Goal: Task Accomplishment & Management: Complete application form

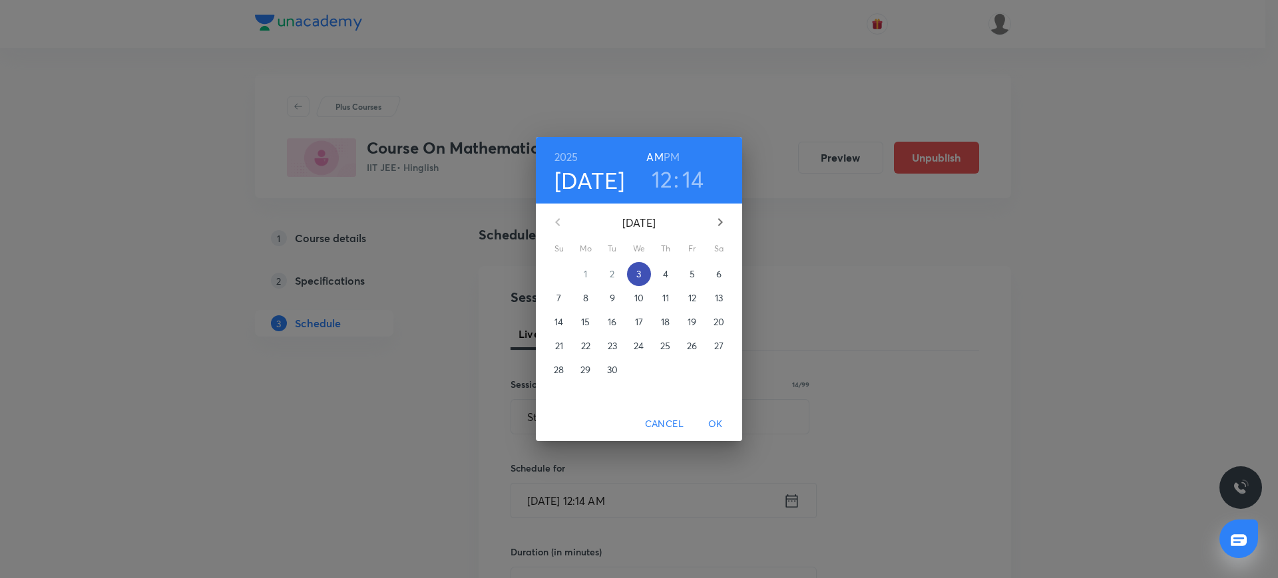
click at [644, 268] on span "3" at bounding box center [639, 274] width 24 height 13
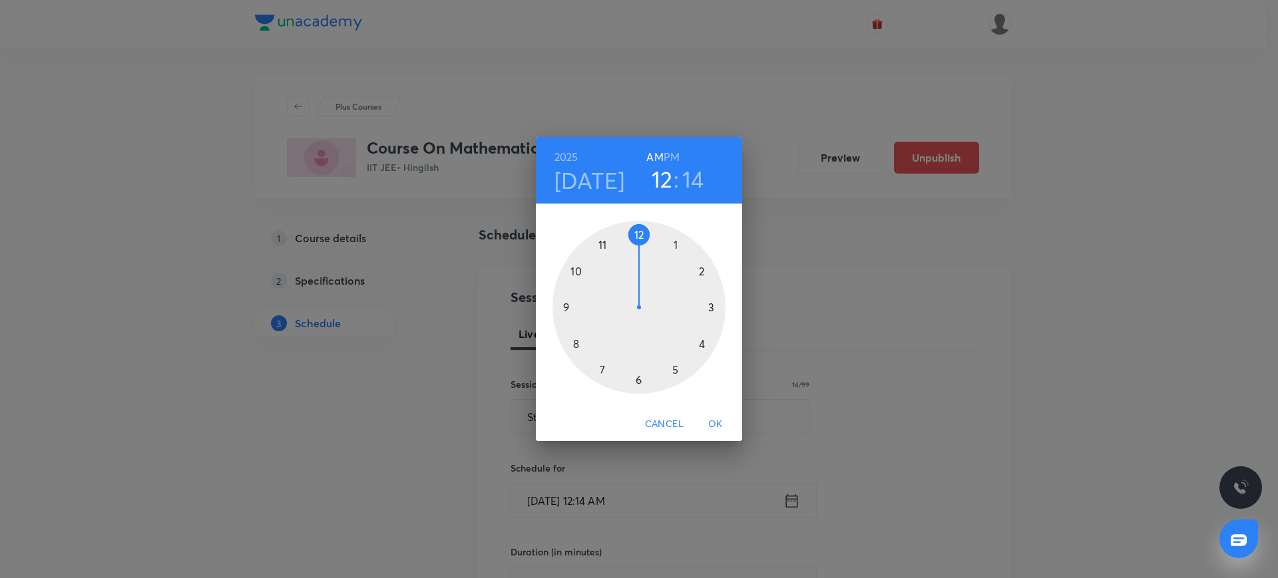
click at [565, 303] on div at bounding box center [638, 307] width 173 height 173
click at [564, 308] on div at bounding box center [638, 307] width 173 height 173
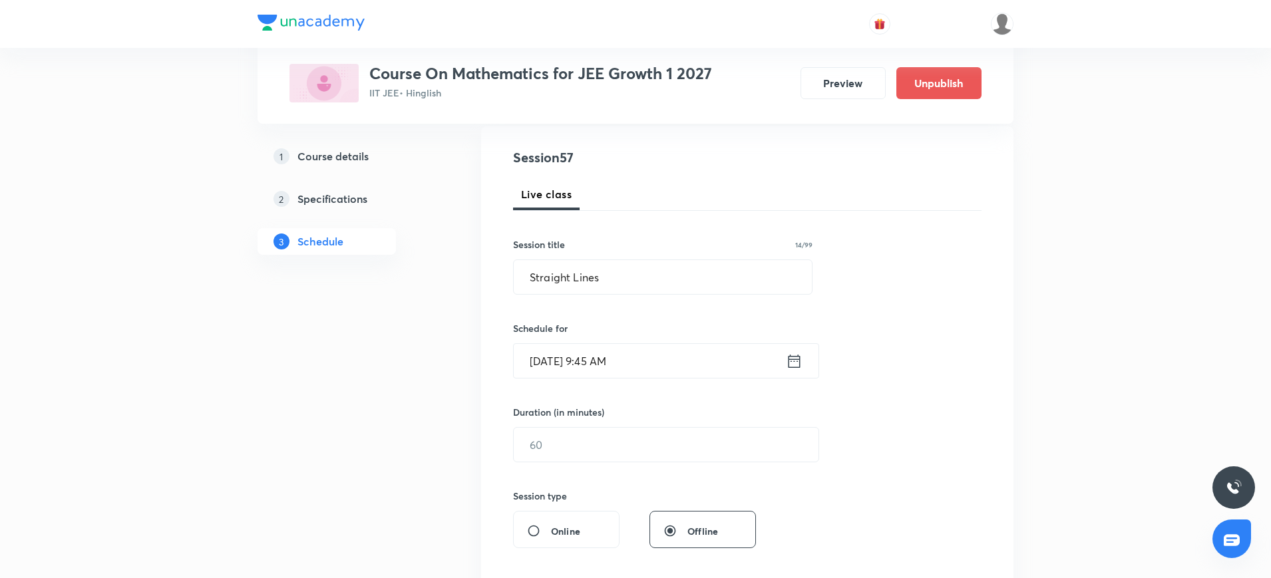
scroll to position [143, 0]
click at [548, 449] on input "text" at bounding box center [666, 442] width 305 height 34
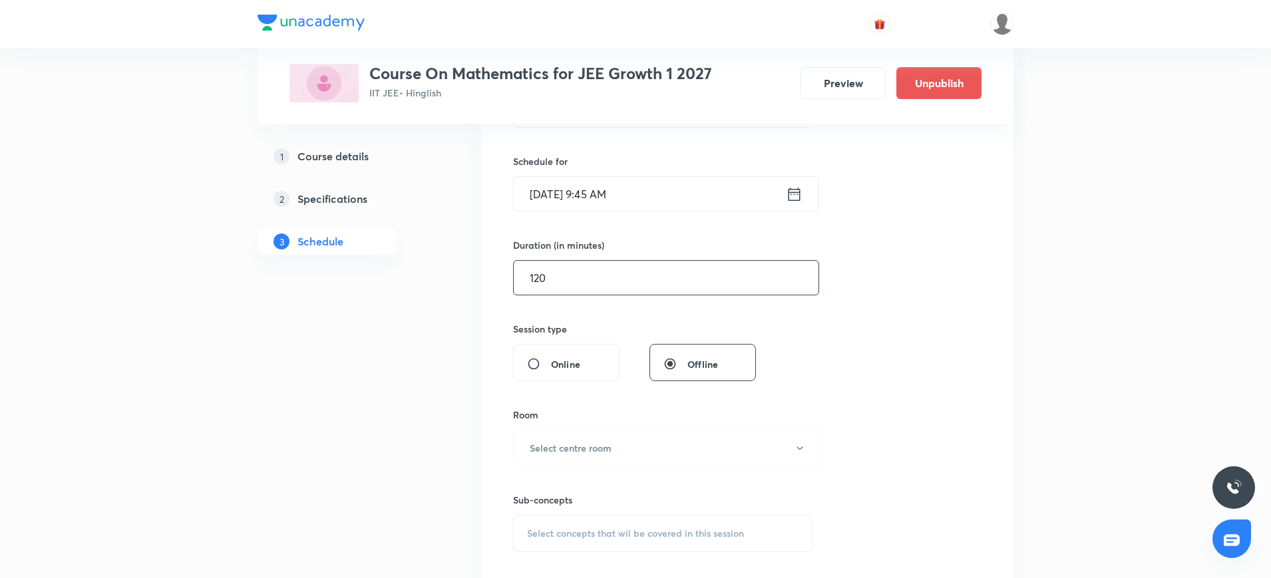
scroll to position [309, 0]
type input "120"
click at [548, 449] on h6 "Select centre room" at bounding box center [571, 446] width 82 height 14
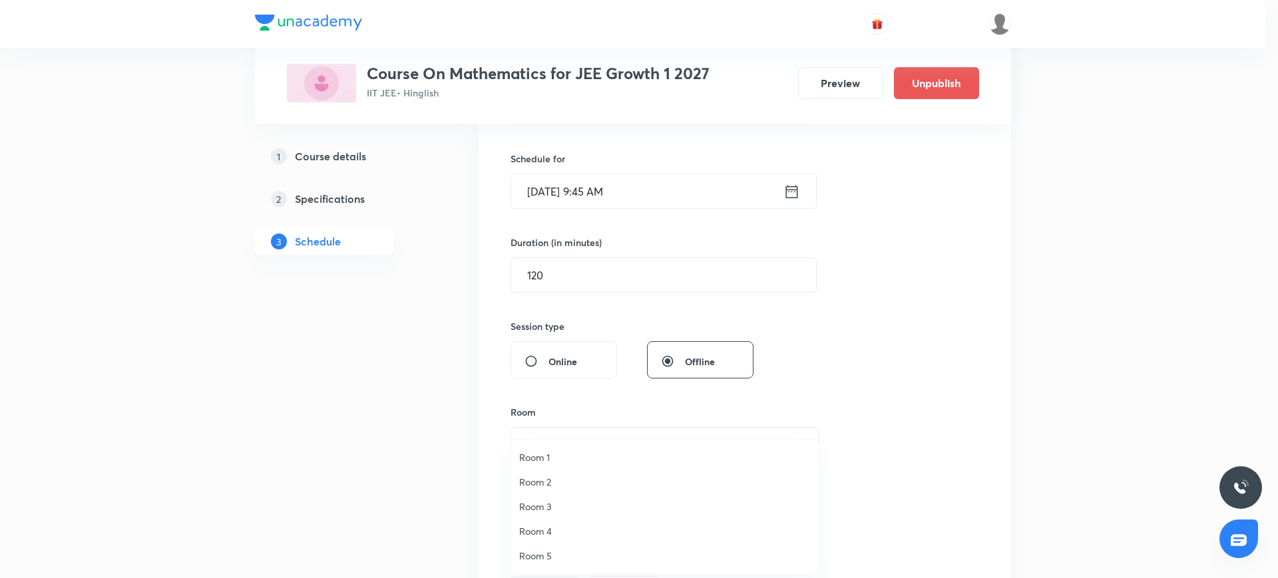
click at [544, 462] on span "Room 1" at bounding box center [665, 458] width 292 height 14
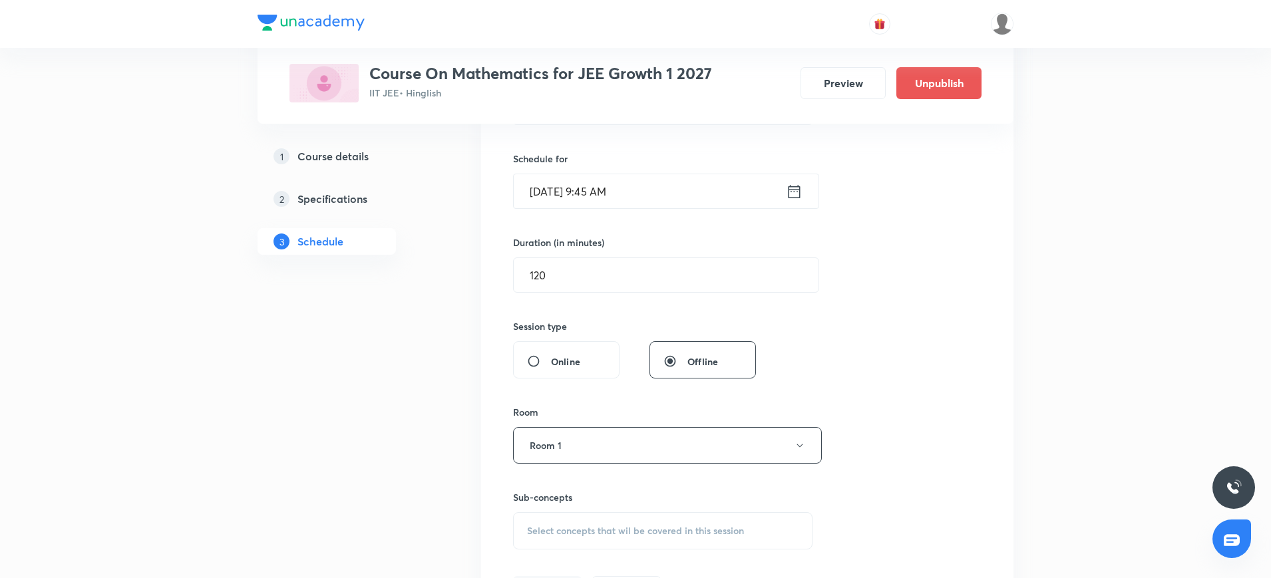
click at [535, 537] on div "Select concepts that wil be covered in this session" at bounding box center [663, 530] width 300 height 37
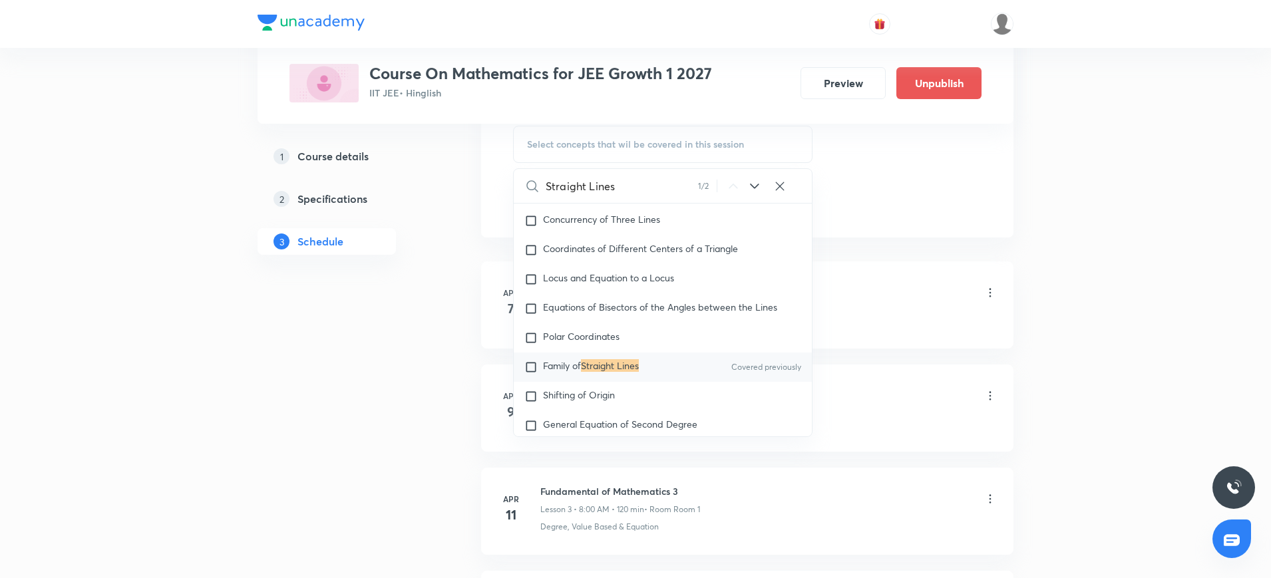
scroll to position [701, 0]
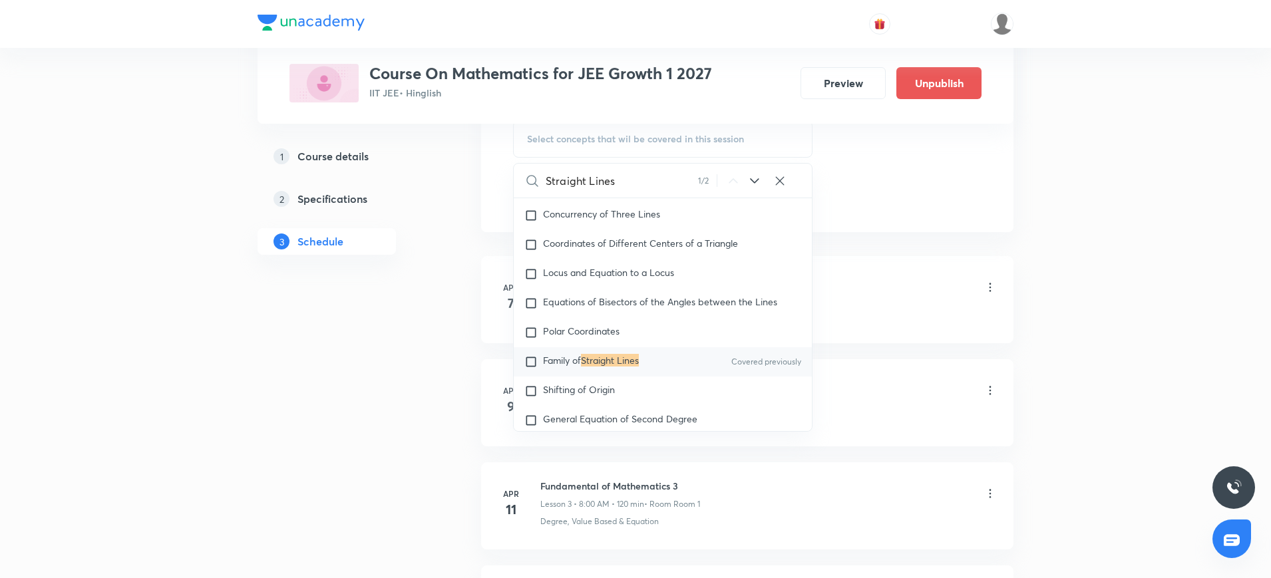
type input "Straight Lines"
click at [531, 369] on input "checkbox" at bounding box center [533, 361] width 19 height 13
checkbox input "true"
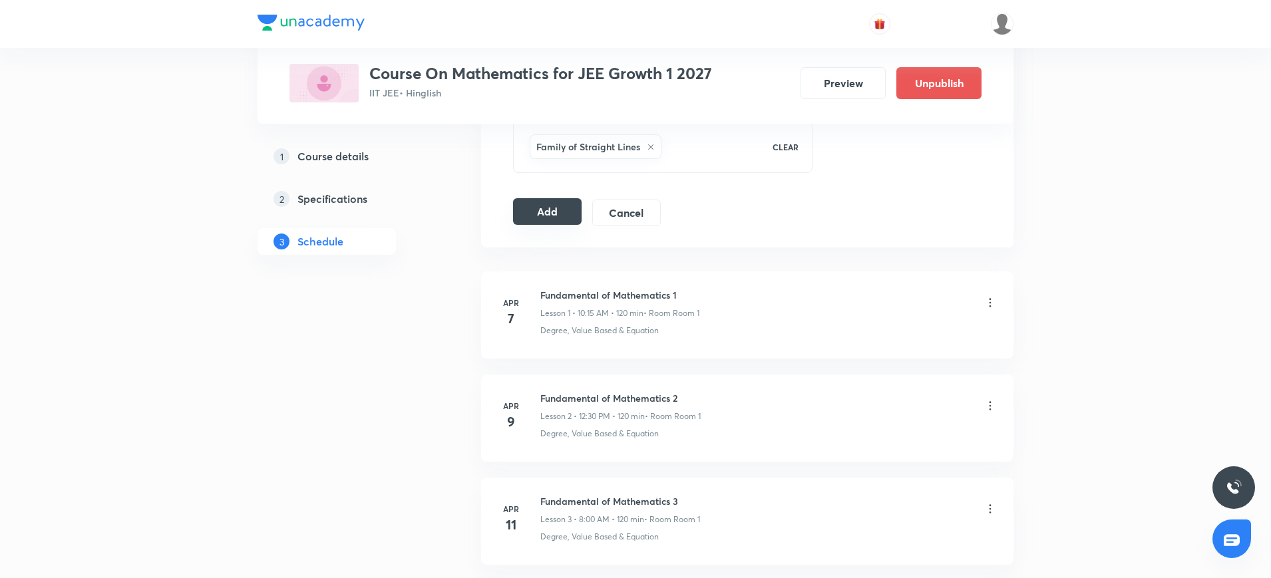
click at [567, 218] on button "Add" at bounding box center [547, 211] width 69 height 27
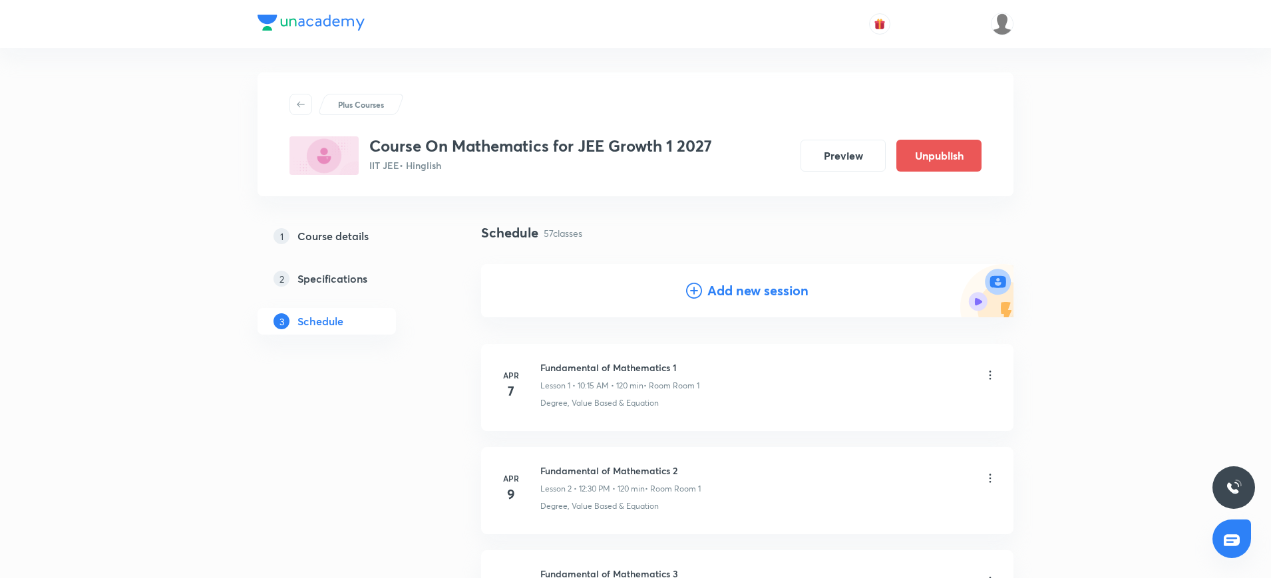
scroll to position [0, 0]
click at [694, 292] on icon at bounding box center [694, 293] width 16 height 16
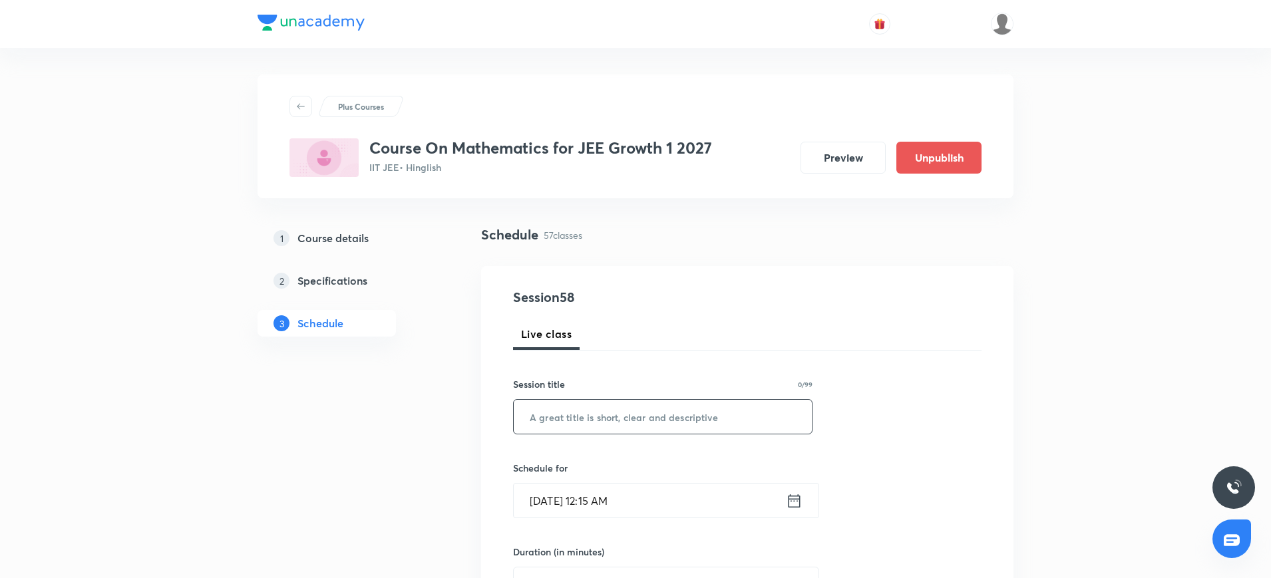
click at [527, 423] on input "text" at bounding box center [663, 417] width 298 height 34
paste input "Straight Lines"
type input "Straight Lines"
click at [790, 500] on icon at bounding box center [794, 501] width 17 height 19
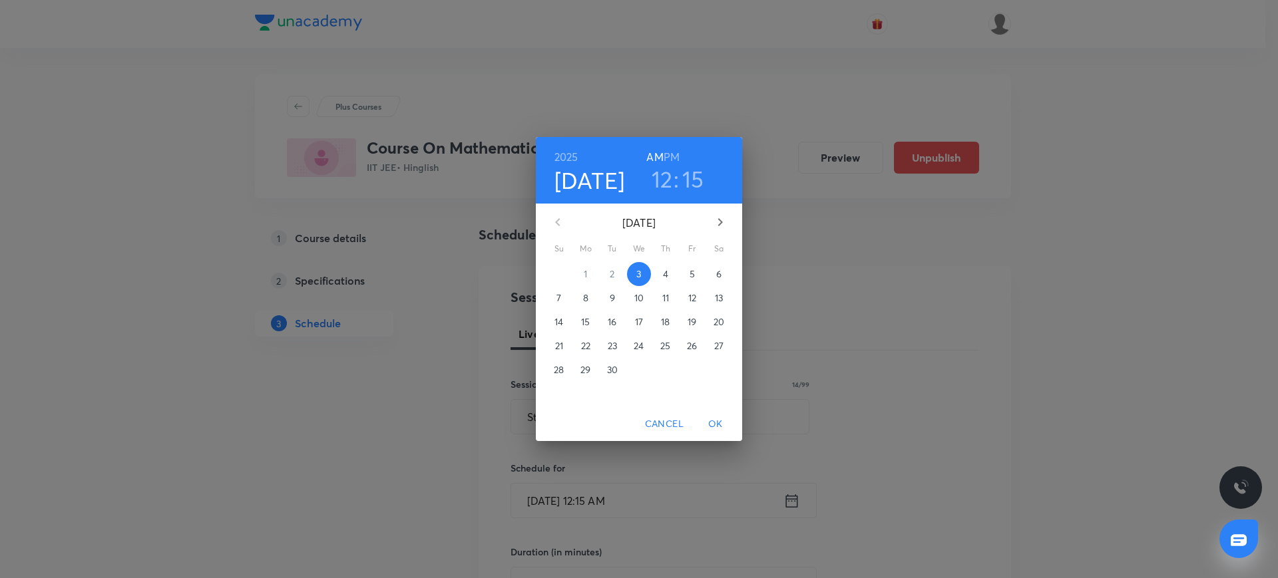
click at [668, 273] on p "4" at bounding box center [665, 274] width 5 height 13
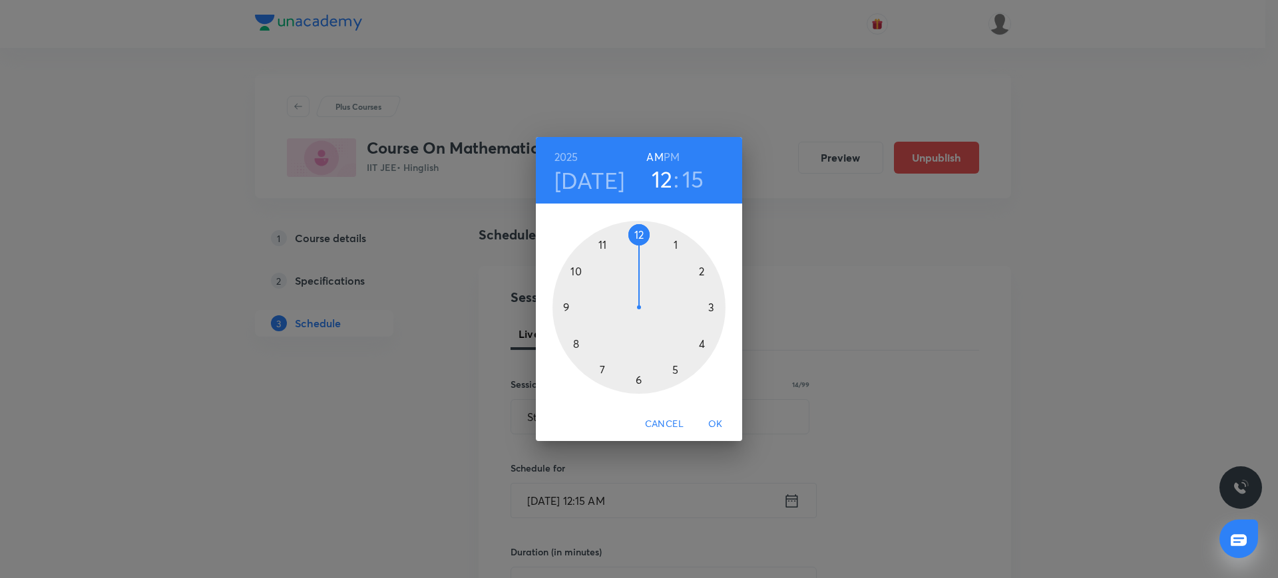
click at [642, 232] on div at bounding box center [638, 307] width 173 height 173
click at [672, 157] on h6 "PM" at bounding box center [672, 157] width 16 height 19
click at [635, 234] on div at bounding box center [638, 307] width 173 height 173
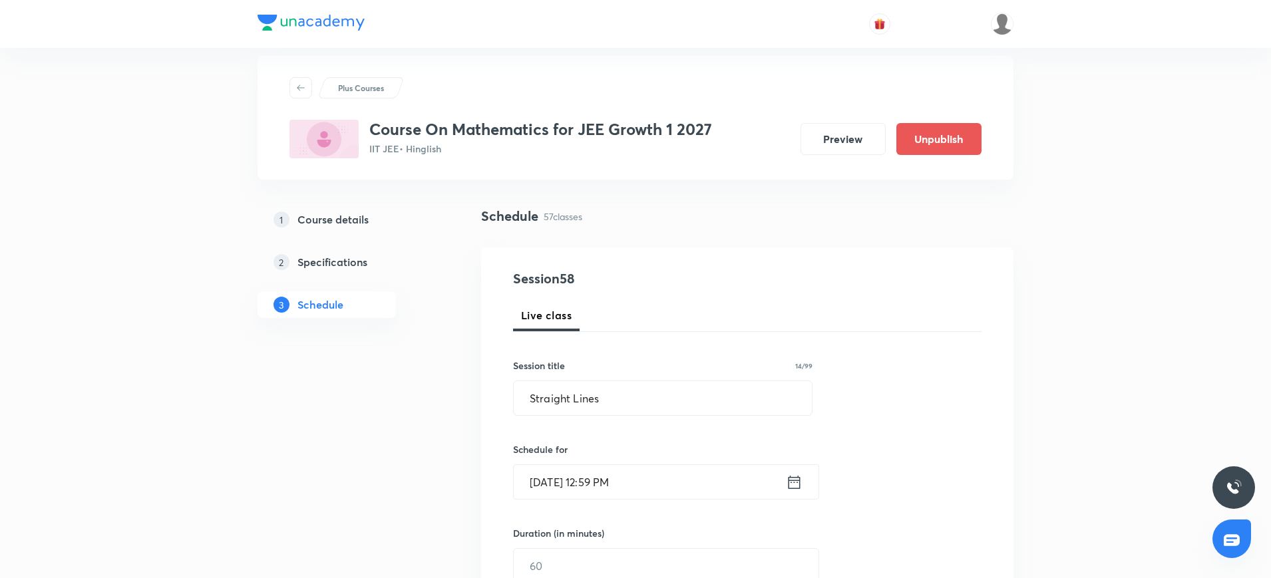
scroll to position [21, 0]
click at [619, 477] on input "Sept 4, 2025, 12:59 PM" at bounding box center [650, 480] width 272 height 34
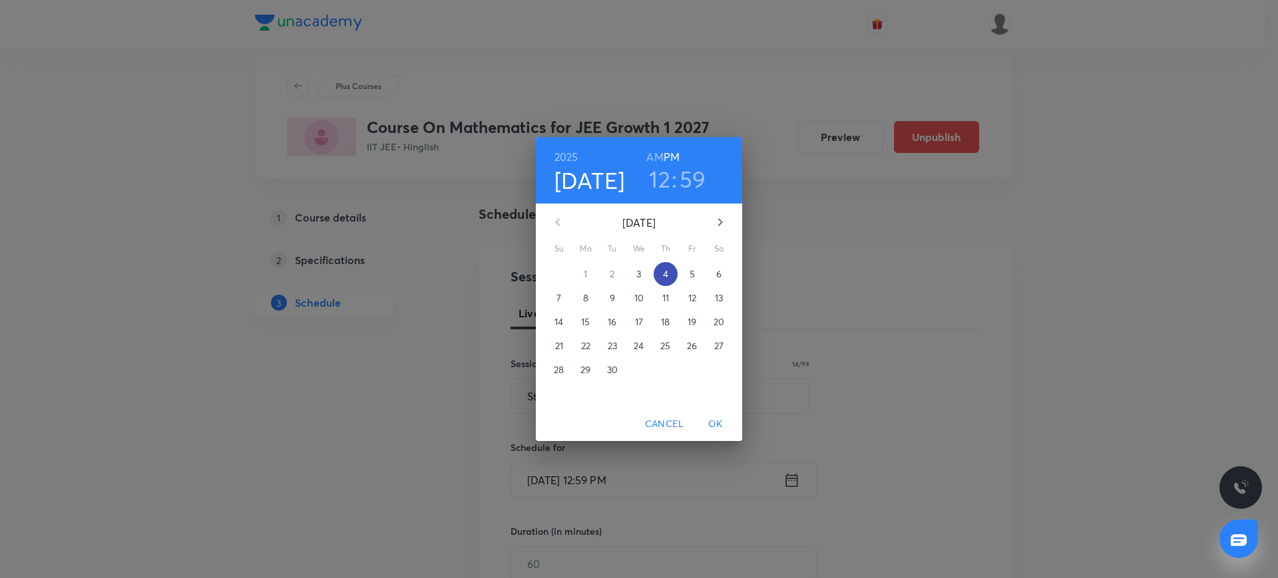
click at [662, 277] on span "4" at bounding box center [666, 274] width 24 height 13
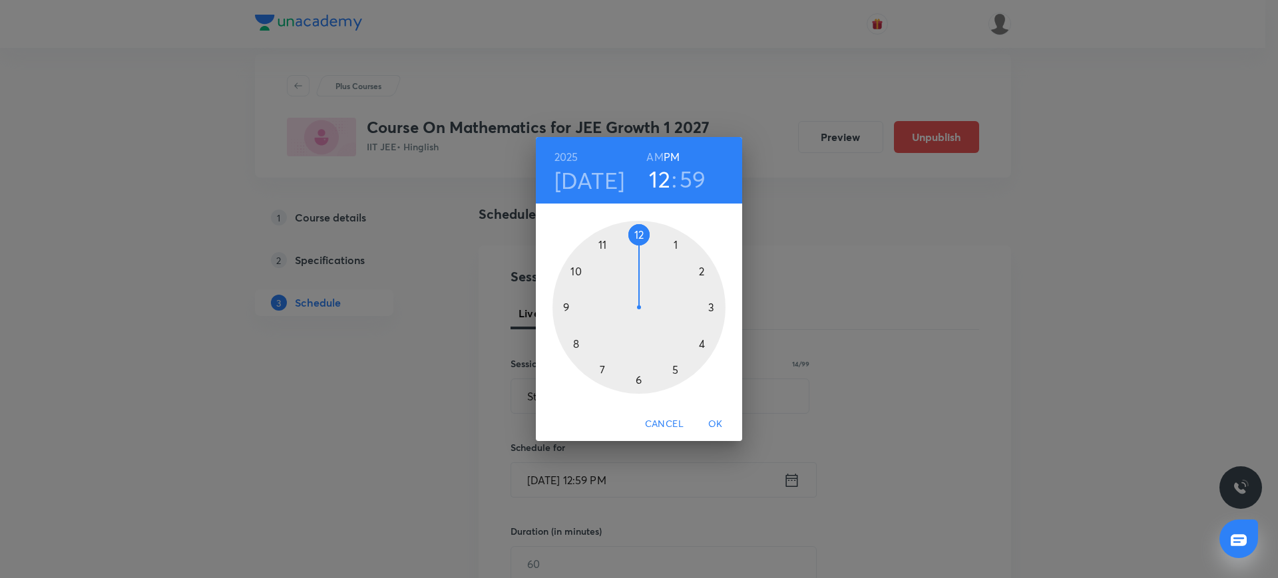
click at [638, 226] on div at bounding box center [638, 307] width 173 height 173
click at [642, 232] on div at bounding box center [638, 307] width 173 height 173
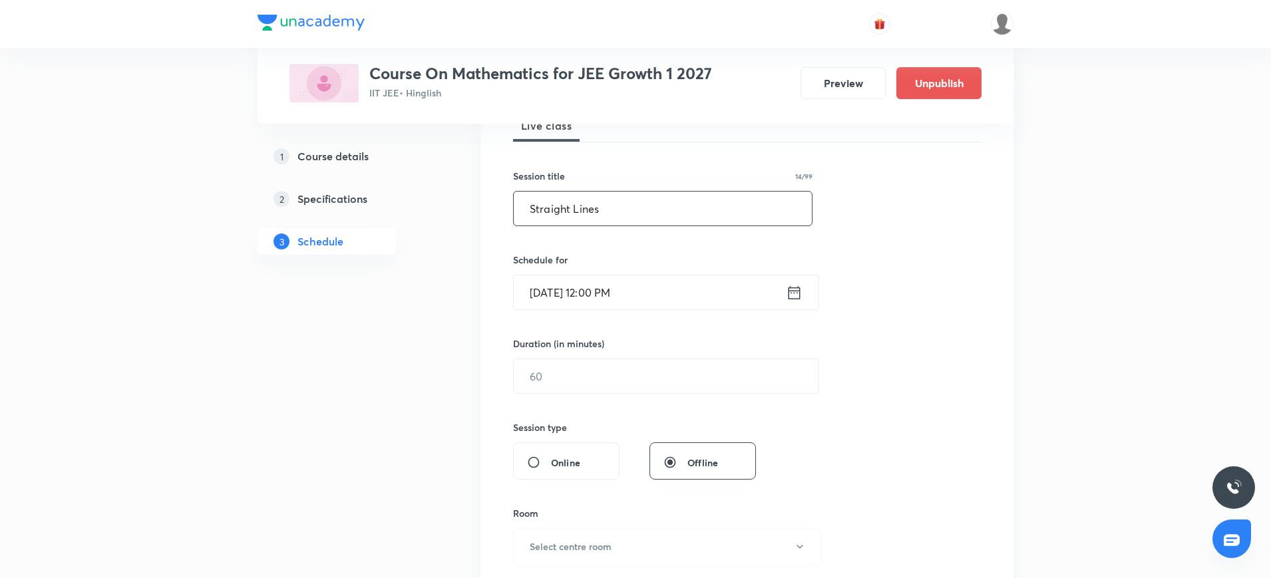
scroll to position [212, 0]
click at [578, 373] on input "text" at bounding box center [666, 373] width 305 height 34
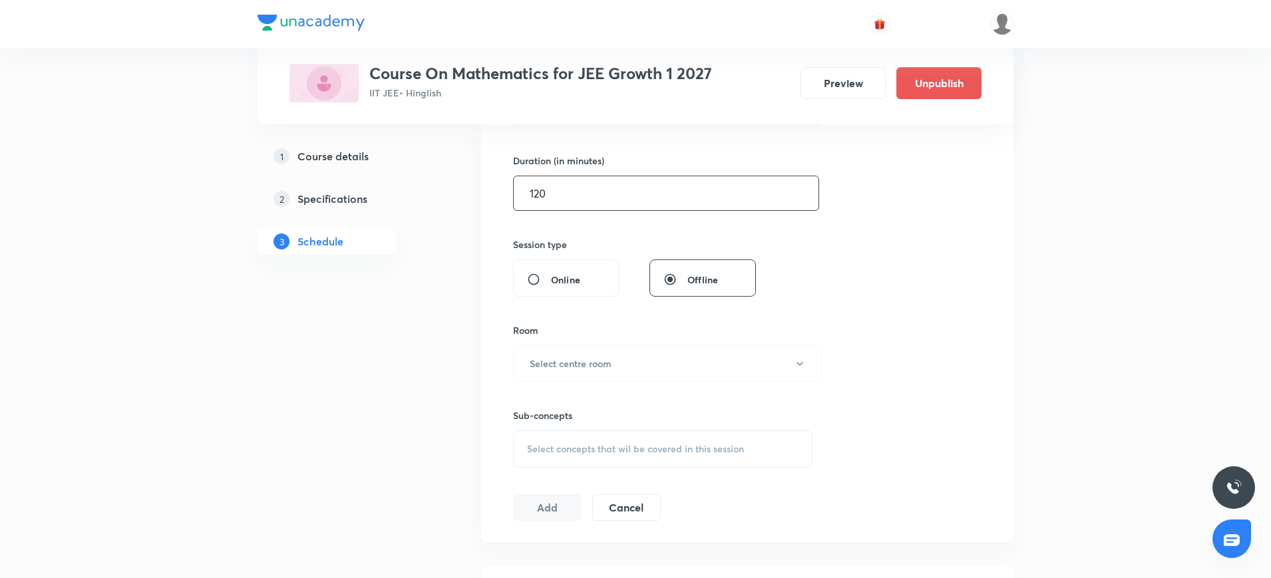
scroll to position [419, 0]
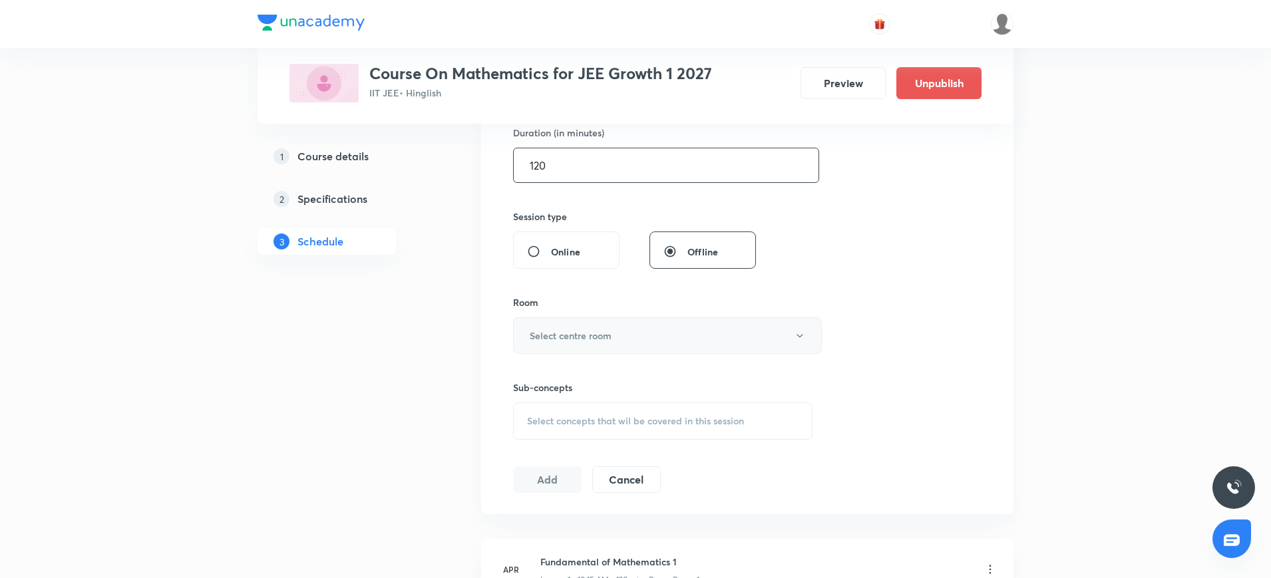
type input "120"
drag, startPoint x: 574, startPoint y: 332, endPoint x: 556, endPoint y: 335, distance: 18.9
click at [556, 335] on h6 "Select centre room" at bounding box center [571, 336] width 82 height 14
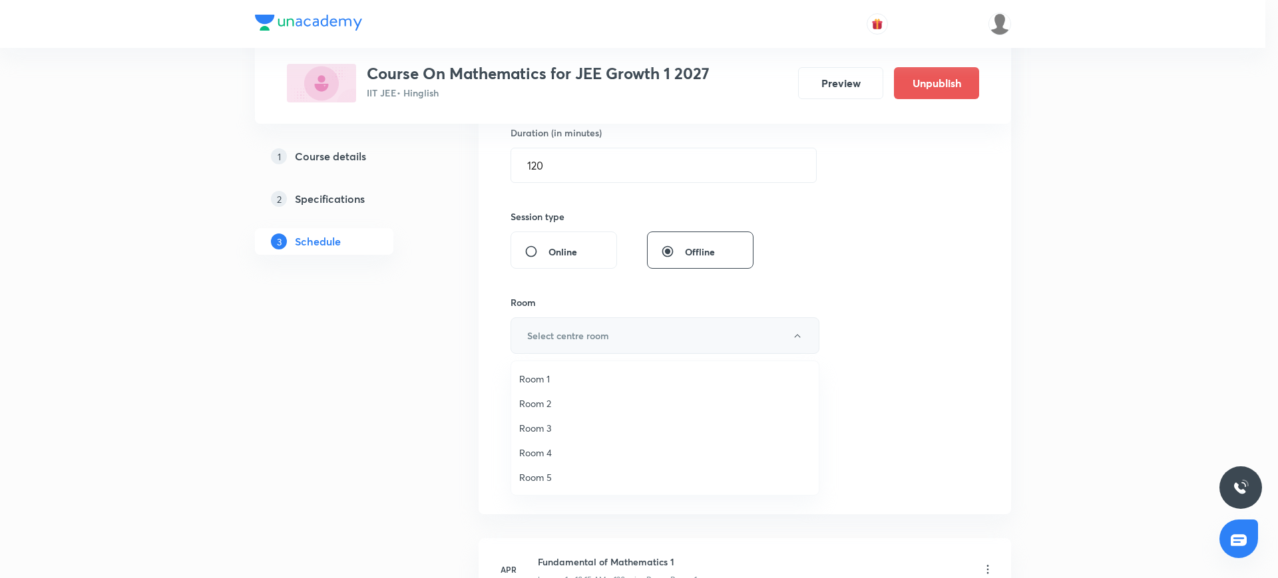
click at [556, 335] on div at bounding box center [639, 289] width 1278 height 578
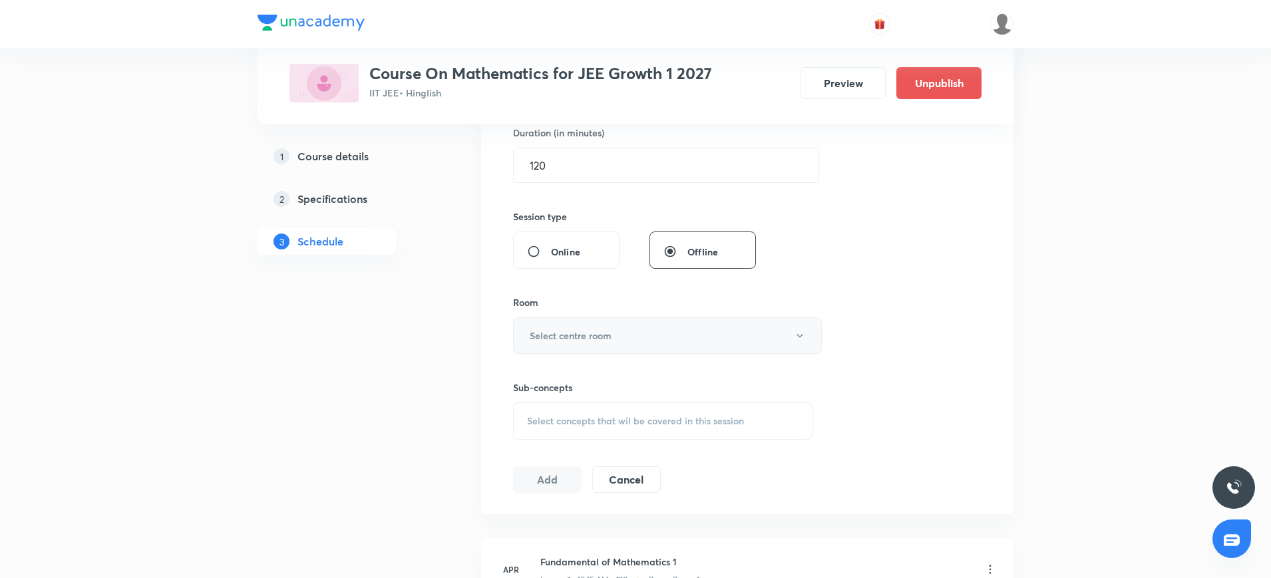
click at [560, 343] on button "Select centre room" at bounding box center [667, 335] width 309 height 37
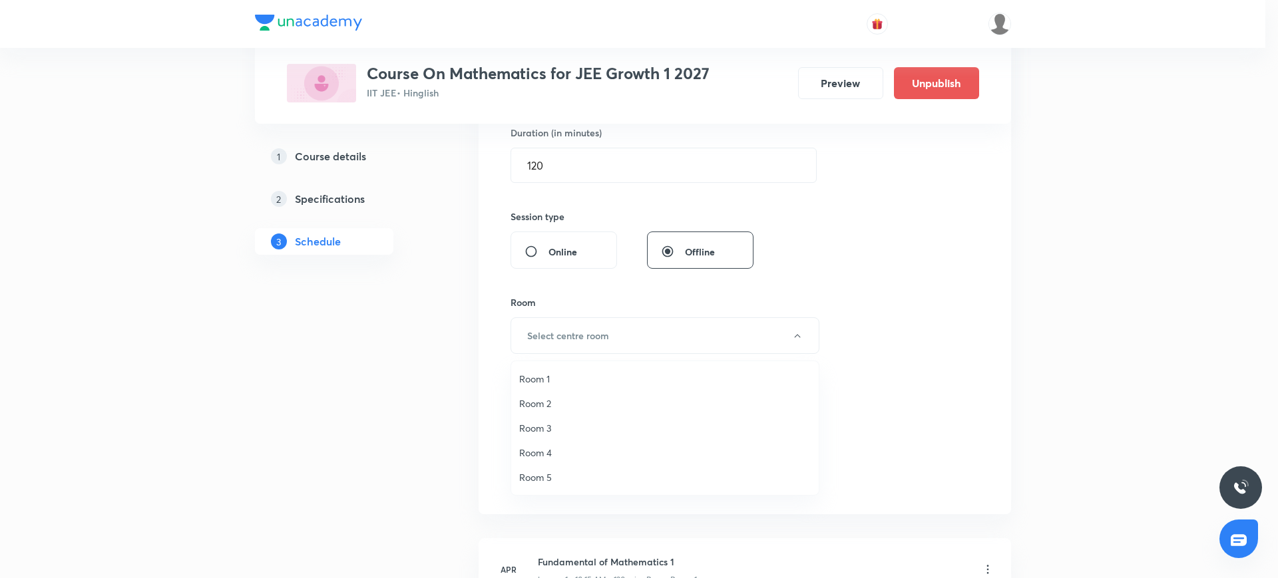
click at [558, 372] on span "Room 1" at bounding box center [665, 379] width 292 height 14
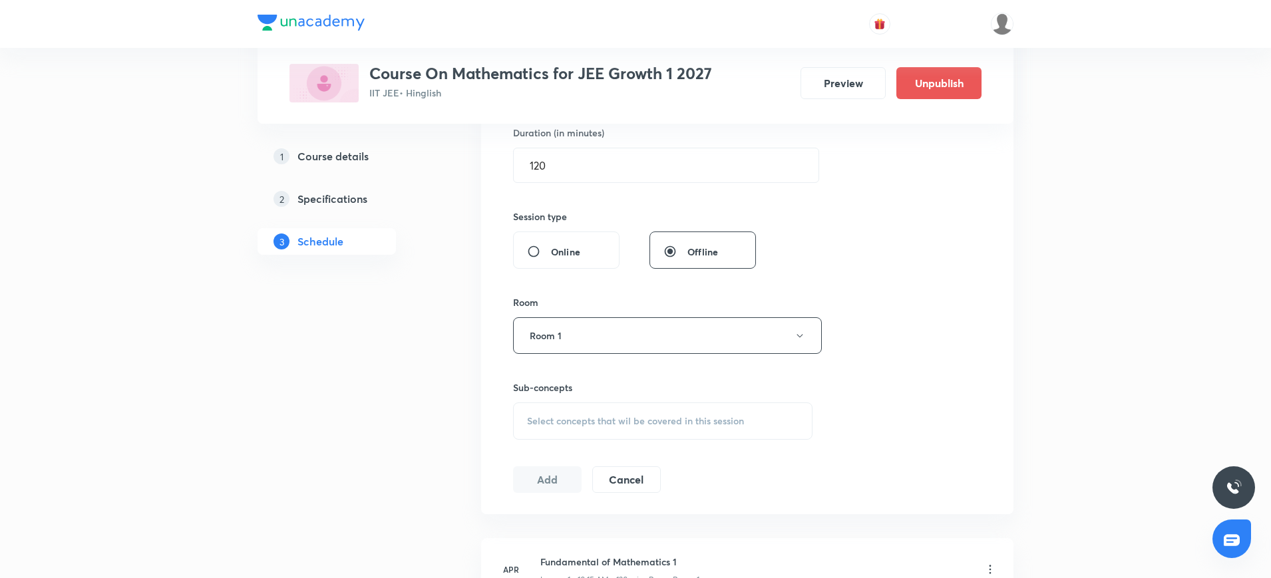
click at [559, 411] on div "Select concepts that wil be covered in this session" at bounding box center [663, 421] width 300 height 37
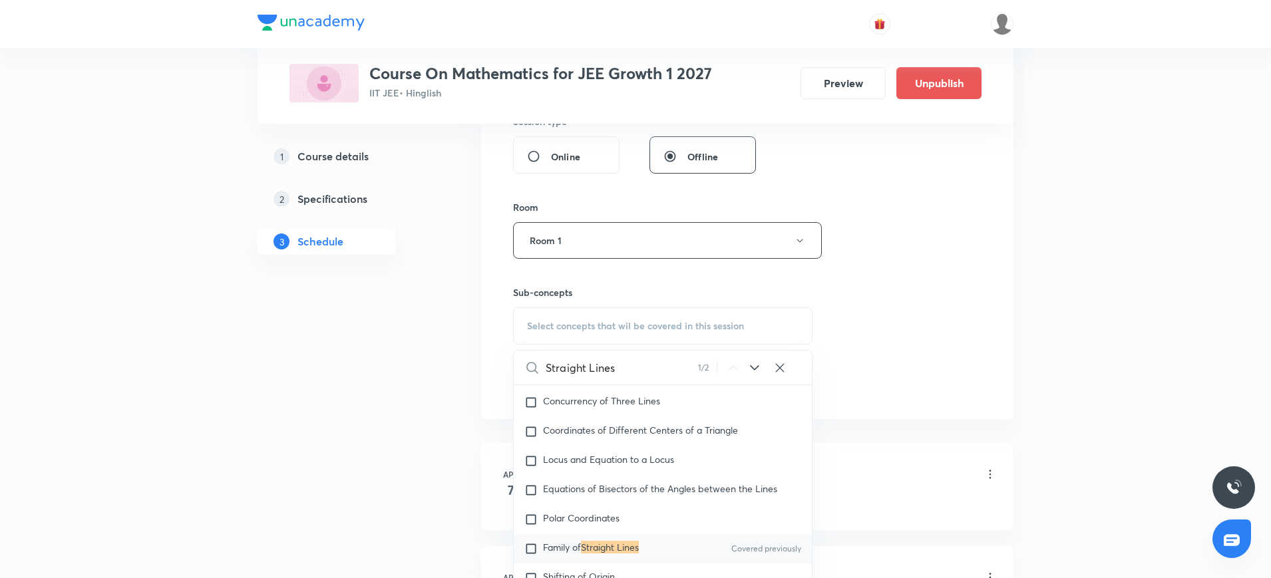
scroll to position [519, 0]
type input "Straight Lines"
click at [526, 548] on input "checkbox" at bounding box center [533, 544] width 19 height 13
checkbox input "true"
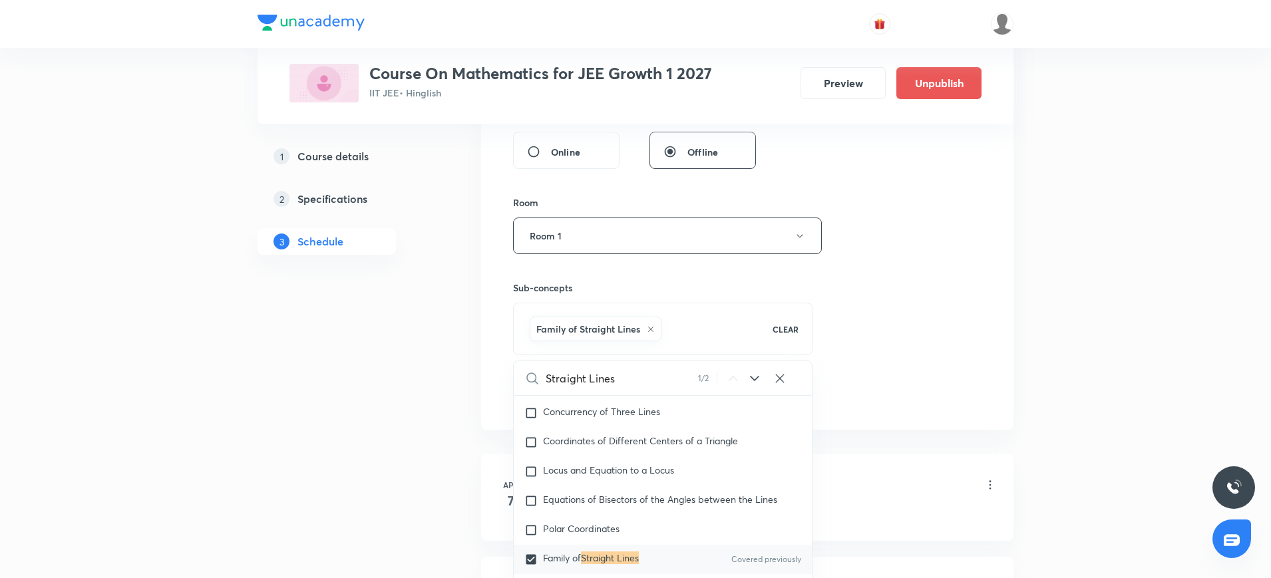
drag, startPoint x: 441, startPoint y: 490, endPoint x: 399, endPoint y: 355, distance: 140.6
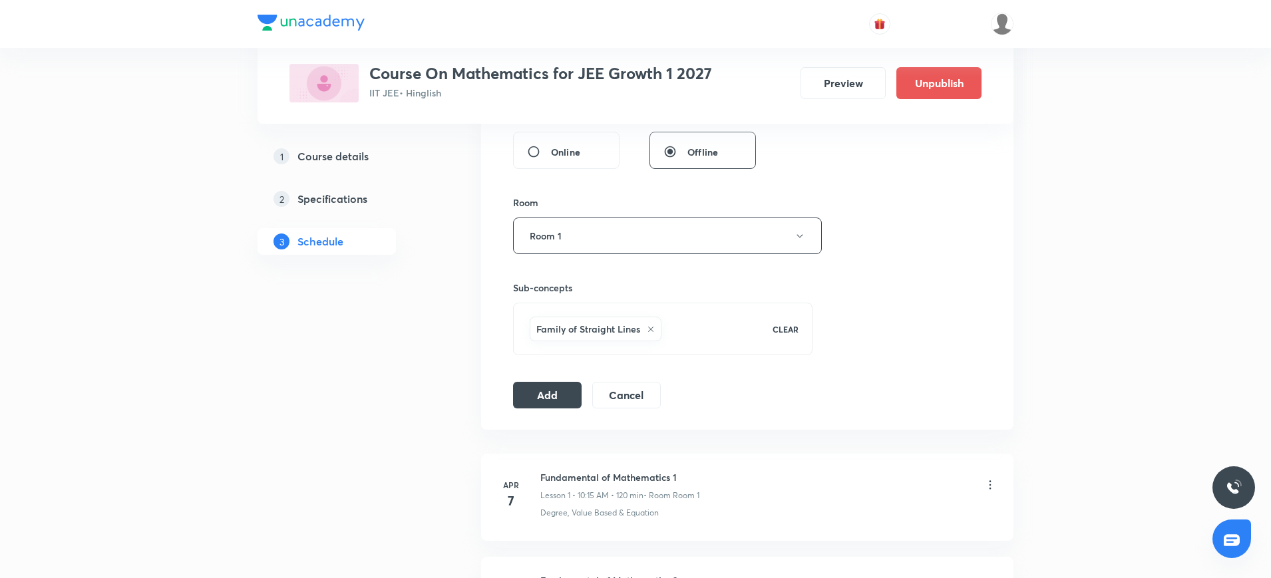
click at [563, 395] on button "Add" at bounding box center [547, 394] width 69 height 27
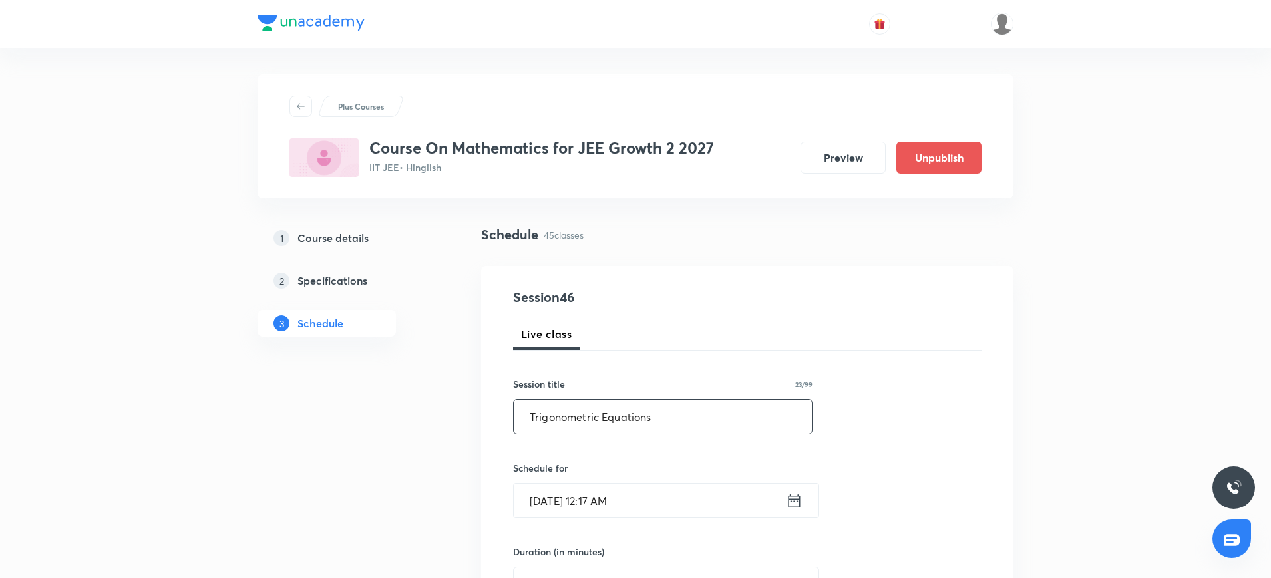
type input "Trigonometric Equations"
click at [793, 501] on icon at bounding box center [794, 501] width 17 height 19
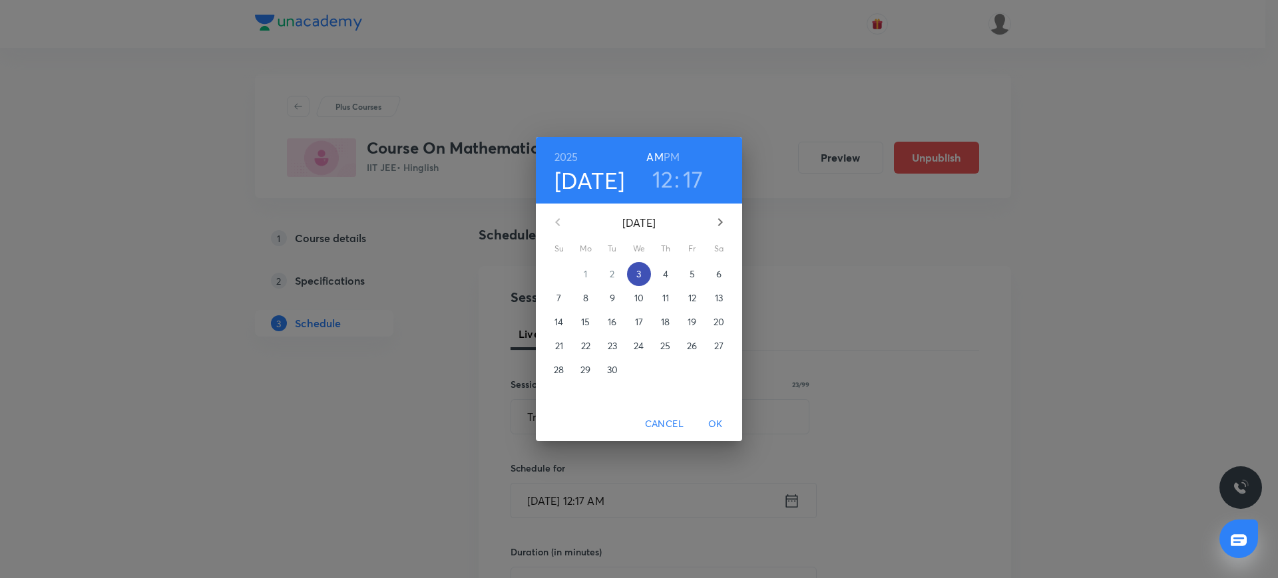
click at [644, 274] on span "3" at bounding box center [639, 274] width 24 height 13
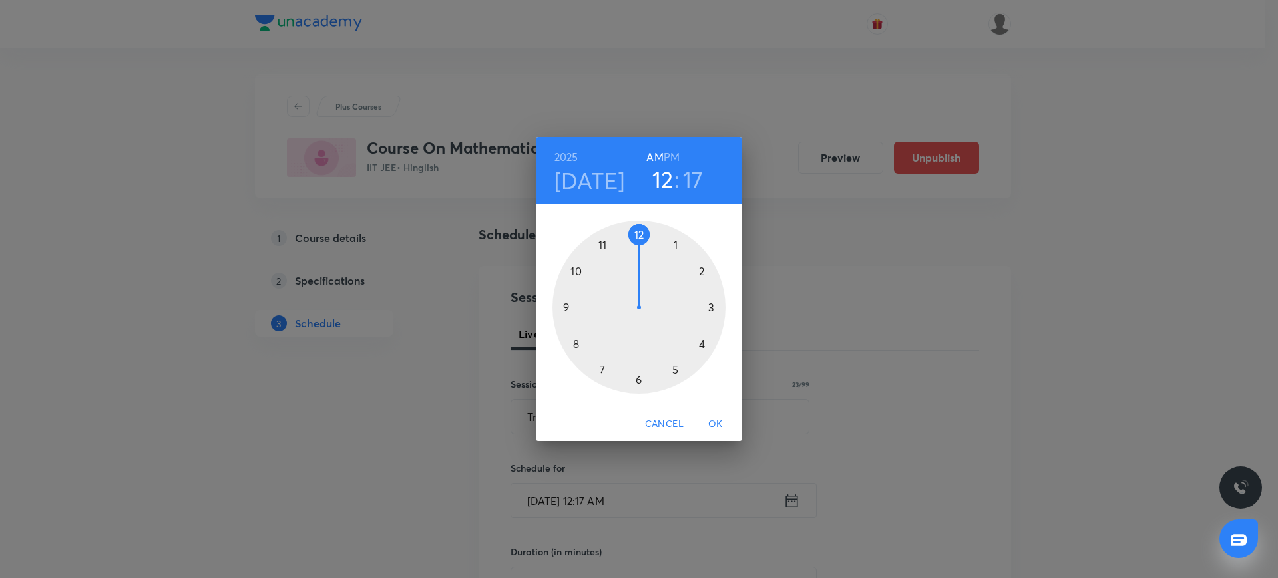
click at [602, 364] on div at bounding box center [638, 307] width 173 height 173
click at [640, 377] on div at bounding box center [638, 307] width 173 height 173
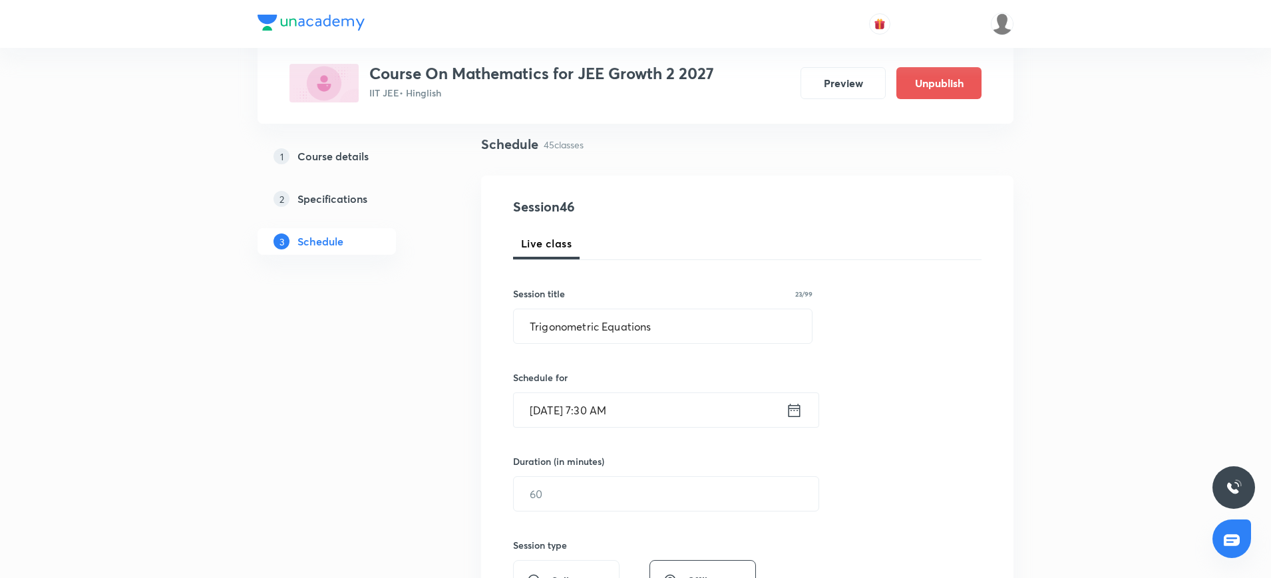
scroll to position [93, 0]
click at [566, 484] on input "text" at bounding box center [666, 492] width 305 height 34
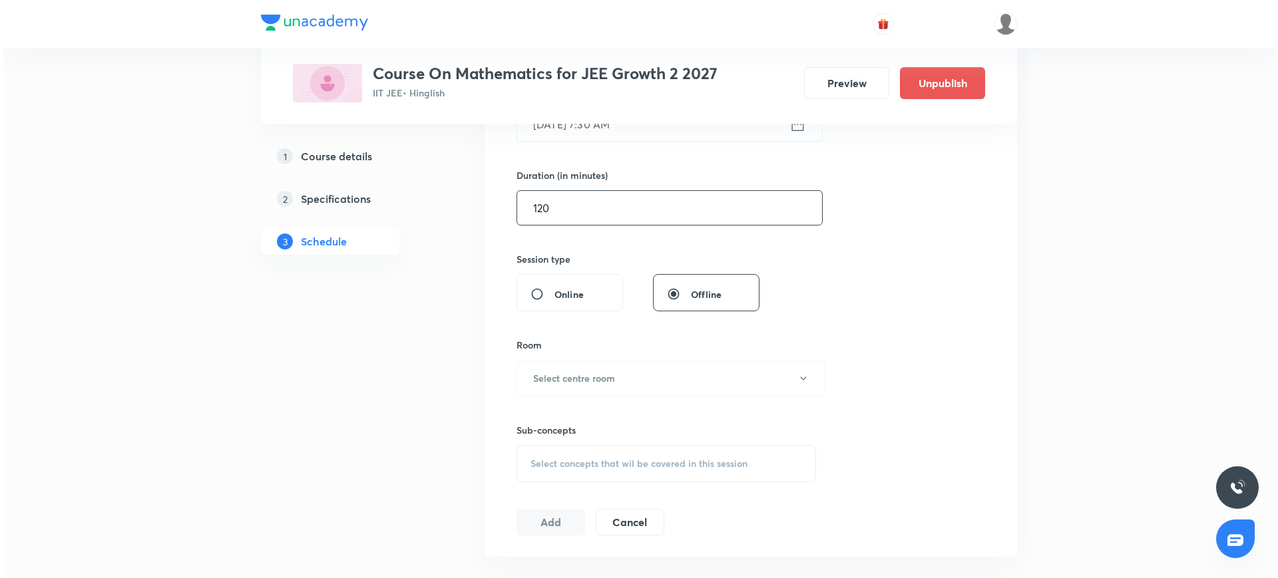
scroll to position [378, 0]
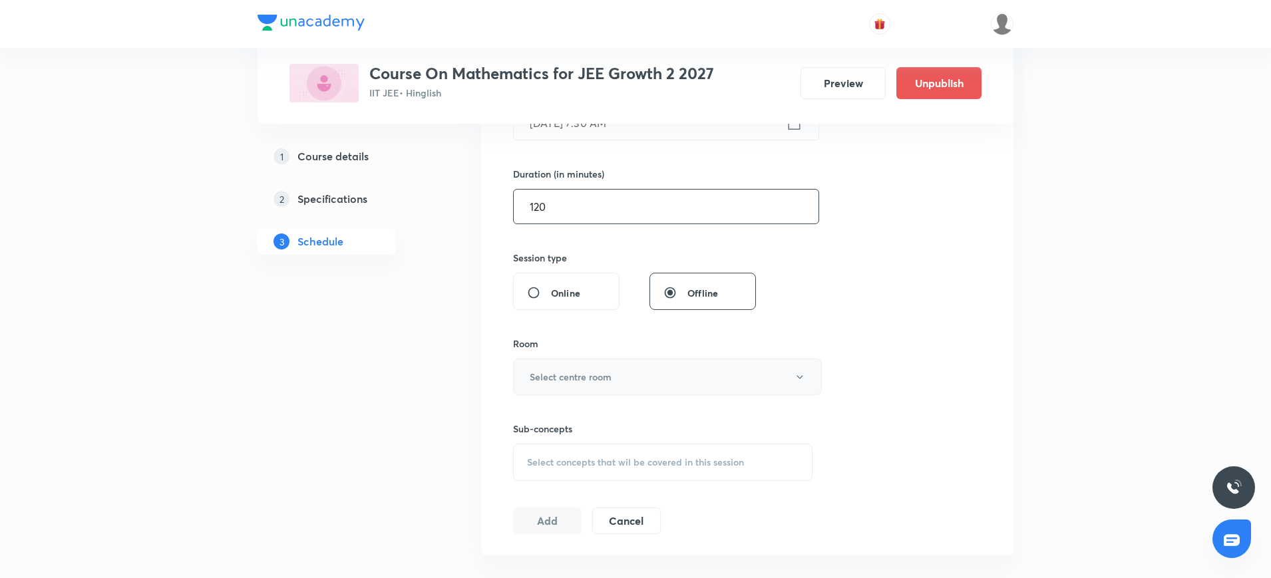
type input "120"
click at [562, 373] on h6 "Select centre room" at bounding box center [571, 377] width 82 height 14
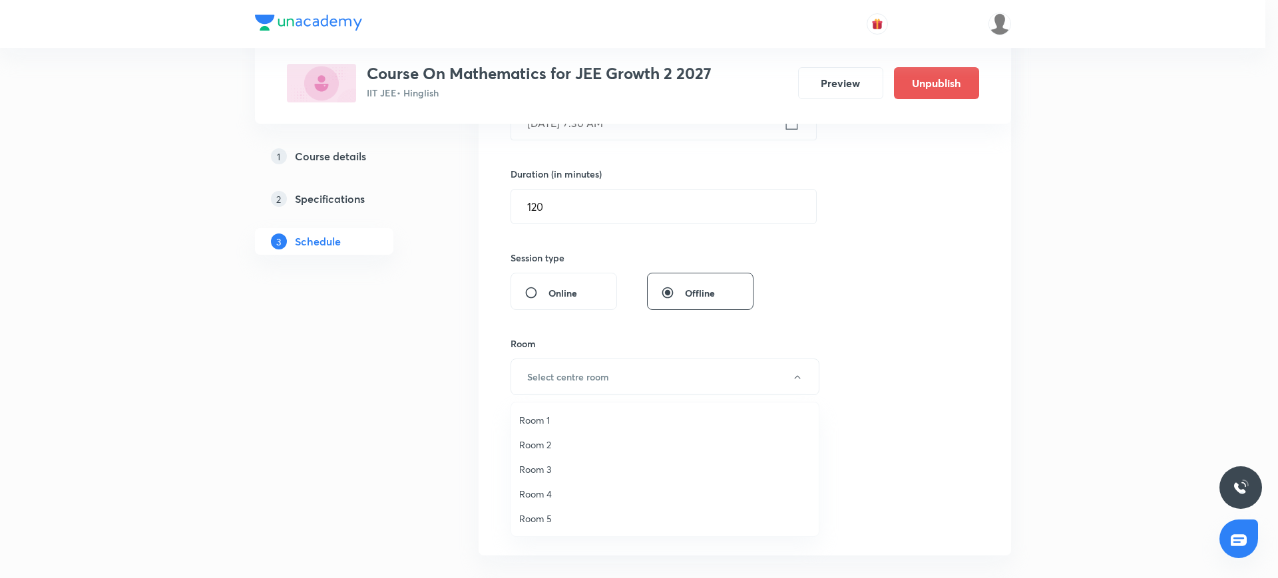
click at [538, 451] on span "Room 2" at bounding box center [665, 445] width 292 height 14
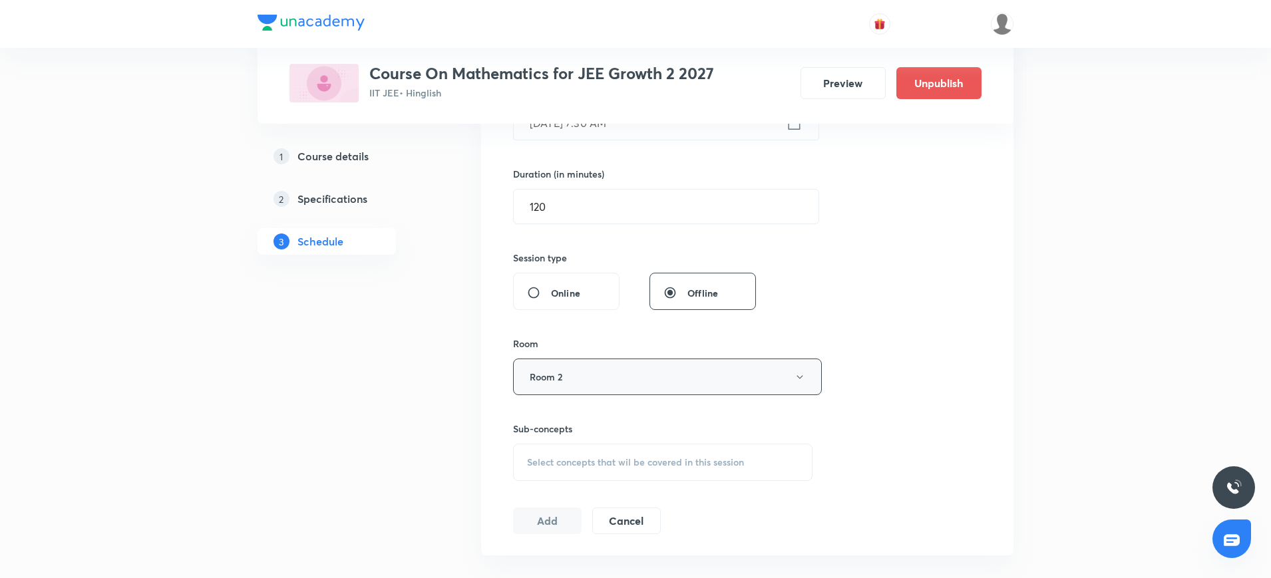
click at [562, 379] on button "Room 2" at bounding box center [667, 377] width 309 height 37
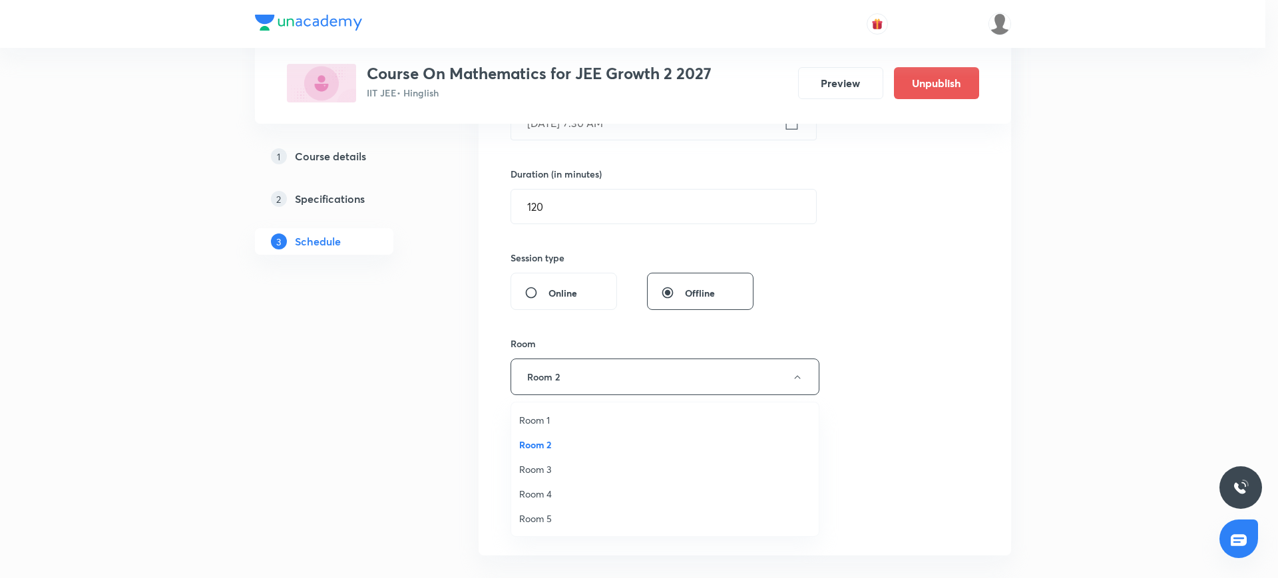
click at [548, 467] on span "Room 3" at bounding box center [665, 470] width 292 height 14
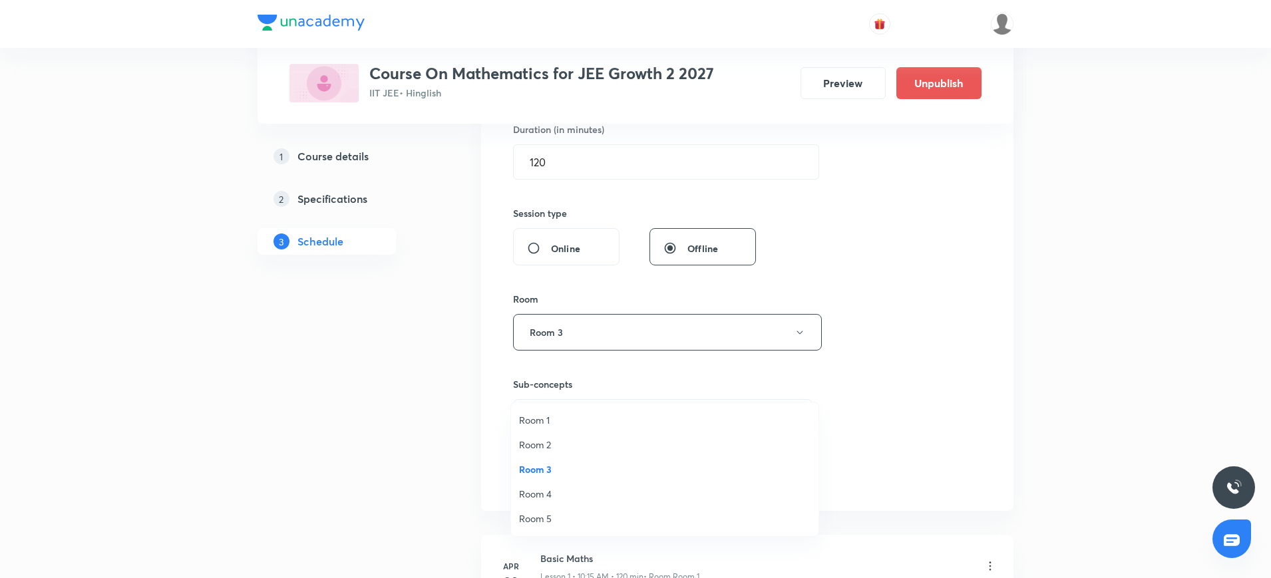
scroll to position [427, 0]
click at [530, 403] on div "Select concepts that wil be covered in this session" at bounding box center [663, 413] width 300 height 37
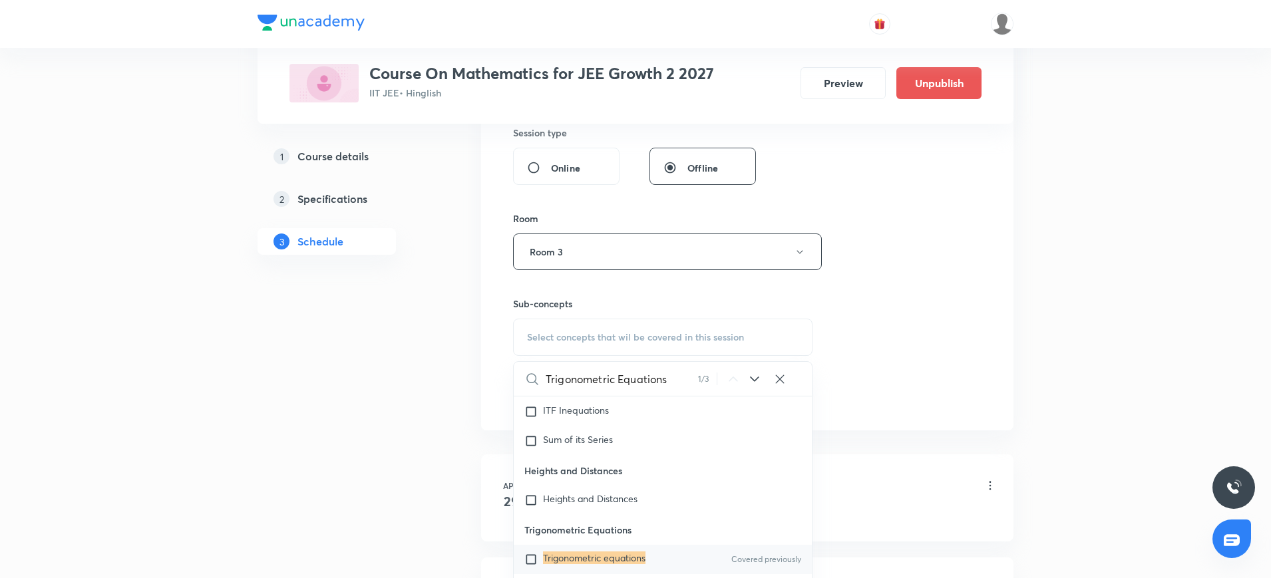
scroll to position [7014, 0]
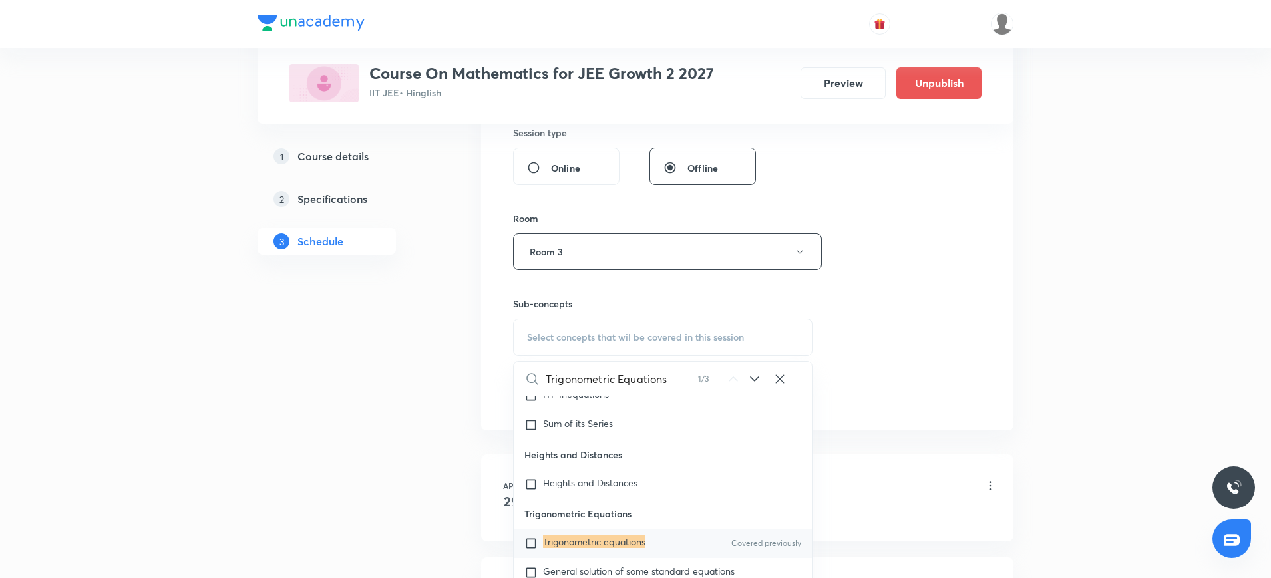
type input "Trigonometric Equations"
click at [532, 550] on input "checkbox" at bounding box center [533, 543] width 19 height 13
checkbox input "true"
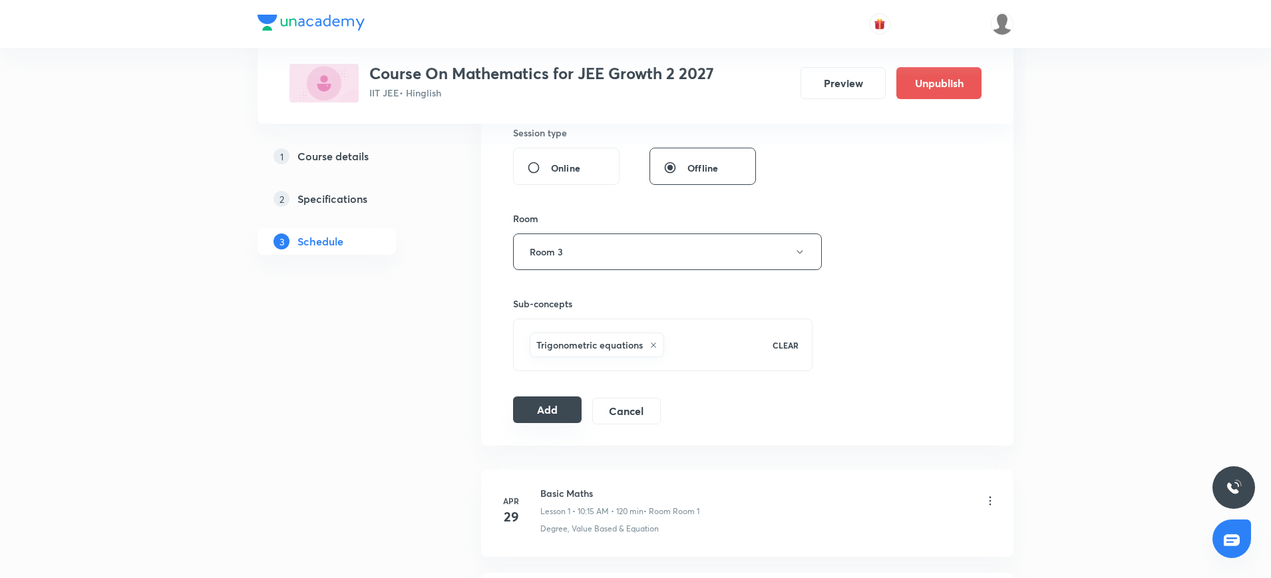
click at [548, 411] on button "Add" at bounding box center [547, 410] width 69 height 27
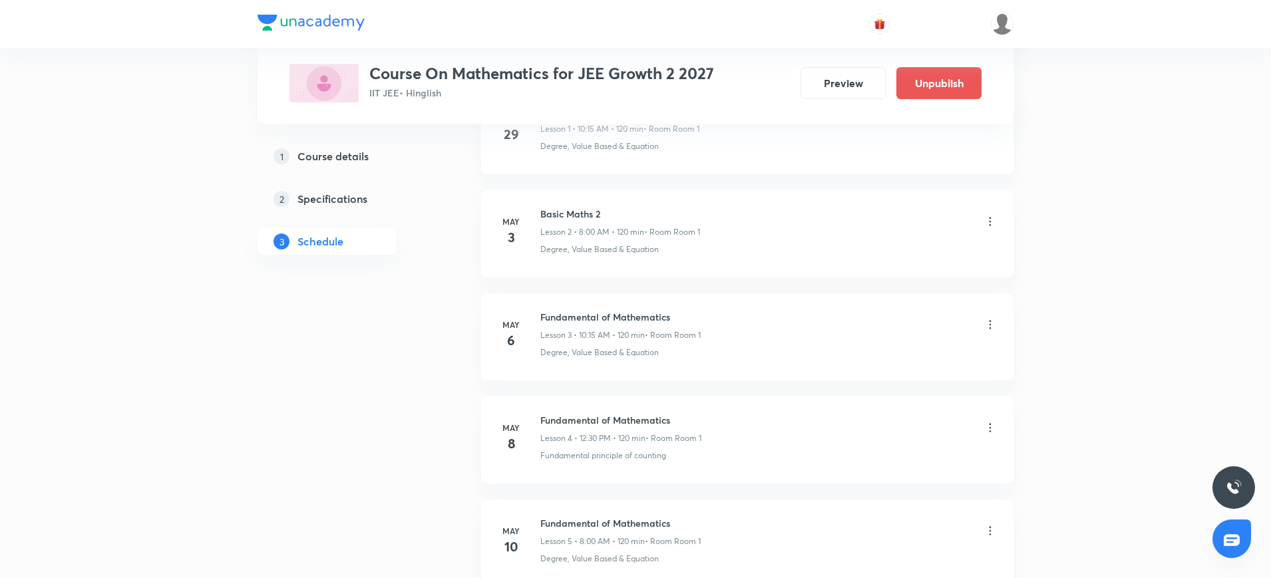
scroll to position [0, 0]
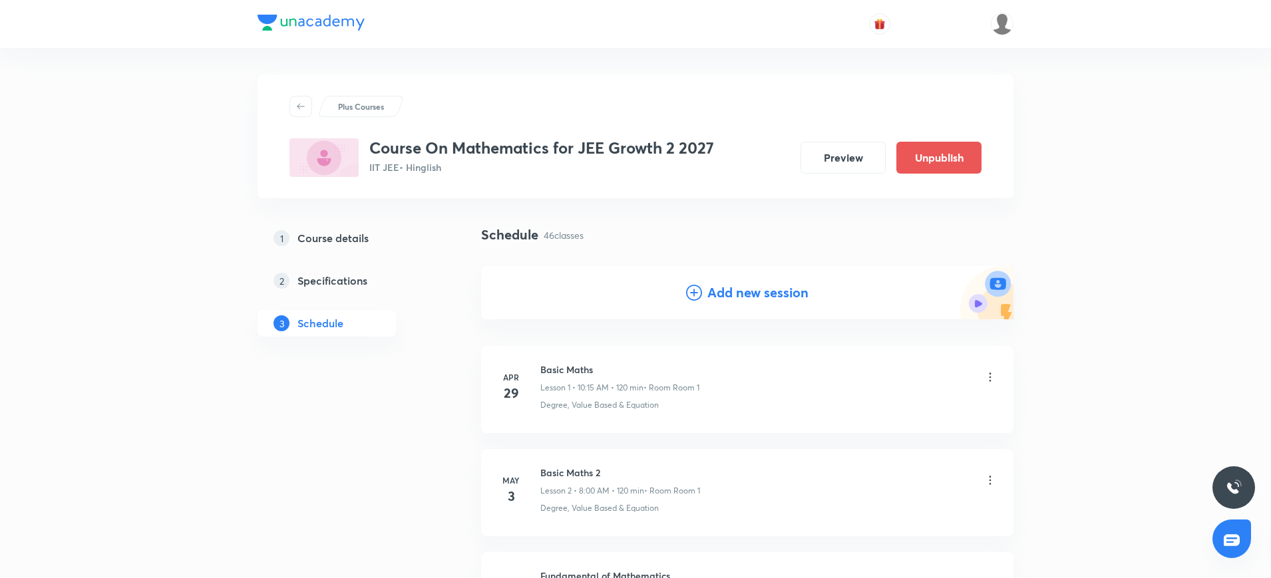
click at [692, 296] on icon at bounding box center [694, 293] width 16 height 16
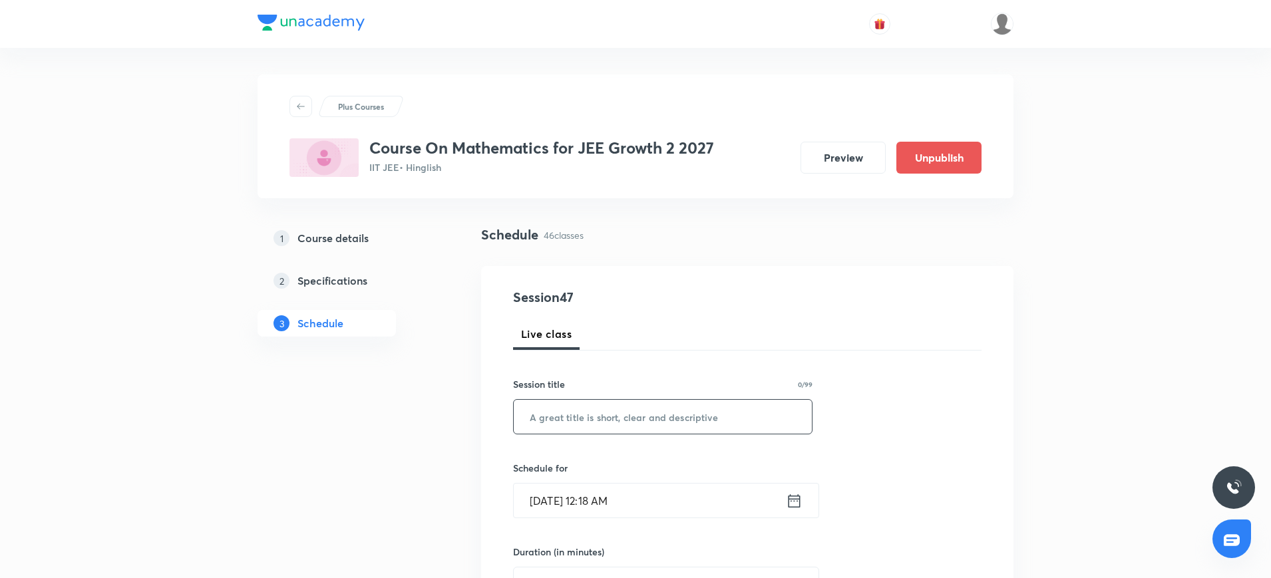
click at [566, 418] on input "text" at bounding box center [663, 417] width 298 height 34
paste input "Trigonometric Equations"
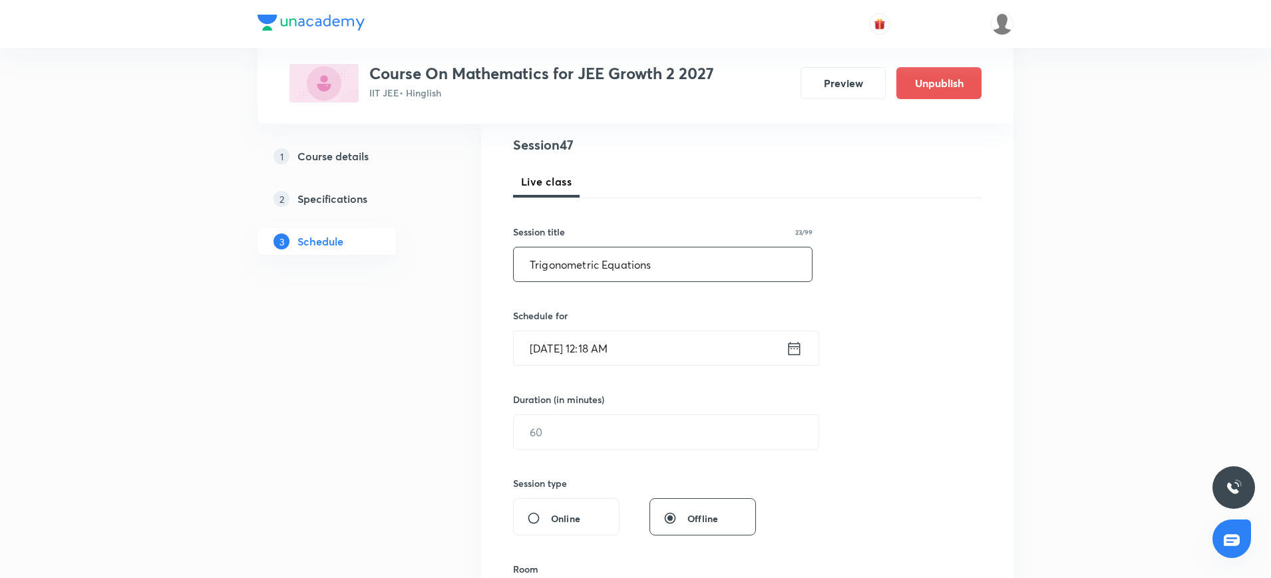
scroll to position [153, 0]
type input "Trigonometric Equations"
click at [794, 347] on icon at bounding box center [795, 347] width 12 height 13
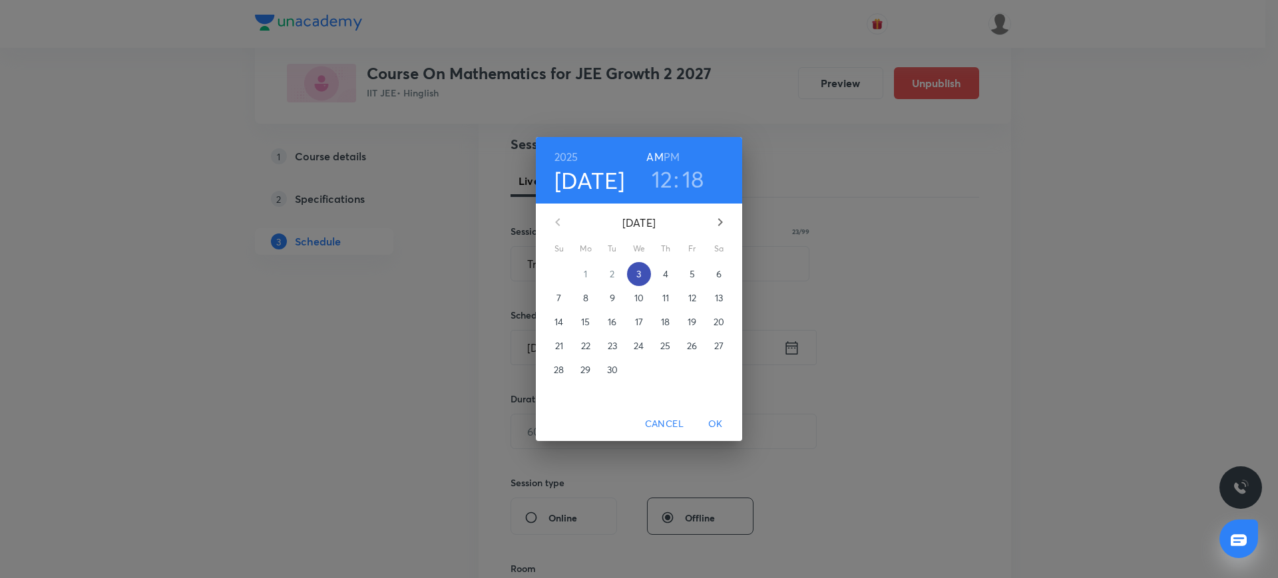
click at [642, 273] on span "3" at bounding box center [639, 274] width 24 height 13
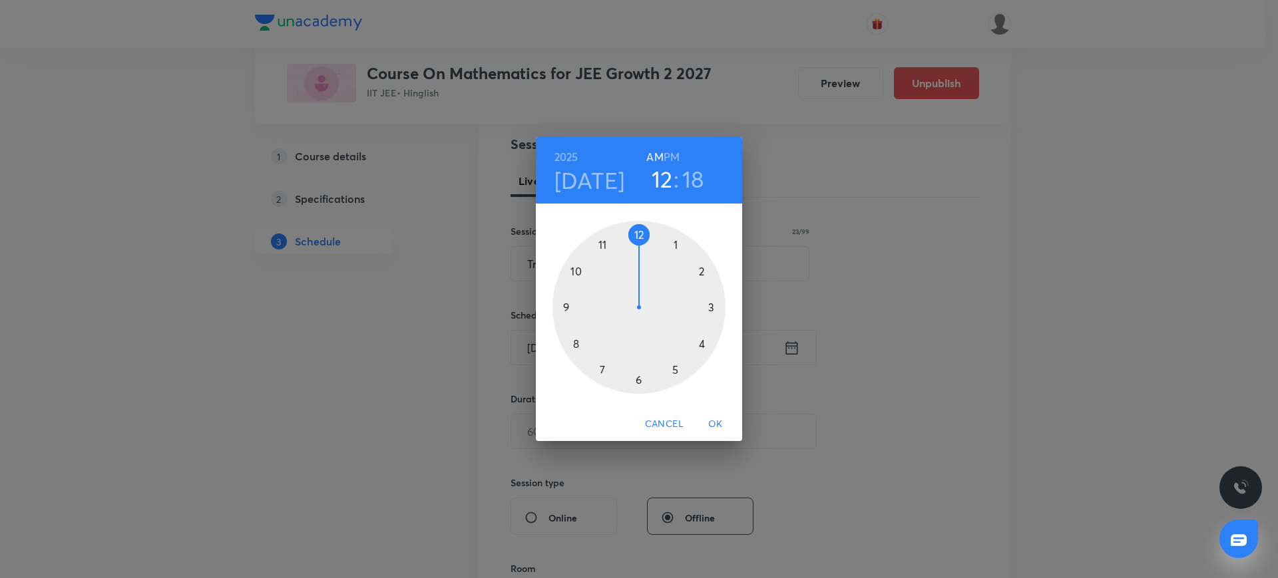
drag, startPoint x: 674, startPoint y: 152, endPoint x: 673, endPoint y: 162, distance: 9.4
click at [673, 162] on h6 "PM" at bounding box center [672, 157] width 16 height 19
click at [640, 233] on div at bounding box center [638, 307] width 173 height 173
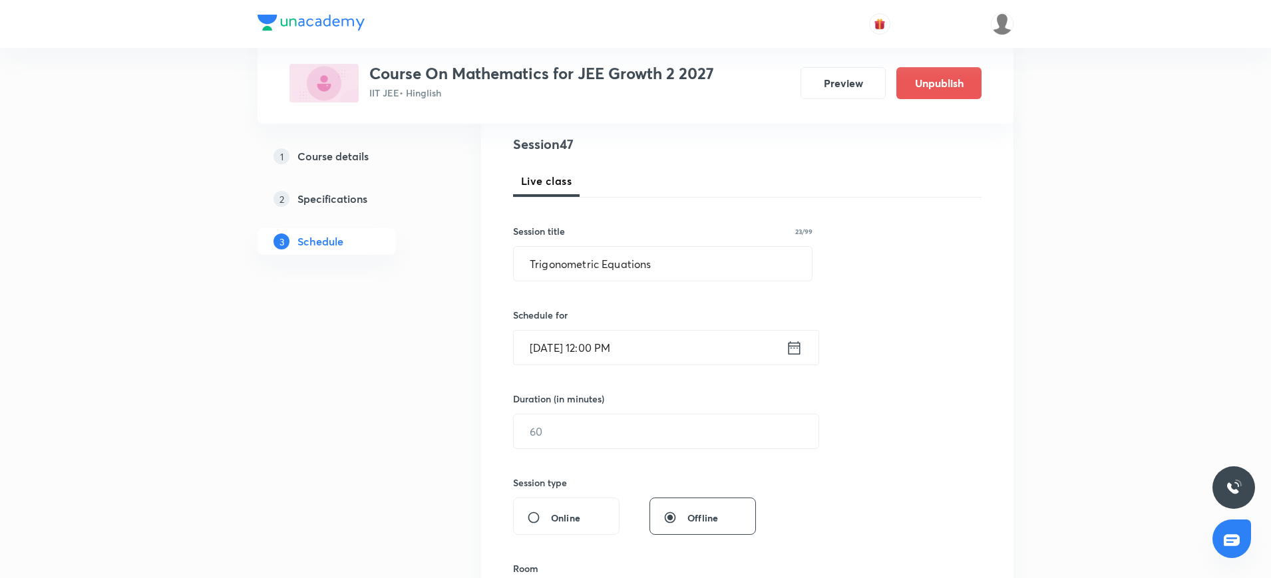
click at [564, 450] on div "Session 47 Live class Session title 23/99 Trigonometric Equations ​ Schedule fo…" at bounding box center [747, 446] width 469 height 625
click at [550, 427] on input "text" at bounding box center [666, 432] width 305 height 34
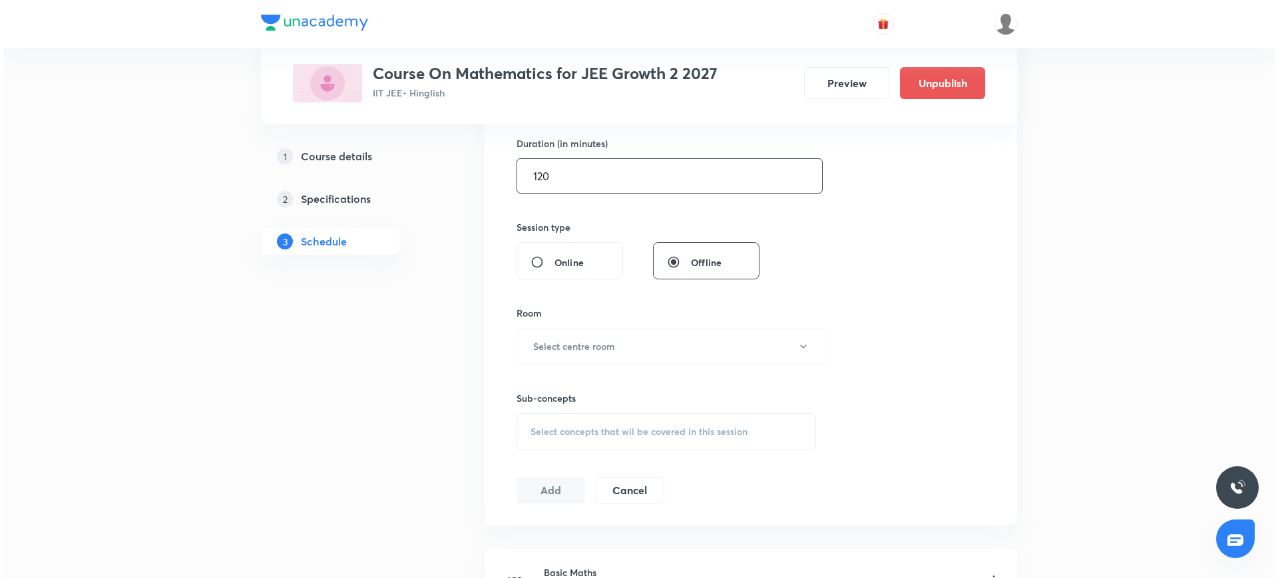
scroll to position [413, 0]
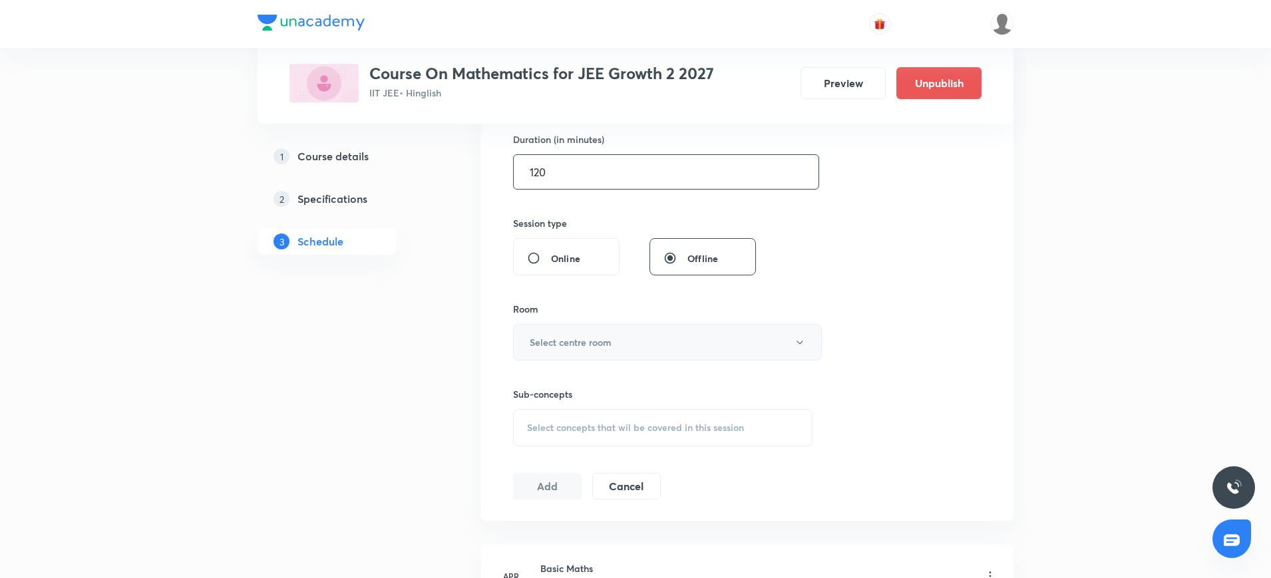
type input "120"
click at [543, 343] on h6 "Select centre room" at bounding box center [571, 342] width 82 height 14
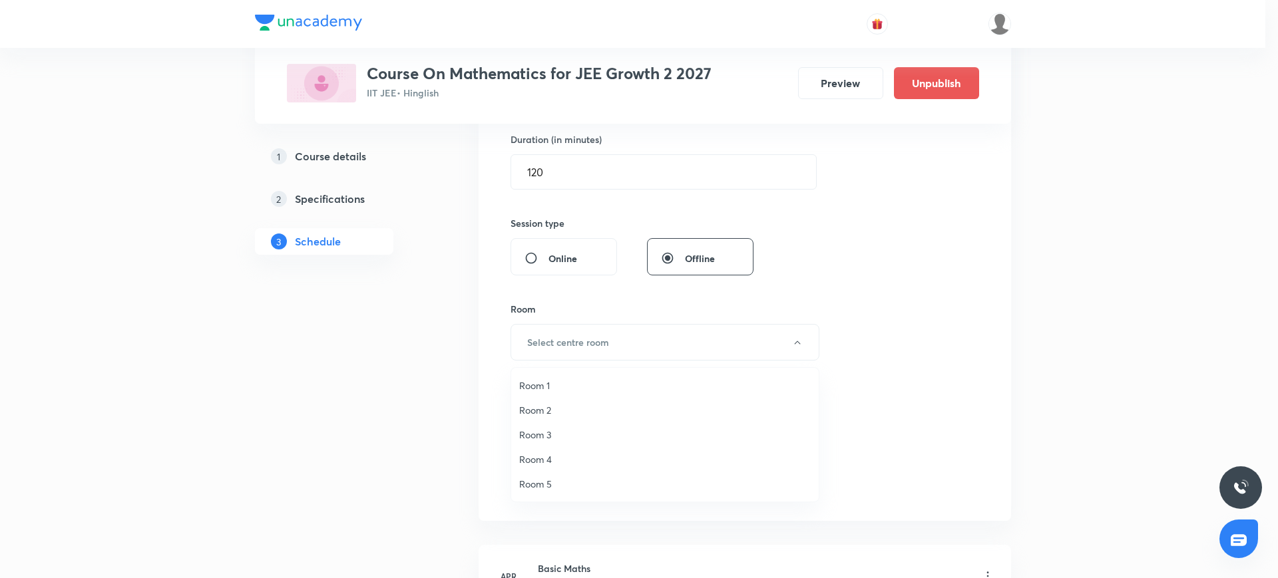
click at [538, 432] on span "Room 3" at bounding box center [665, 435] width 292 height 14
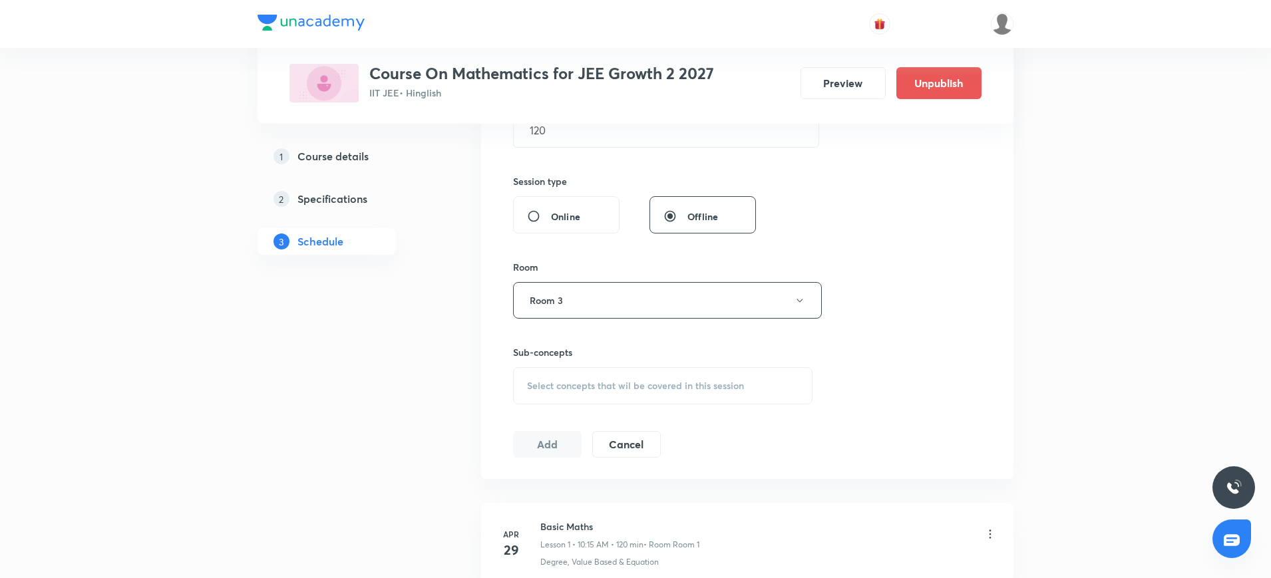
scroll to position [455, 0]
click at [548, 377] on div "Select concepts that wil be covered in this session" at bounding box center [663, 385] width 300 height 37
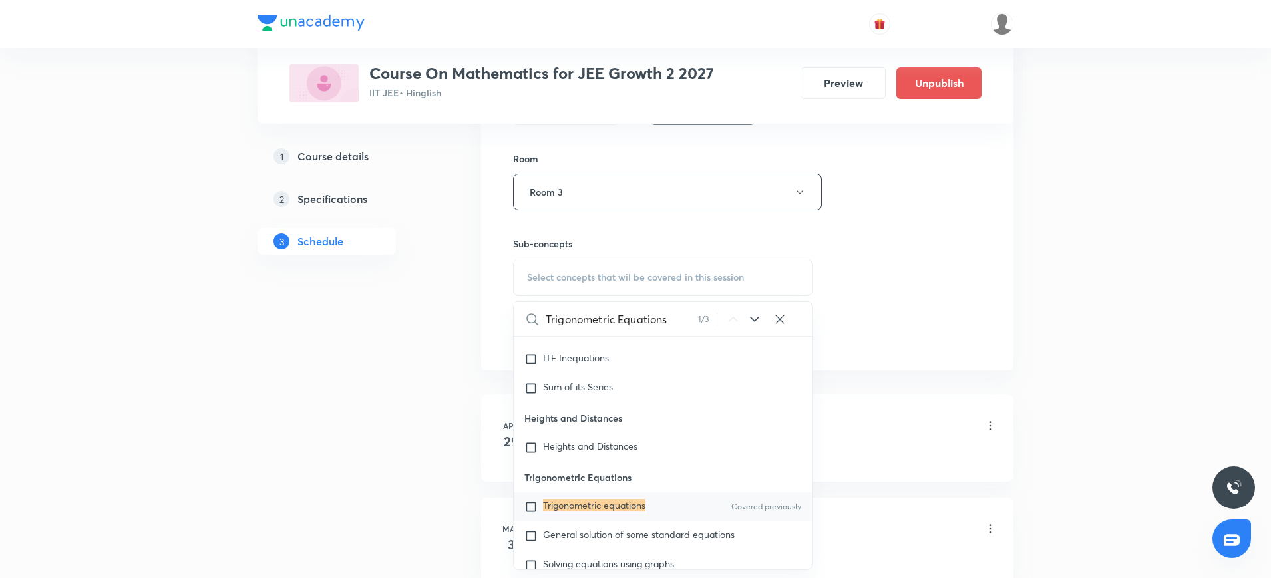
scroll to position [6998, 0]
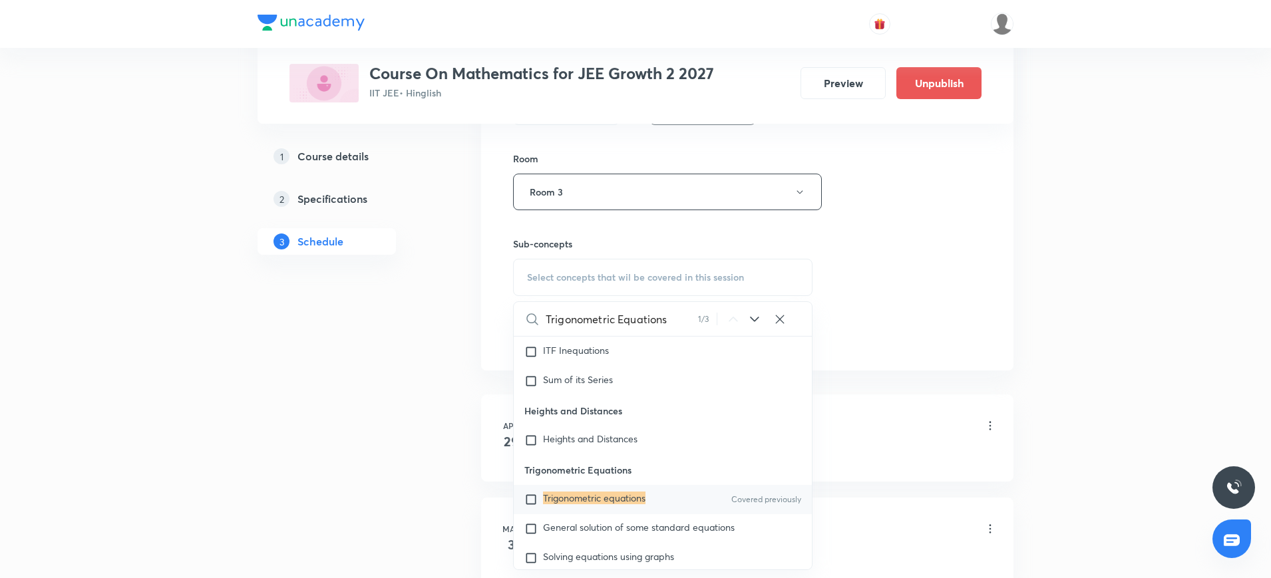
type input "Trigonometric Equations"
click at [530, 506] on input "checkbox" at bounding box center [533, 499] width 19 height 13
checkbox input "true"
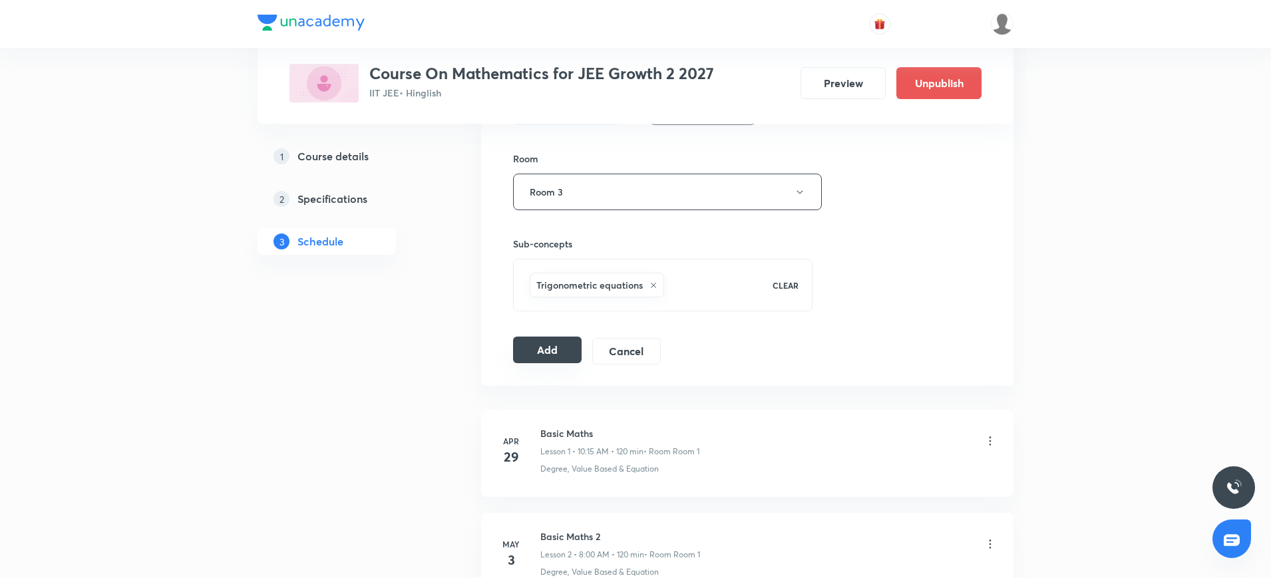
click at [553, 345] on button "Add" at bounding box center [547, 350] width 69 height 27
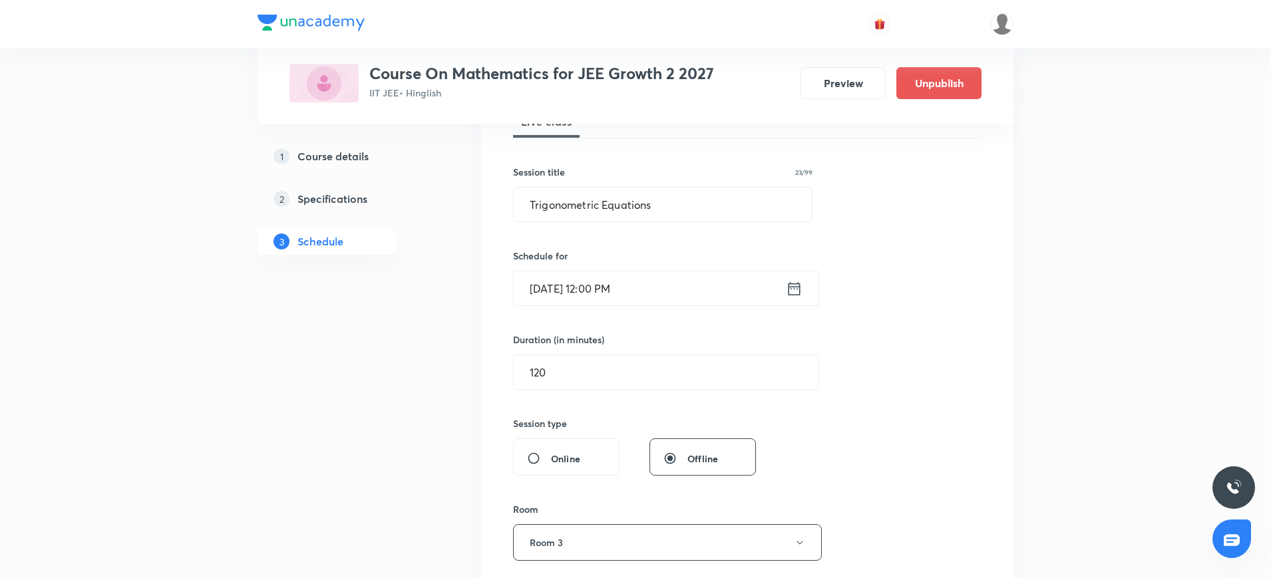
scroll to position [206, 0]
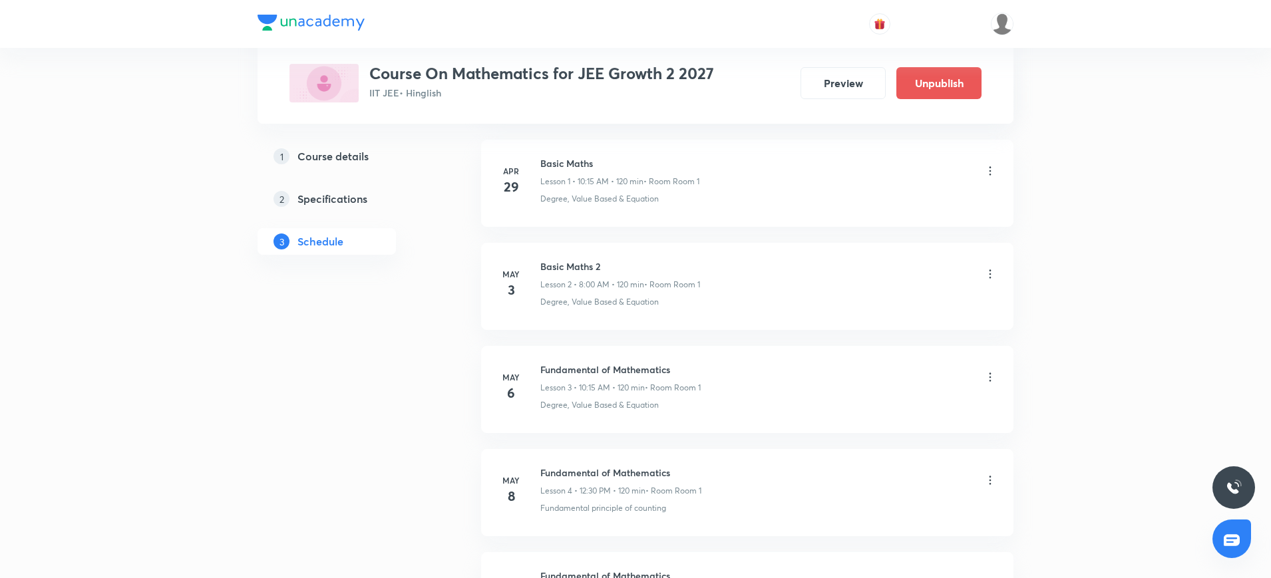
click at [600, 211] on li "Apr 29 Basic Maths Lesson 1 • 10:15 AM • 120 min • Room Room 1 Degree, Value Ba…" at bounding box center [747, 183] width 532 height 87
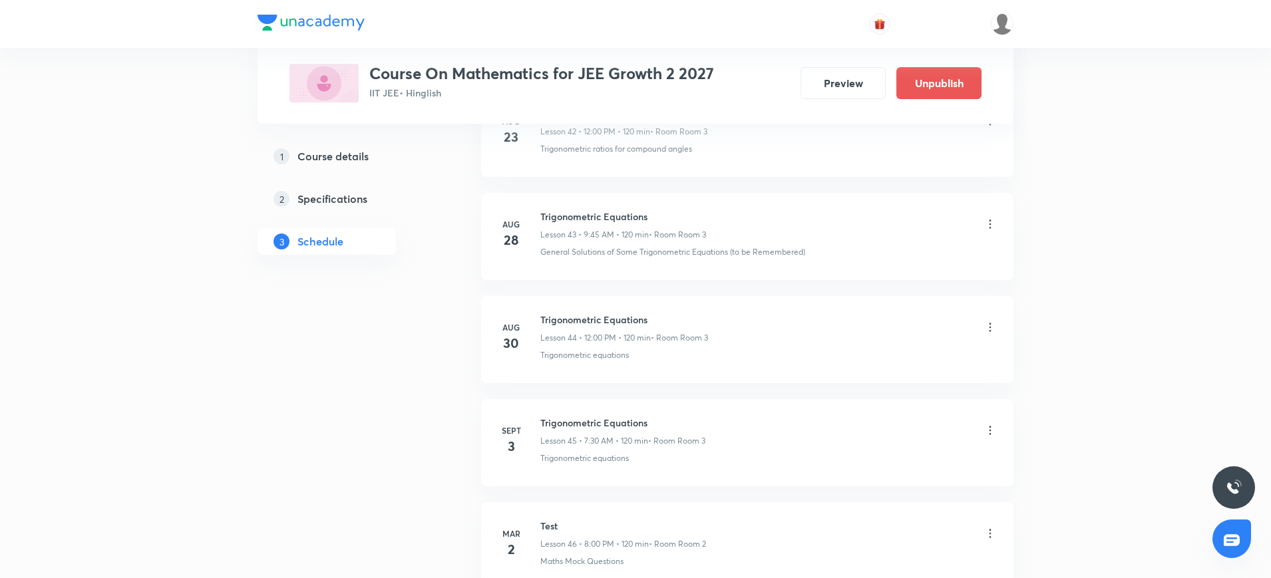
scroll to position [4725, 0]
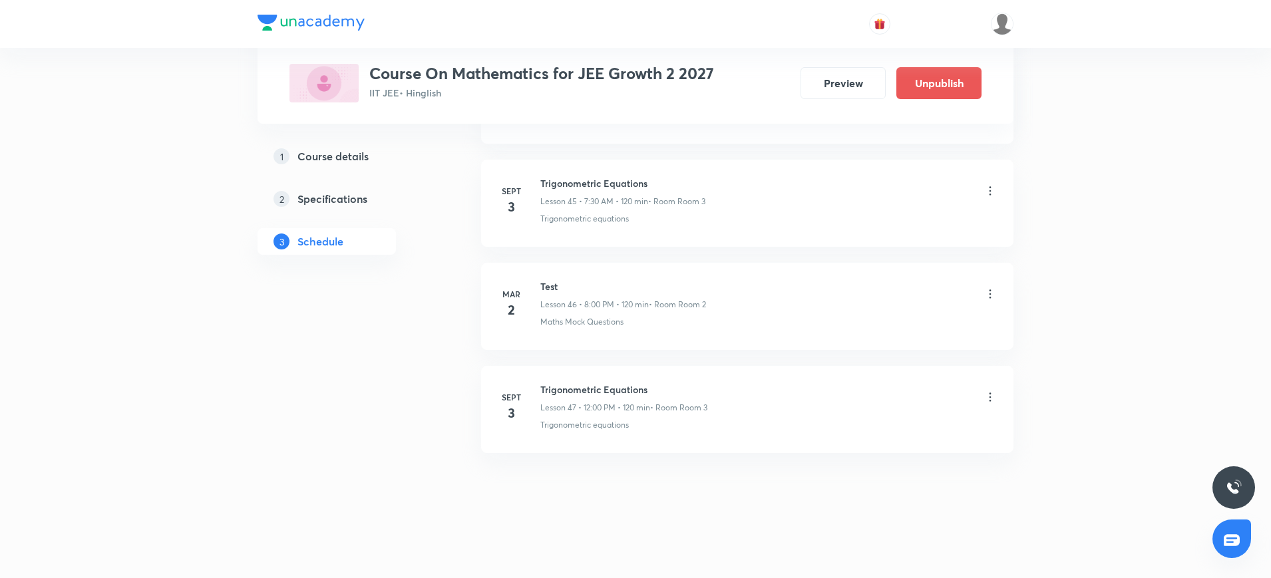
click at [991, 389] on div "Trigonometric Equations Lesson 47 • 12:00 PM • 120 min • Room Room 3" at bounding box center [768, 398] width 457 height 31
click at [986, 400] on icon at bounding box center [990, 397] width 13 height 13
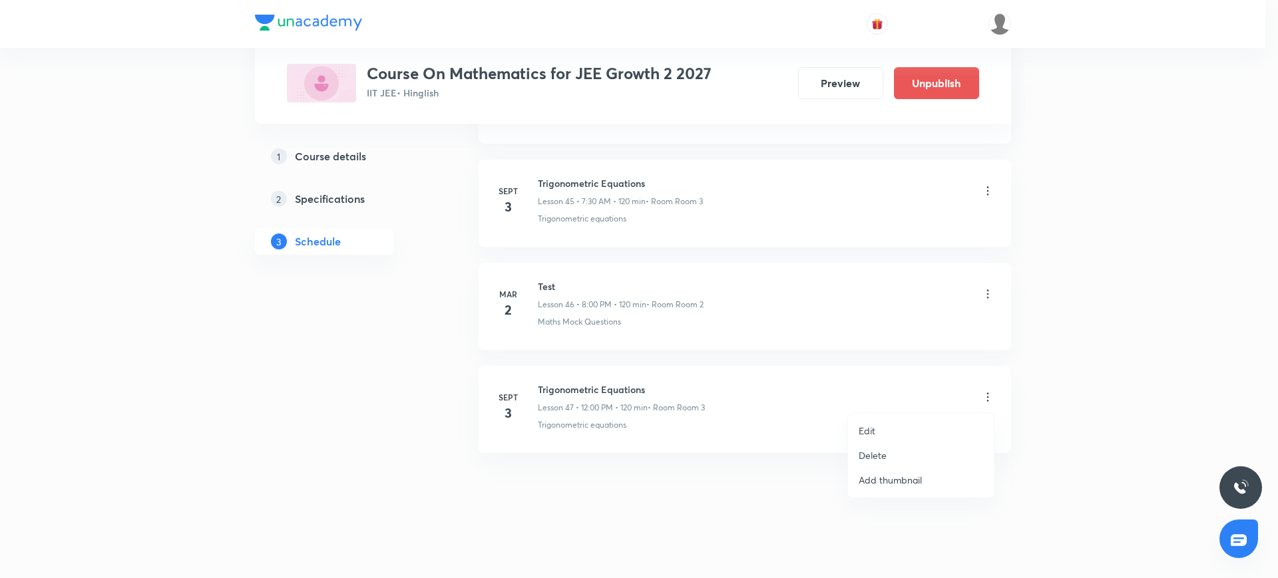
click at [883, 426] on li "Edit" at bounding box center [921, 431] width 146 height 25
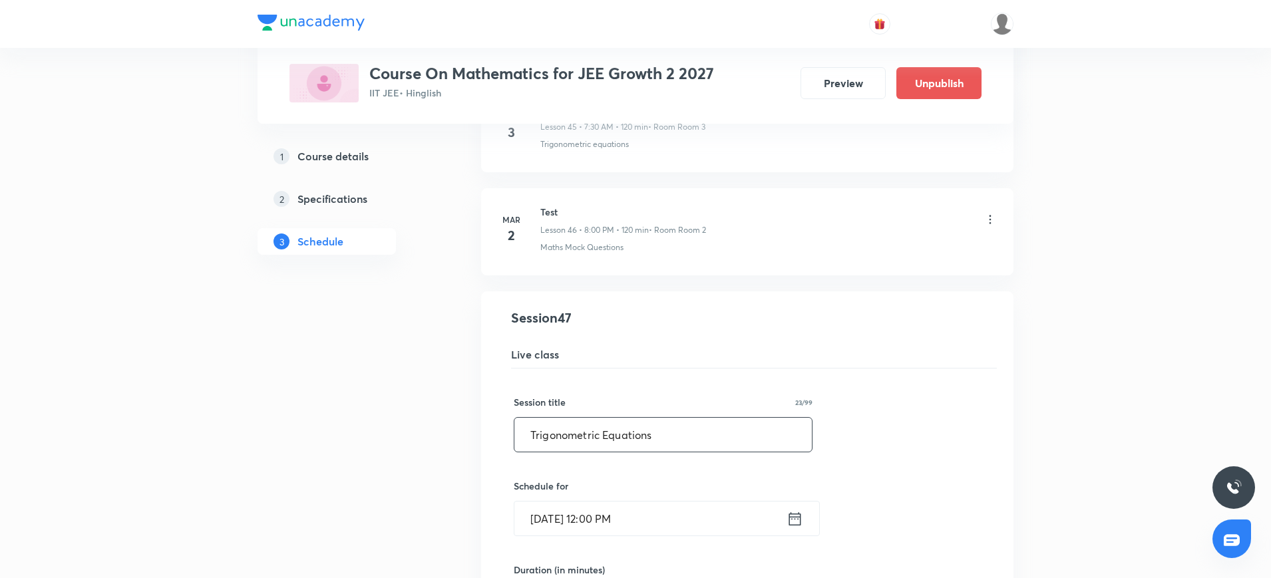
click at [565, 432] on input "Trigonometric Equations" at bounding box center [663, 435] width 298 height 34
paste input "Quadrat"
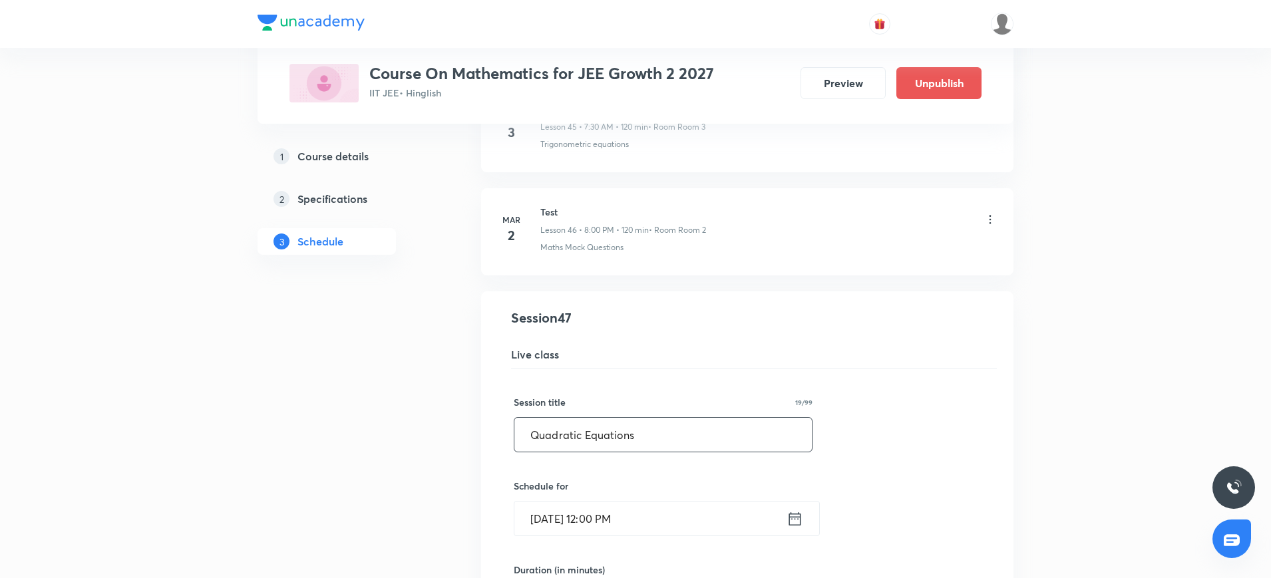
scroll to position [5237, 0]
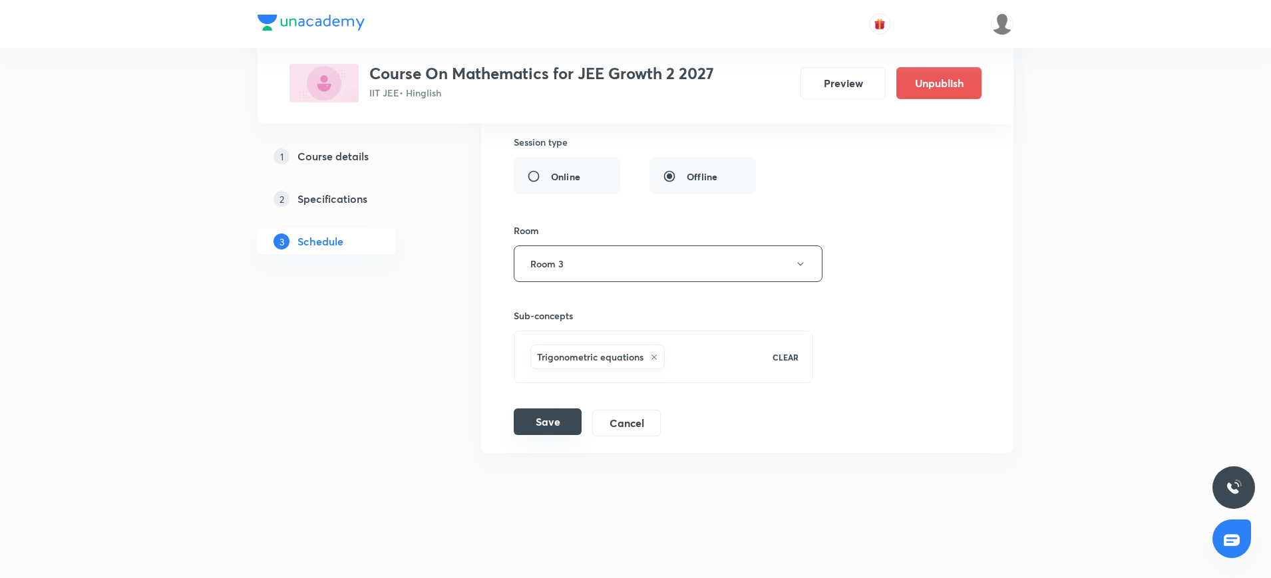
type input "Quadratic Equations"
click at [554, 431] on button "Save" at bounding box center [548, 422] width 68 height 27
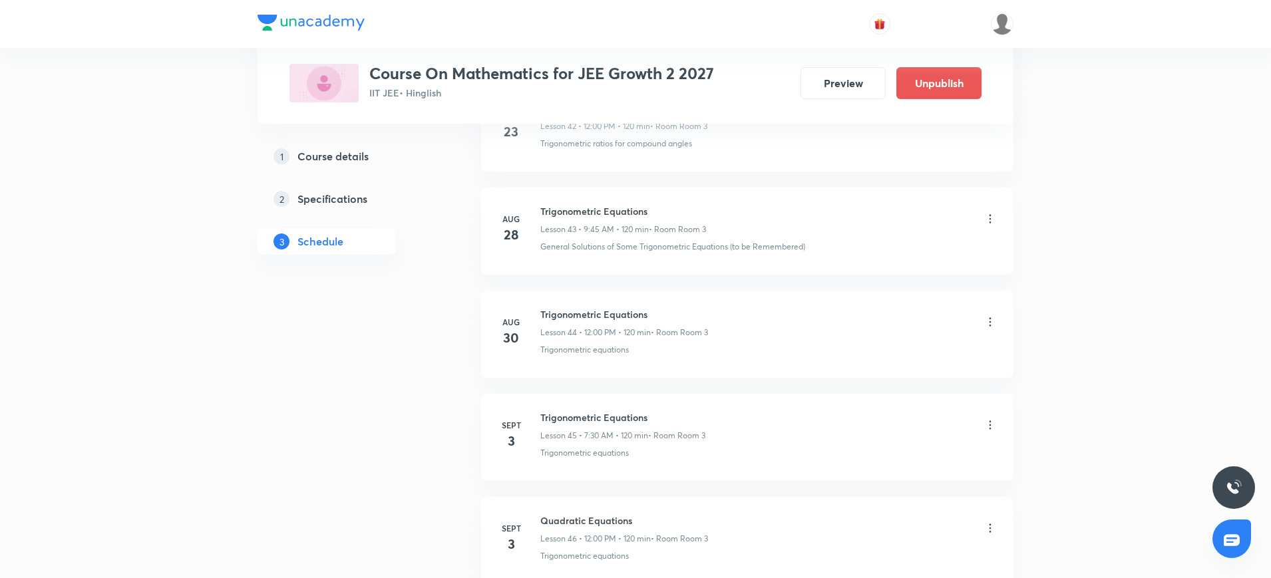
scroll to position [4489, 0]
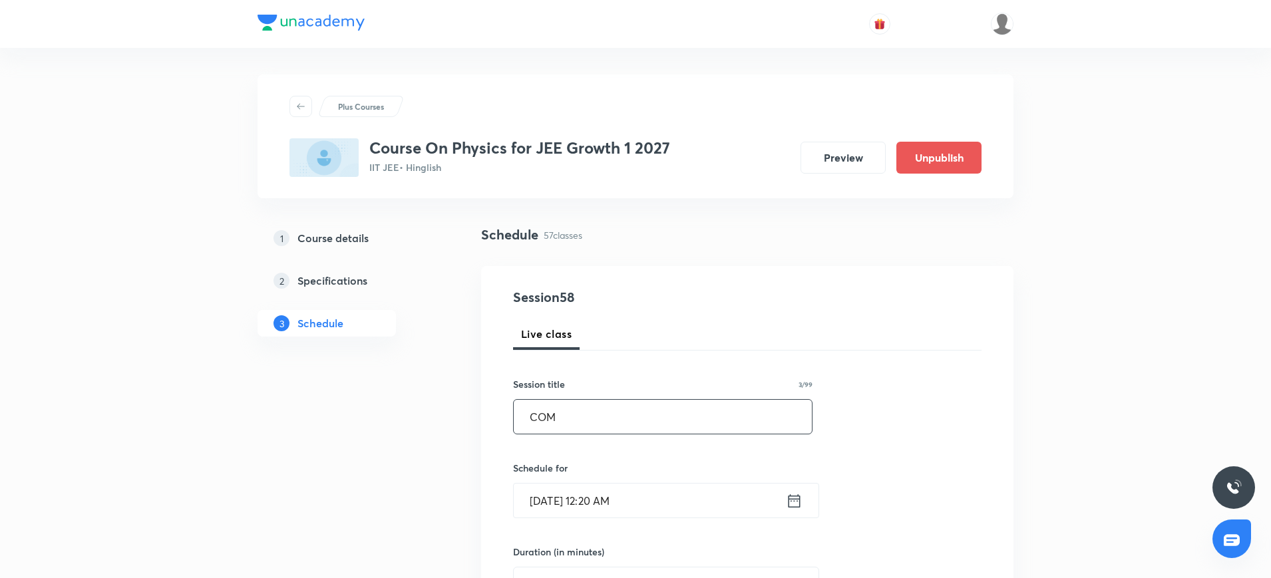
type input "COM"
click at [795, 503] on icon at bounding box center [794, 501] width 17 height 19
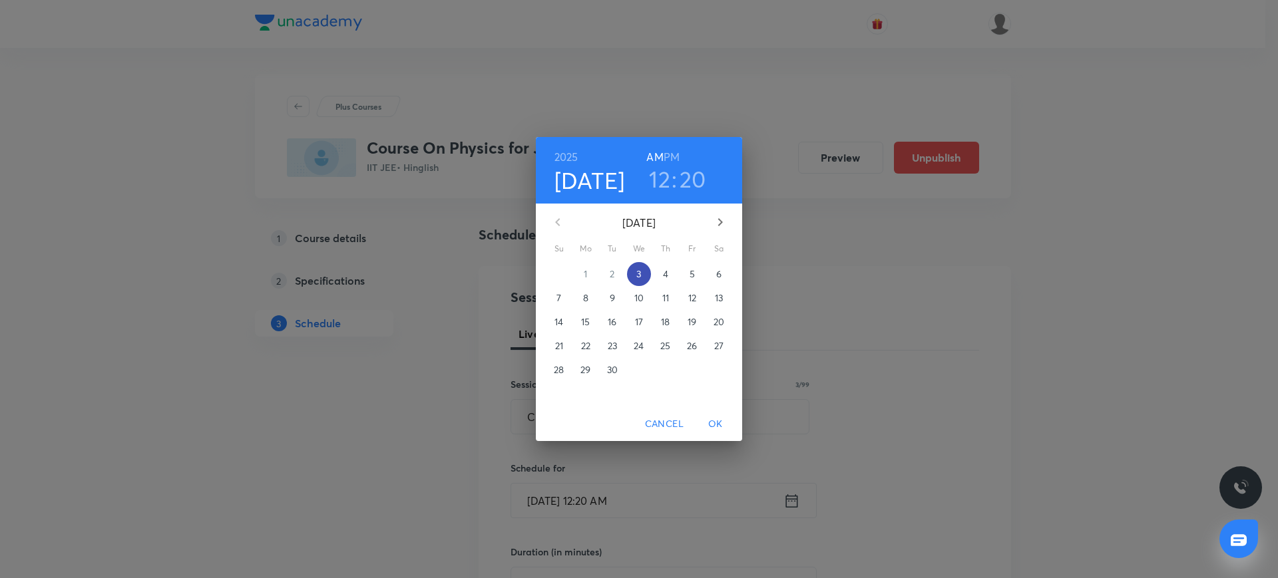
click at [639, 268] on p "3" at bounding box center [638, 274] width 5 height 13
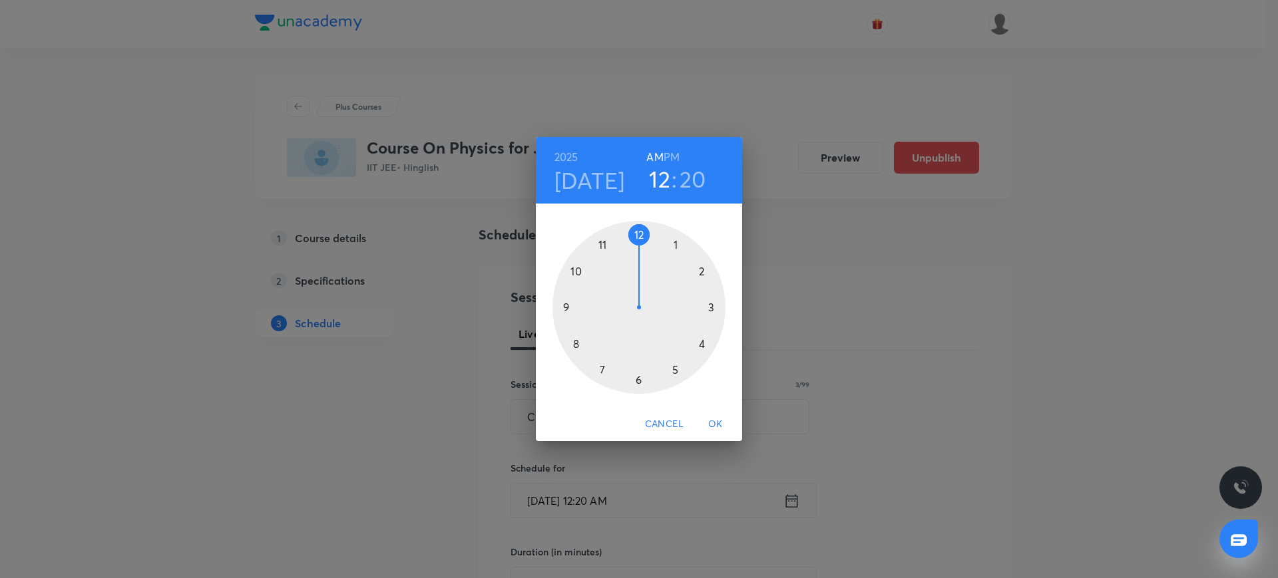
click at [600, 371] on div at bounding box center [638, 307] width 173 height 173
click at [606, 367] on div at bounding box center [638, 307] width 173 height 173
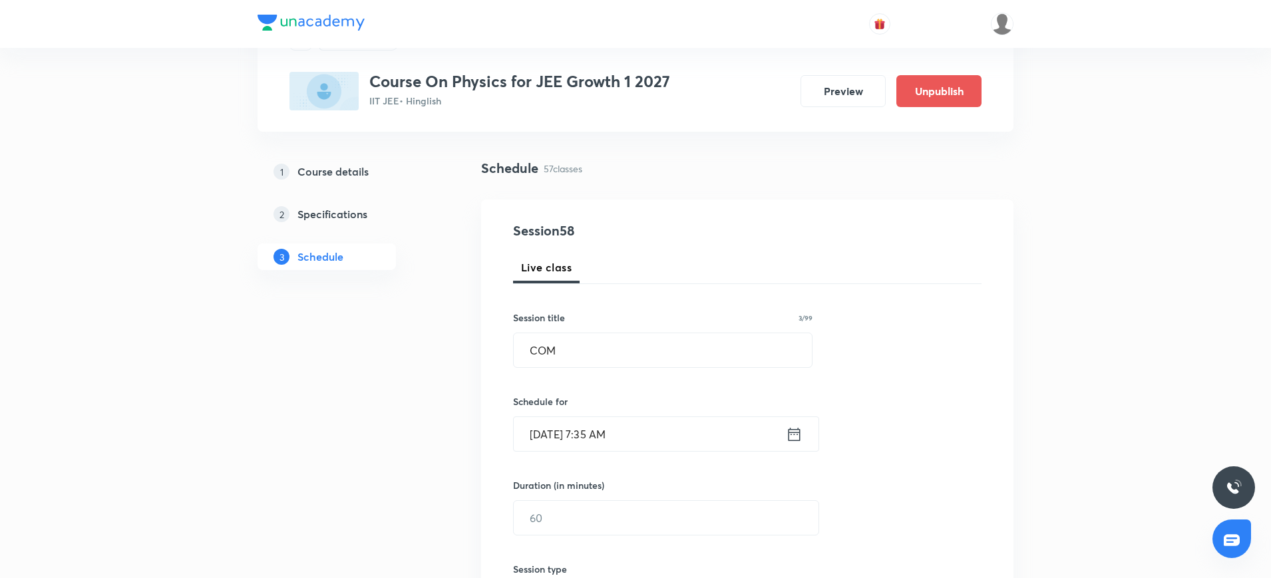
scroll to position [79, 0]
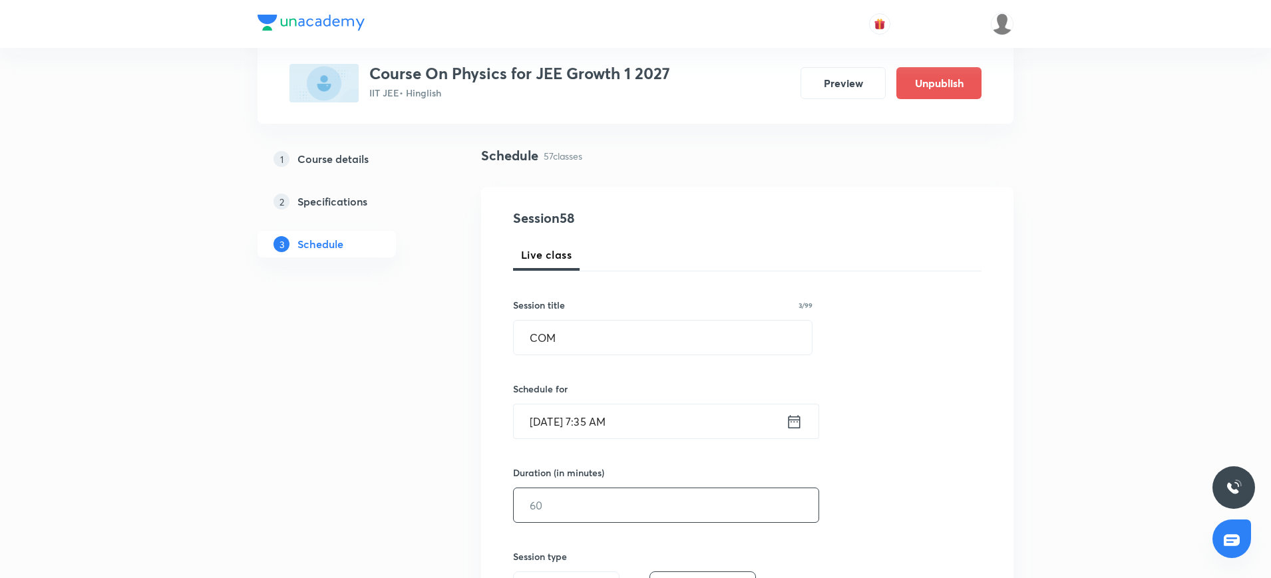
click at [580, 508] on input "text" at bounding box center [666, 506] width 305 height 34
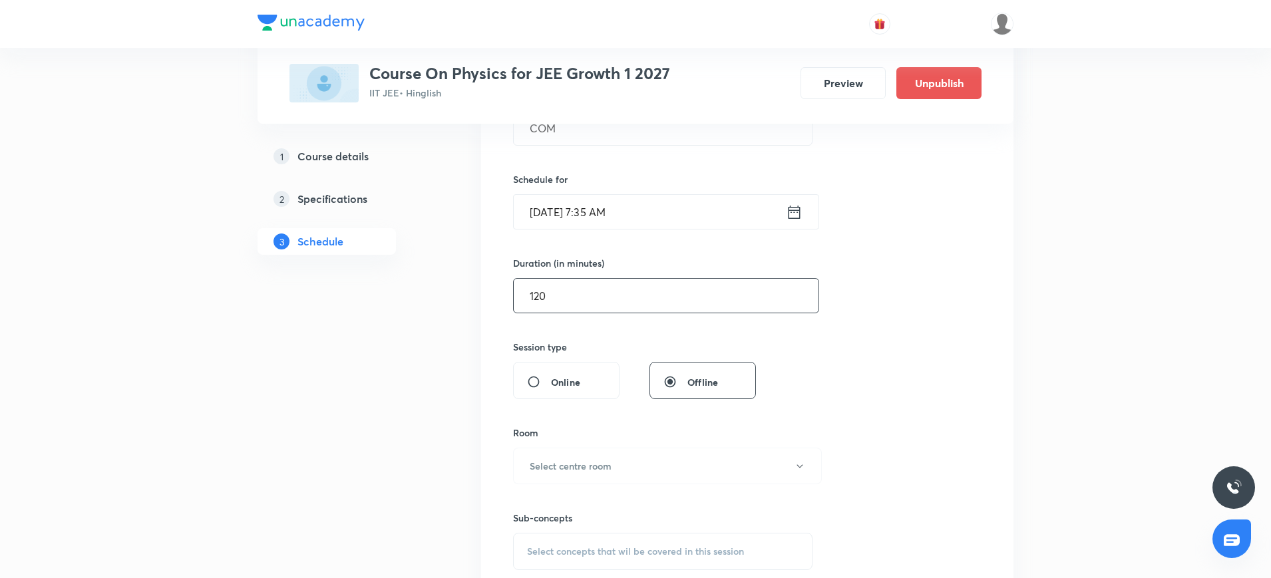
scroll to position [290, 0]
type input "120"
click at [578, 459] on h6 "Select centre room" at bounding box center [571, 466] width 82 height 14
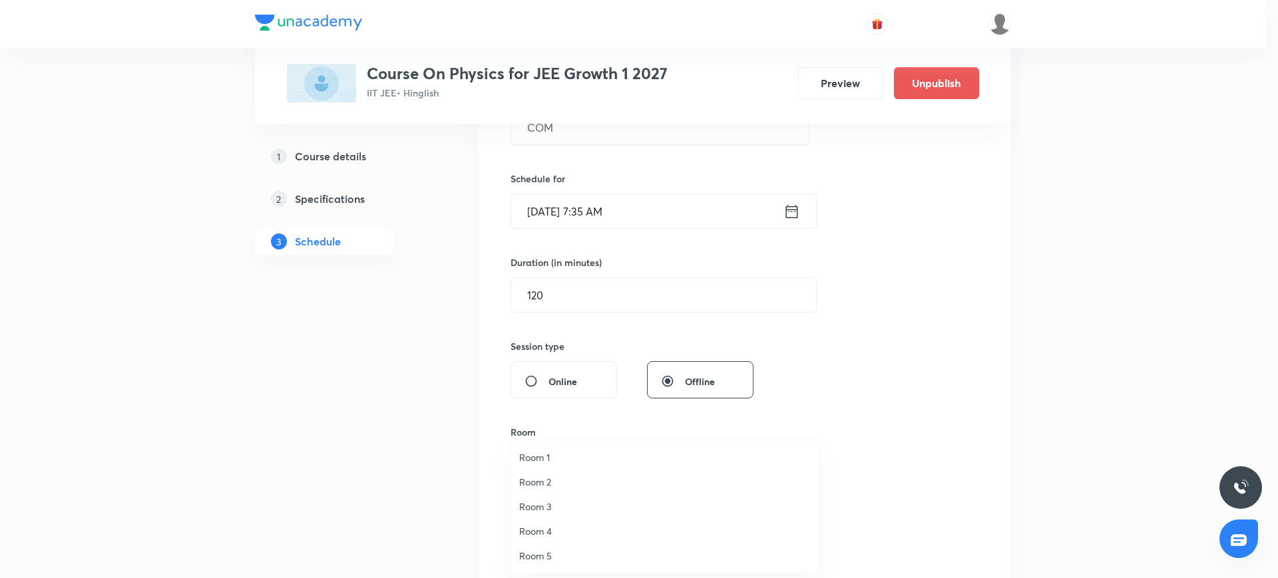
click at [535, 463] on span "Room 1" at bounding box center [665, 458] width 292 height 14
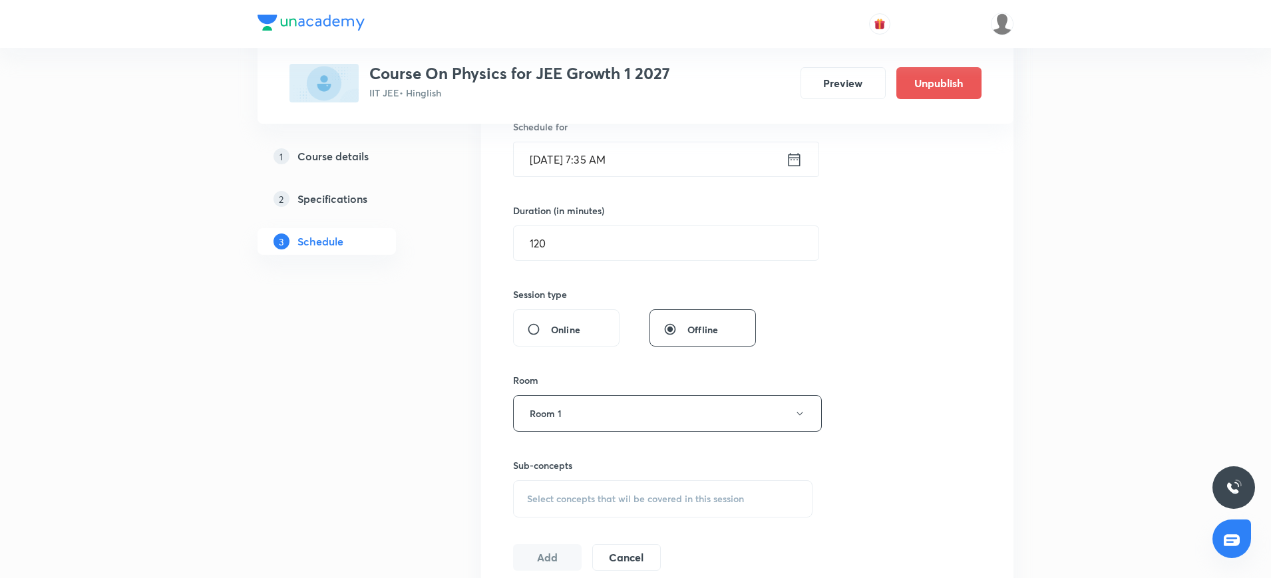
scroll to position [342, 0]
click at [538, 495] on span "Select concepts that wil be covered in this session" at bounding box center [635, 498] width 217 height 11
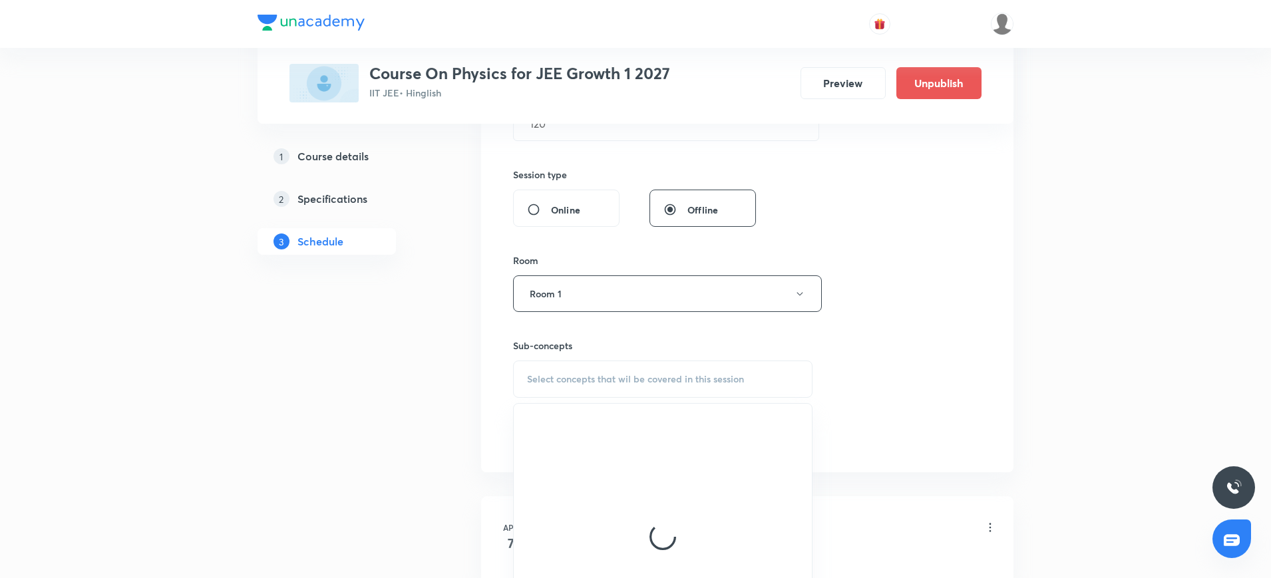
scroll to position [495, 0]
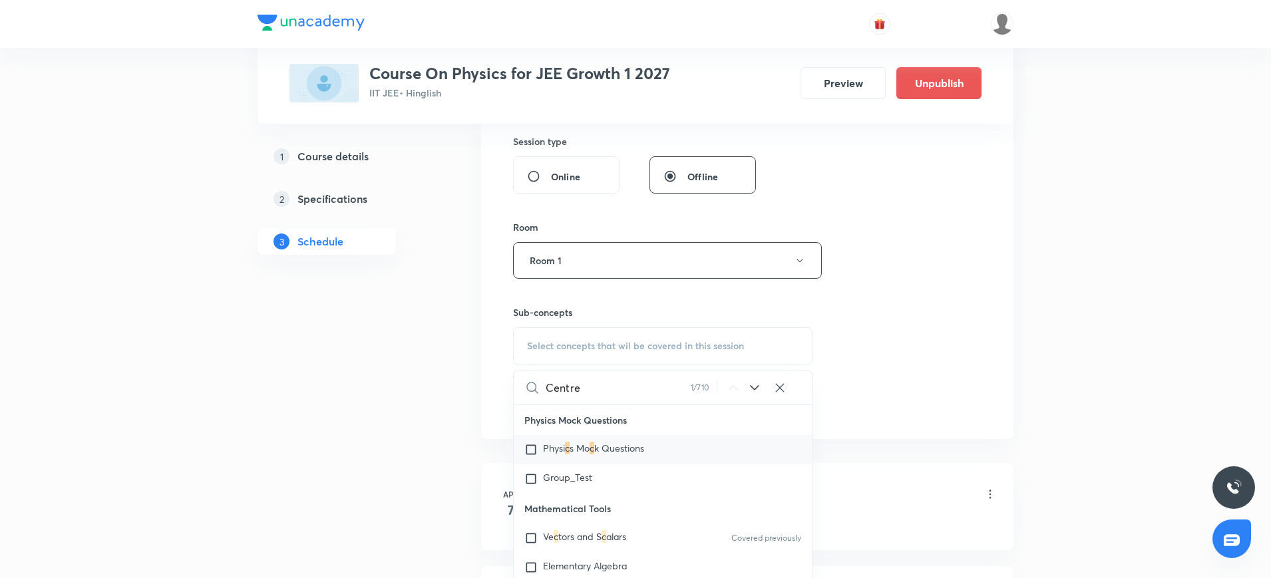
click at [566, 385] on input "Centre" at bounding box center [618, 388] width 145 height 34
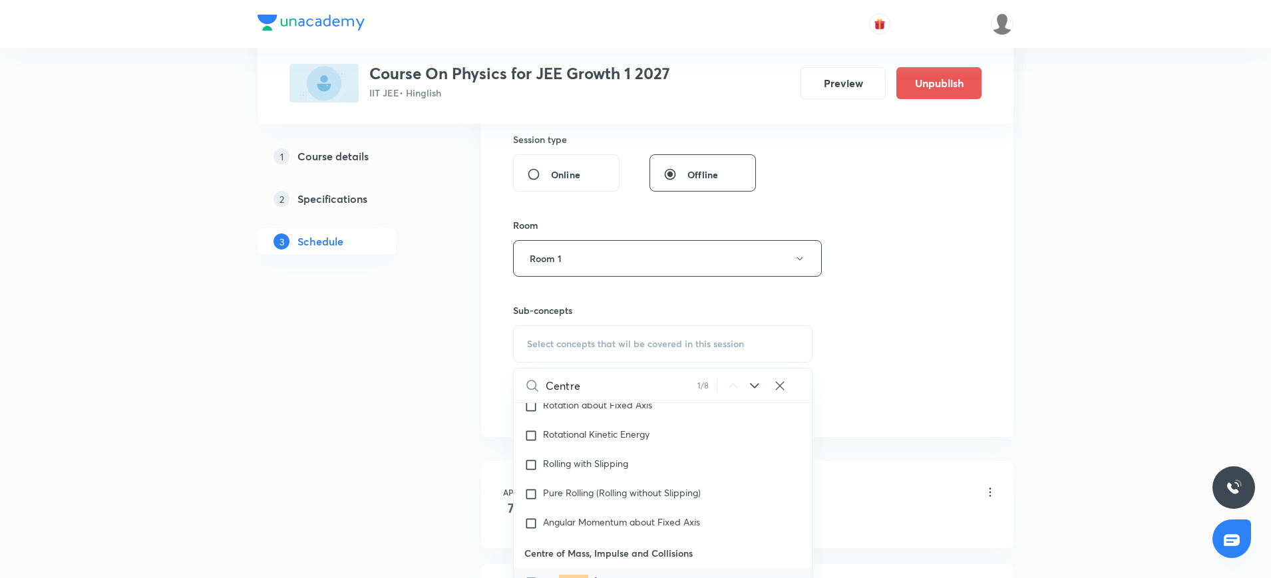
scroll to position [4711, 0]
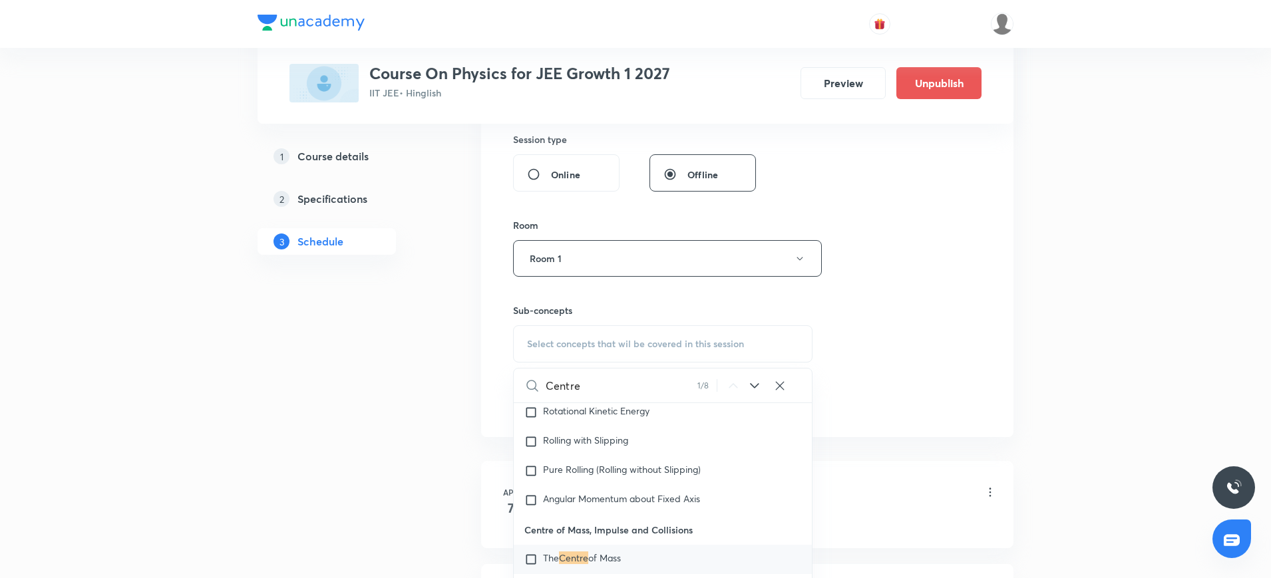
type input "Centre"
click at [533, 553] on input "checkbox" at bounding box center [533, 559] width 19 height 13
checkbox input "true"
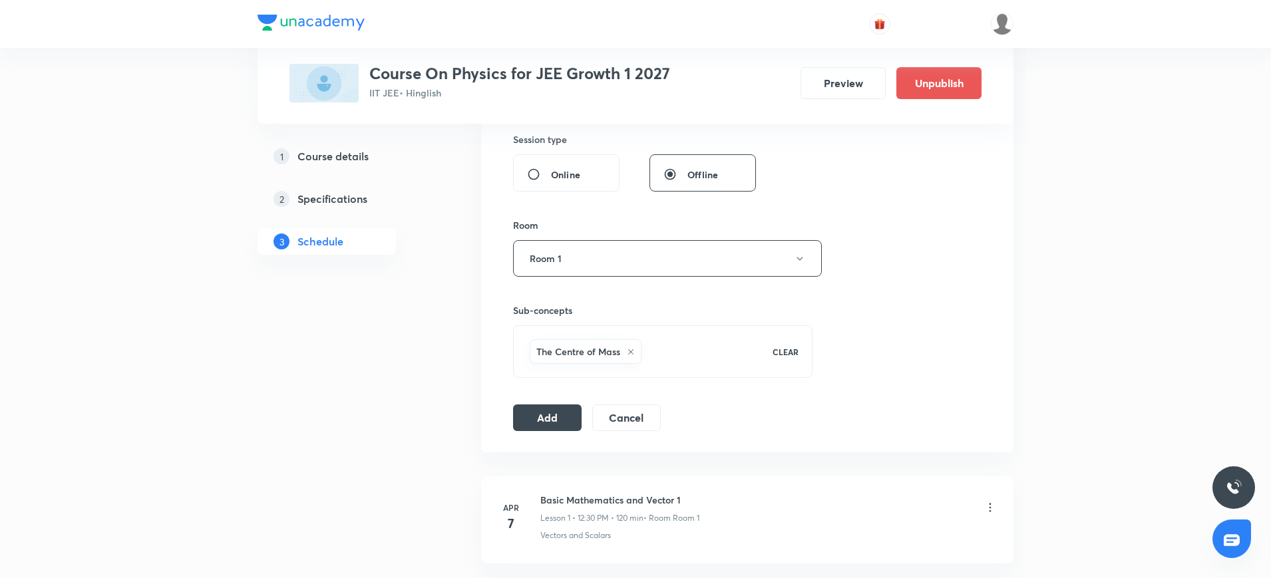
click at [534, 431] on div "Add Cancel" at bounding box center [592, 418] width 158 height 27
click at [546, 413] on button "Add" at bounding box center [547, 416] width 69 height 27
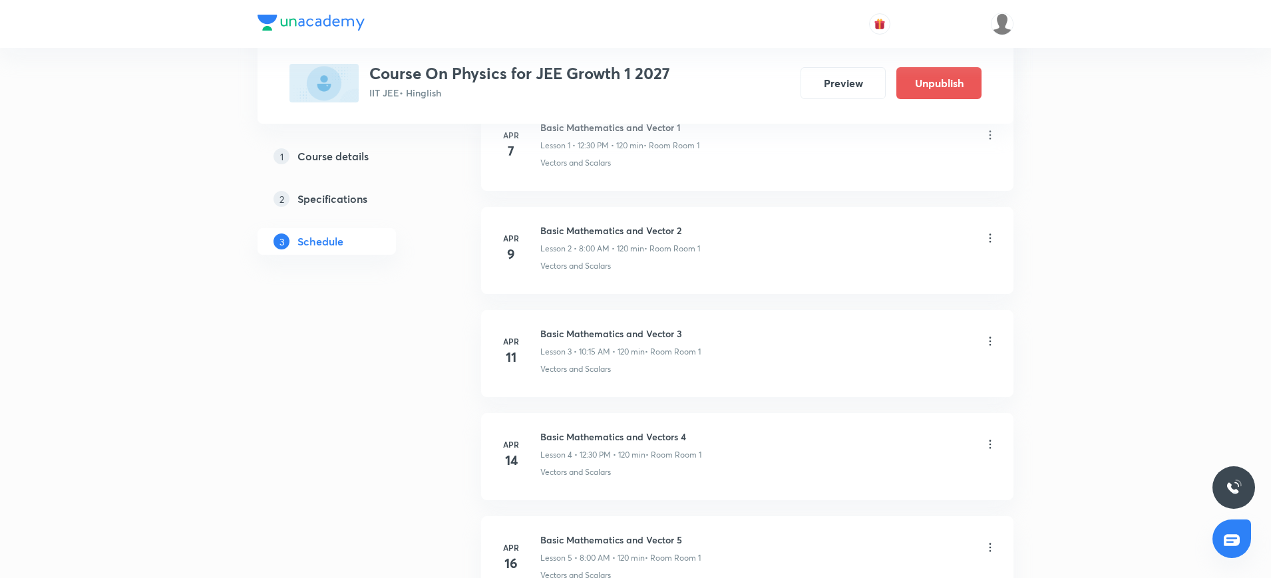
scroll to position [0, 0]
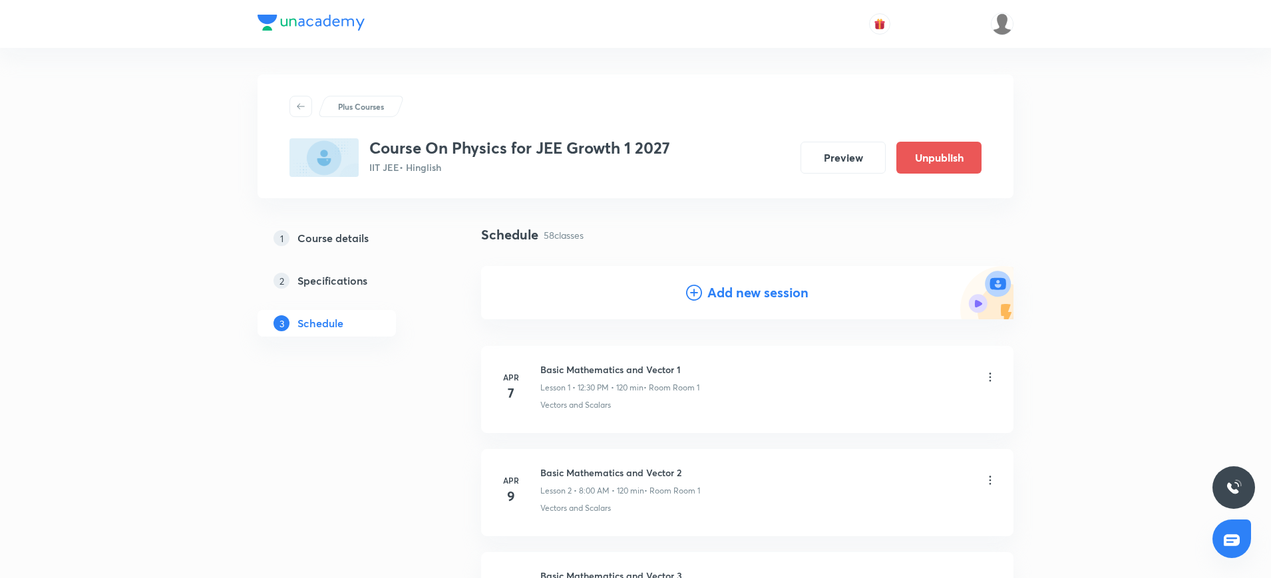
click at [690, 290] on icon at bounding box center [694, 293] width 16 height 16
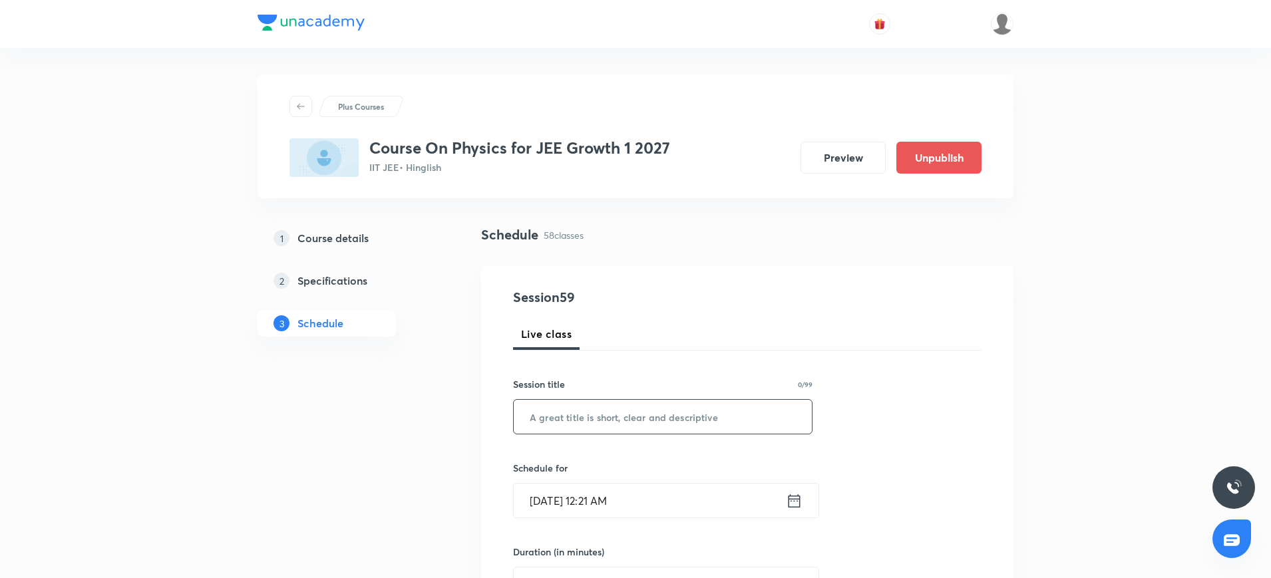
click at [556, 409] on input "text" at bounding box center [663, 417] width 298 height 34
paste input "COM"
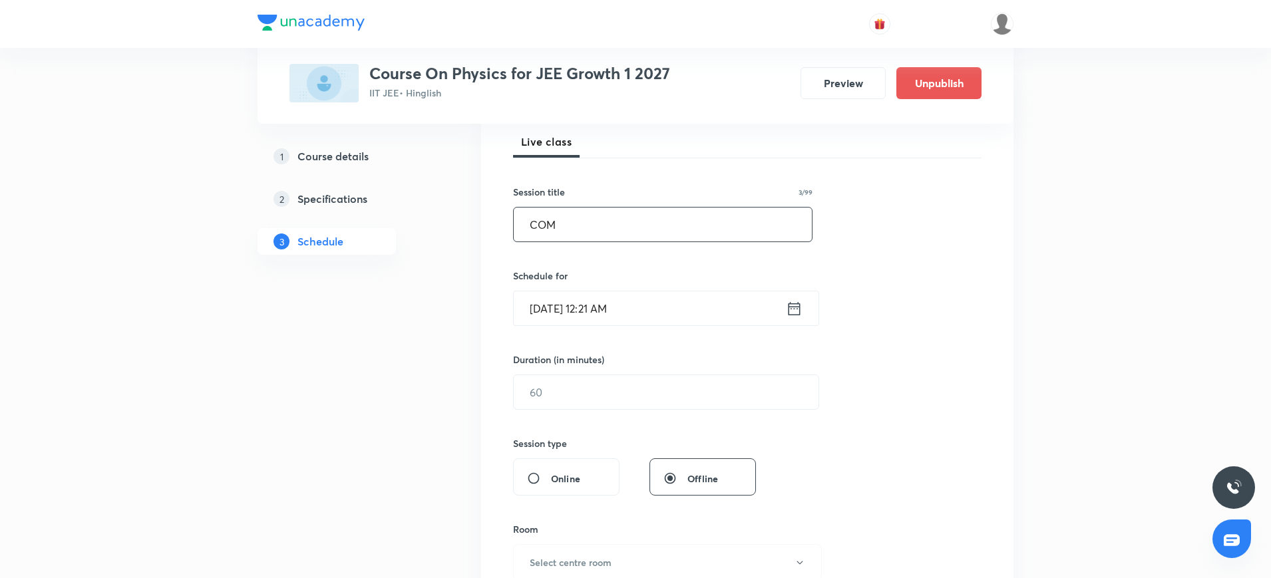
scroll to position [198, 0]
type input "COM"
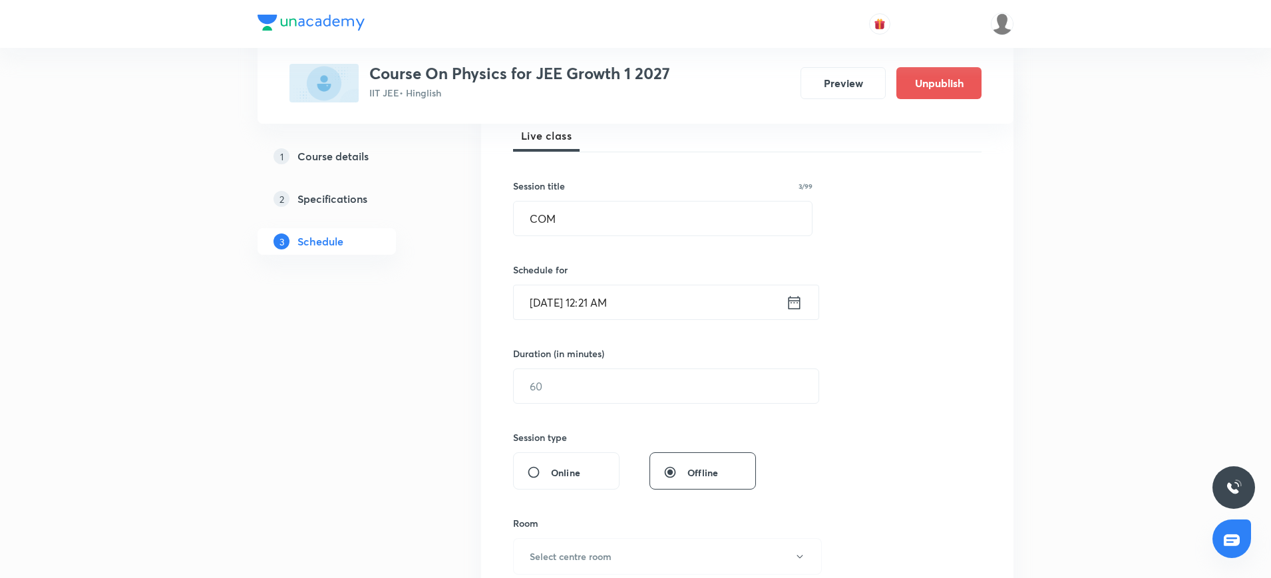
click at [799, 301] on icon at bounding box center [794, 303] width 17 height 19
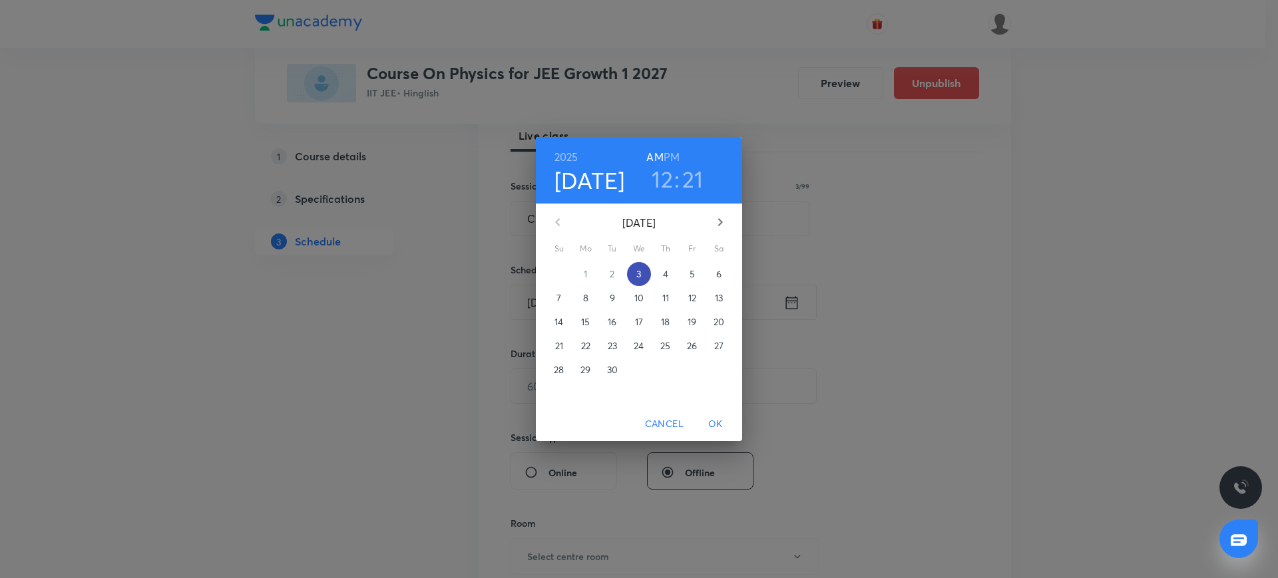
click at [641, 268] on p "3" at bounding box center [638, 274] width 5 height 13
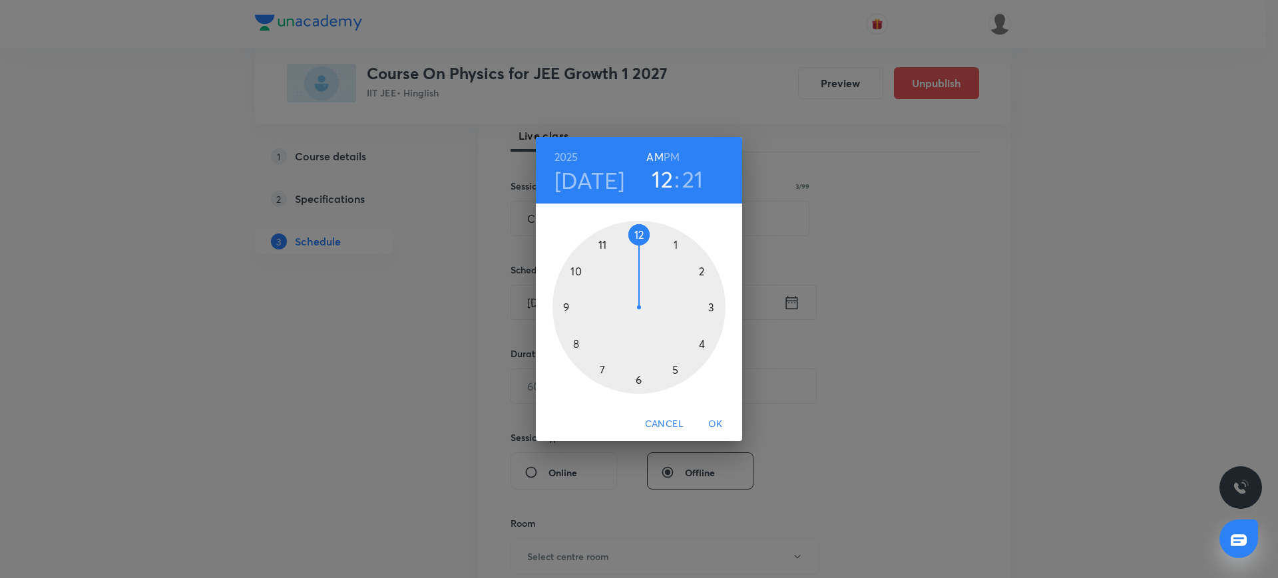
click at [640, 237] on div at bounding box center [638, 307] width 173 height 173
click at [671, 158] on h6 "PM" at bounding box center [672, 157] width 16 height 19
click at [639, 230] on div at bounding box center [638, 307] width 173 height 173
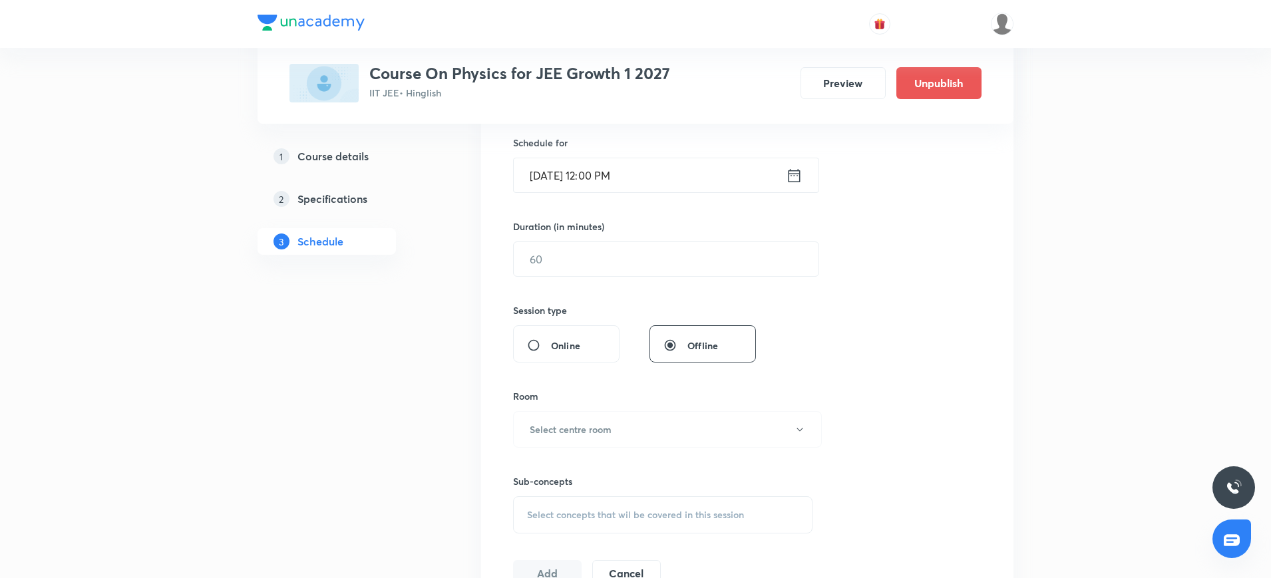
scroll to position [326, 0]
click at [611, 247] on input "text" at bounding box center [666, 259] width 305 height 34
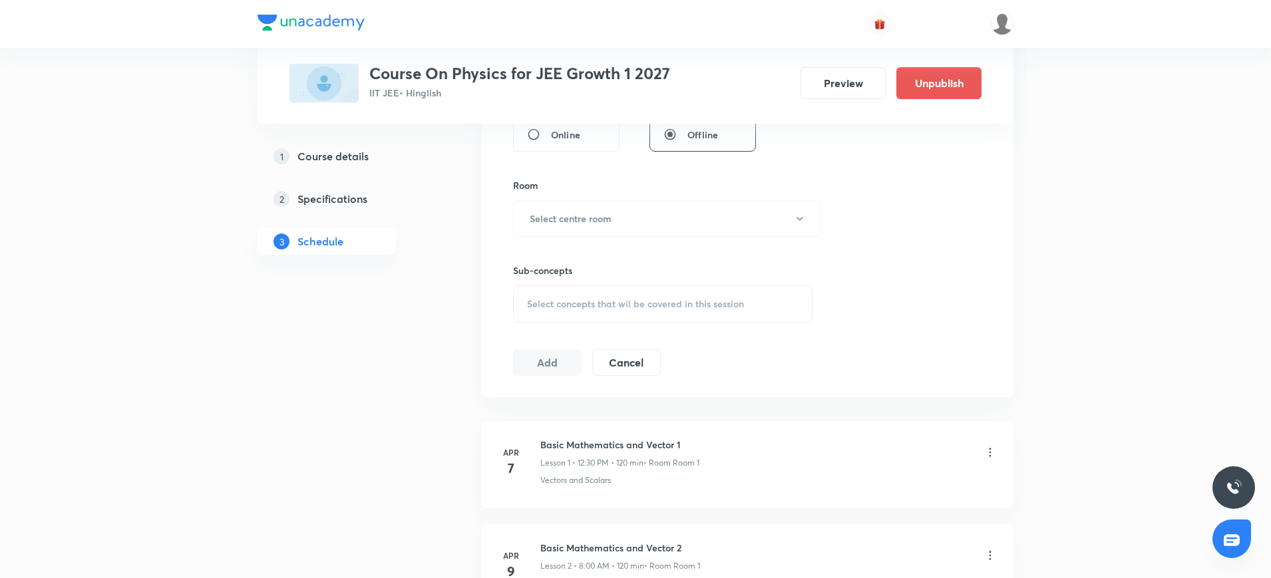
scroll to position [538, 0]
type input "120"
click at [606, 222] on h6 "Select centre room" at bounding box center [571, 217] width 82 height 14
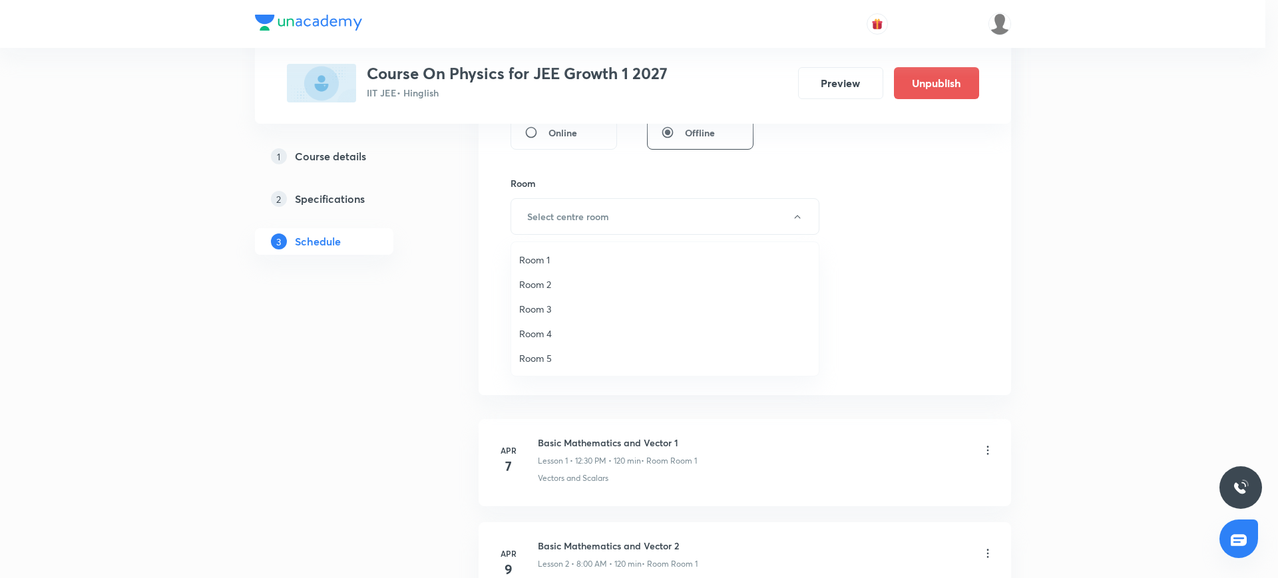
click at [549, 260] on span "Room 1" at bounding box center [665, 260] width 292 height 14
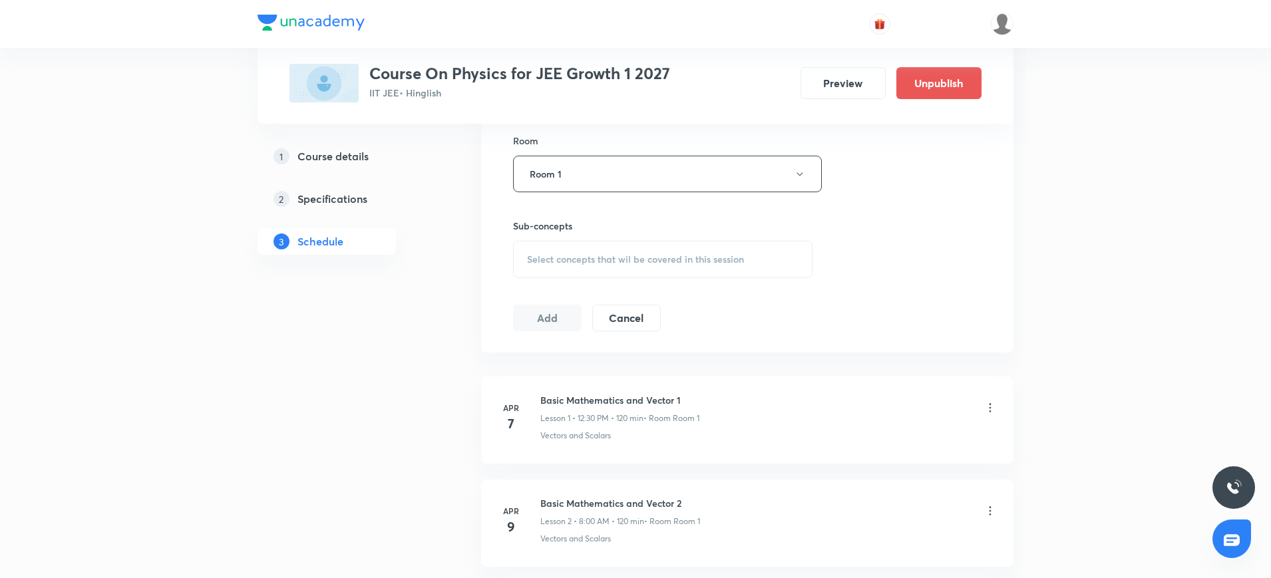
scroll to position [585, 0]
click at [549, 260] on span "Select concepts that wil be covered in this session" at bounding box center [635, 255] width 217 height 11
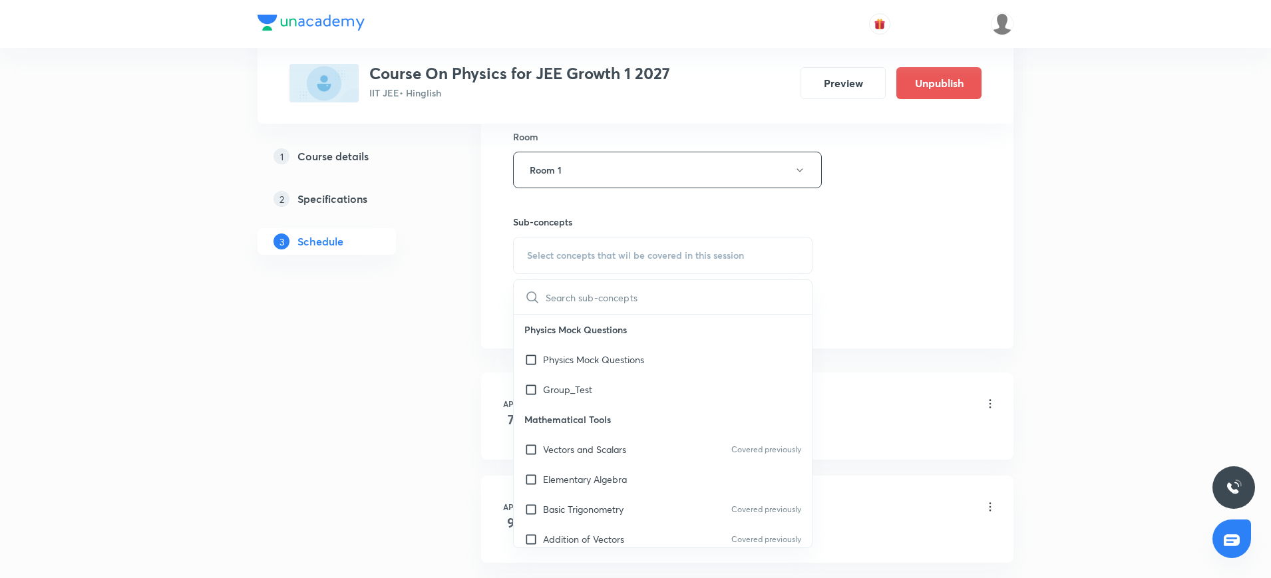
scroll to position [696, 0]
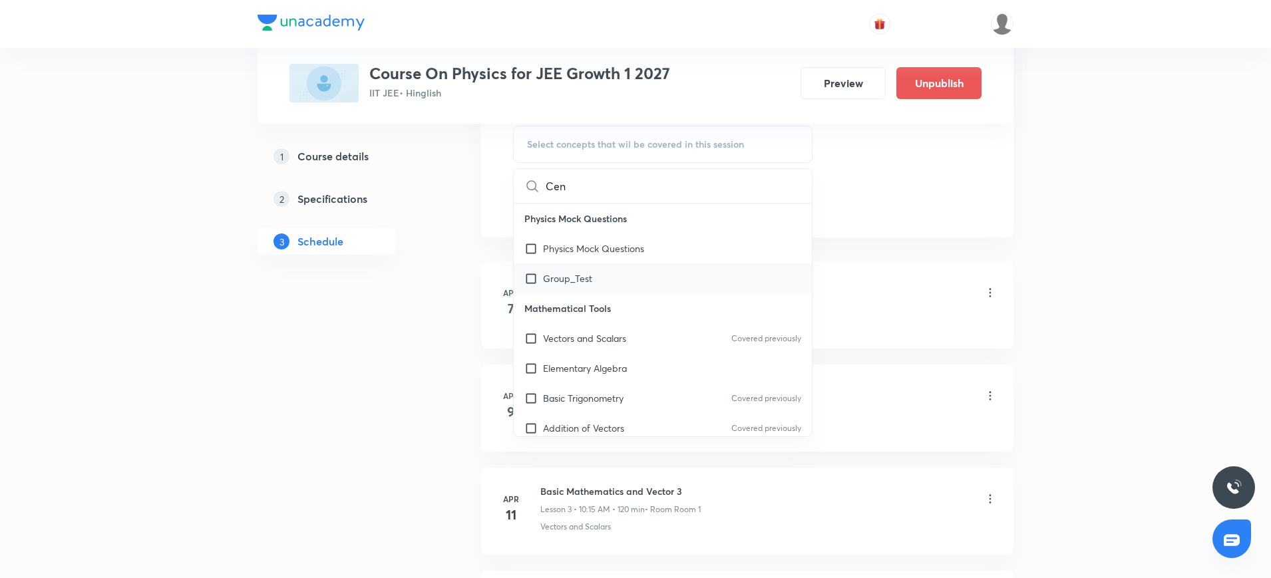
type input "Cent"
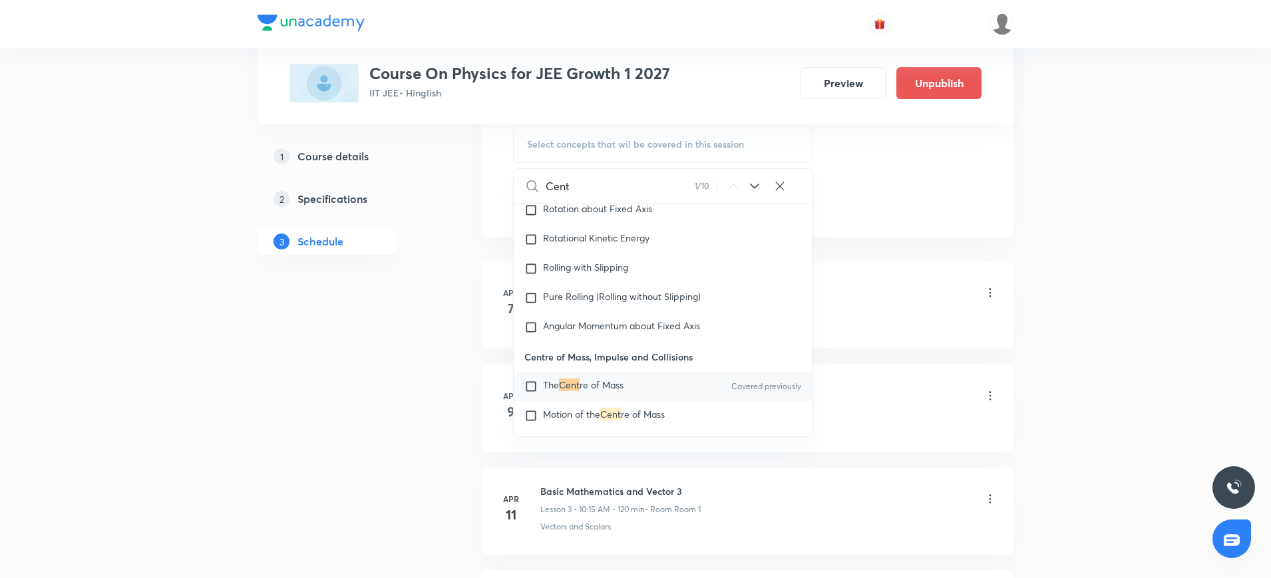
scroll to position [4688, 0]
click at [531, 406] on input "checkbox" at bounding box center [533, 412] width 19 height 13
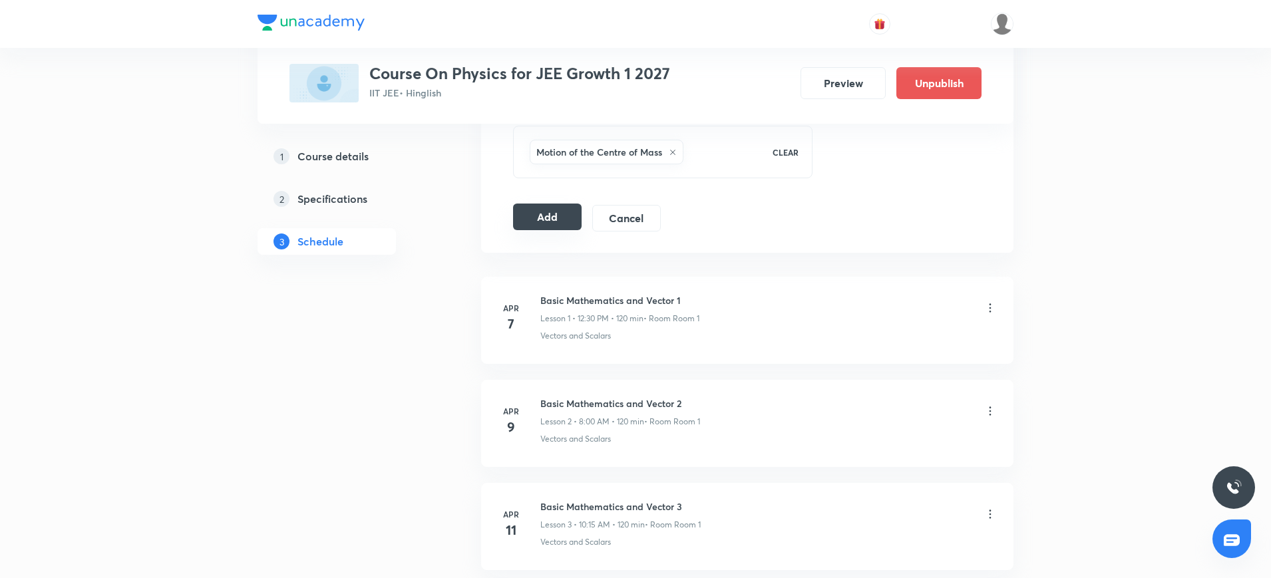
click at [555, 220] on button "Add" at bounding box center [547, 217] width 69 height 27
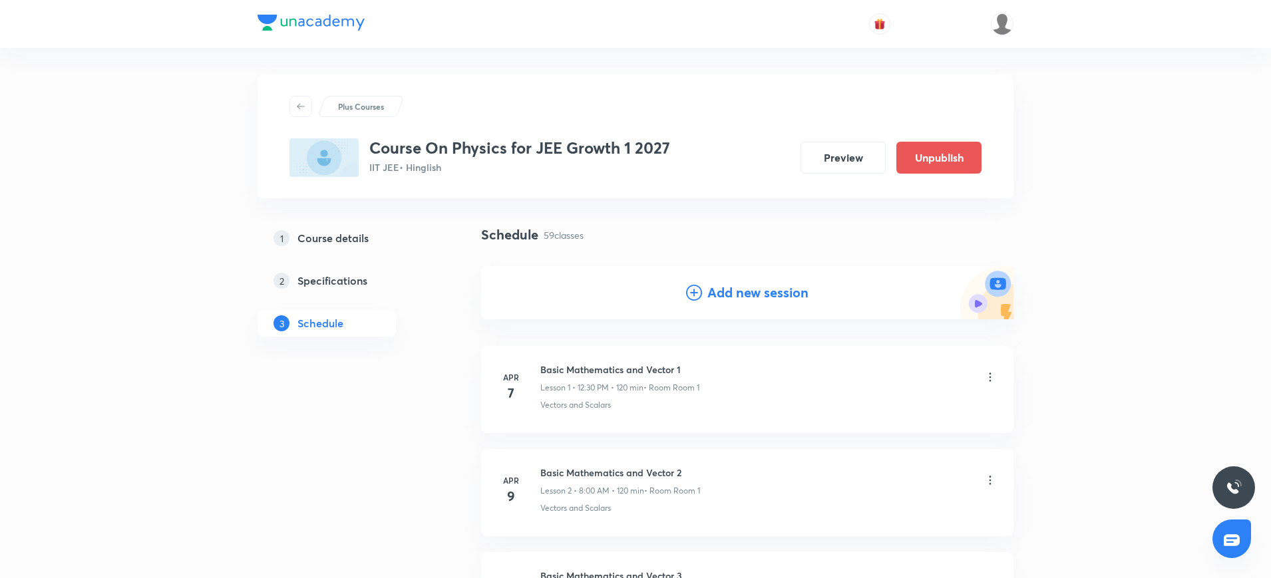
click at [694, 298] on icon at bounding box center [694, 293] width 16 height 16
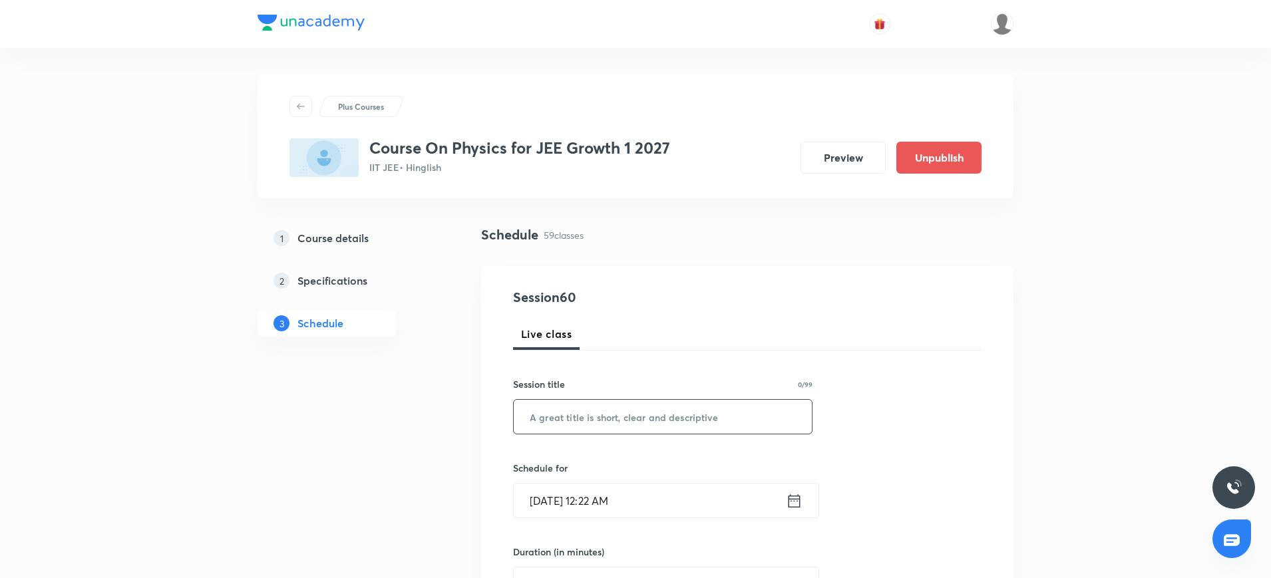
click at [559, 403] on input "text" at bounding box center [663, 417] width 298 height 34
paste input "COM"
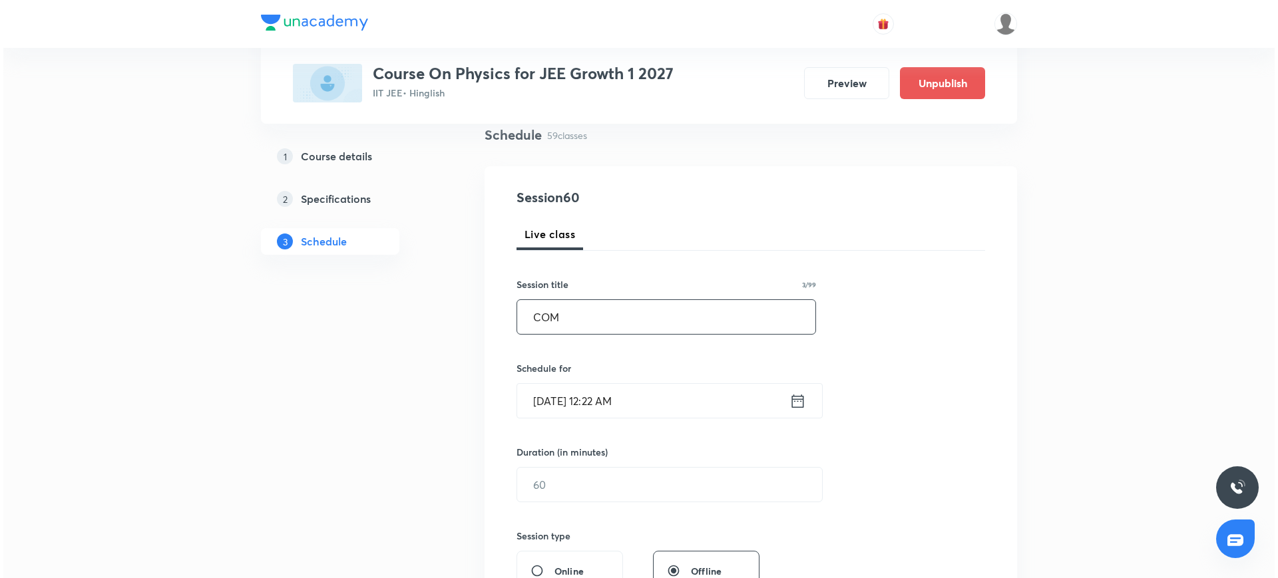
scroll to position [106, 0]
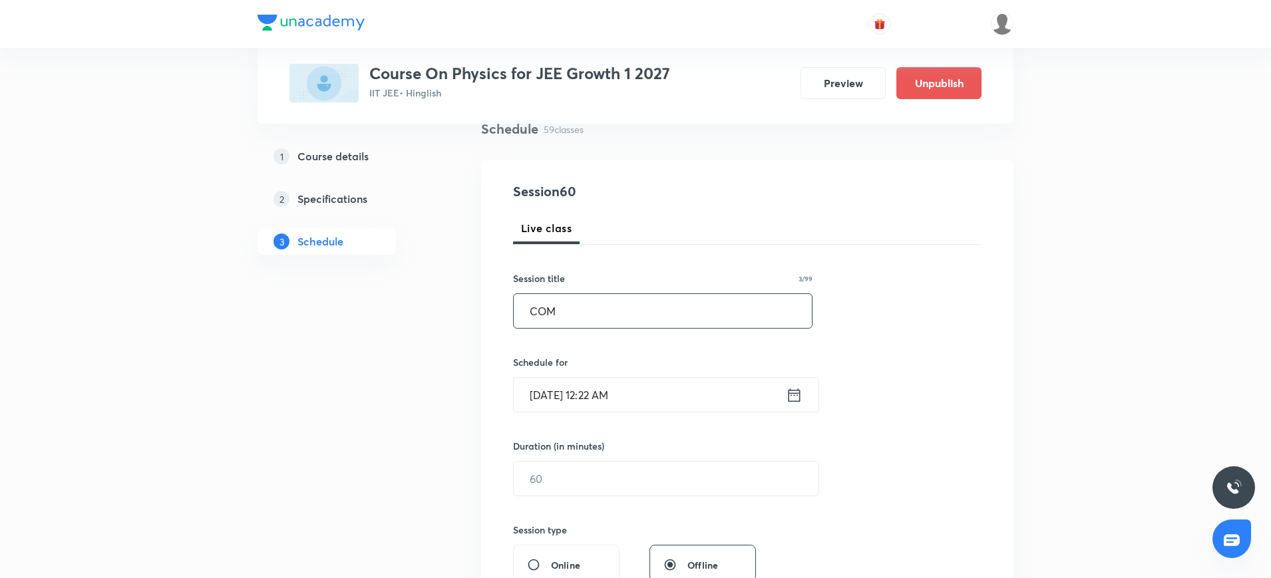
type input "COM"
click at [790, 393] on icon at bounding box center [795, 394] width 12 height 13
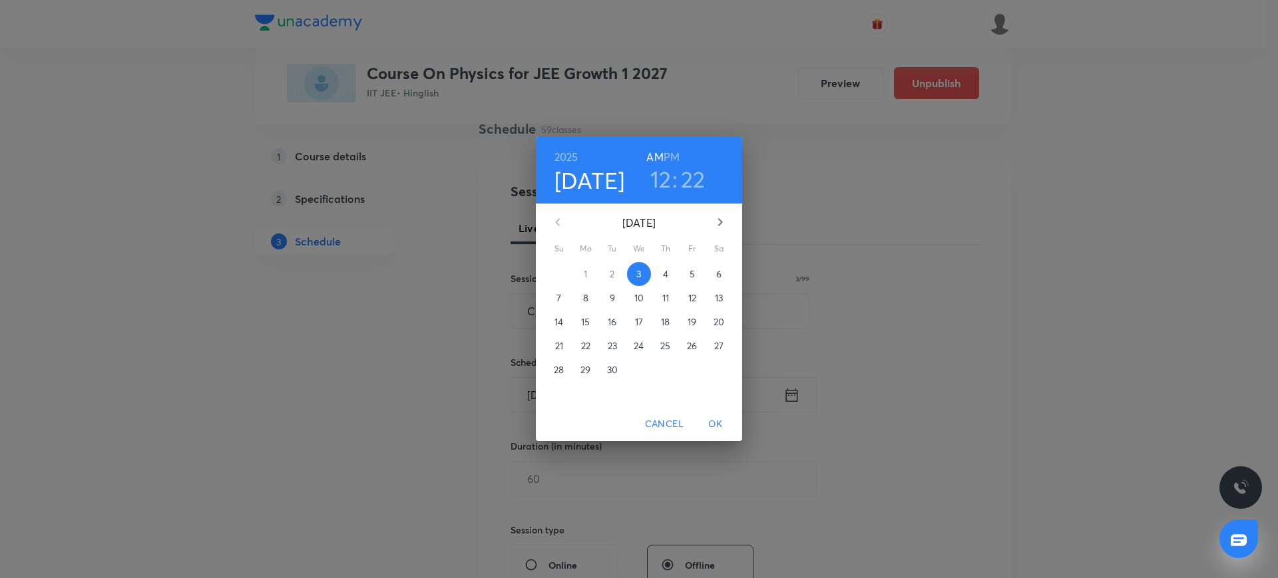
click at [664, 276] on p "4" at bounding box center [665, 274] width 5 height 13
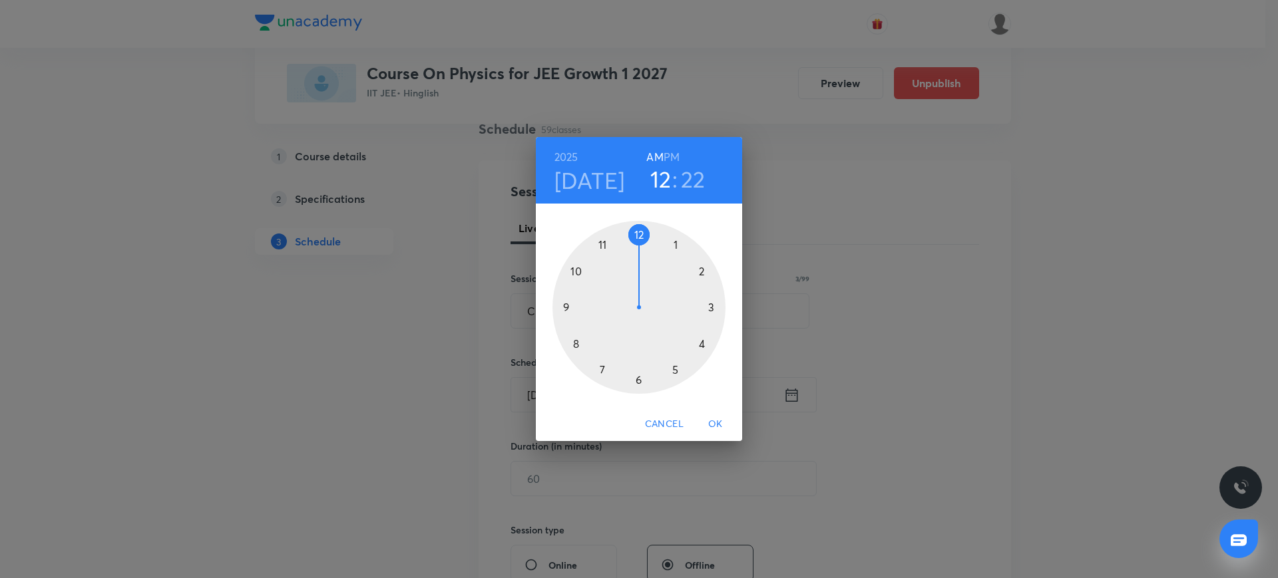
click at [567, 309] on div at bounding box center [638, 307] width 173 height 173
click at [568, 306] on div at bounding box center [638, 307] width 173 height 173
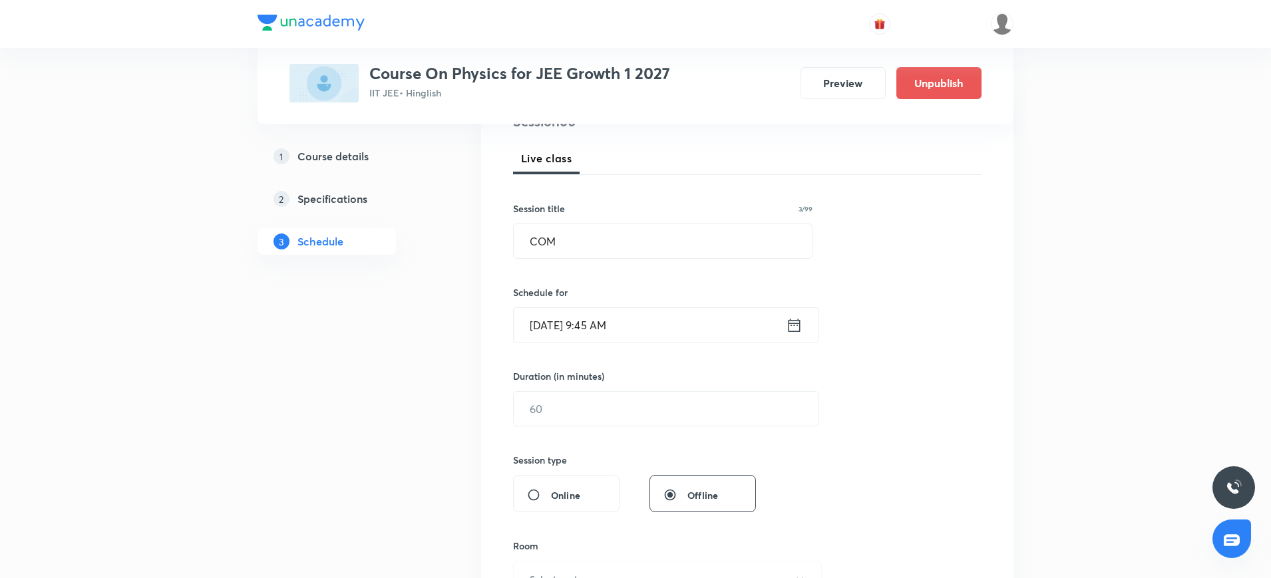
scroll to position [245, 0]
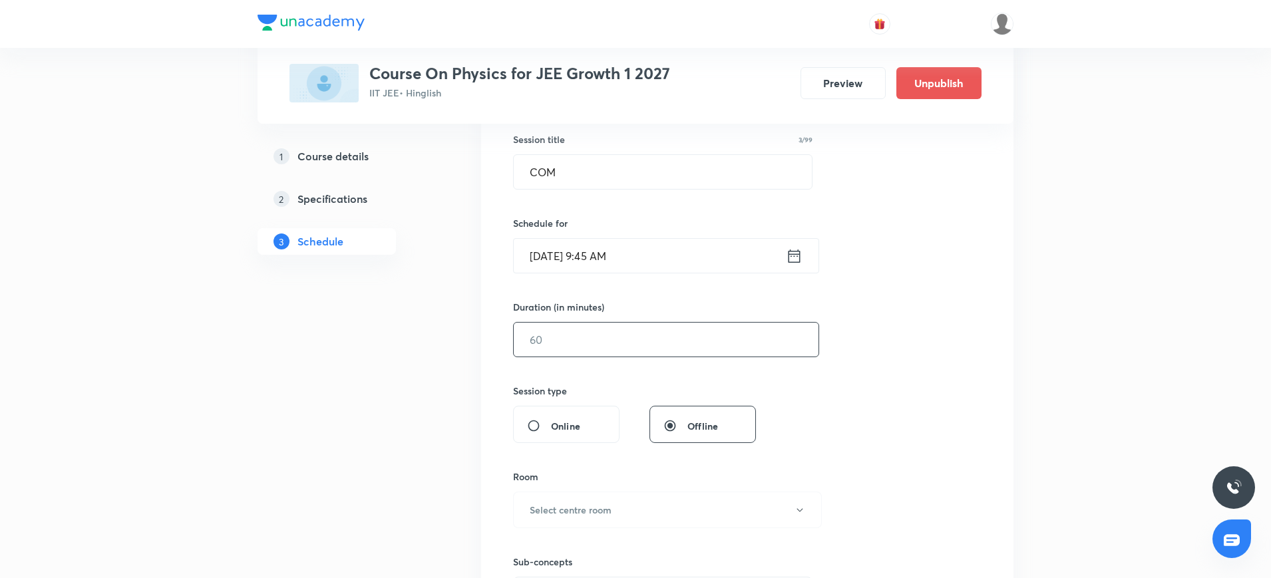
click at [537, 341] on input "text" at bounding box center [666, 340] width 305 height 34
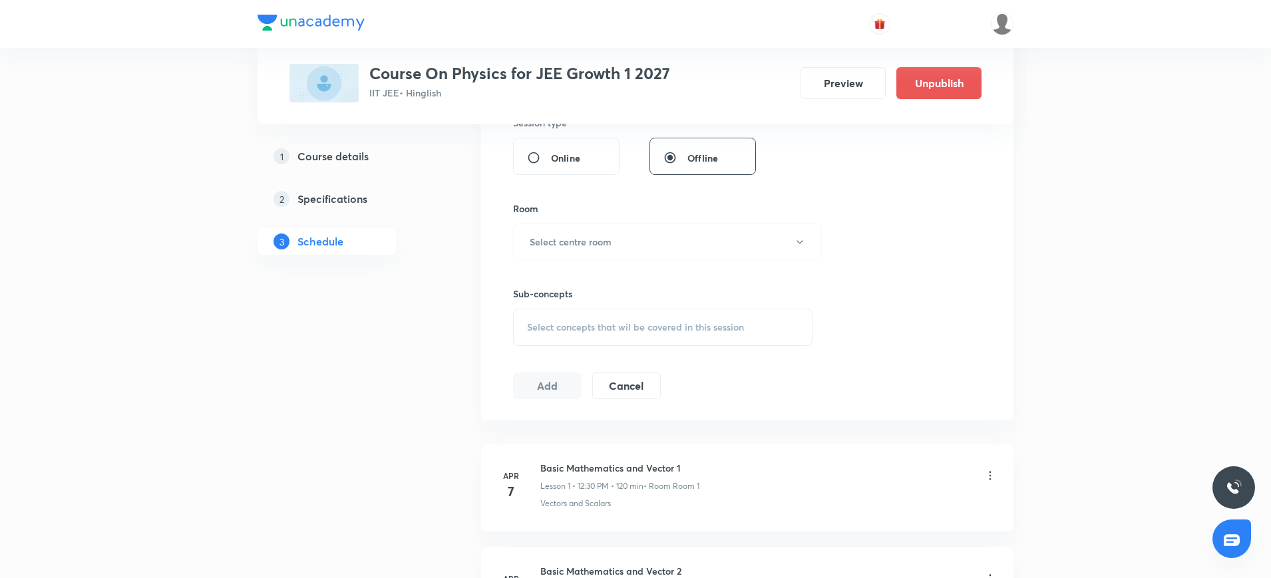
scroll to position [514, 0]
type input "120"
click at [536, 238] on h6 "Select centre room" at bounding box center [571, 241] width 82 height 14
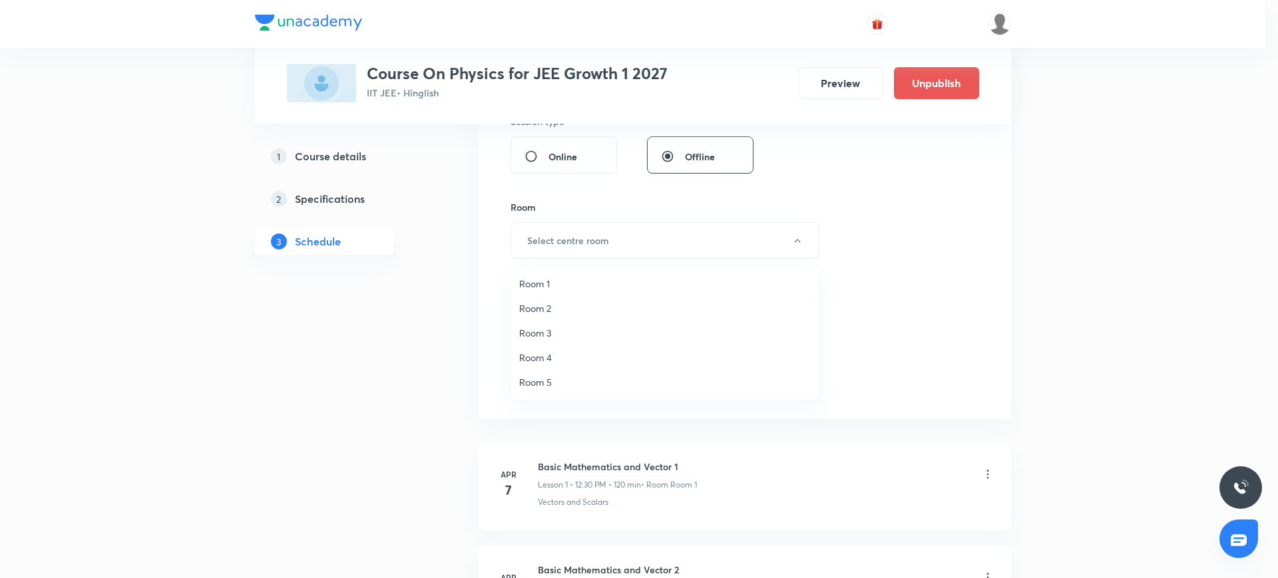
click at [524, 280] on span "Room 1" at bounding box center [665, 284] width 292 height 14
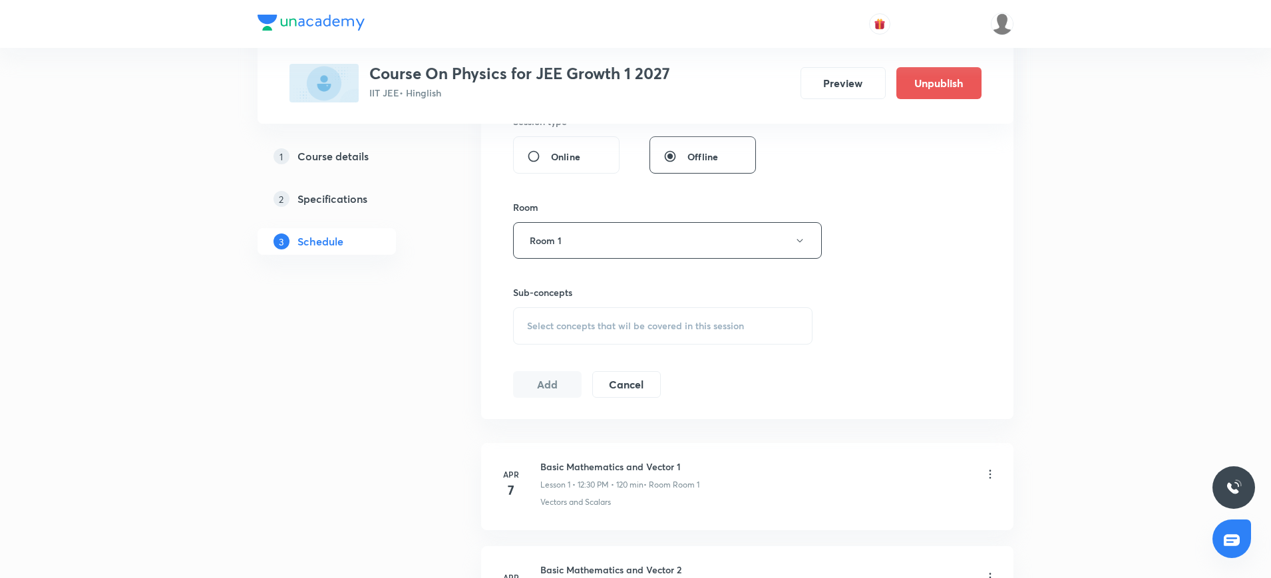
click at [538, 335] on div "Select concepts that wil be covered in this session" at bounding box center [663, 325] width 300 height 37
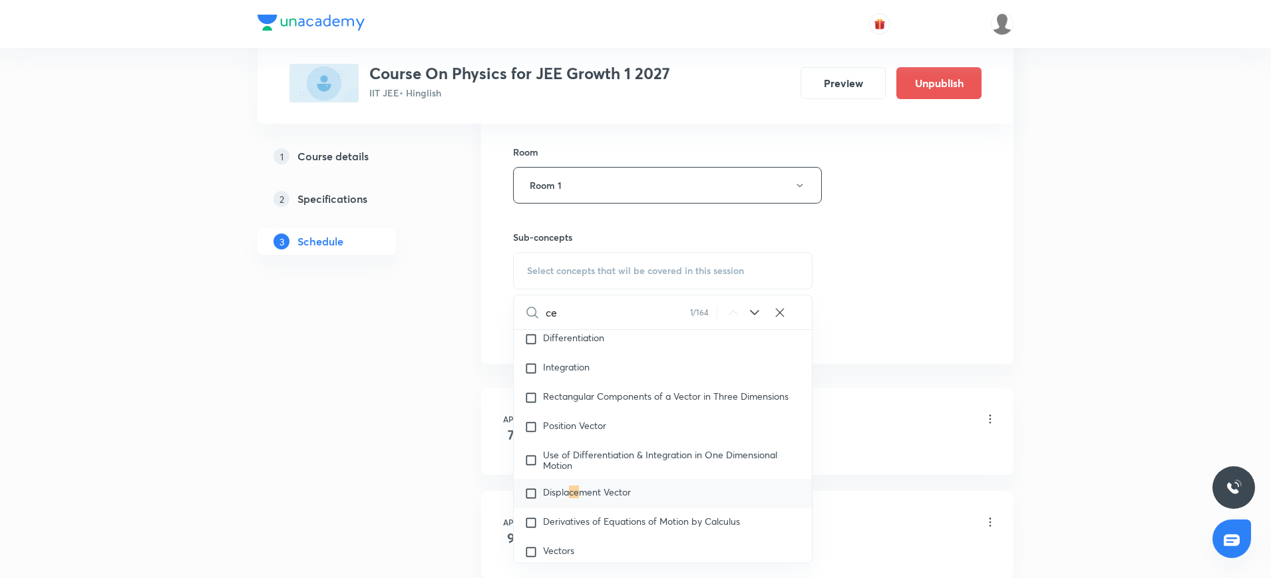
scroll to position [397, 0]
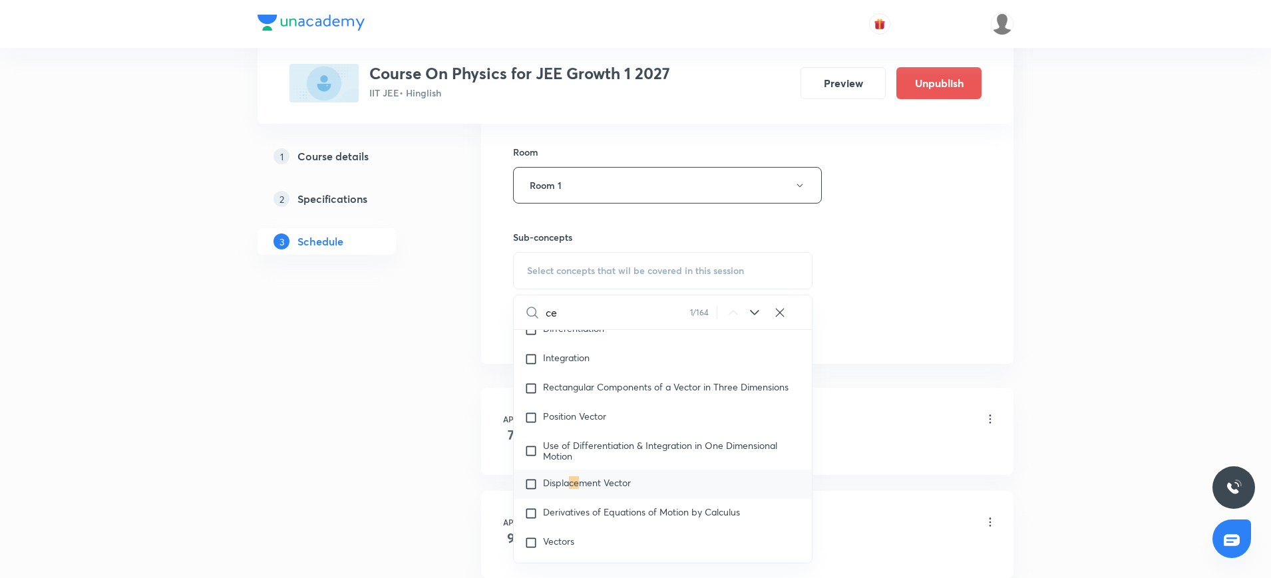
click at [627, 311] on input "ce" at bounding box center [618, 313] width 144 height 34
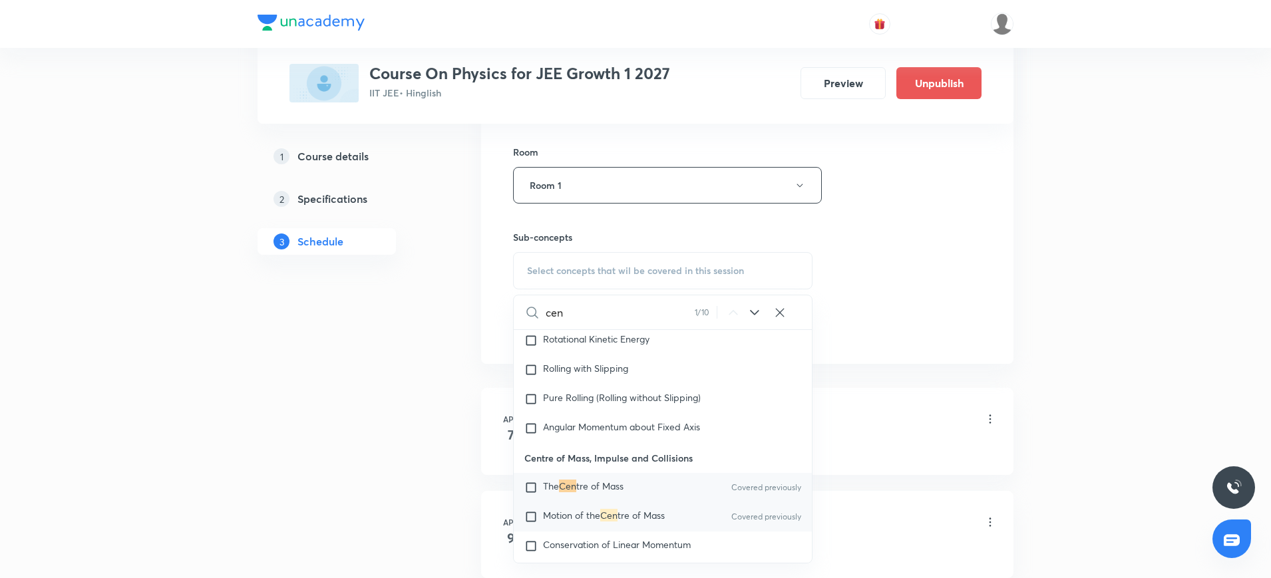
scroll to position [4711, 0]
type input "cen"
click at [528, 539] on input "checkbox" at bounding box center [533, 545] width 19 height 13
checkbox input "true"
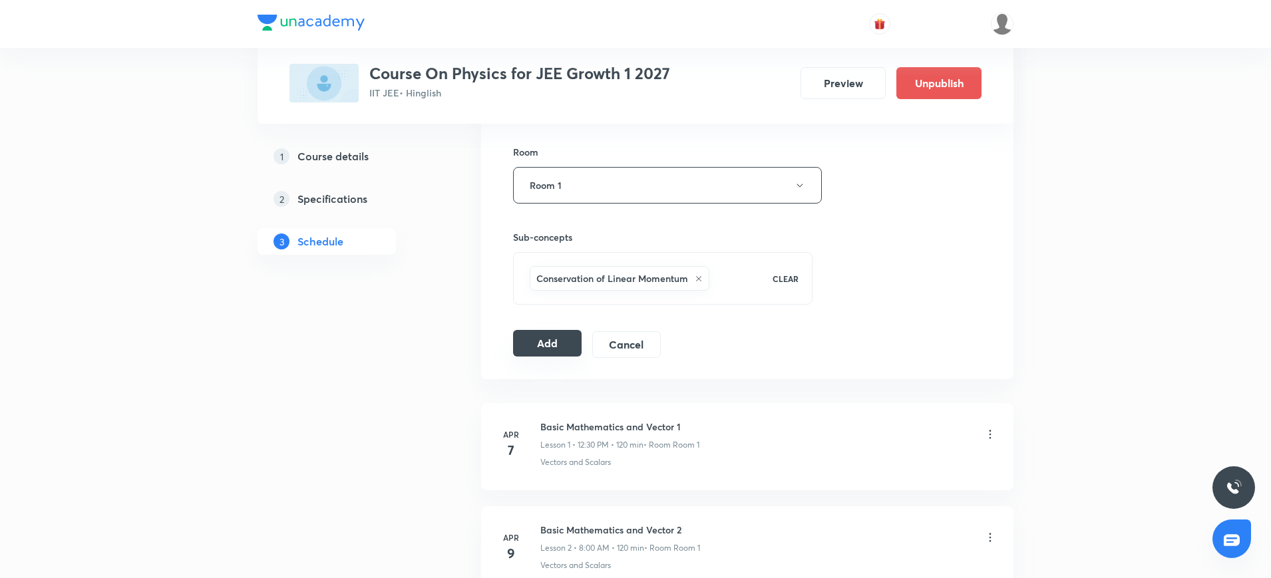
click at [546, 341] on button "Add" at bounding box center [547, 343] width 69 height 27
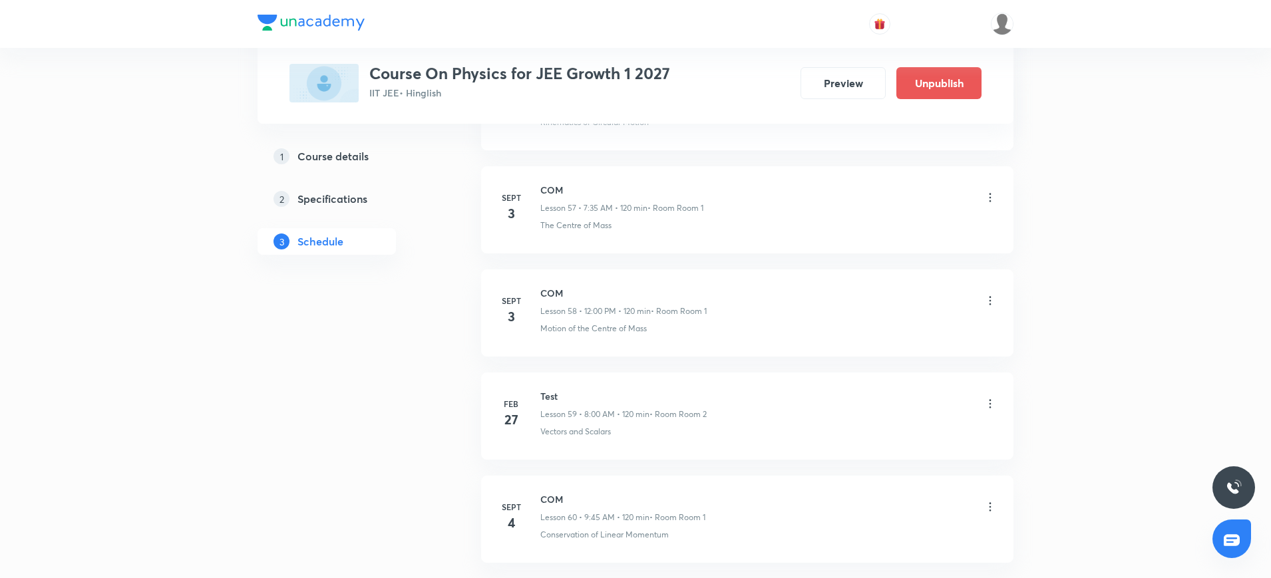
scroll to position [6067, 0]
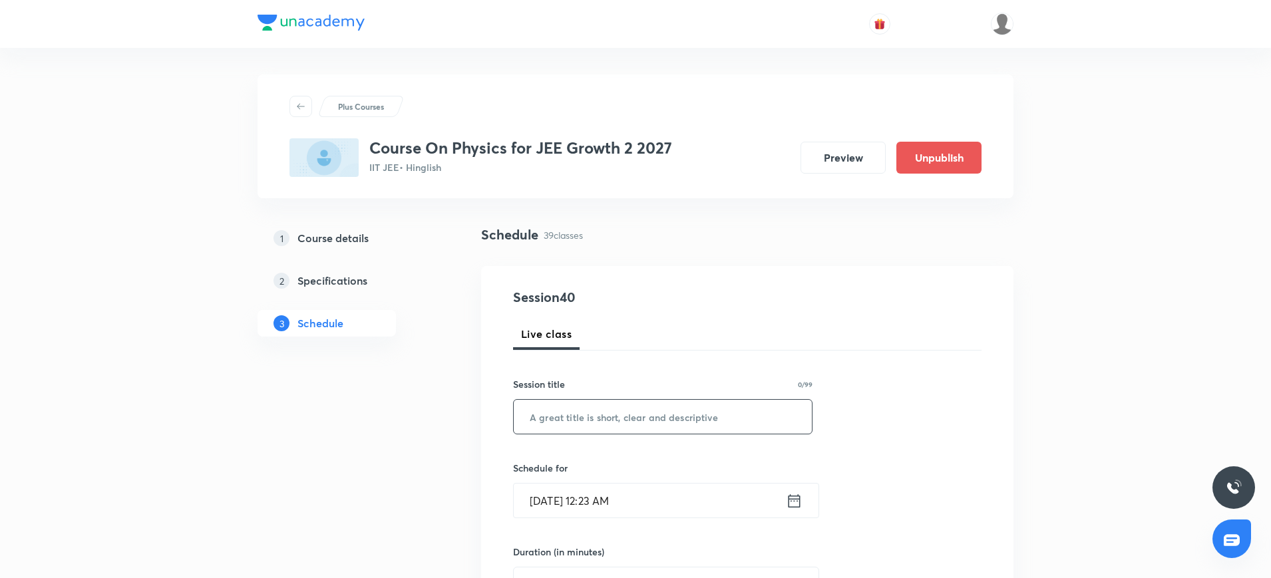
click at [557, 423] on input "text" at bounding box center [663, 417] width 298 height 34
paste input "LOM"
type input "LOM"
click at [799, 504] on icon at bounding box center [794, 501] width 17 height 19
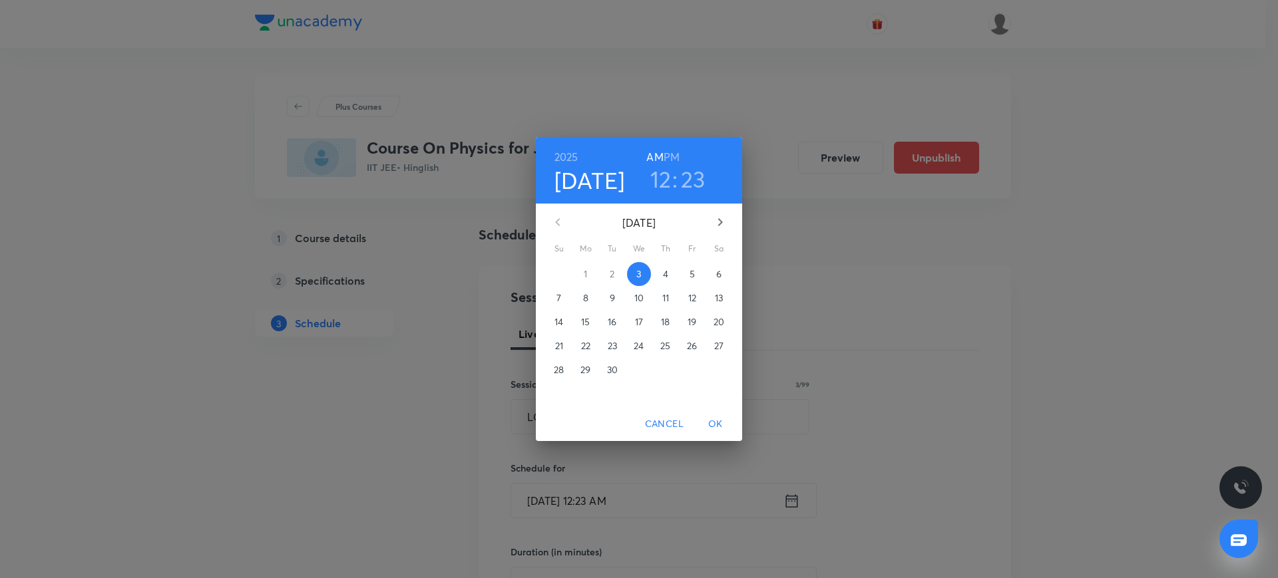
click at [665, 425] on span "Cancel" at bounding box center [664, 424] width 39 height 17
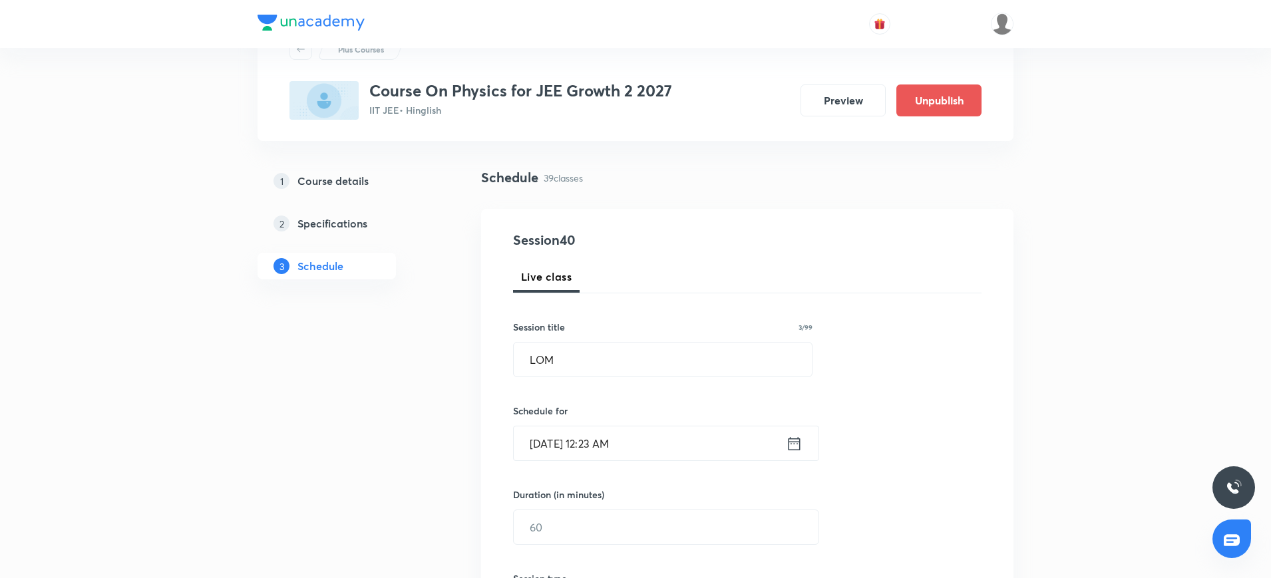
scroll to position [62, 0]
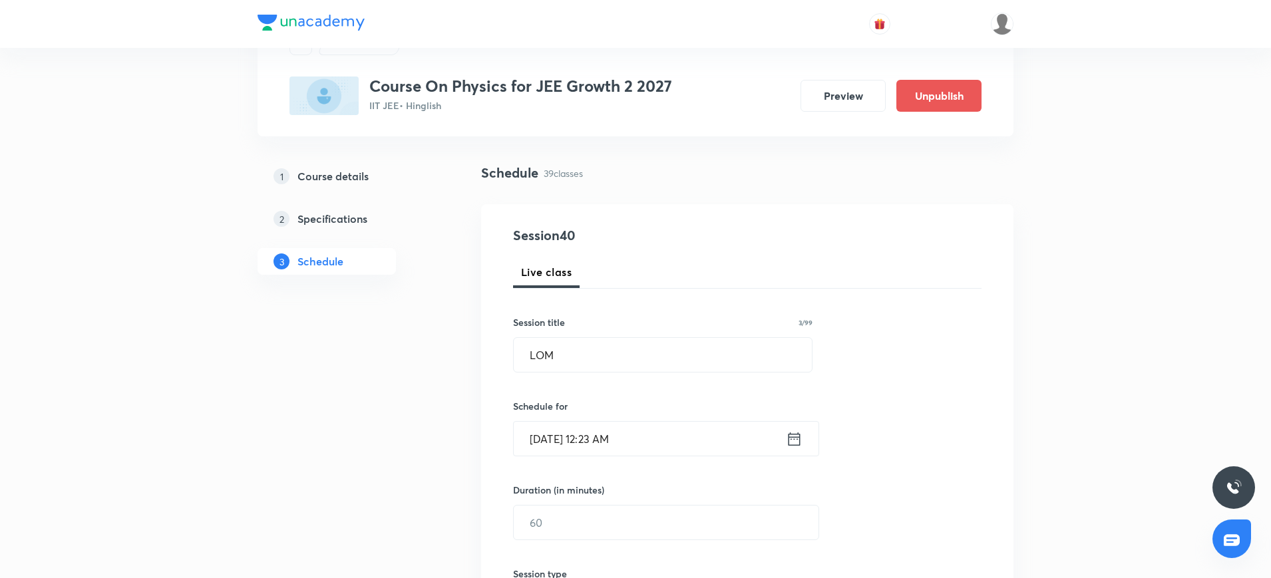
click at [799, 440] on icon at bounding box center [794, 439] width 17 height 19
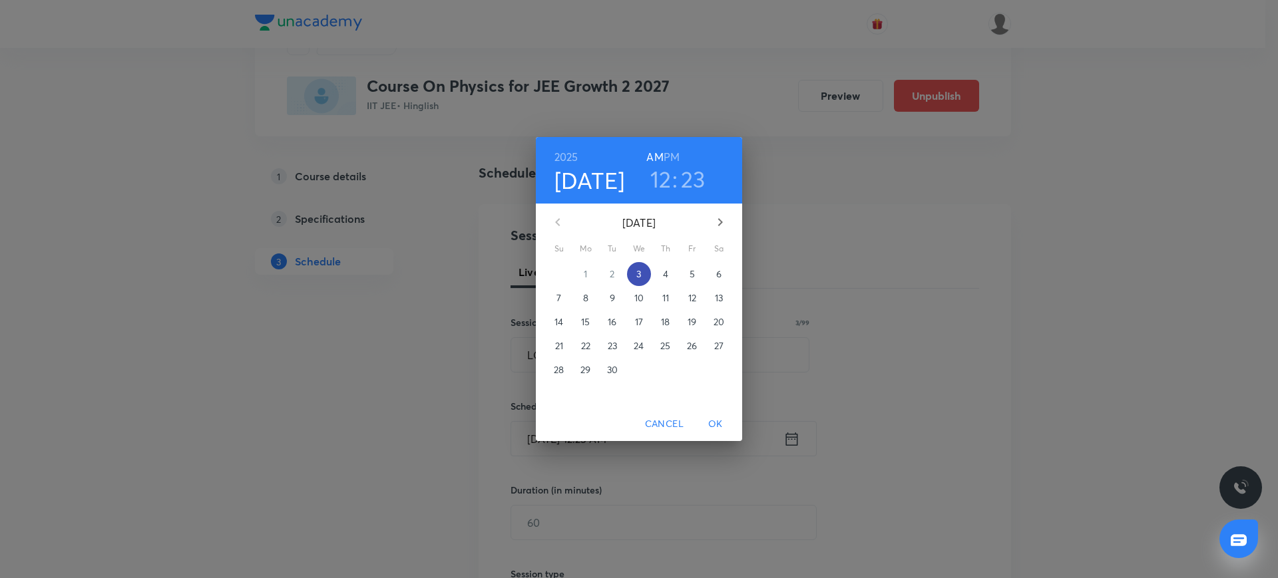
click at [642, 274] on span "3" at bounding box center [639, 274] width 24 height 13
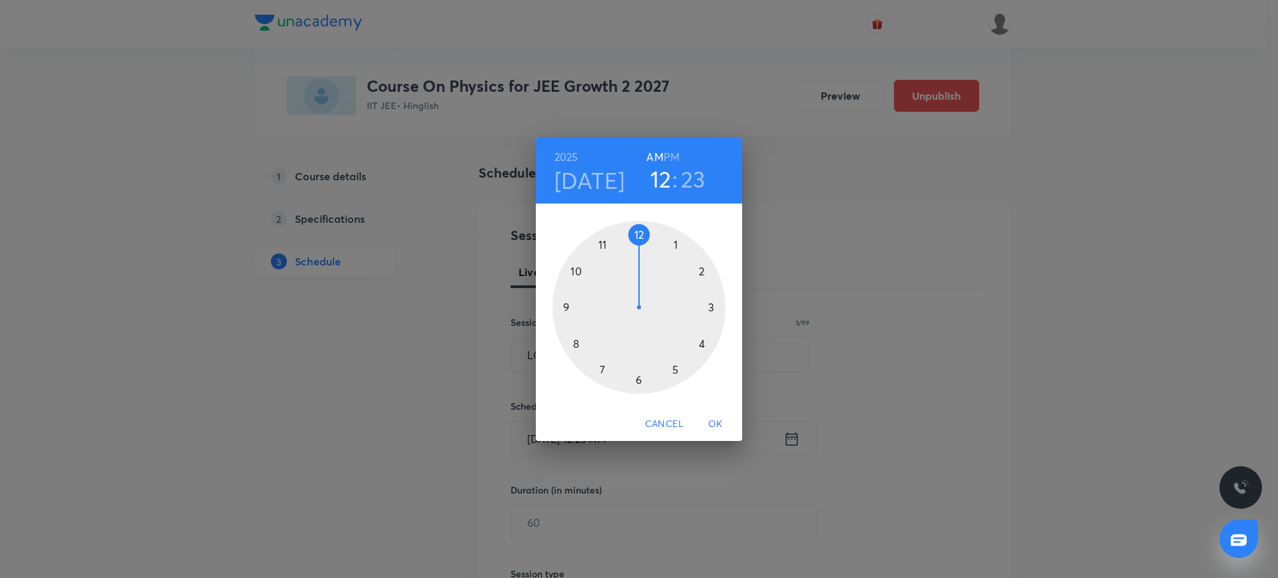
click at [565, 305] on div at bounding box center [638, 307] width 173 height 173
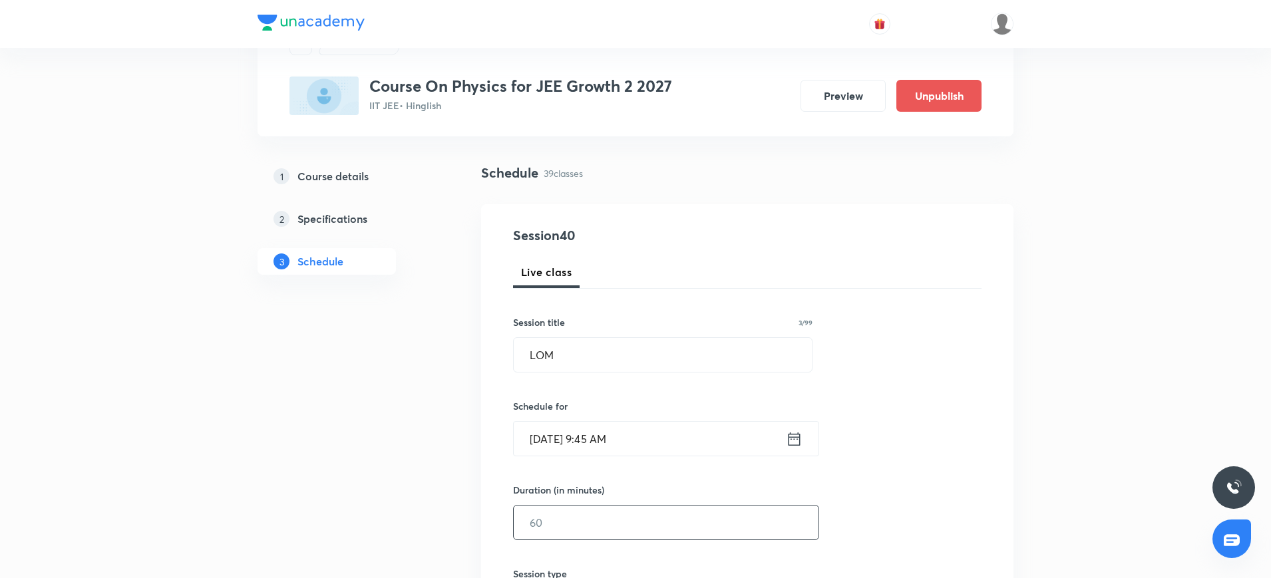
click at [548, 530] on input "text" at bounding box center [666, 523] width 305 height 34
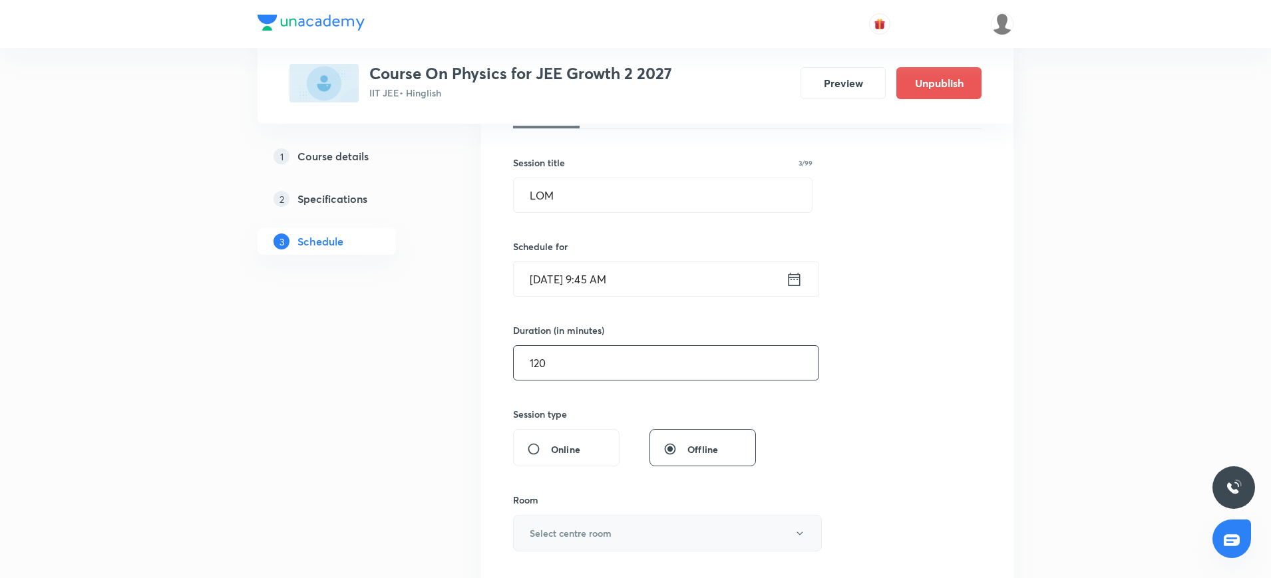
type input "120"
click at [548, 521] on button "Select centre room" at bounding box center [667, 533] width 309 height 37
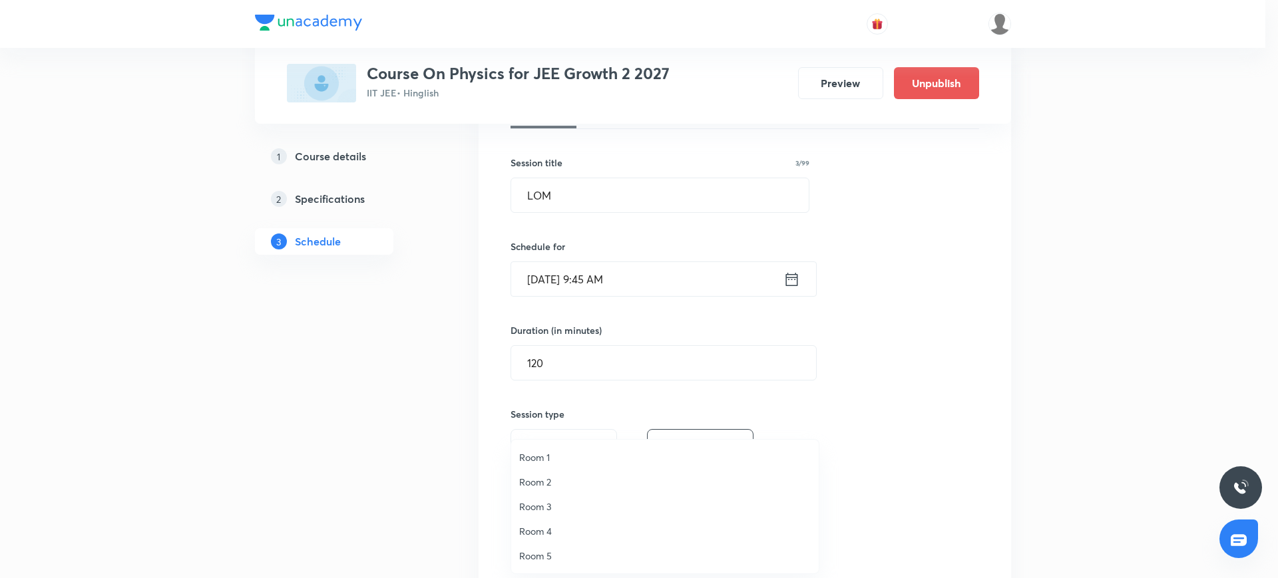
click at [536, 504] on span "Room 3" at bounding box center [665, 507] width 292 height 14
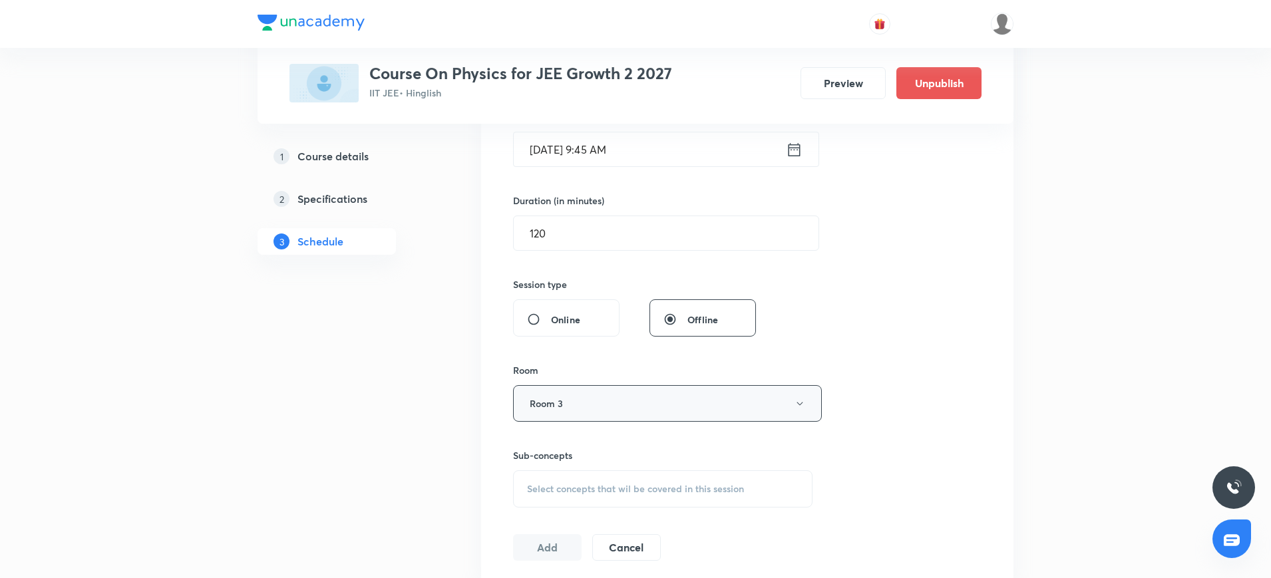
scroll to position [352, 0]
click at [550, 478] on div "Select concepts that wil be covered in this session" at bounding box center [663, 488] width 300 height 37
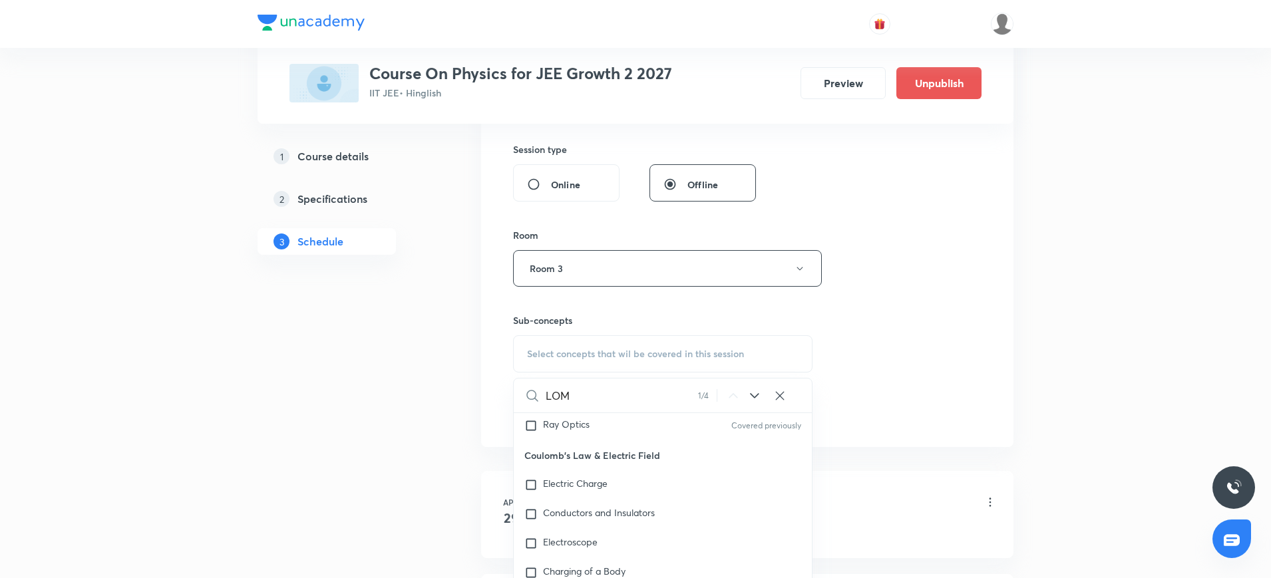
scroll to position [11326, 0]
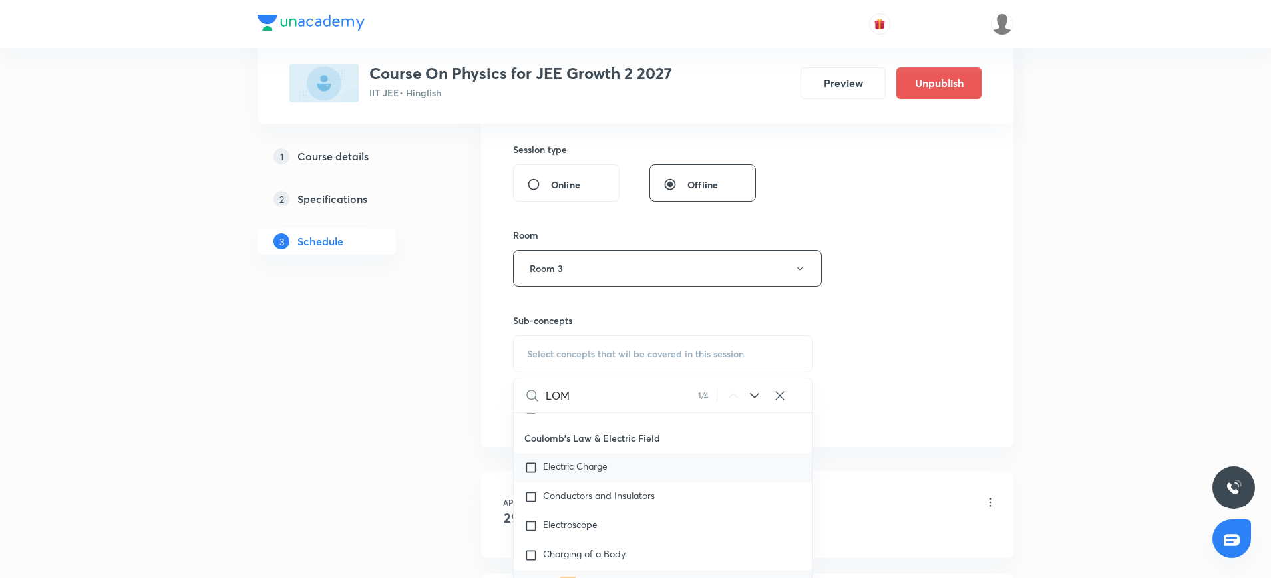
type input "LOM"
click at [528, 473] on input "checkbox" at bounding box center [533, 467] width 19 height 13
checkbox input "true"
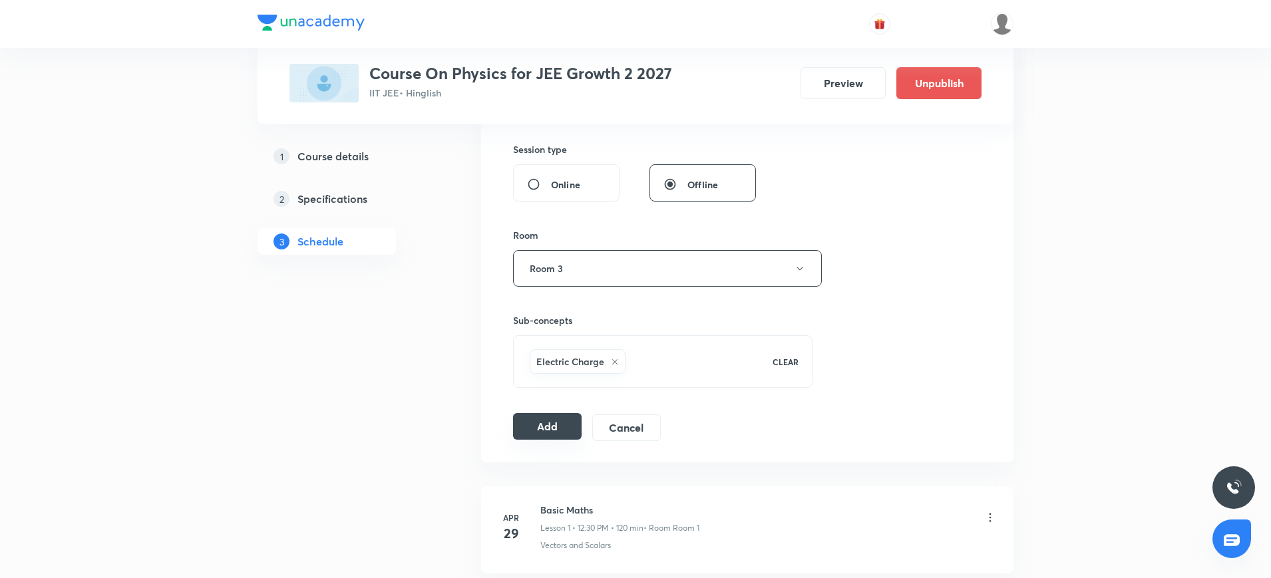
click at [548, 423] on button "Add" at bounding box center [547, 426] width 69 height 27
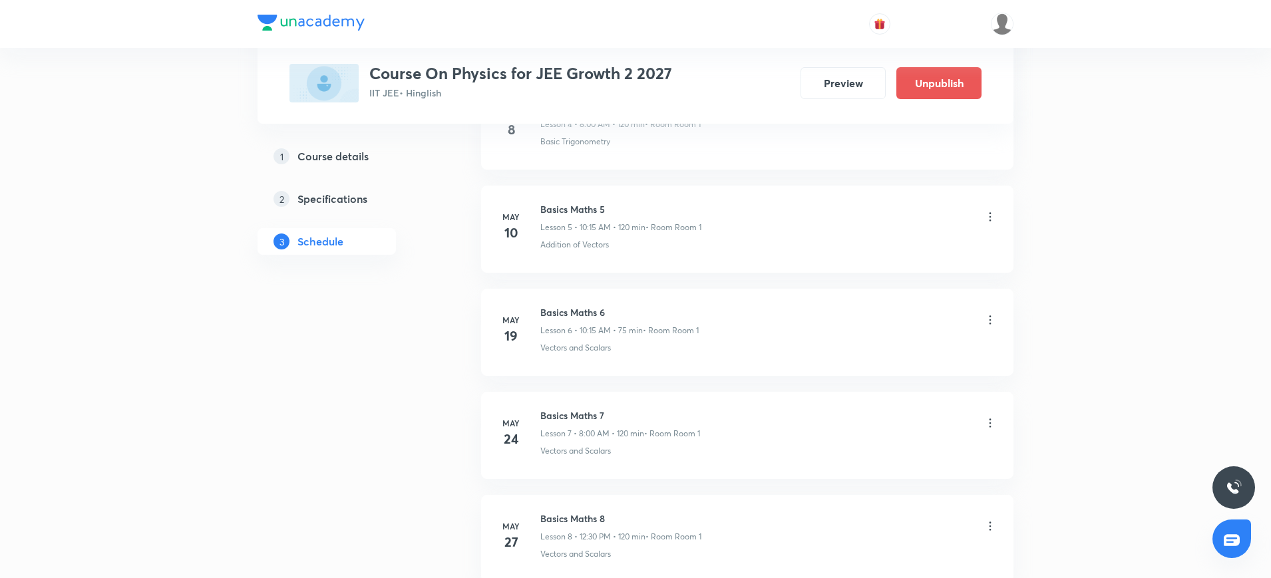
scroll to position [580, 0]
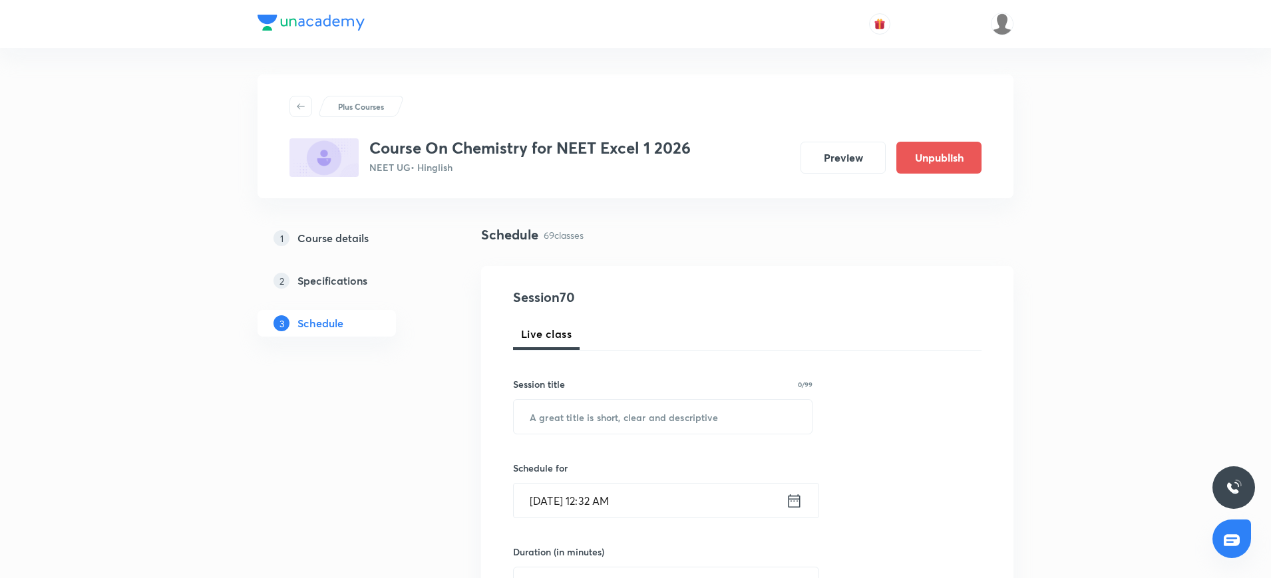
click at [656, 293] on h4 "Session 70" at bounding box center [634, 298] width 243 height 20
click at [576, 408] on input "text" at bounding box center [663, 417] width 298 height 34
paste input "carboxylic acids"
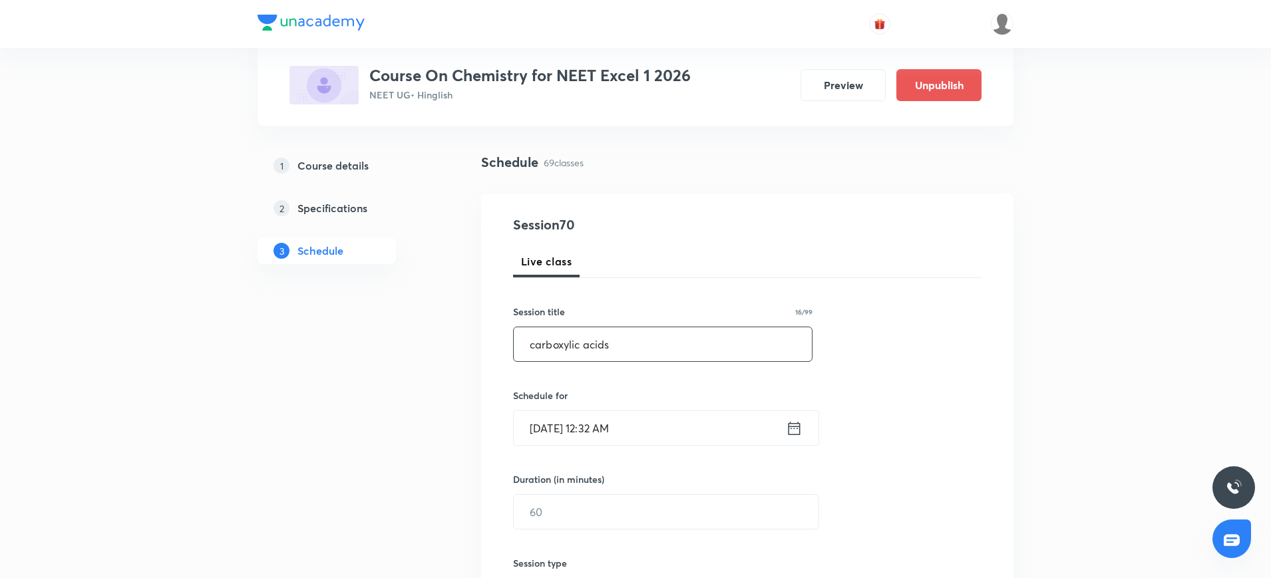
click at [532, 346] on input "carboxylic acids" at bounding box center [663, 344] width 298 height 34
type input "Carboxylic acids"
click at [795, 428] on icon at bounding box center [794, 428] width 17 height 19
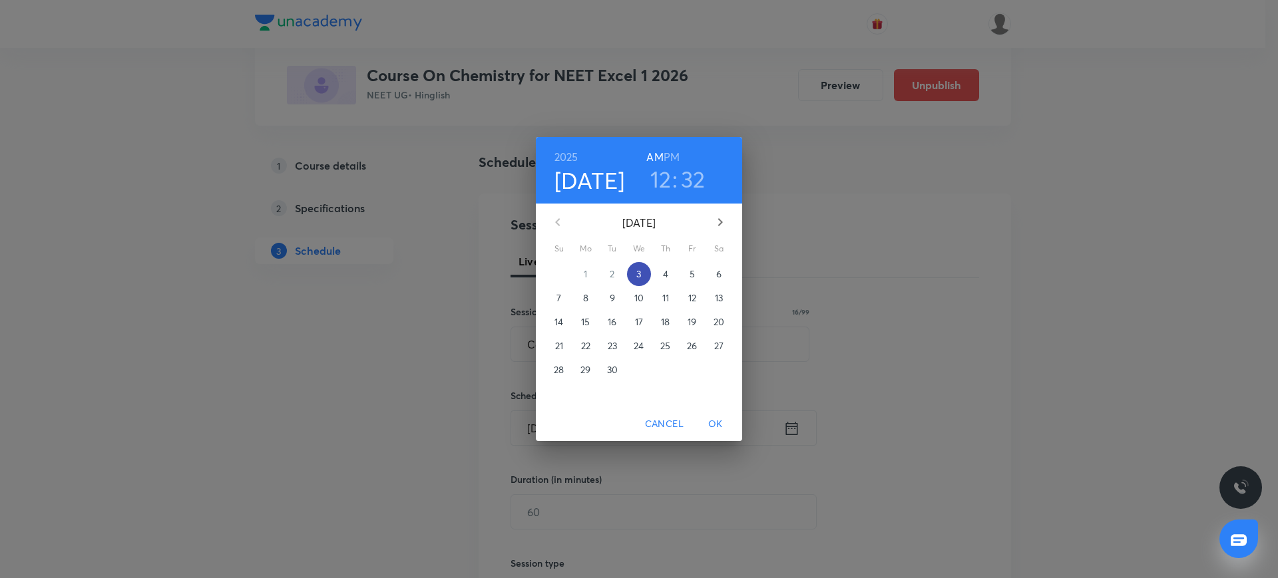
click at [640, 273] on p "3" at bounding box center [638, 274] width 5 height 13
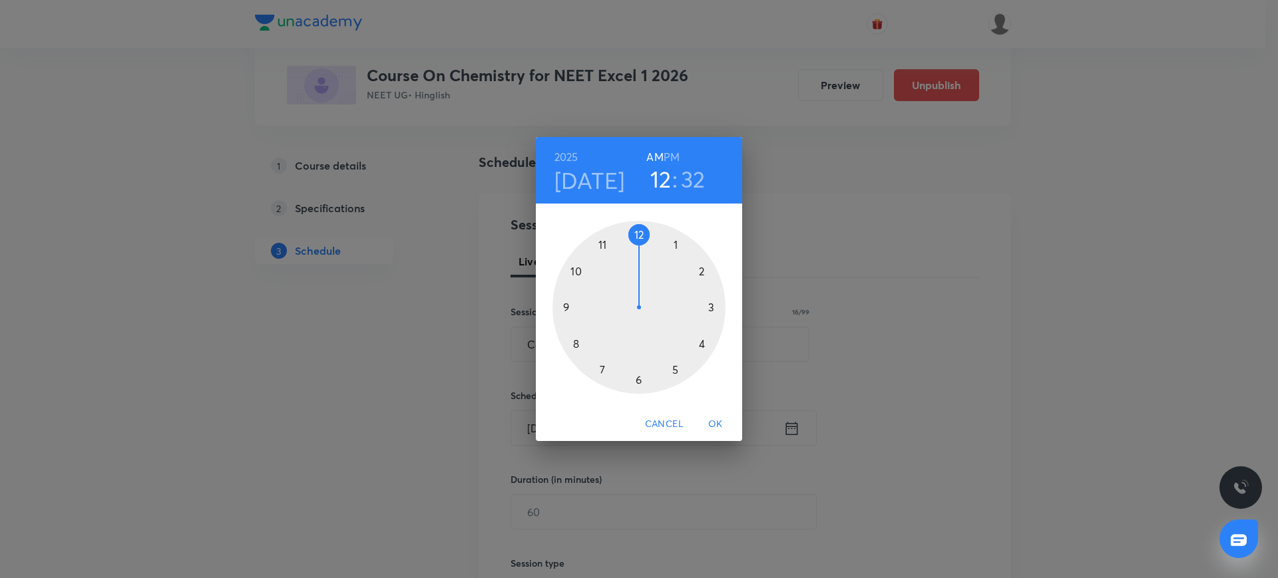
click at [576, 340] on div at bounding box center [638, 307] width 173 height 173
click at [710, 427] on span "OK" at bounding box center [716, 424] width 32 height 17
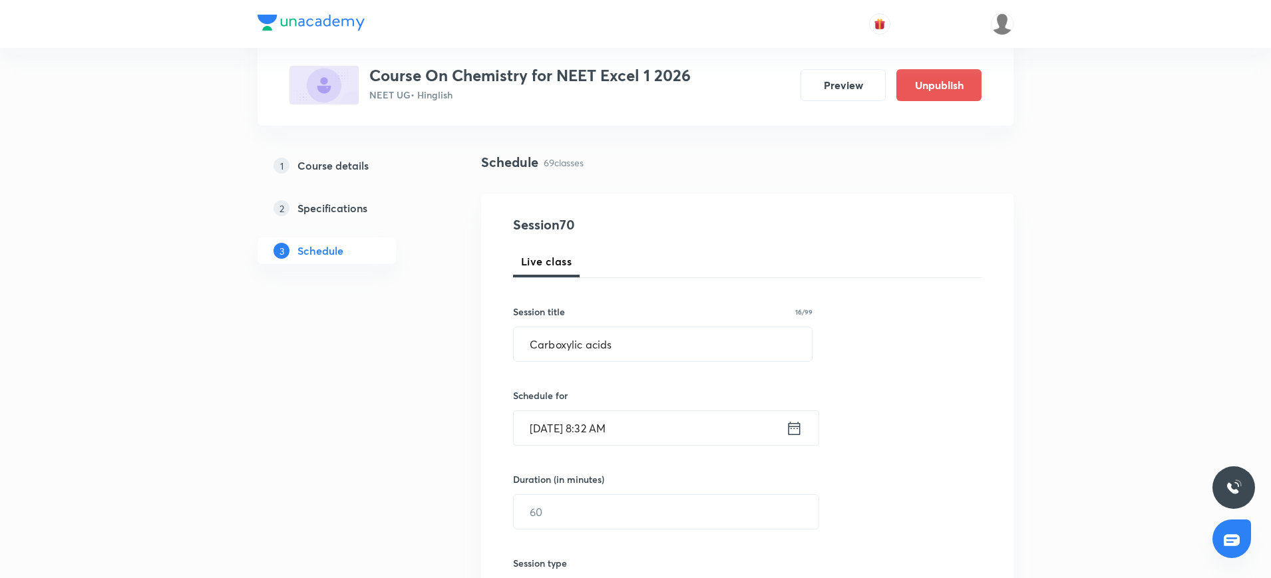
click at [791, 425] on icon at bounding box center [794, 428] width 17 height 19
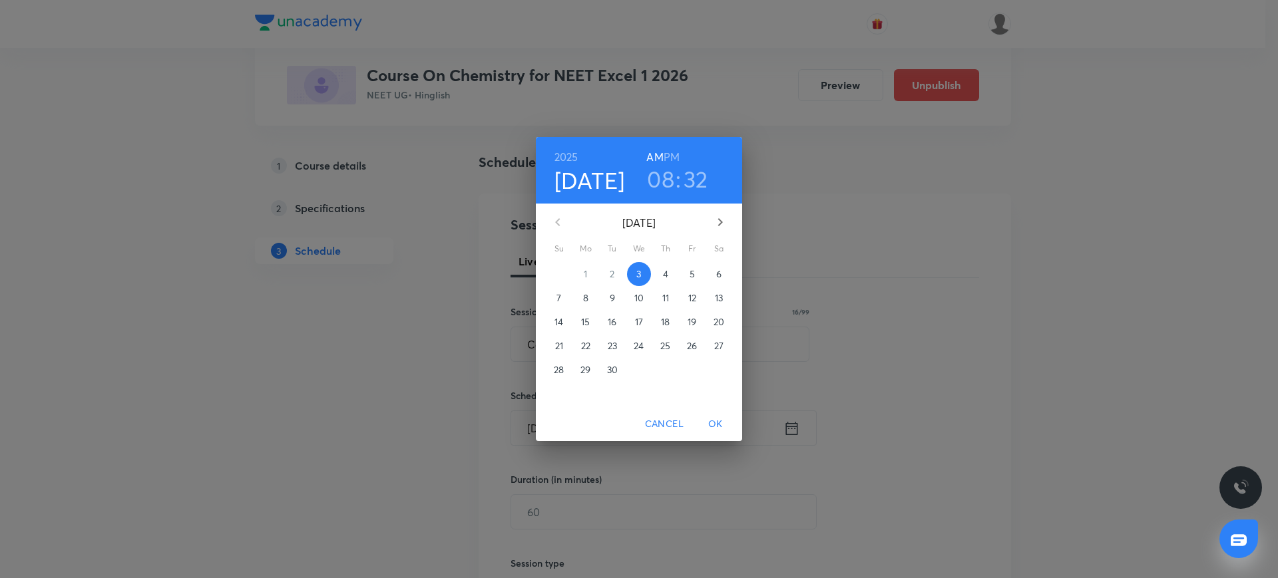
click at [697, 181] on h3 "32" at bounding box center [696, 179] width 25 height 28
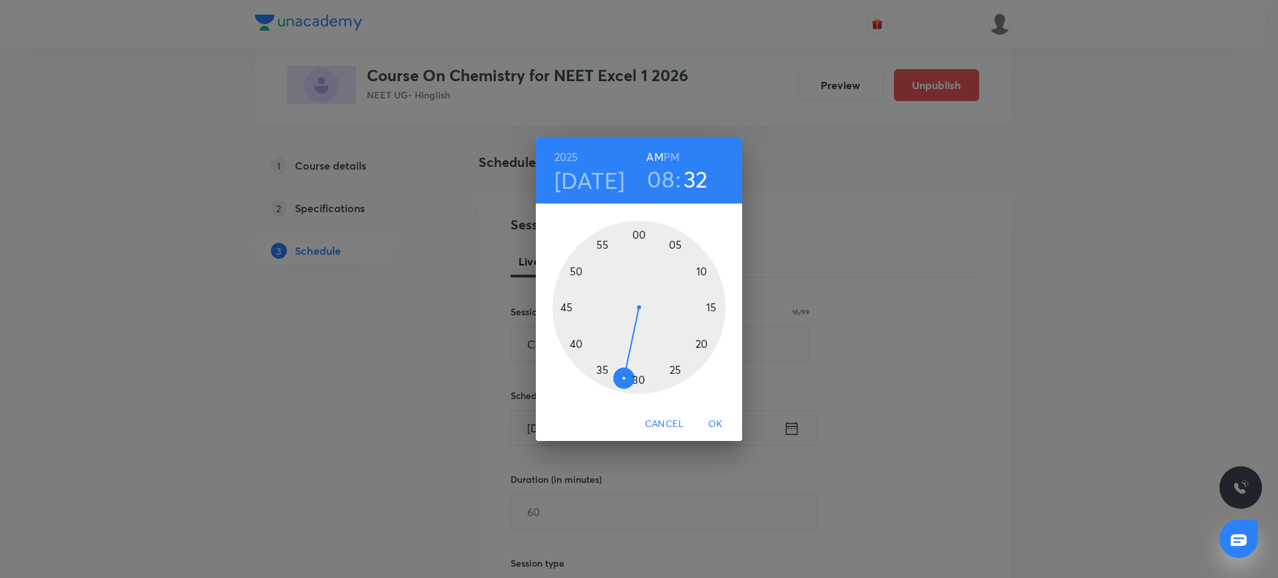
click at [639, 233] on div at bounding box center [638, 307] width 173 height 173
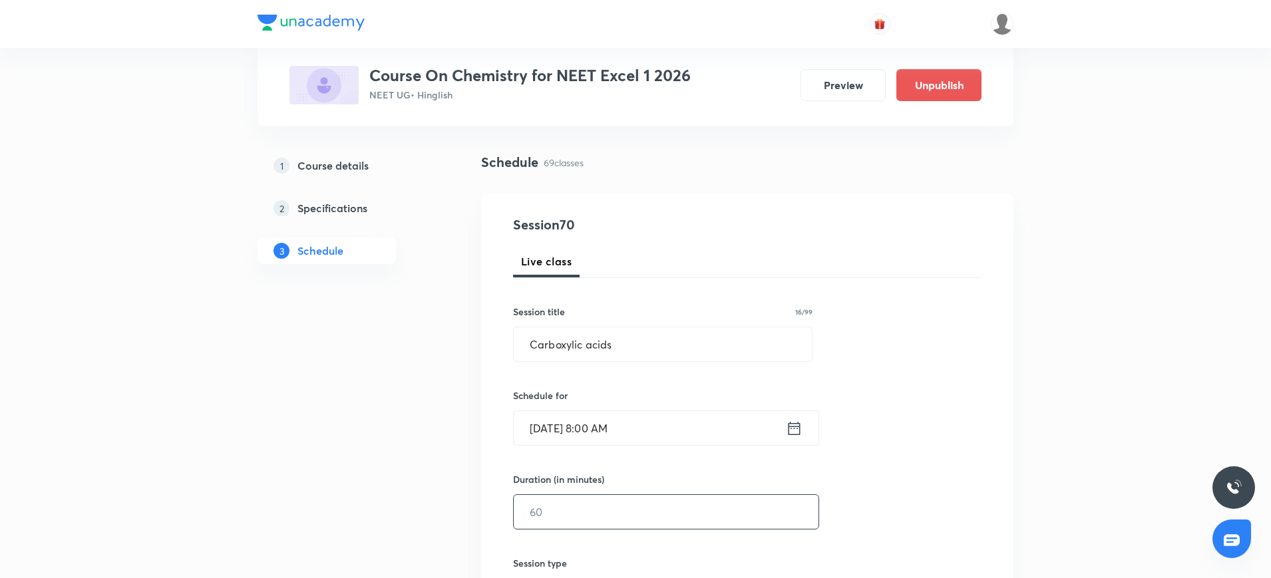
click at [581, 514] on input "text" at bounding box center [666, 512] width 305 height 34
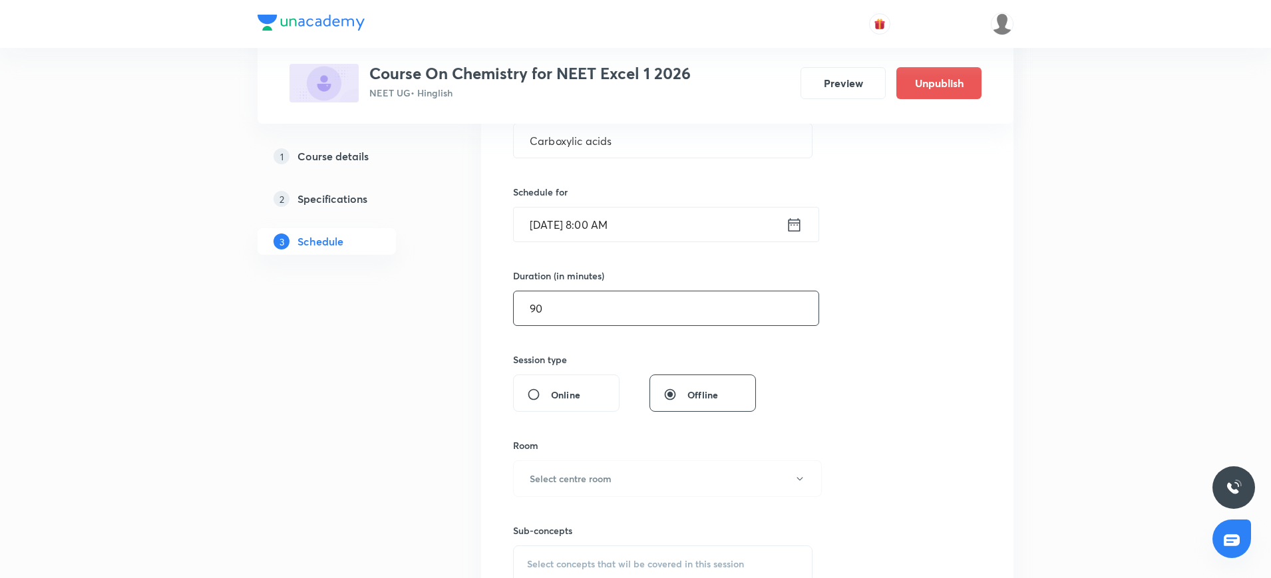
scroll to position [277, 0]
type input "90"
click at [542, 485] on button "Select centre room" at bounding box center [667, 478] width 309 height 37
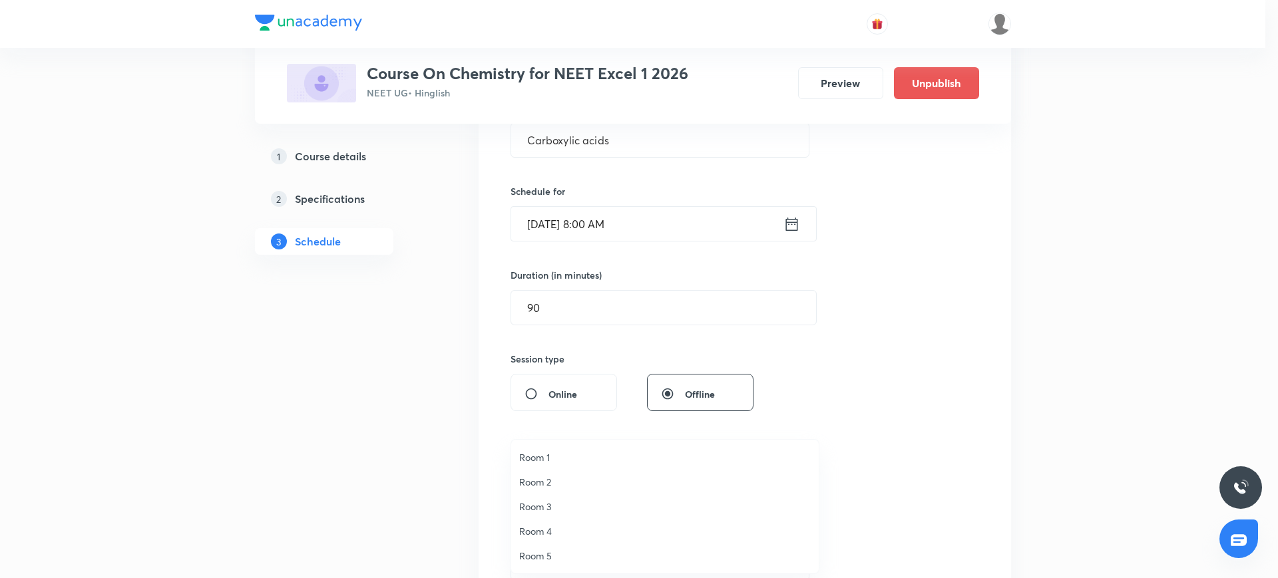
click at [535, 530] on span "Room 4" at bounding box center [665, 531] width 292 height 14
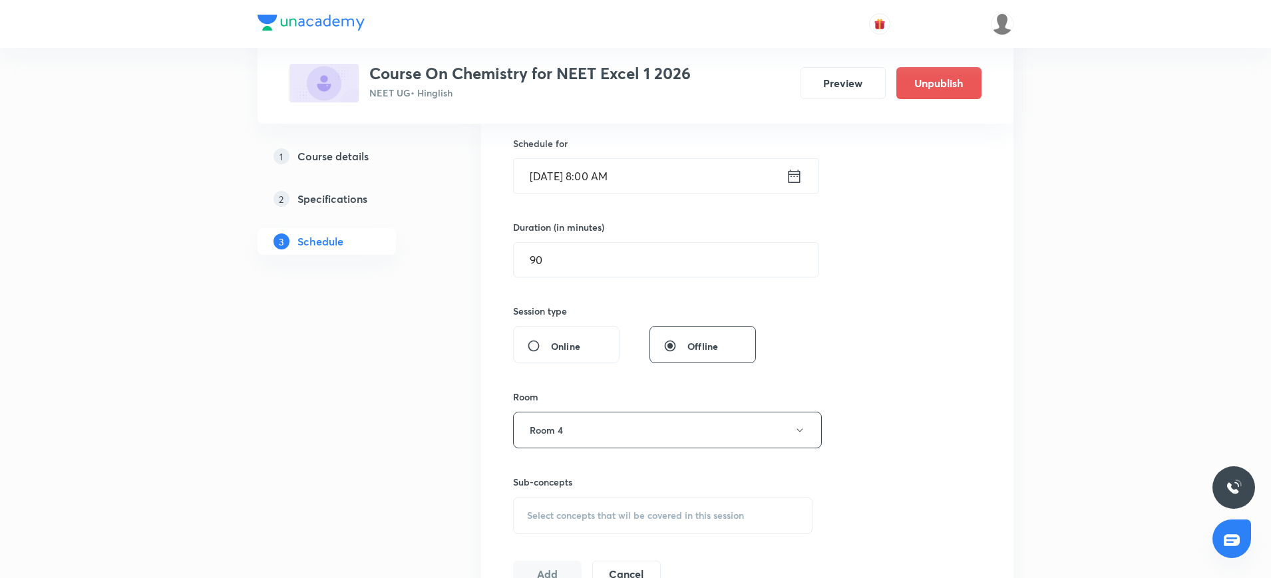
scroll to position [328, 0]
click at [538, 512] on span "Select concepts that wil be covered in this session" at bounding box center [635, 512] width 217 height 11
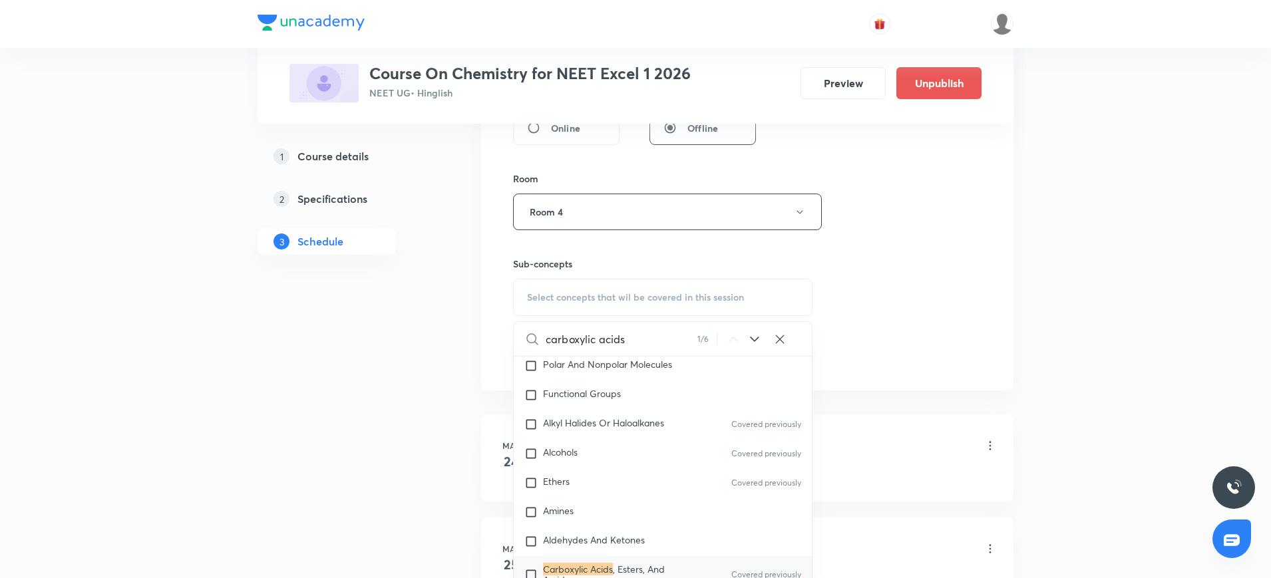
scroll to position [25072, 0]
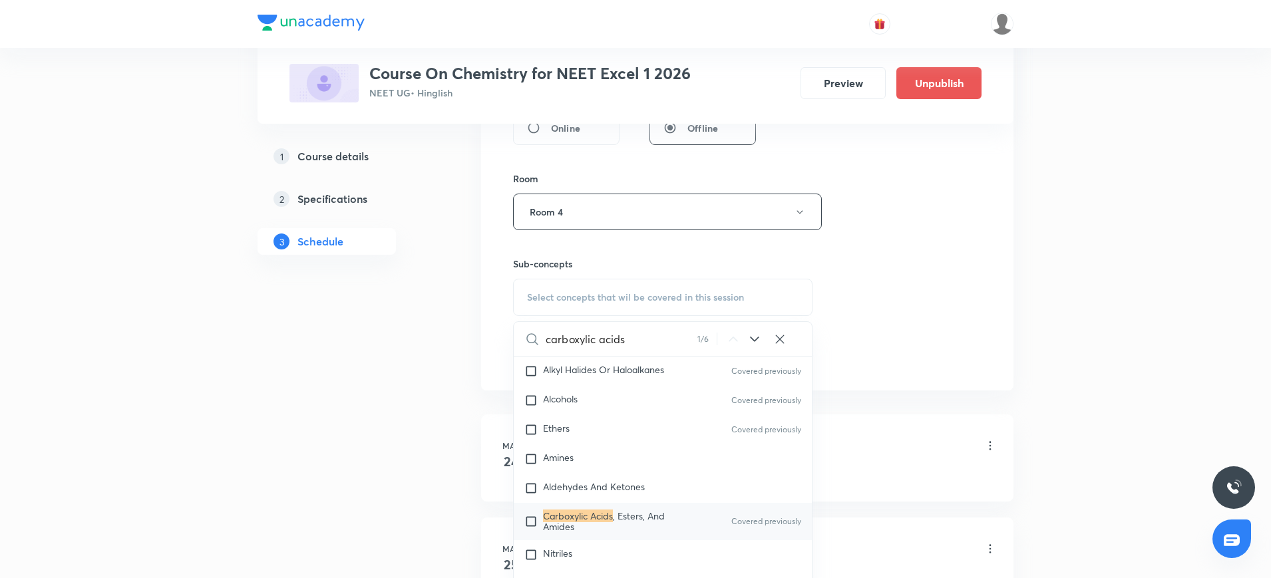
type input "carboxylic acids"
click at [528, 528] on input "checkbox" at bounding box center [533, 521] width 19 height 21
checkbox input "true"
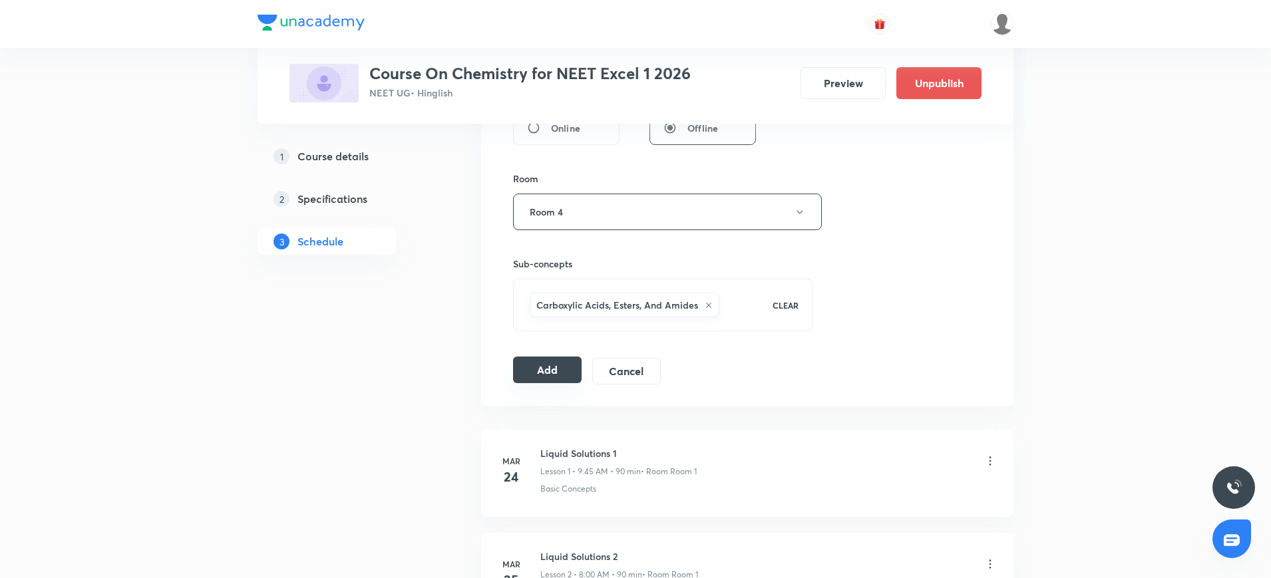
click at [554, 371] on button "Add" at bounding box center [547, 370] width 69 height 27
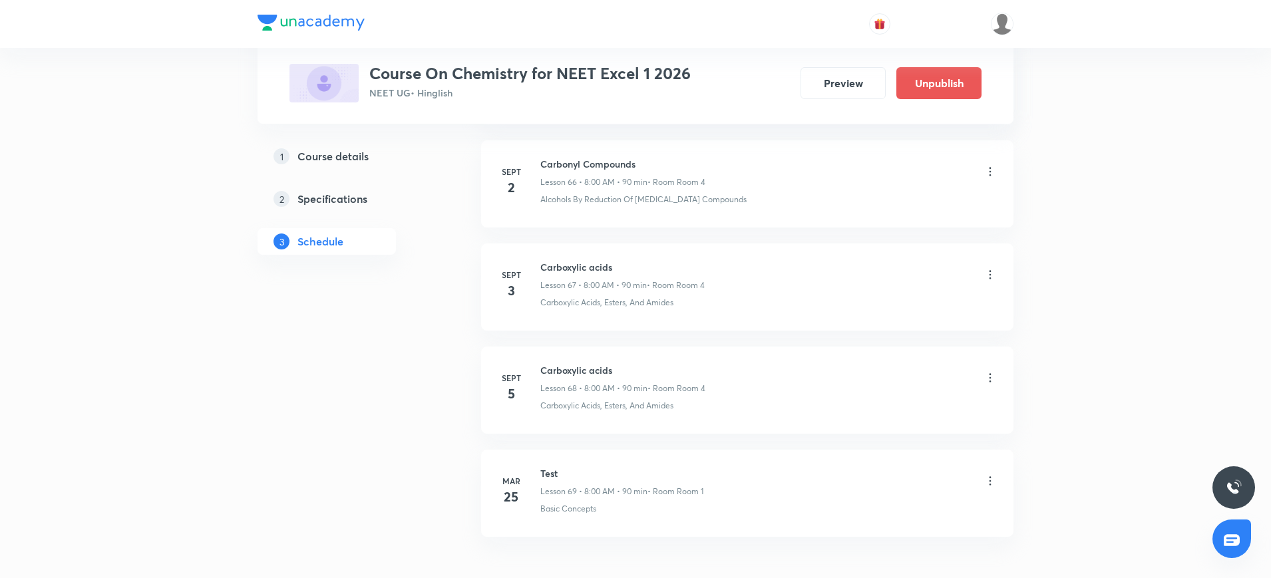
scroll to position [7539, 0]
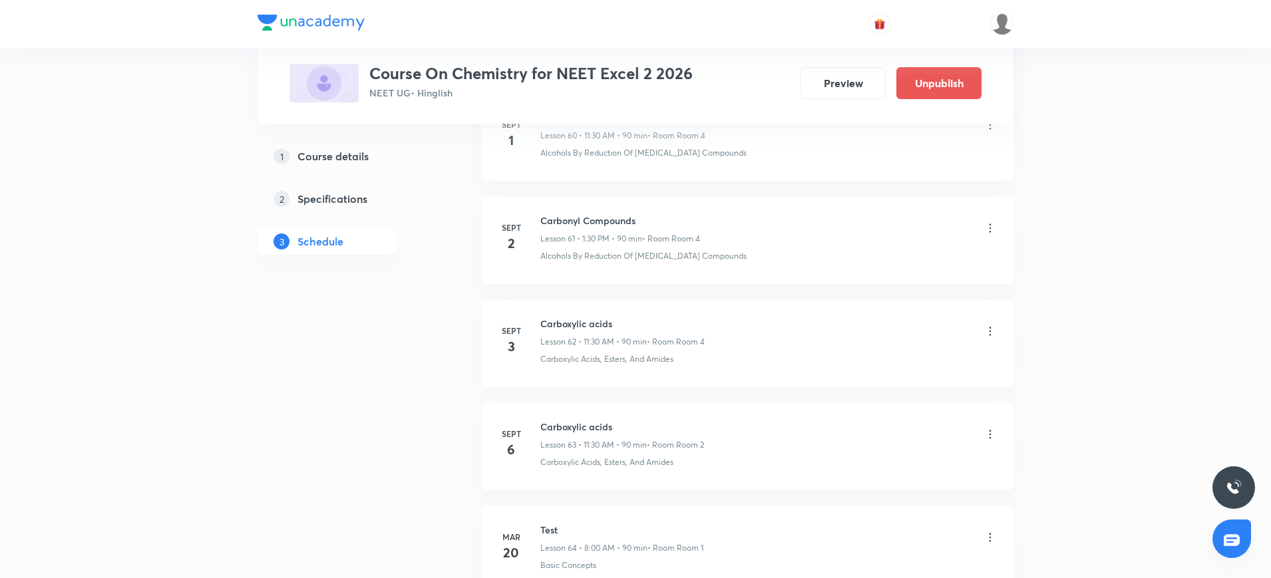
scroll to position [6948, 0]
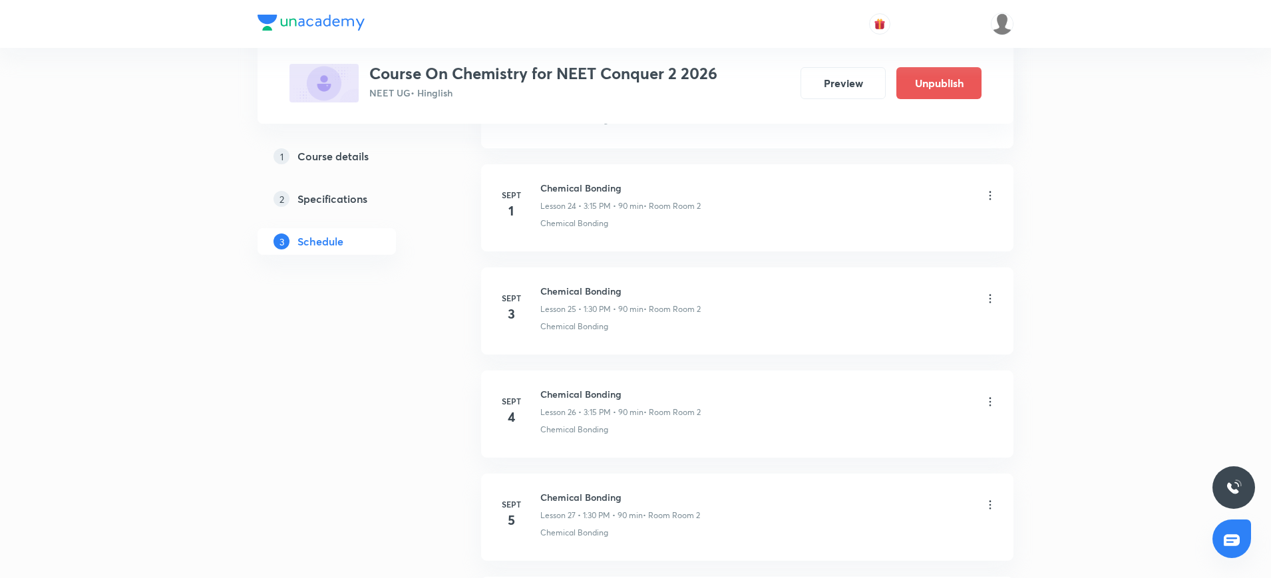
scroll to position [3165, 0]
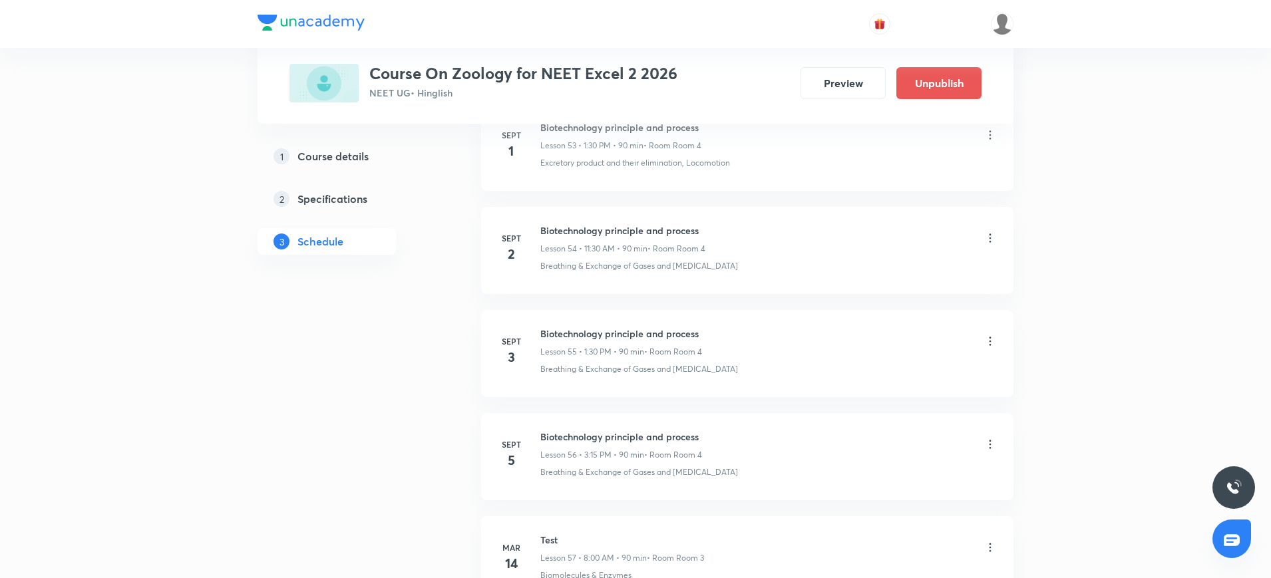
scroll to position [6220, 0]
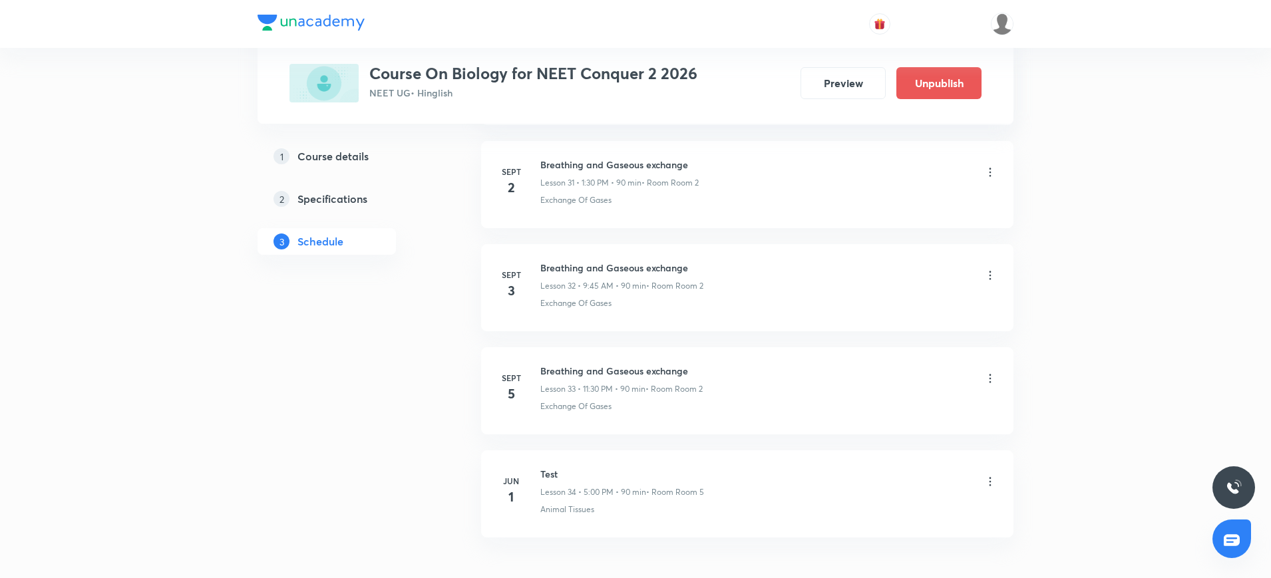
scroll to position [3913, 0]
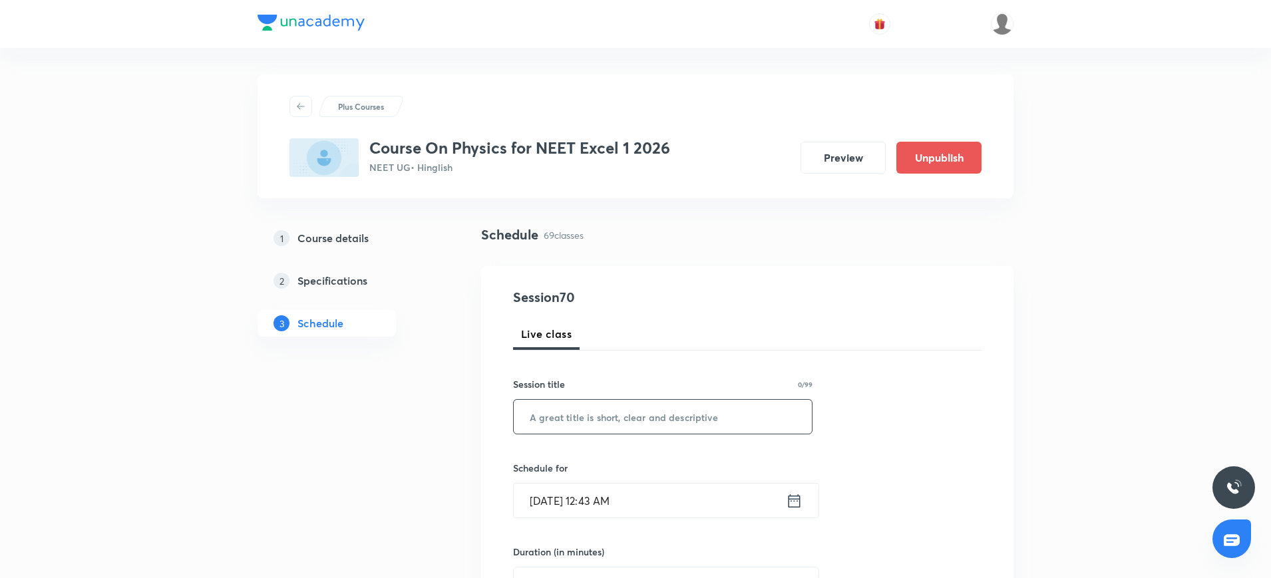
click at [570, 405] on input "text" at bounding box center [663, 417] width 298 height 34
paste input "Geometrical Optics."
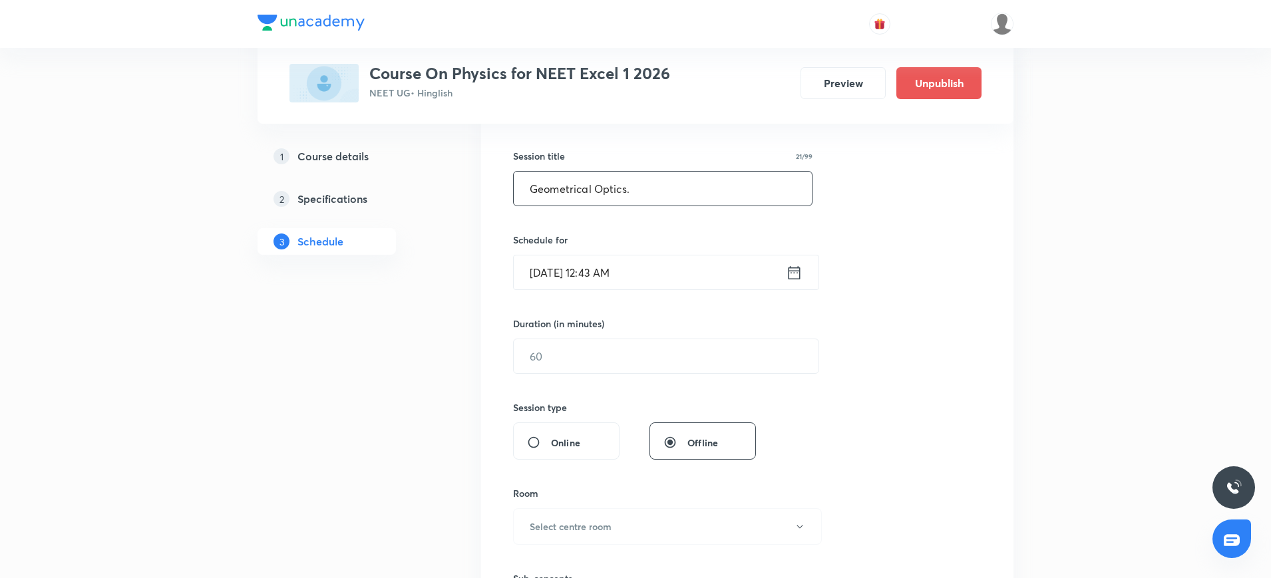
scroll to position [236, 0]
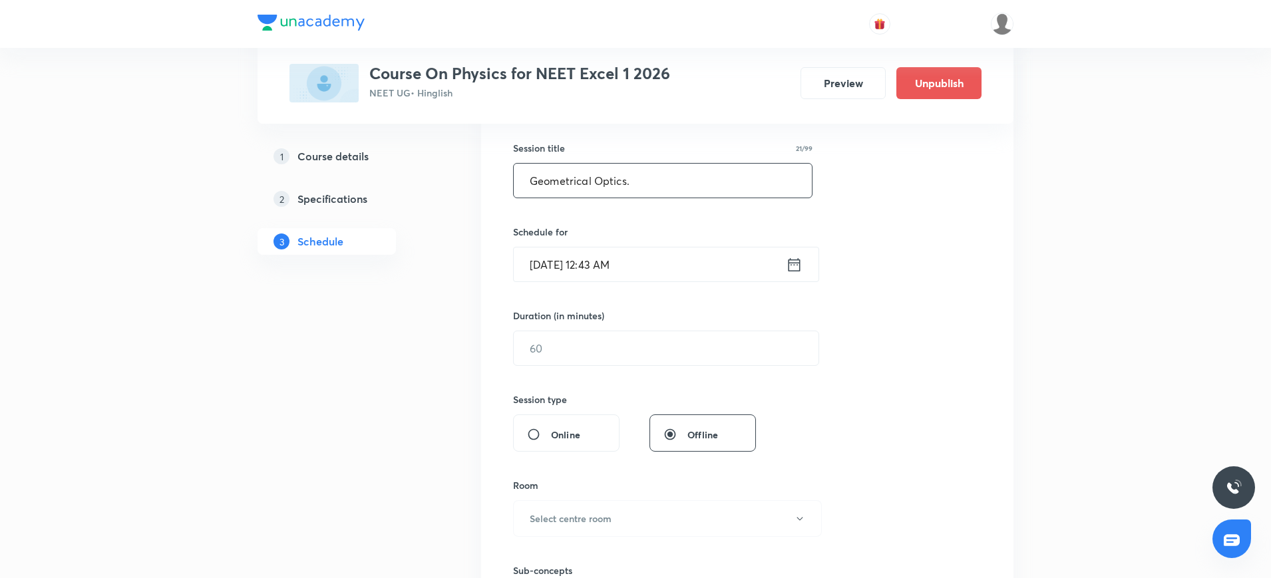
type input "Geometrical Optics."
click at [795, 259] on icon at bounding box center [795, 264] width 12 height 13
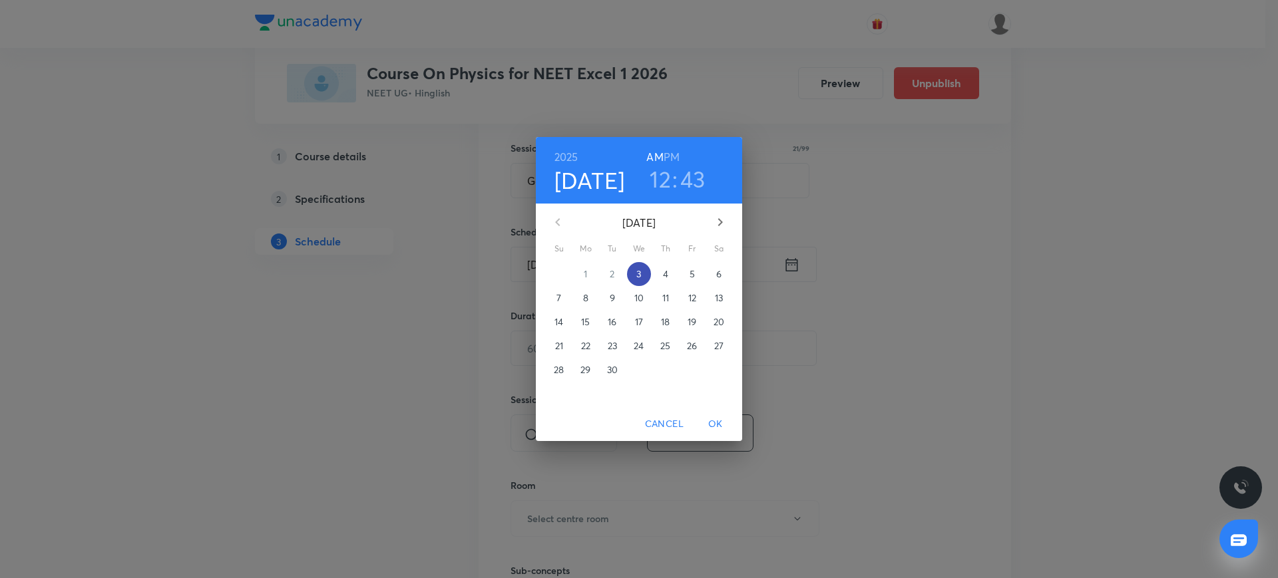
click at [640, 277] on p "3" at bounding box center [638, 274] width 5 height 13
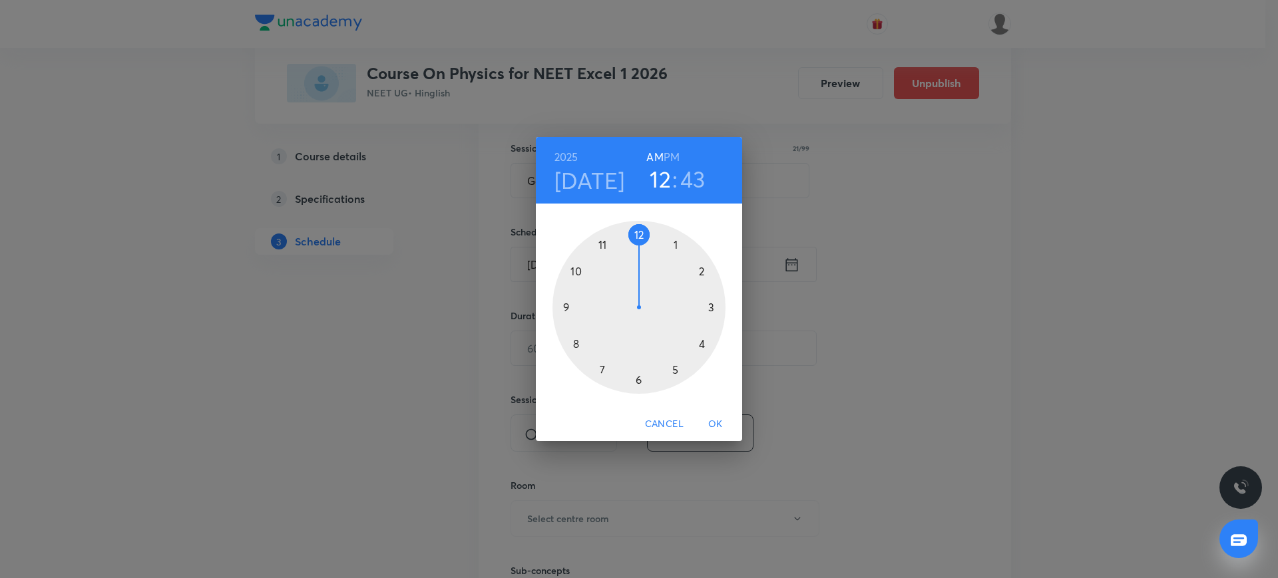
click at [568, 305] on div at bounding box center [638, 307] width 173 height 173
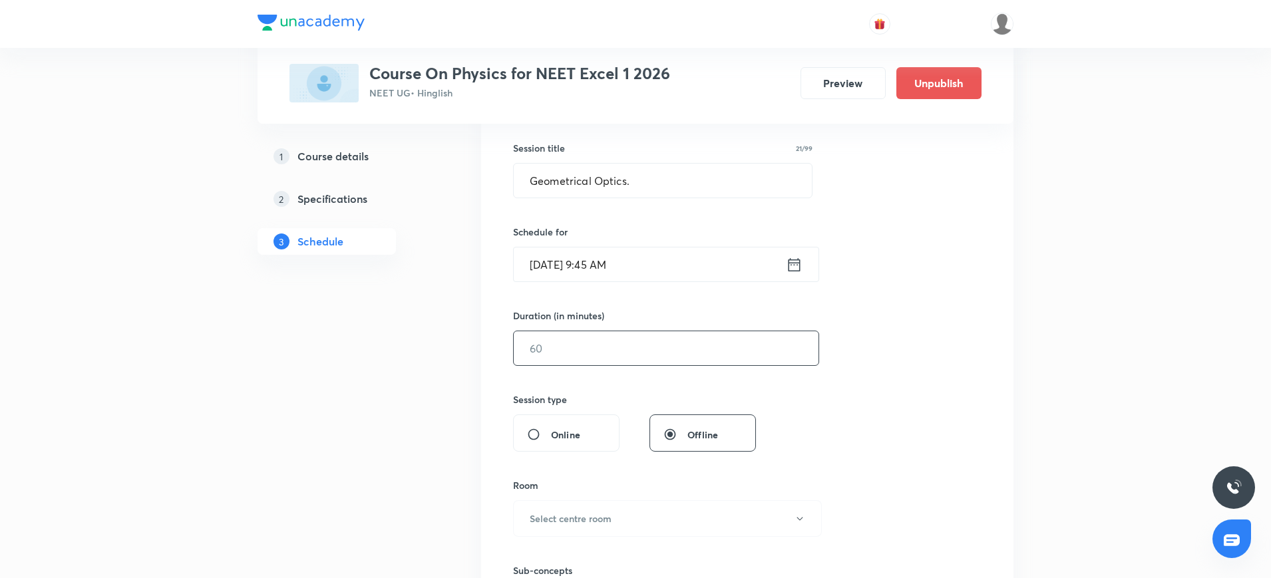
click at [556, 357] on input "text" at bounding box center [666, 348] width 305 height 34
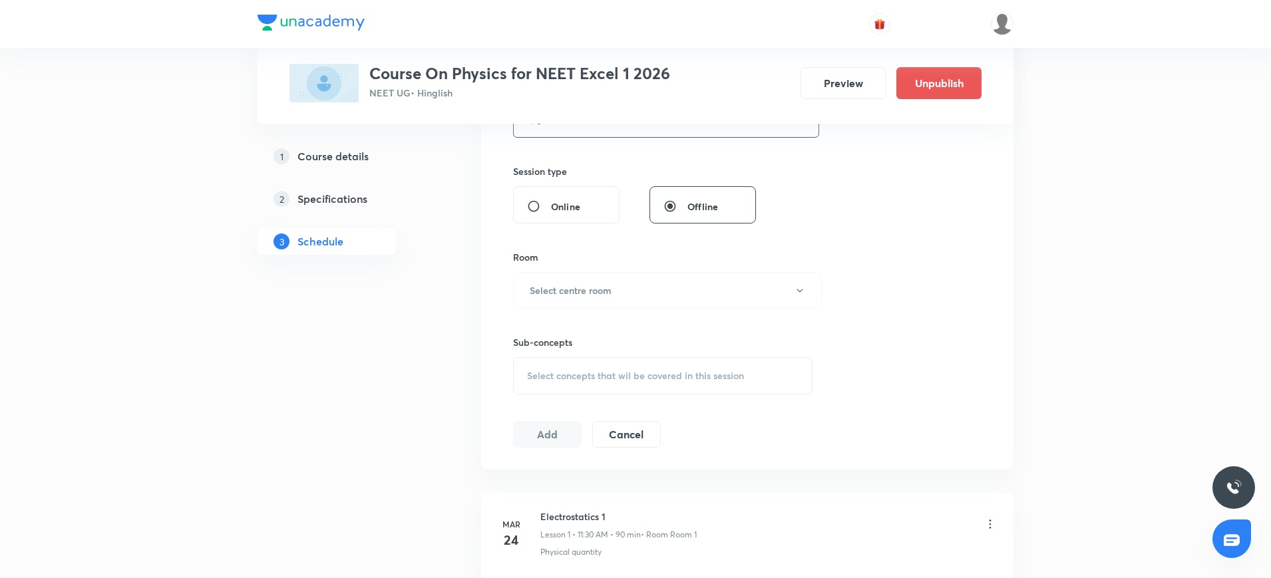
scroll to position [523, 0]
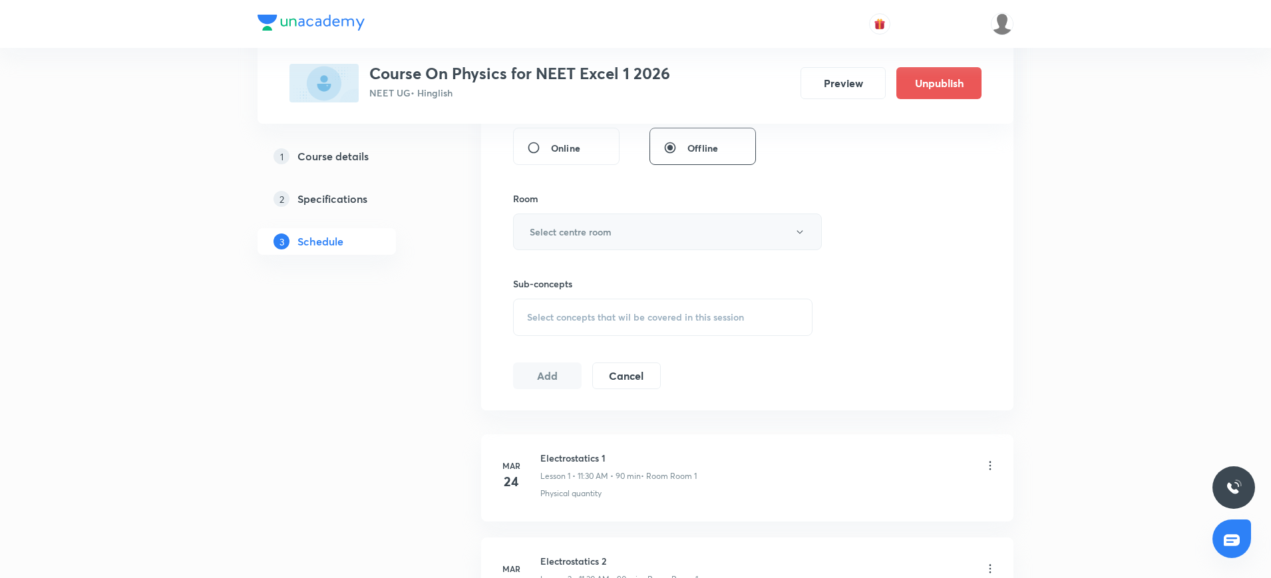
type input "90"
click at [558, 231] on h6 "Select centre room" at bounding box center [571, 232] width 82 height 14
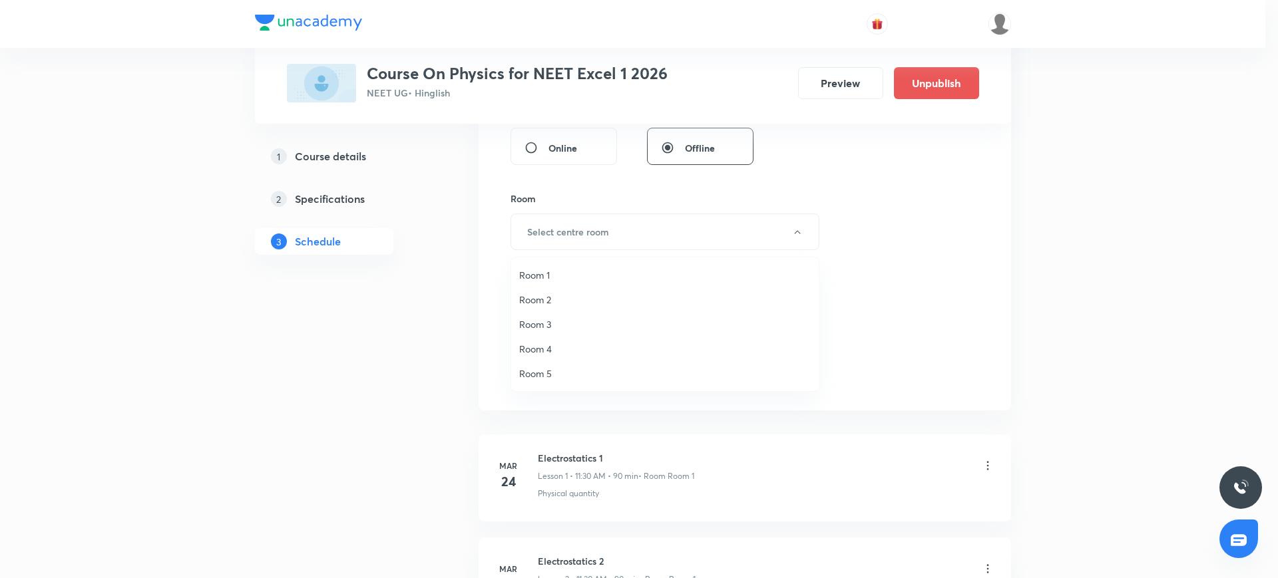
click at [536, 343] on span "Room 4" at bounding box center [665, 349] width 292 height 14
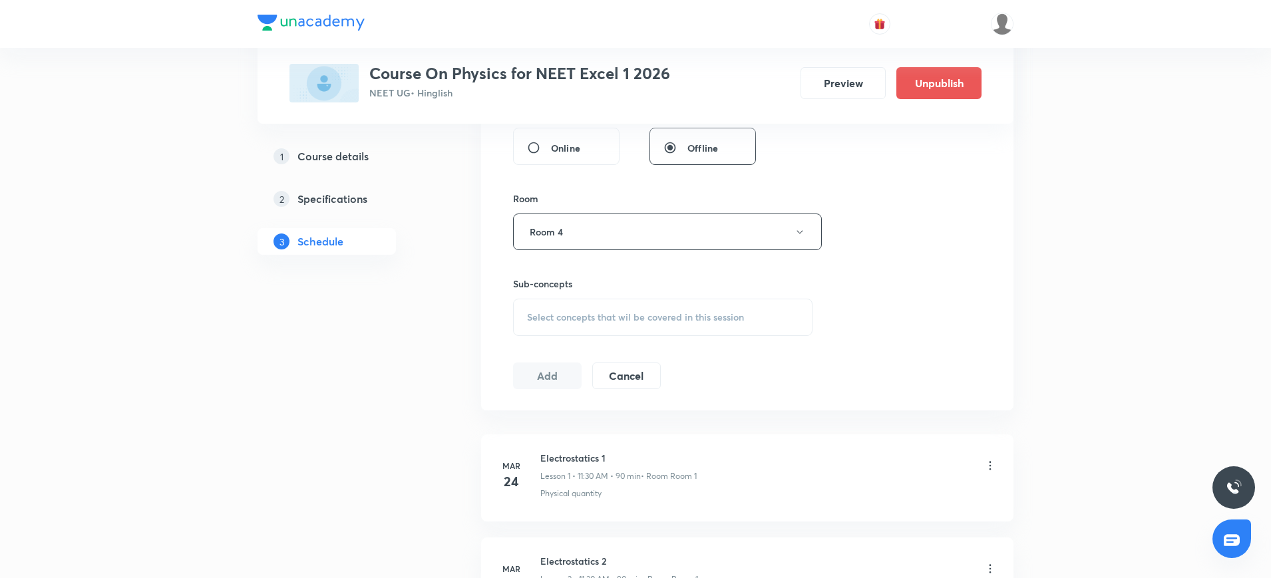
click at [558, 306] on div "Select concepts that wil be covered in this session" at bounding box center [663, 317] width 300 height 37
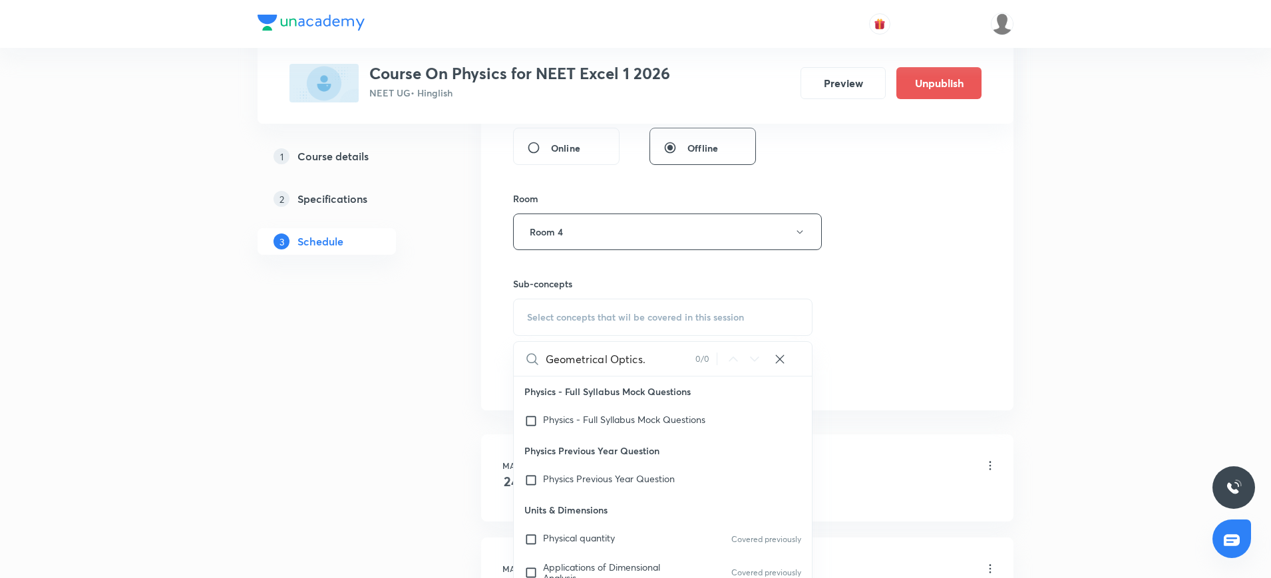
type input "Geometrical Optics."
click at [531, 544] on input "checkbox" at bounding box center [533, 539] width 19 height 13
checkbox input "true"
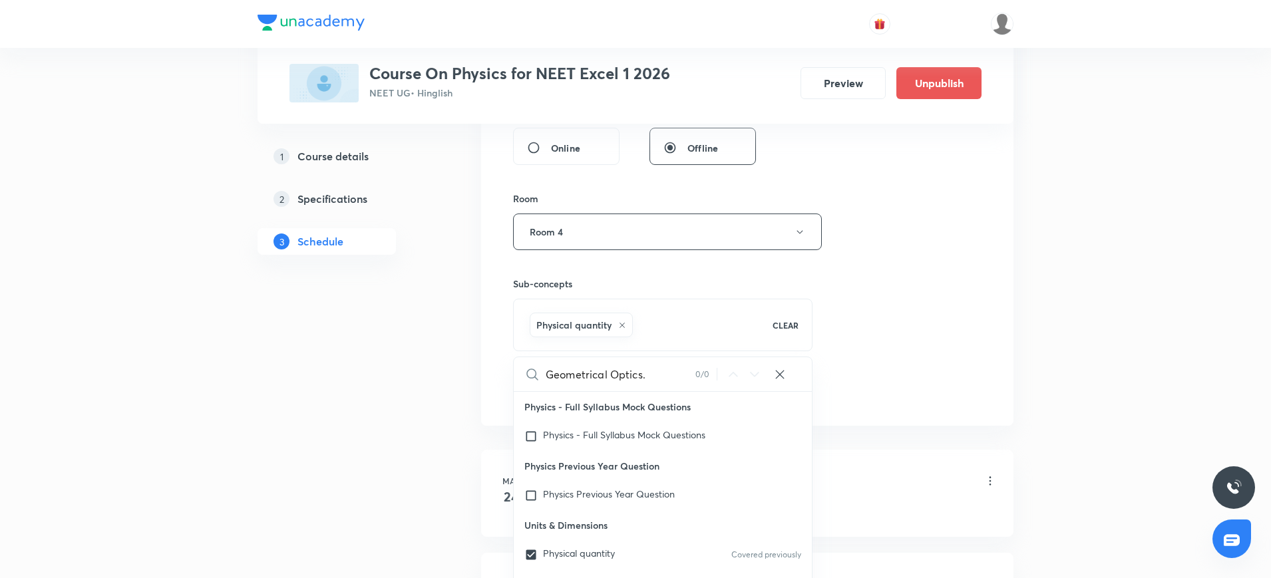
click at [548, 536] on p "Units & Dimensions" at bounding box center [663, 525] width 298 height 30
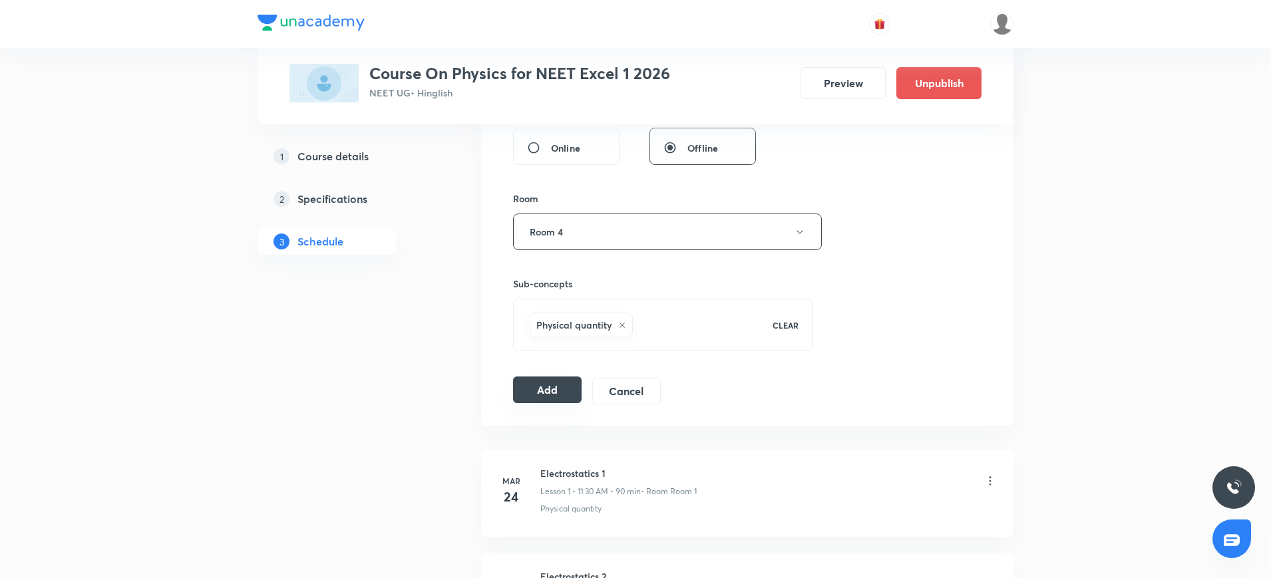
click at [550, 393] on button "Add" at bounding box center [547, 390] width 69 height 27
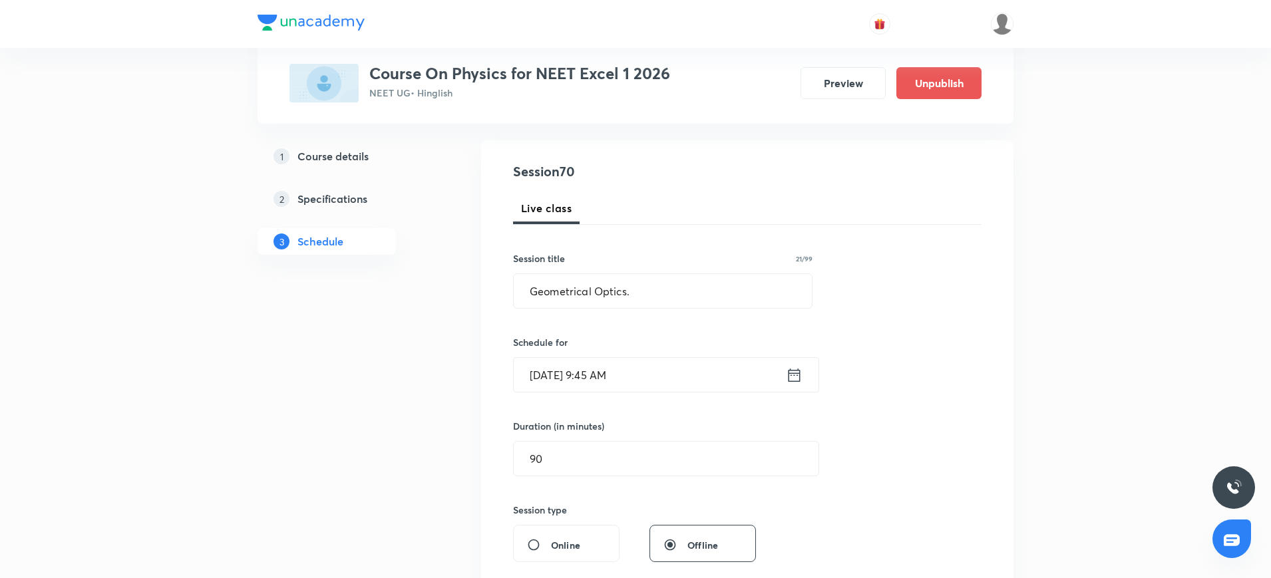
scroll to position [125, 0]
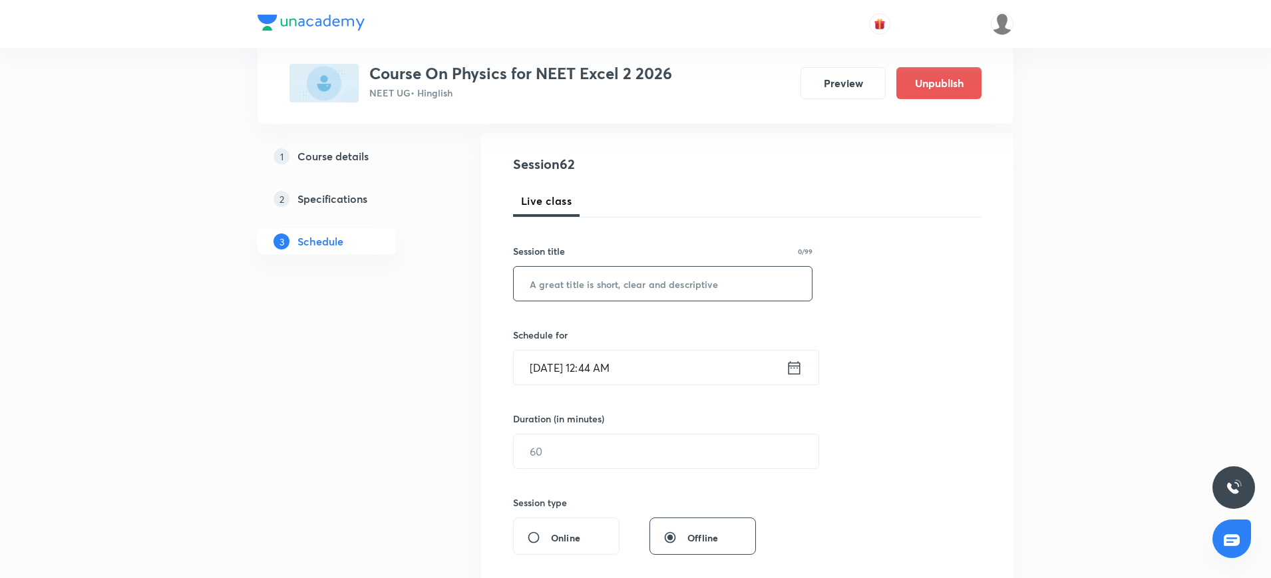
click at [642, 266] on div "​" at bounding box center [663, 283] width 300 height 35
paste input "Geometrical Optics."
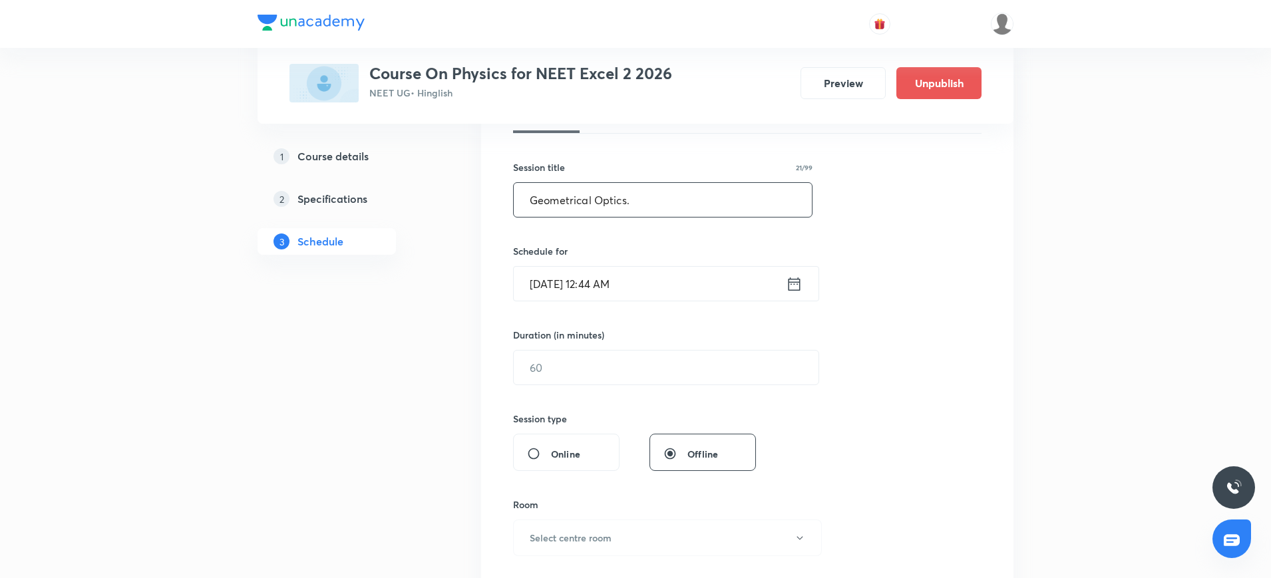
scroll to position [222, 0]
type input "Geometrical Optics."
click at [797, 277] on icon at bounding box center [795, 278] width 12 height 13
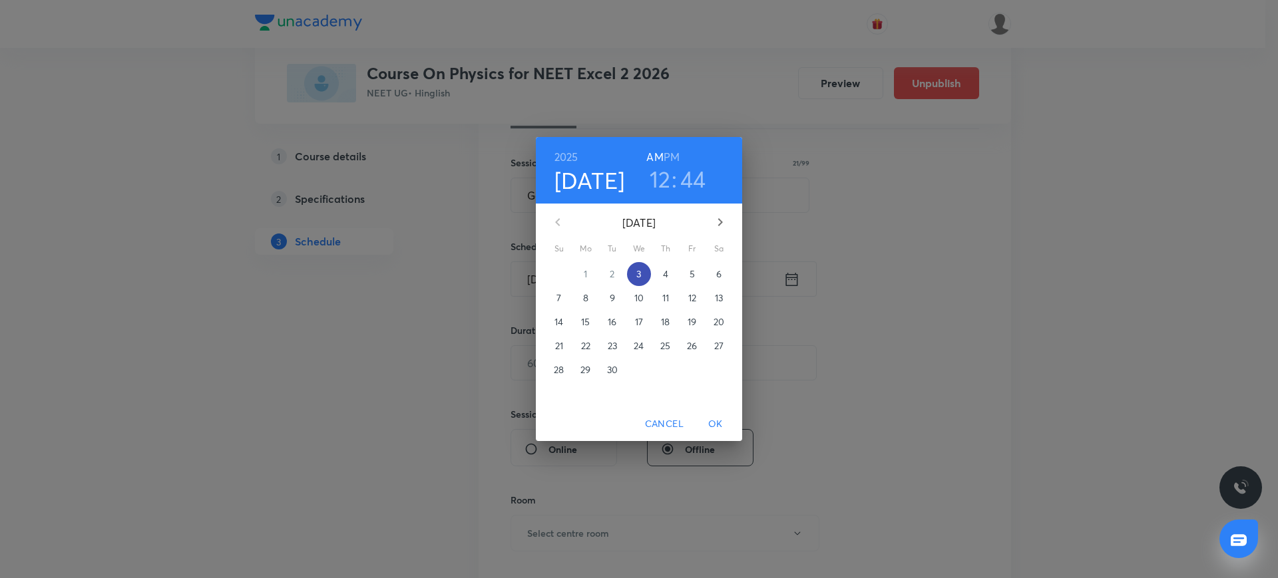
click at [639, 270] on p "3" at bounding box center [638, 274] width 5 height 13
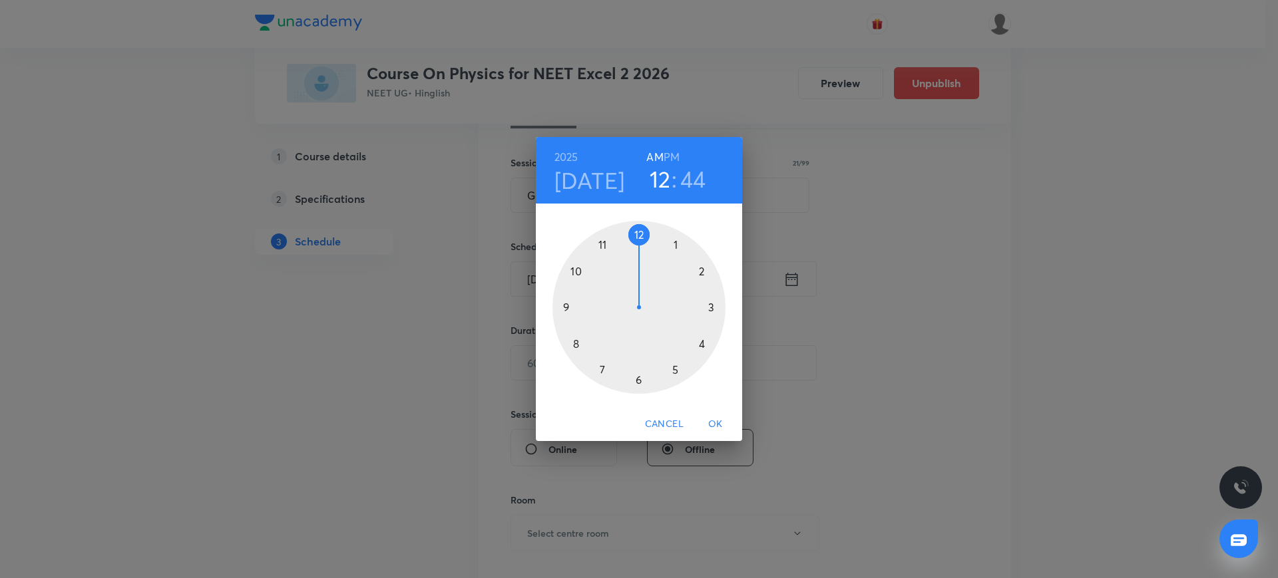
click at [709, 307] on div at bounding box center [638, 307] width 173 height 173
click at [670, 154] on h6 "PM" at bounding box center [672, 157] width 16 height 19
click at [711, 306] on div at bounding box center [638, 307] width 173 height 173
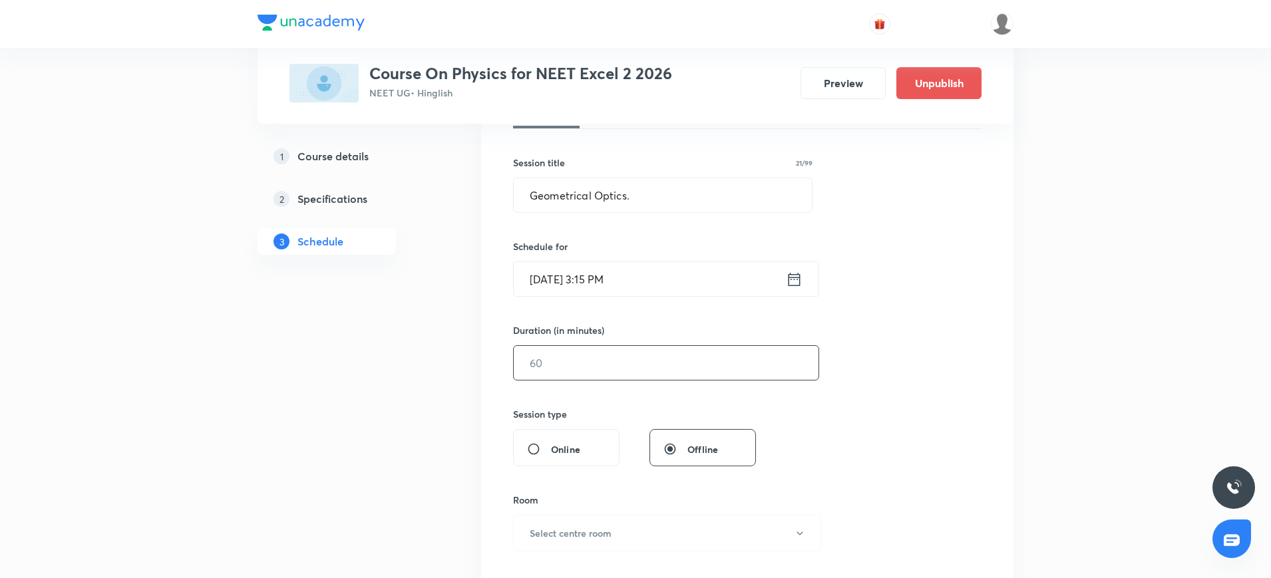
click at [624, 372] on input "text" at bounding box center [666, 363] width 305 height 34
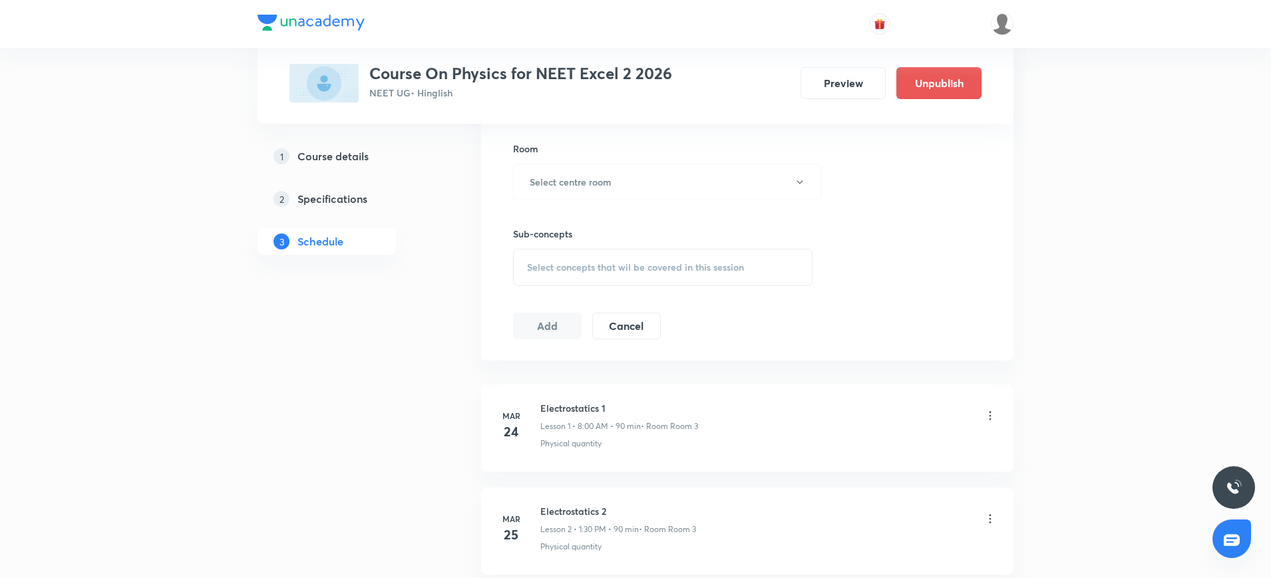
scroll to position [574, 0]
type input "90"
click at [532, 182] on h6 "Select centre room" at bounding box center [571, 181] width 82 height 14
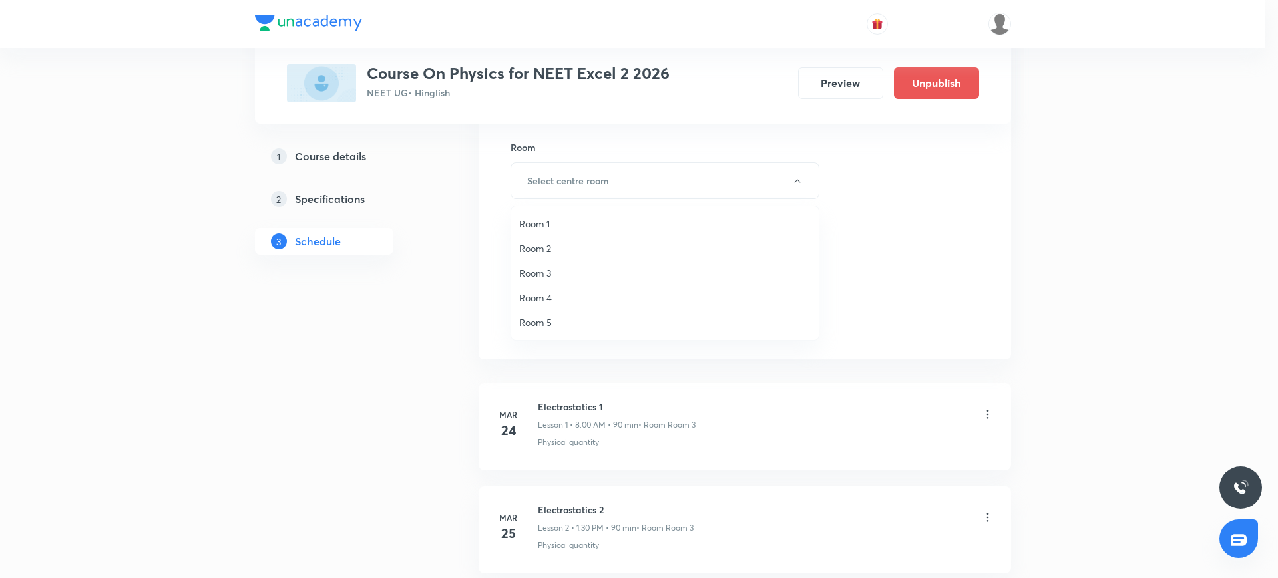
click at [555, 289] on li "Room 4" at bounding box center [664, 298] width 307 height 25
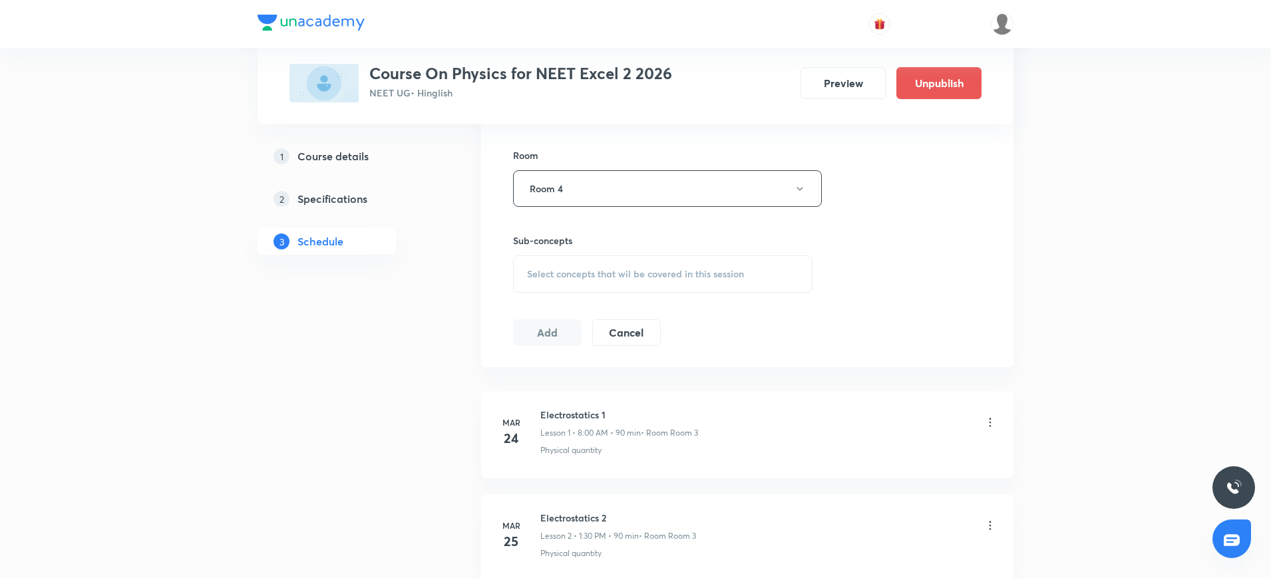
scroll to position [568, 0]
drag, startPoint x: 554, startPoint y: 284, endPoint x: 529, endPoint y: 204, distance: 83.8
click at [529, 204] on div "Session 62 Live class Session title 21/99 Geometrical Optics. ​ Schedule for Se…" at bounding box center [747, 32] width 469 height 625
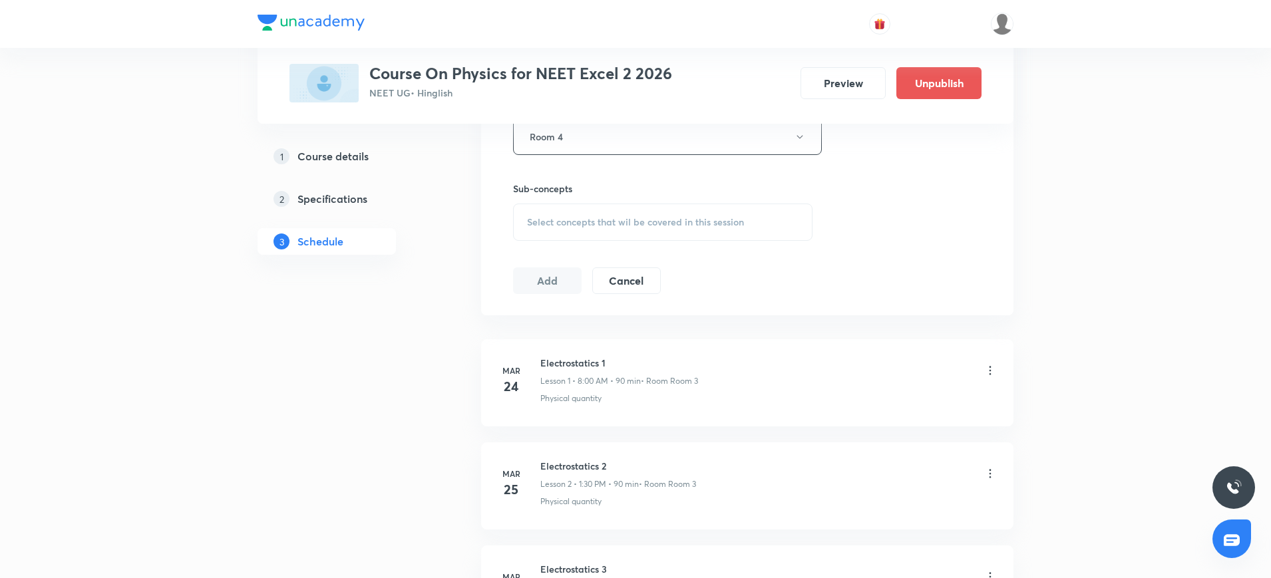
click at [588, 213] on div "Select concepts that wil be covered in this session" at bounding box center [663, 222] width 300 height 37
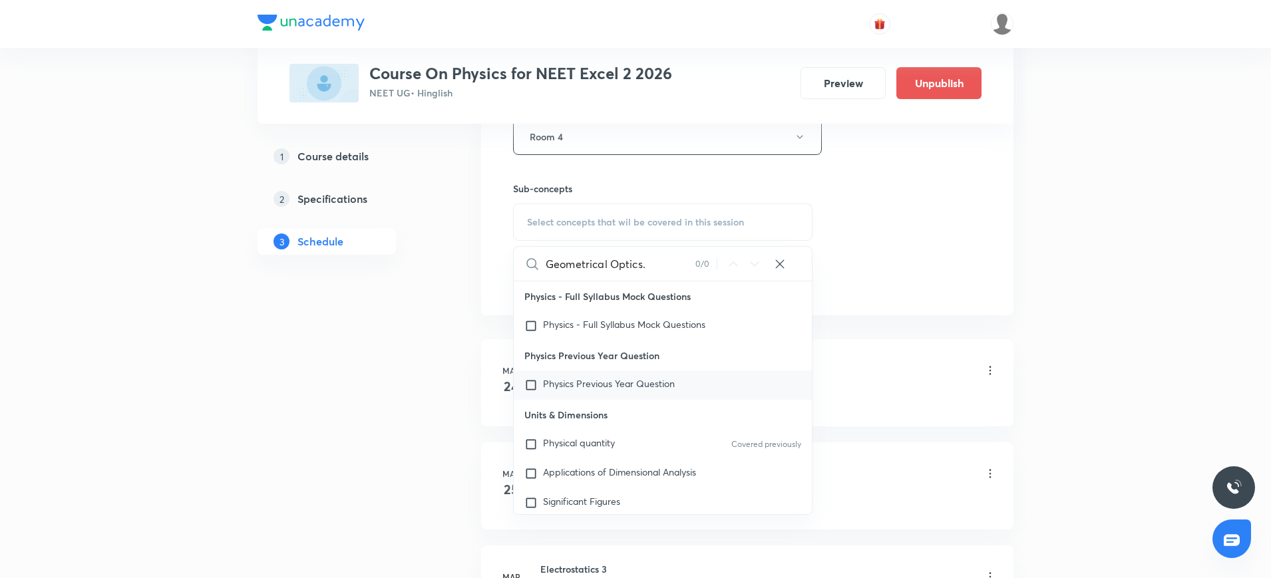
type input "Geometrical Optics."
click at [530, 451] on input "checkbox" at bounding box center [533, 444] width 19 height 13
checkbox input "true"
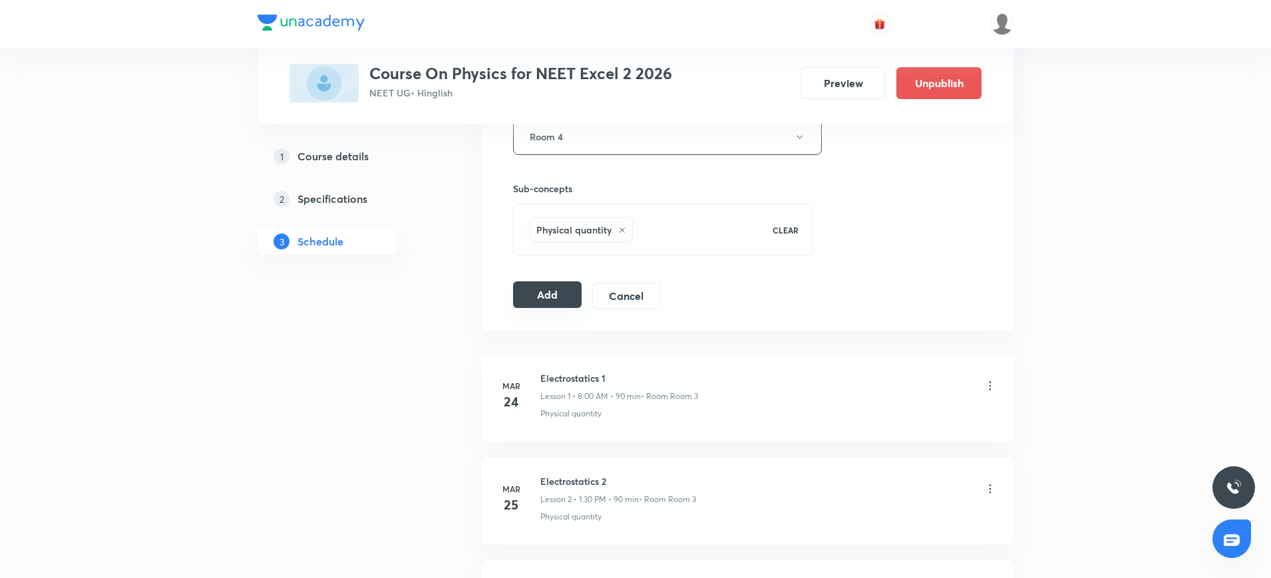
click at [552, 292] on button "Add" at bounding box center [547, 295] width 69 height 27
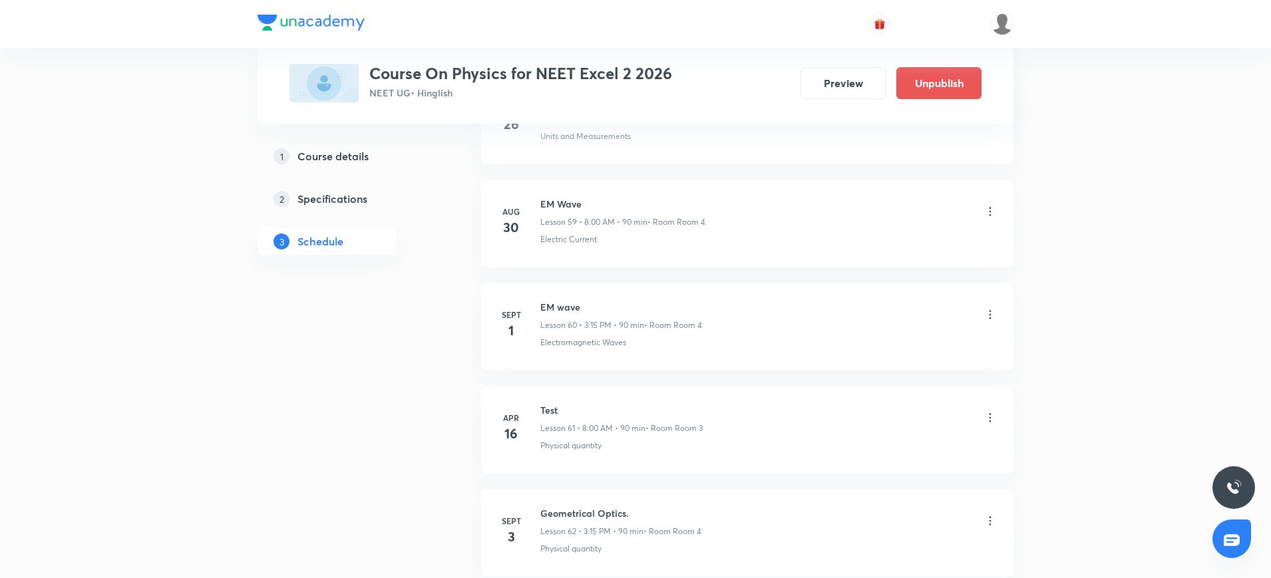
scroll to position [6273, 0]
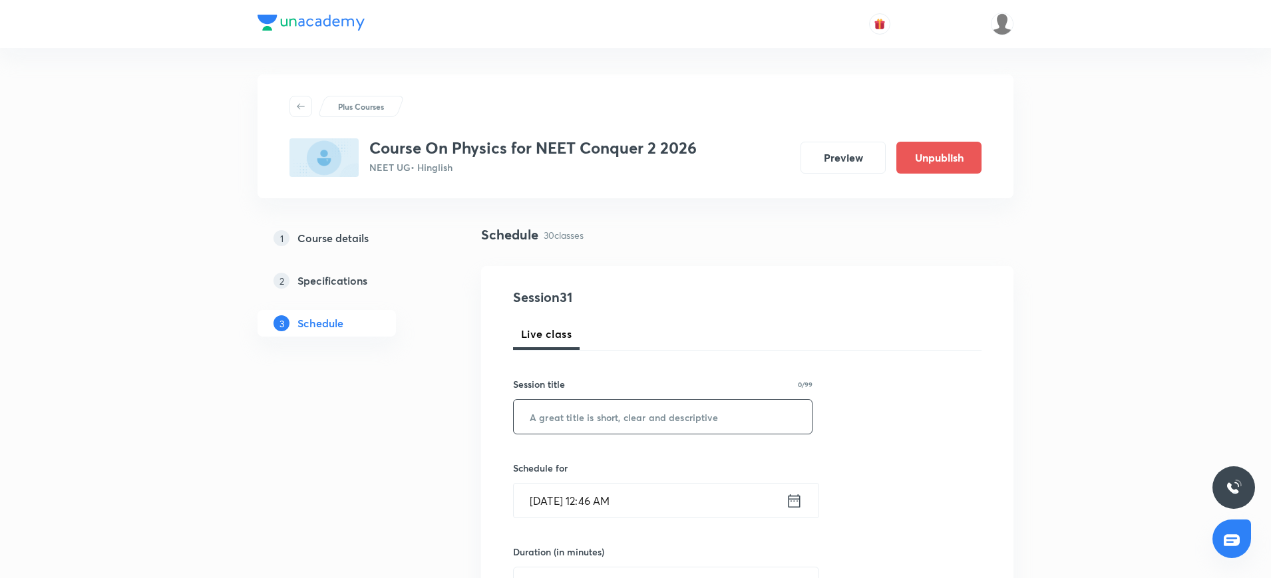
click at [630, 424] on input "text" at bounding box center [663, 417] width 298 height 34
paste input "Circular Motion"
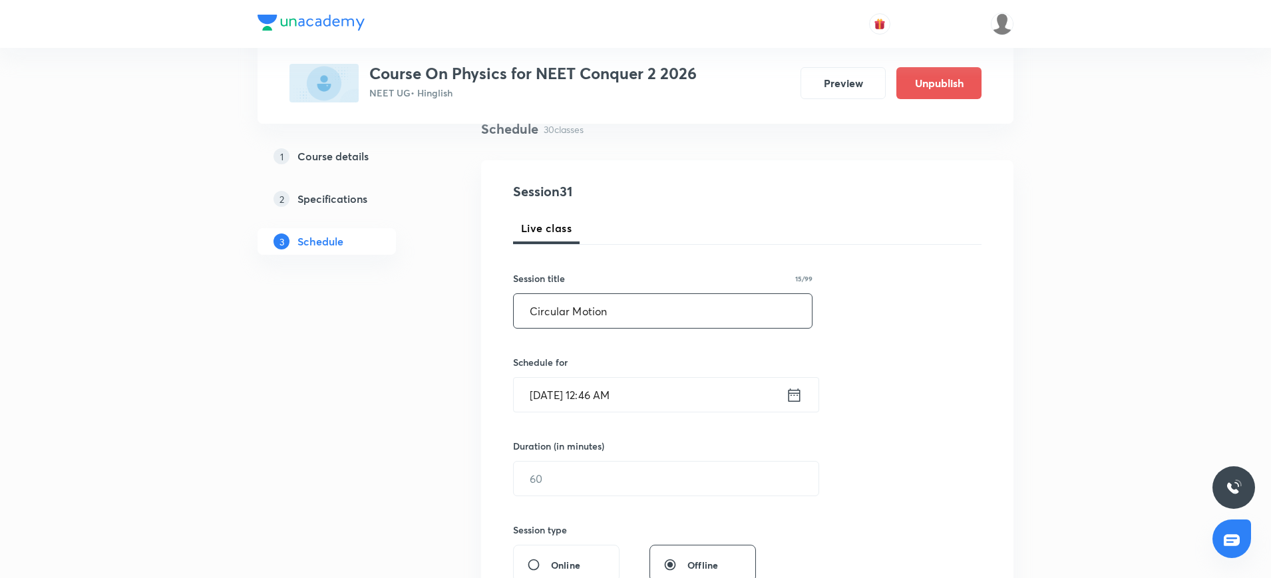
scroll to position [106, 0]
type input "Circular Motion"
click at [797, 394] on icon at bounding box center [795, 393] width 12 height 13
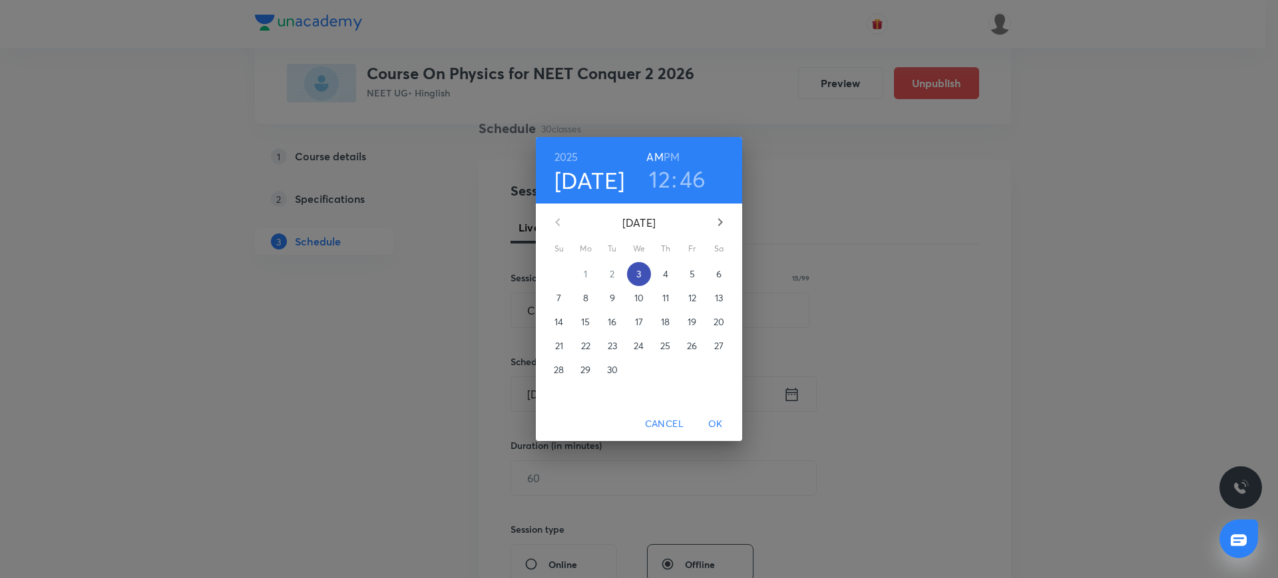
click at [644, 271] on span "3" at bounding box center [639, 274] width 24 height 13
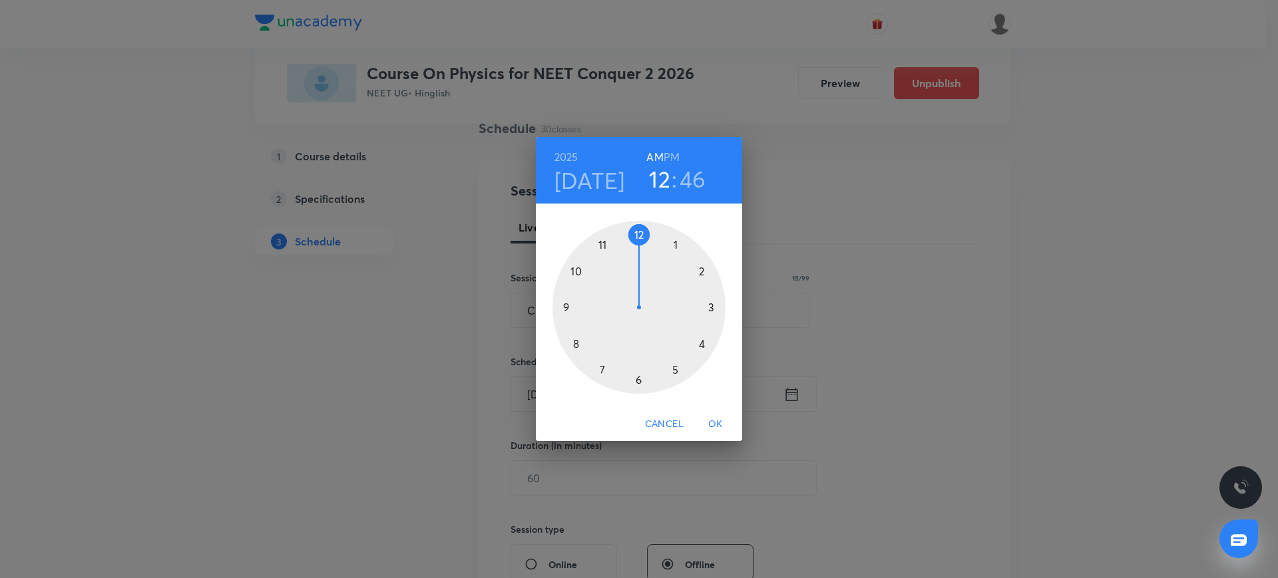
click at [601, 244] on div at bounding box center [638, 307] width 173 height 173
click at [636, 377] on div at bounding box center [638, 307] width 173 height 173
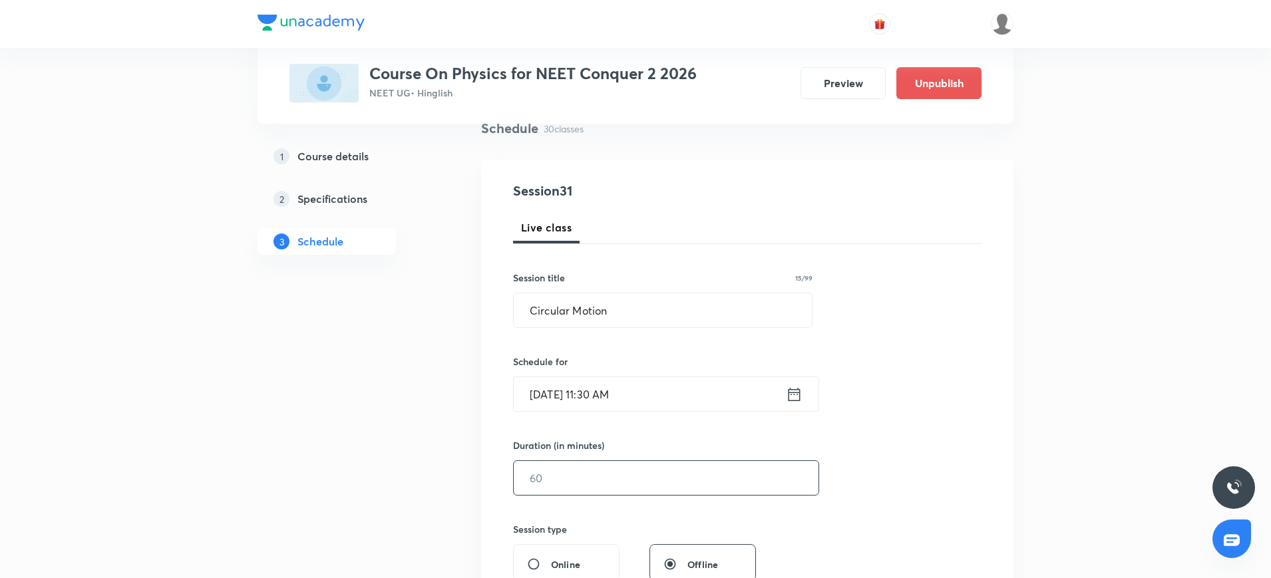
click at [583, 475] on input "text" at bounding box center [666, 478] width 305 height 34
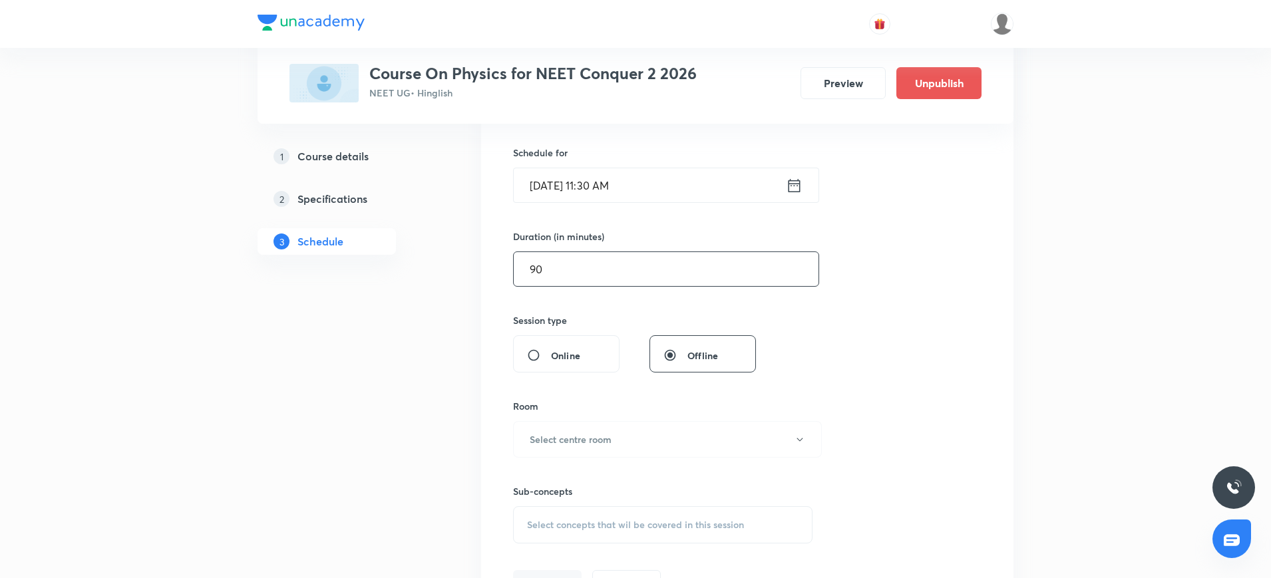
scroll to position [316, 0]
type input "90"
click at [574, 436] on h6 "Select centre room" at bounding box center [571, 439] width 82 height 14
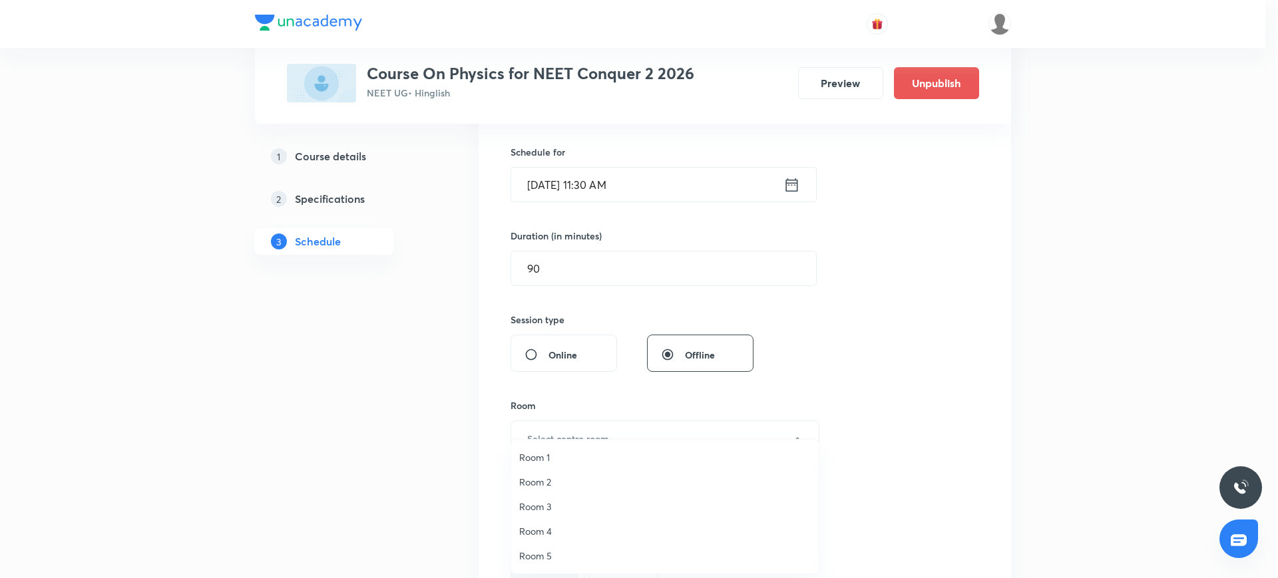
click at [552, 489] on span "Room 2" at bounding box center [665, 482] width 292 height 14
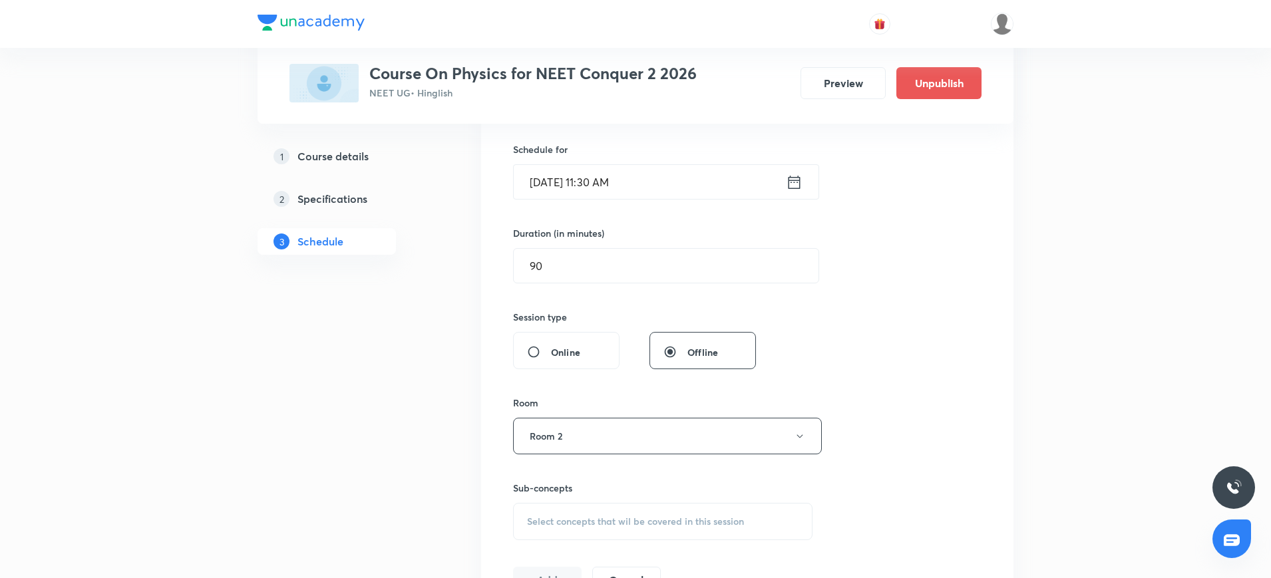
scroll to position [320, 0]
click at [546, 526] on div "Select concepts that wil be covered in this session" at bounding box center [663, 520] width 300 height 37
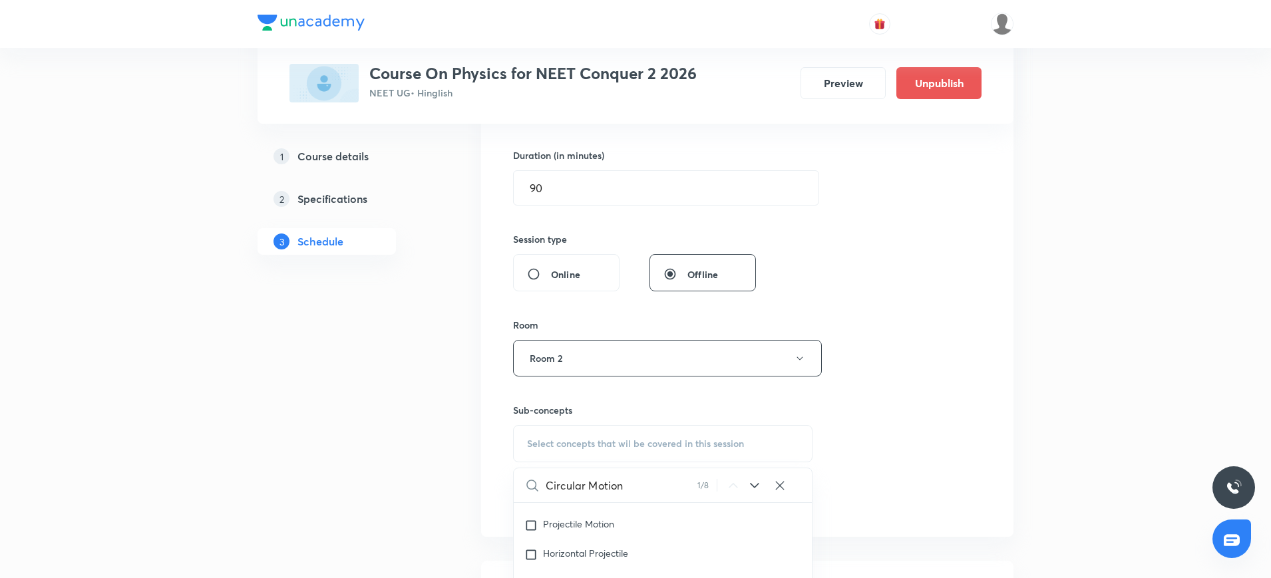
scroll to position [2528, 0]
type input "Circular Motion"
click at [605, 516] on span "Projectile Motion" at bounding box center [578, 510] width 71 height 13
checkbox input "true"
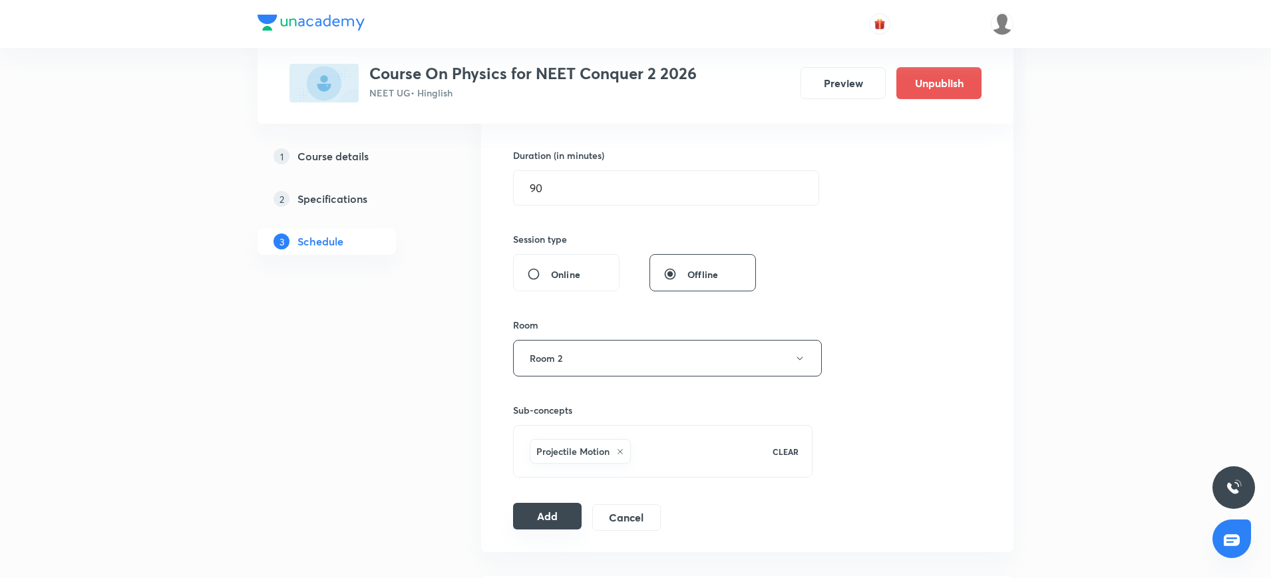
click at [541, 511] on button "Add" at bounding box center [547, 516] width 69 height 27
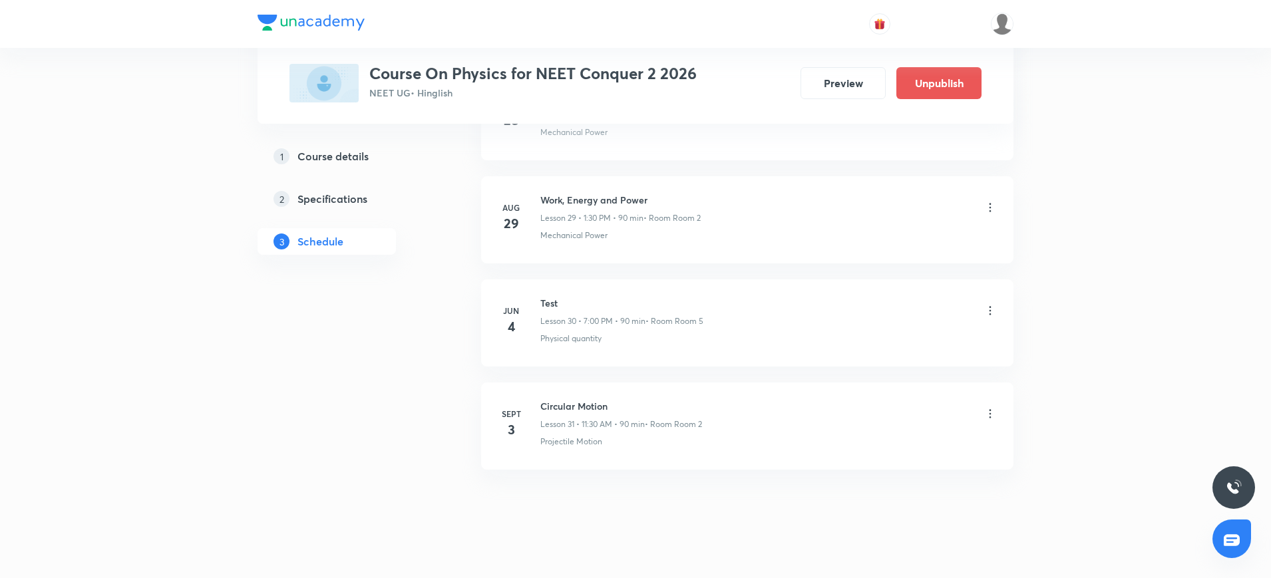
scroll to position [3075, 0]
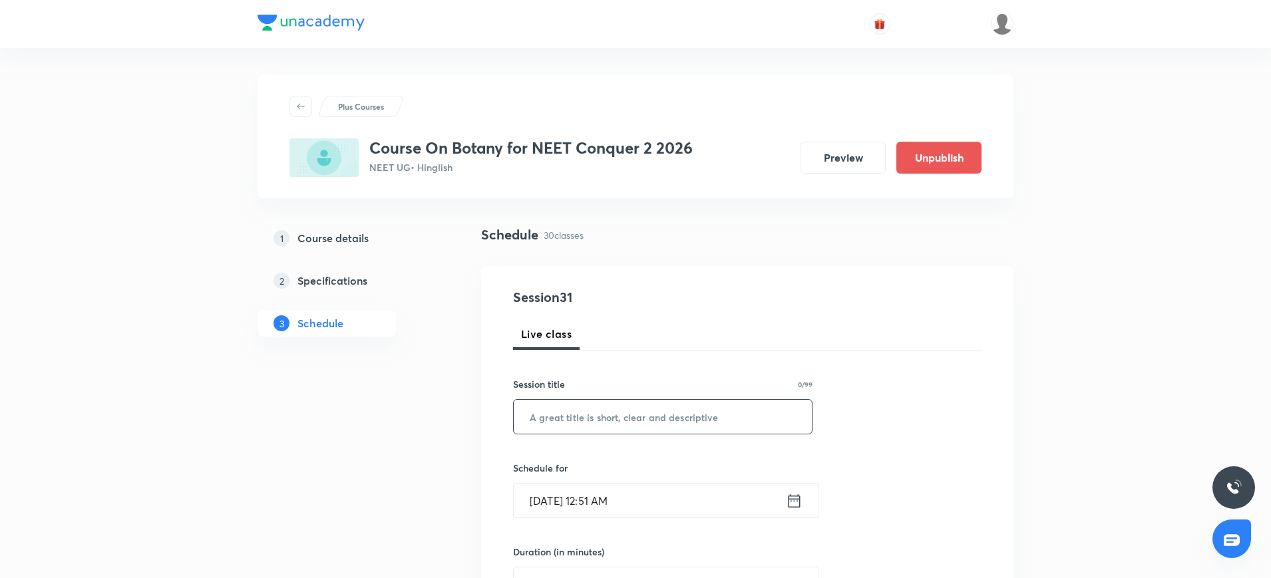
click at [697, 411] on input "text" at bounding box center [663, 417] width 298 height 34
paste input "biological classification"
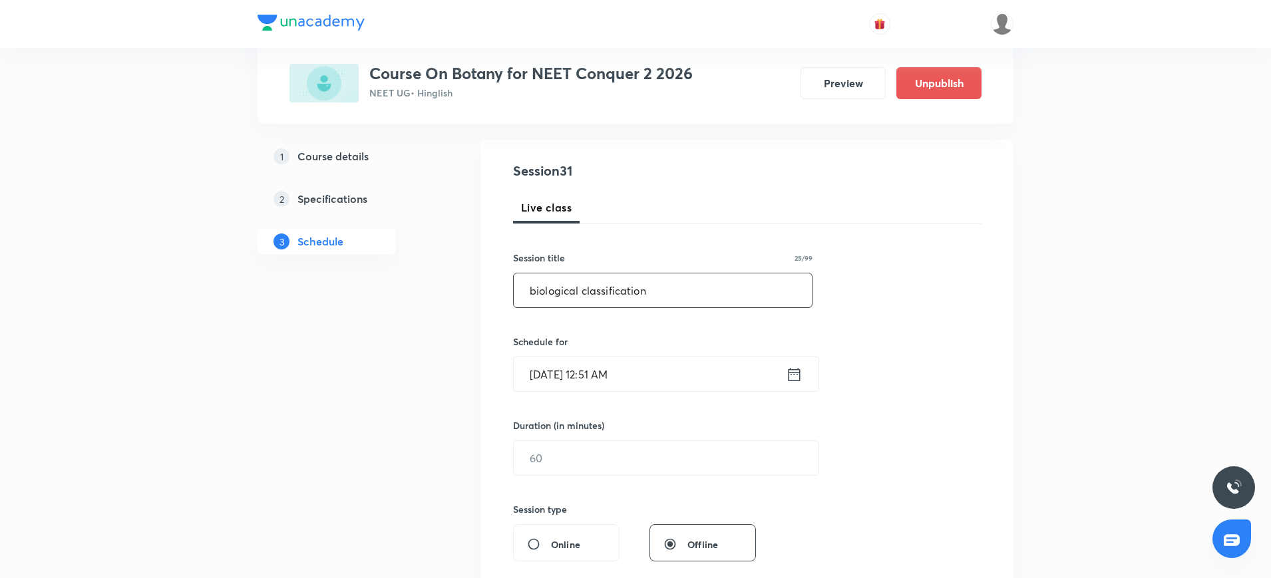
scroll to position [127, 0]
click at [537, 286] on input "biological classification" at bounding box center [663, 290] width 298 height 34
type input "Biological classification"
click at [794, 374] on icon at bounding box center [794, 374] width 17 height 19
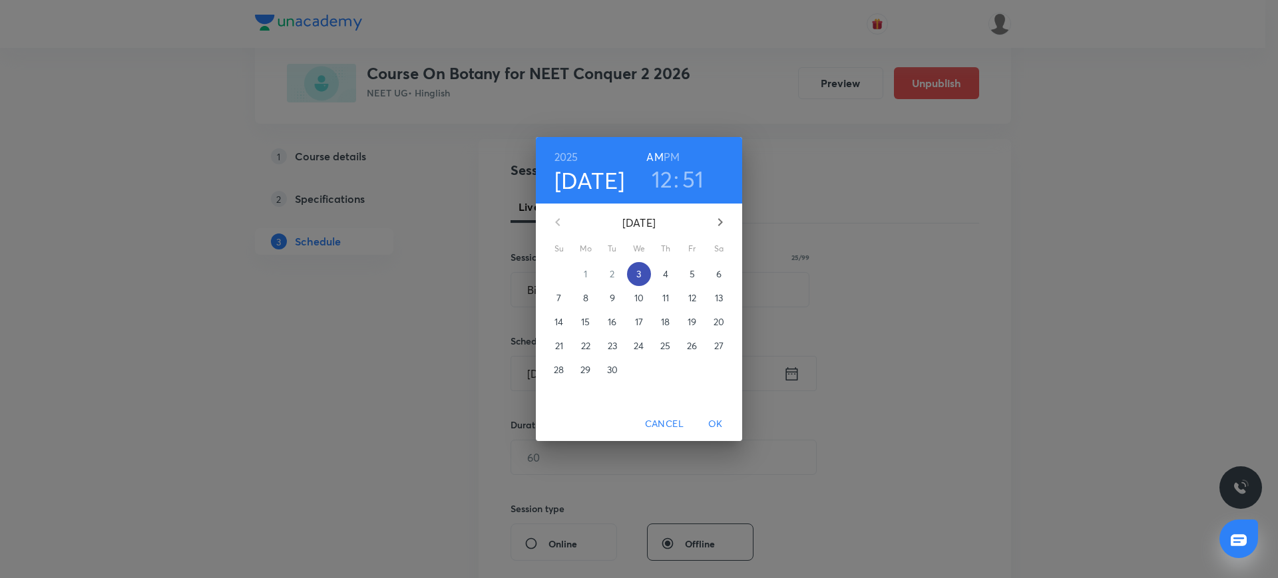
click at [641, 270] on p "3" at bounding box center [638, 274] width 5 height 13
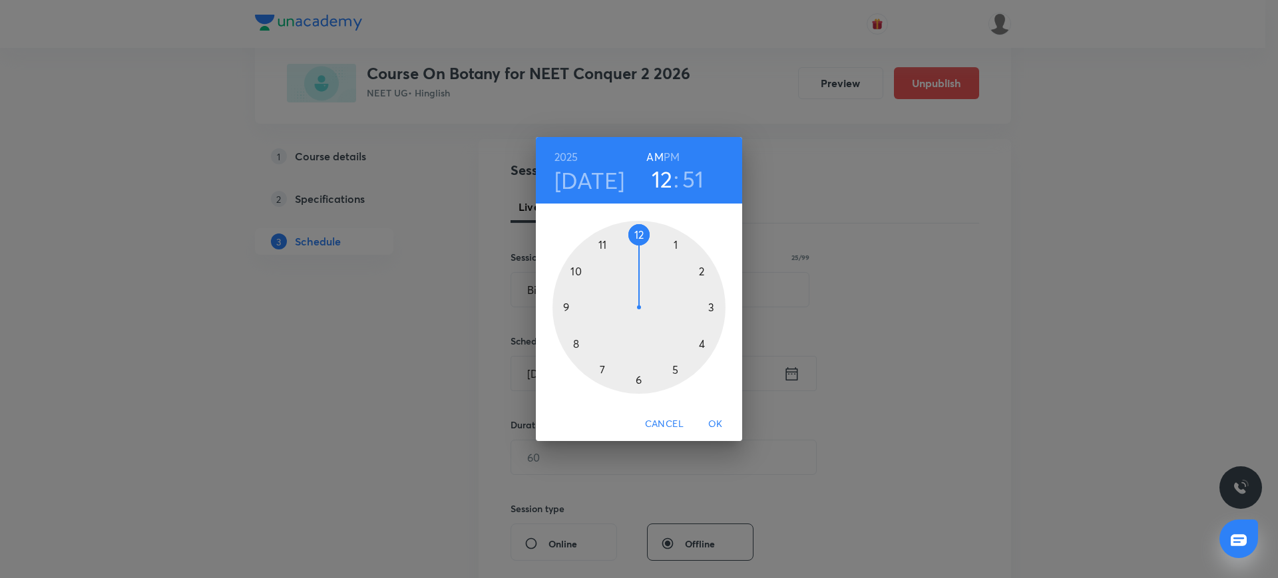
click at [576, 337] on div at bounding box center [638, 307] width 173 height 173
click at [638, 232] on div at bounding box center [638, 307] width 173 height 173
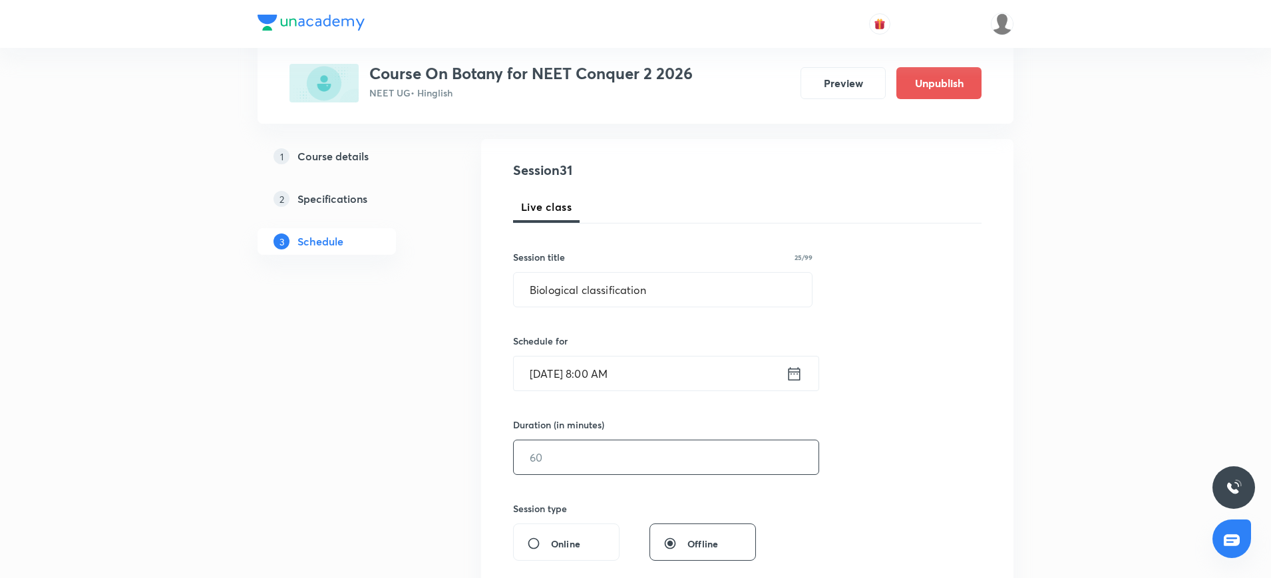
click at [578, 451] on input "text" at bounding box center [666, 458] width 305 height 34
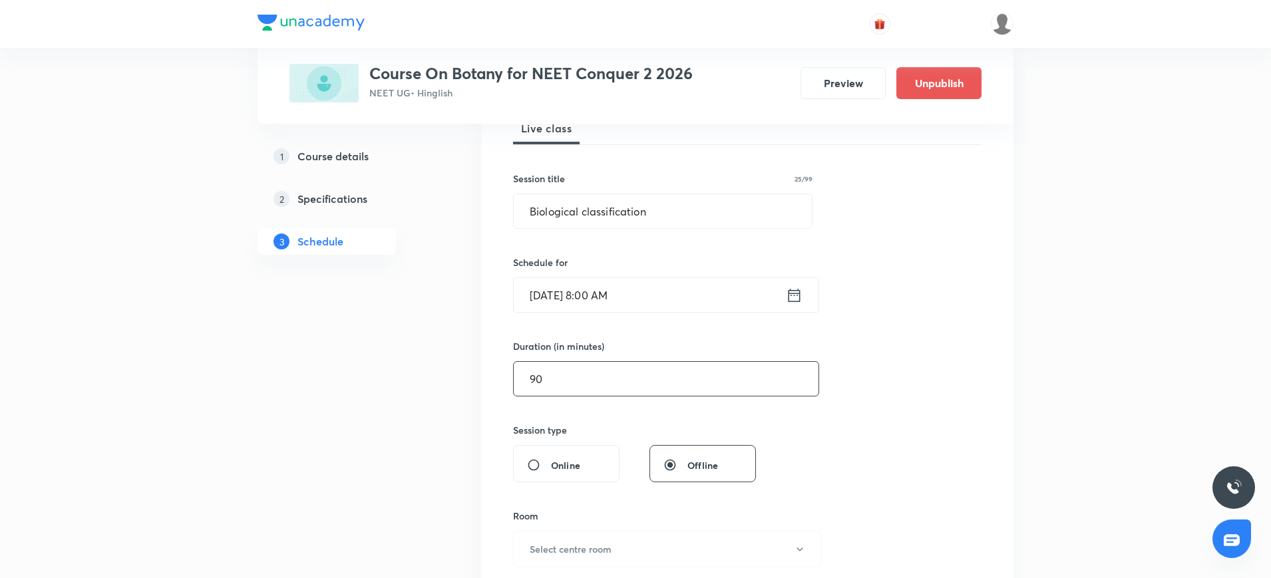
scroll to position [207, 0]
type input "90"
click at [553, 538] on button "Select centre room" at bounding box center [667, 548] width 309 height 37
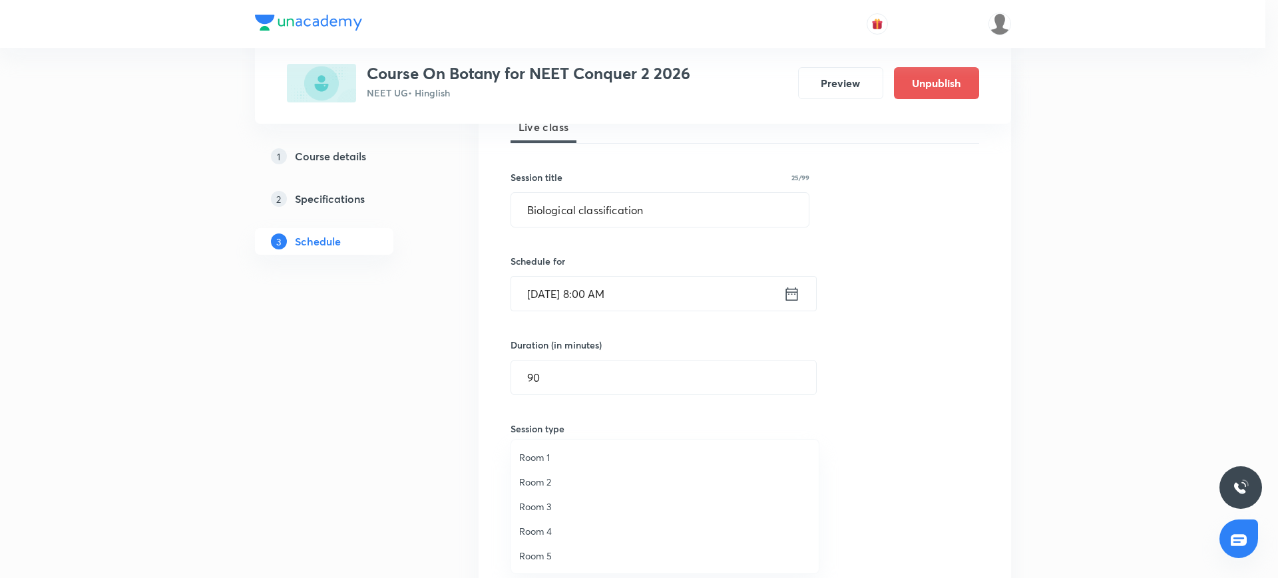
click at [528, 483] on span "Room 2" at bounding box center [665, 482] width 292 height 14
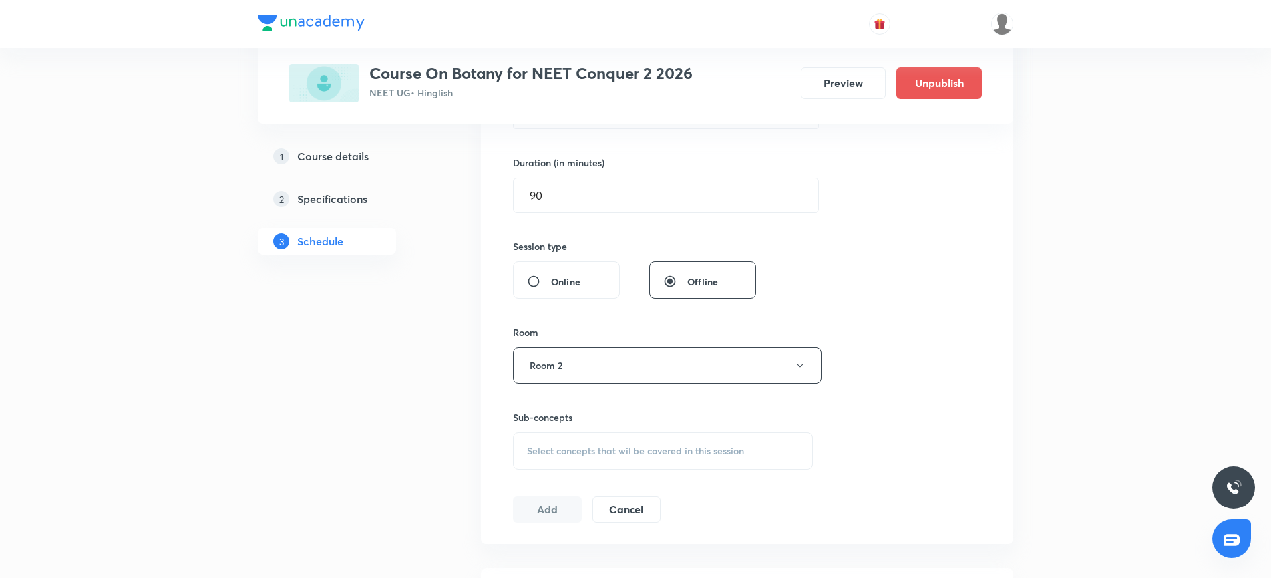
scroll to position [396, 0]
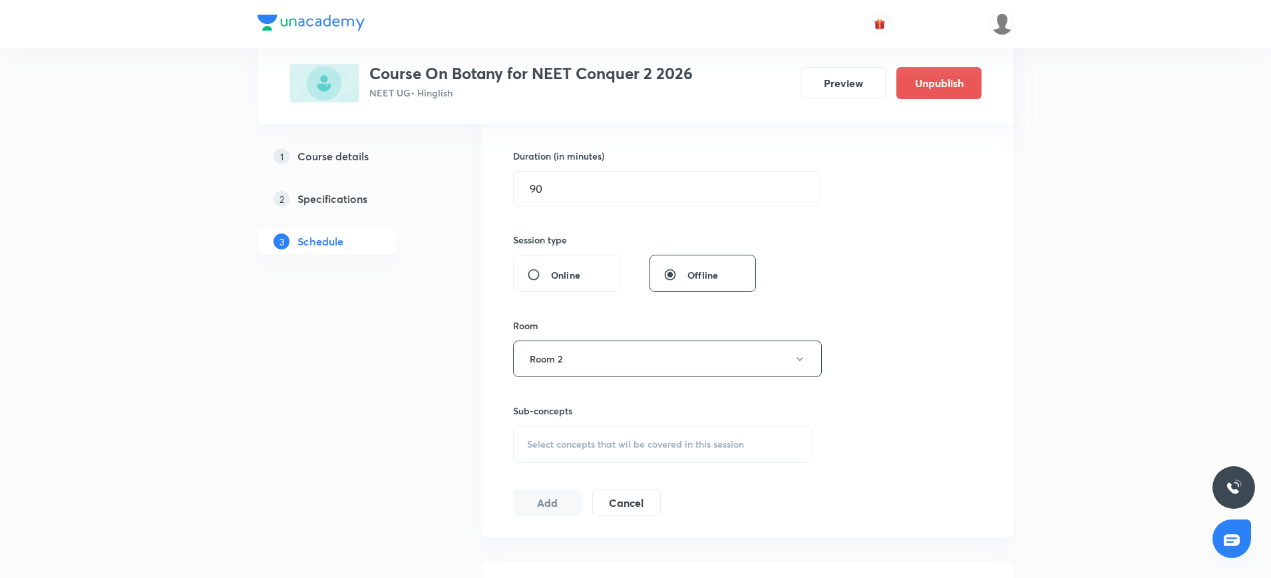
click at [534, 449] on span "Select concepts that wil be covered in this session" at bounding box center [635, 444] width 217 height 11
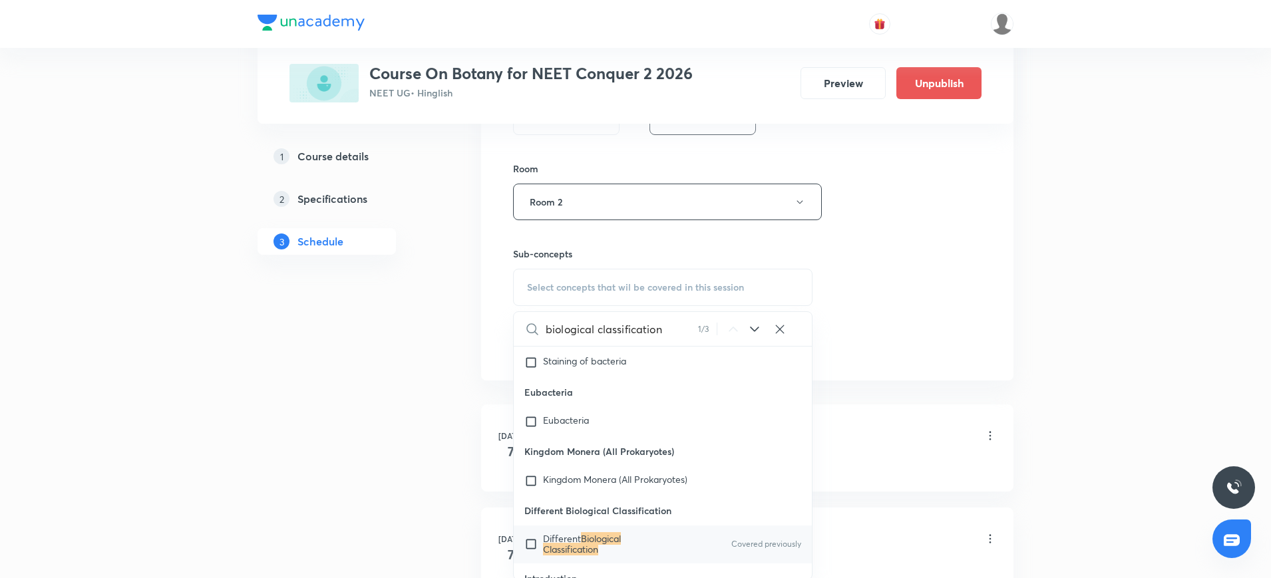
scroll to position [21037, 0]
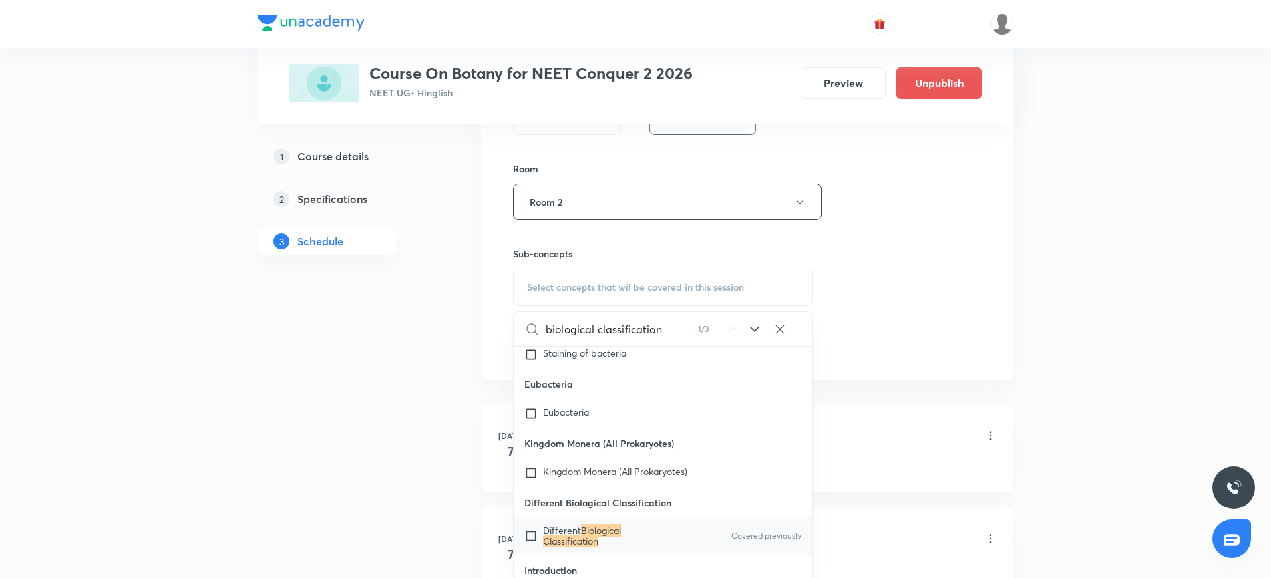
type input "biological classification"
click at [529, 527] on input "checkbox" at bounding box center [533, 536] width 19 height 21
click at [530, 524] on div "Different Biological Classification Covered previously" at bounding box center [663, 536] width 298 height 37
click at [534, 526] on input "checkbox" at bounding box center [533, 536] width 19 height 21
checkbox input "true"
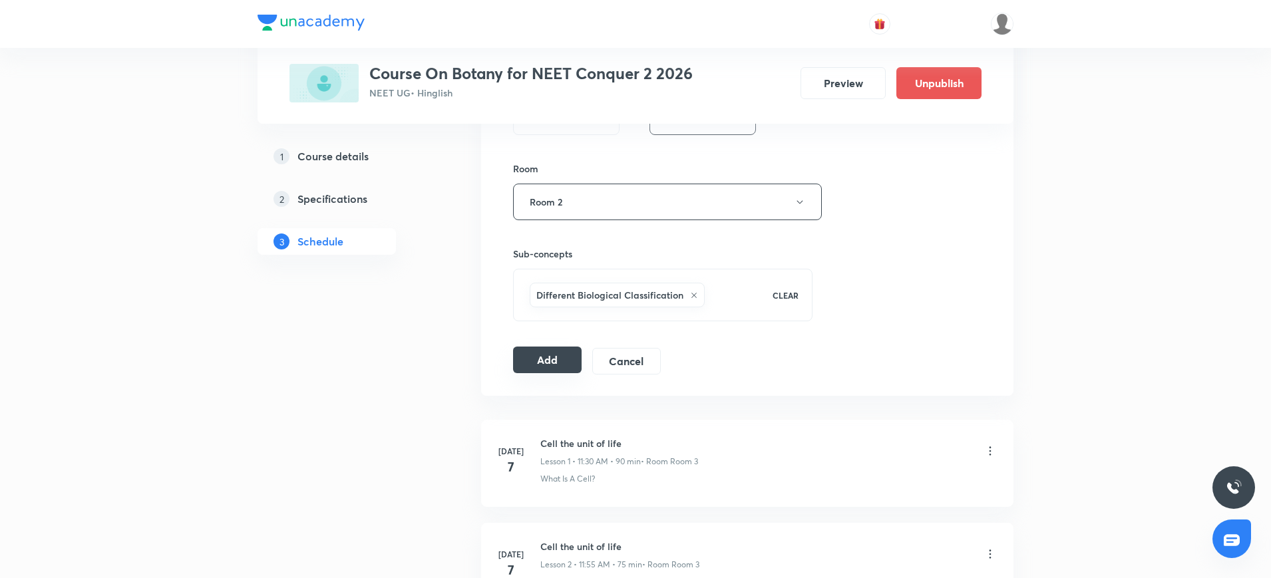
click at [565, 362] on button "Add" at bounding box center [547, 360] width 69 height 27
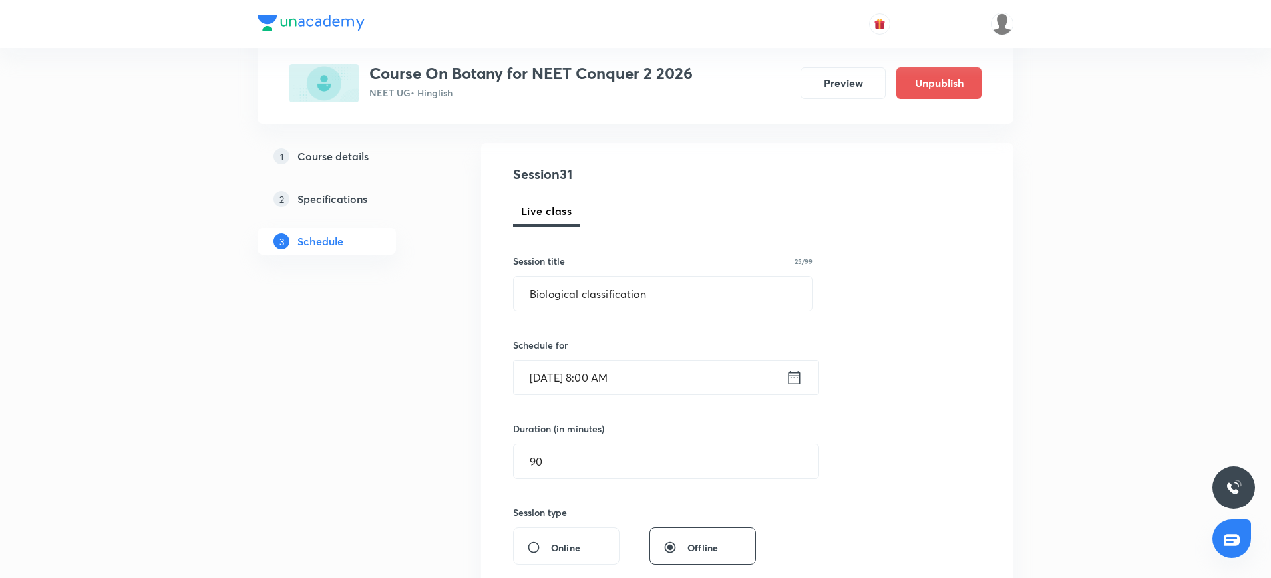
scroll to position [122, 0]
